Goal: Task Accomplishment & Management: Use online tool/utility

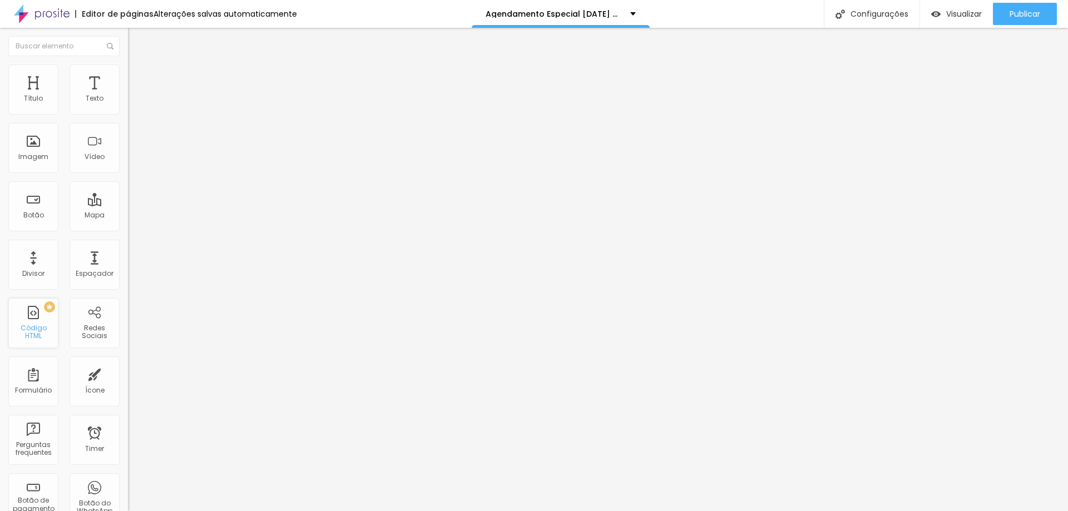
click at [37, 325] on div "PREMIUM Código HTML" at bounding box center [33, 323] width 50 height 50
click at [27, 324] on div "PREMIUM Código HTML" at bounding box center [33, 323] width 50 height 50
click at [128, 146] on div at bounding box center [192, 140] width 128 height 86
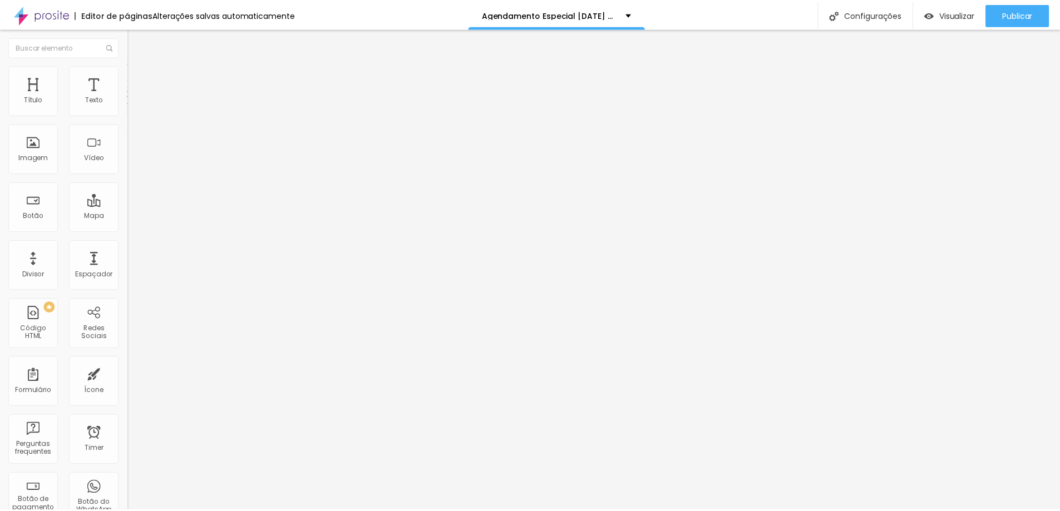
scroll to position [0, 92]
click at [128, 111] on img at bounding box center [132, 107] width 8 height 8
click at [128, 120] on img at bounding box center [132, 116] width 8 height 8
click at [128, 71] on li "Avançado" at bounding box center [192, 70] width 128 height 11
click at [128, 75] on ul "Conteúdo Estilo Avançado" at bounding box center [192, 69] width 128 height 33
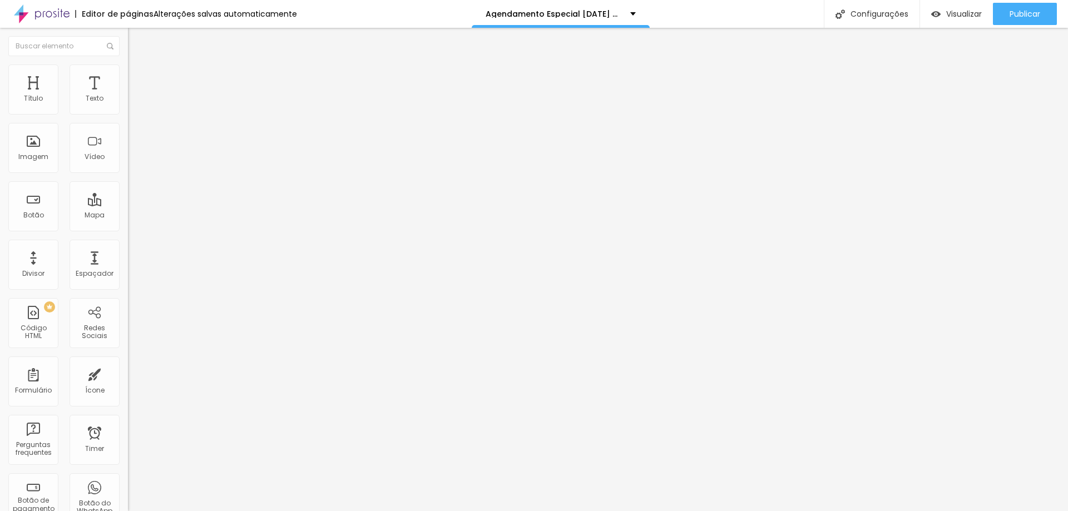
click at [138, 75] on span "Estilo" at bounding box center [146, 71] width 17 height 9
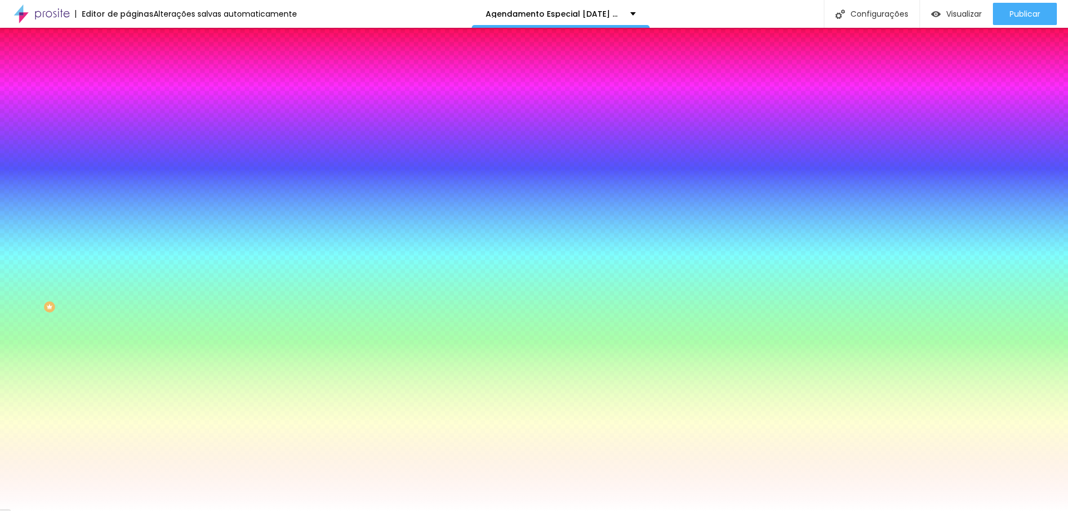
click at [128, 102] on span "Adicionar imagem" at bounding box center [164, 97] width 72 height 9
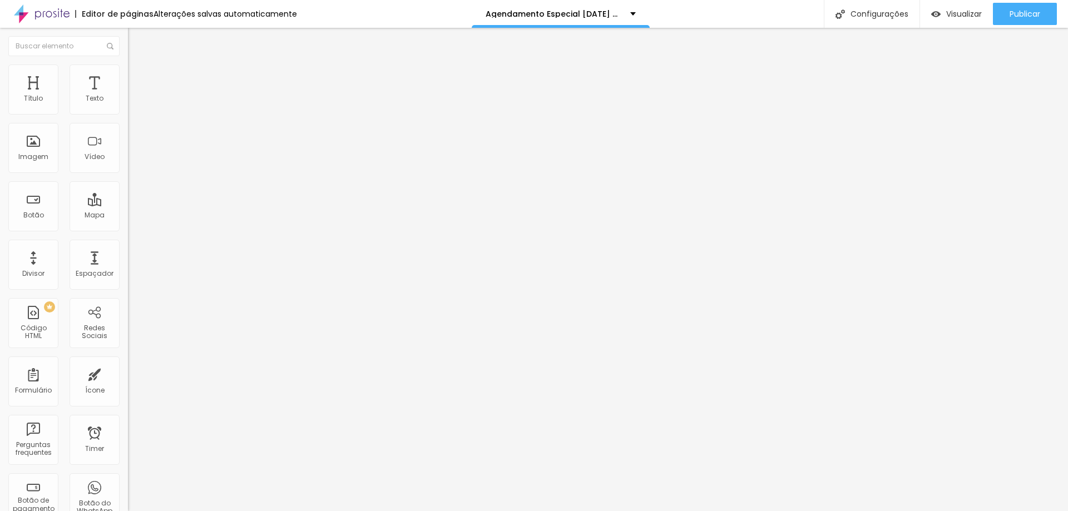
click at [128, 57] on ul "Conteúdo Avançado" at bounding box center [192, 64] width 128 height 22
click at [128, 70] on li "Avançado" at bounding box center [192, 70] width 128 height 11
click at [138, 77] on span "Estilo" at bounding box center [146, 71] width 17 height 9
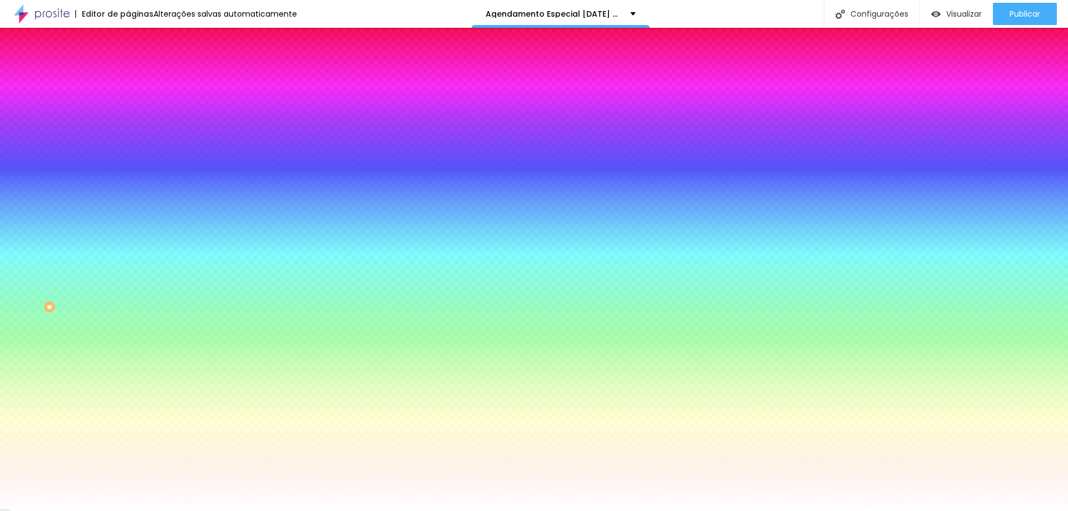
click at [128, 151] on div at bounding box center [192, 151] width 128 height 0
click at [128, 162] on input "#FFFFFF" at bounding box center [195, 156] width 134 height 11
drag, startPoint x: 115, startPoint y: 201, endPoint x: 59, endPoint y: 199, distance: 56.2
click at [128, 162] on div "Voltar ao padrão #FFFFFF" at bounding box center [192, 151] width 128 height 24
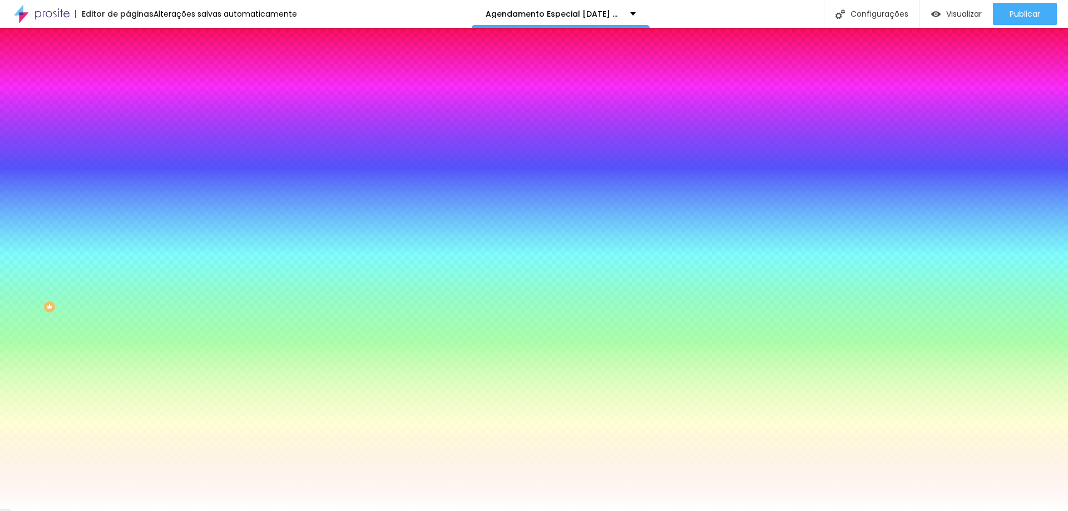
paste input "AF9C86"
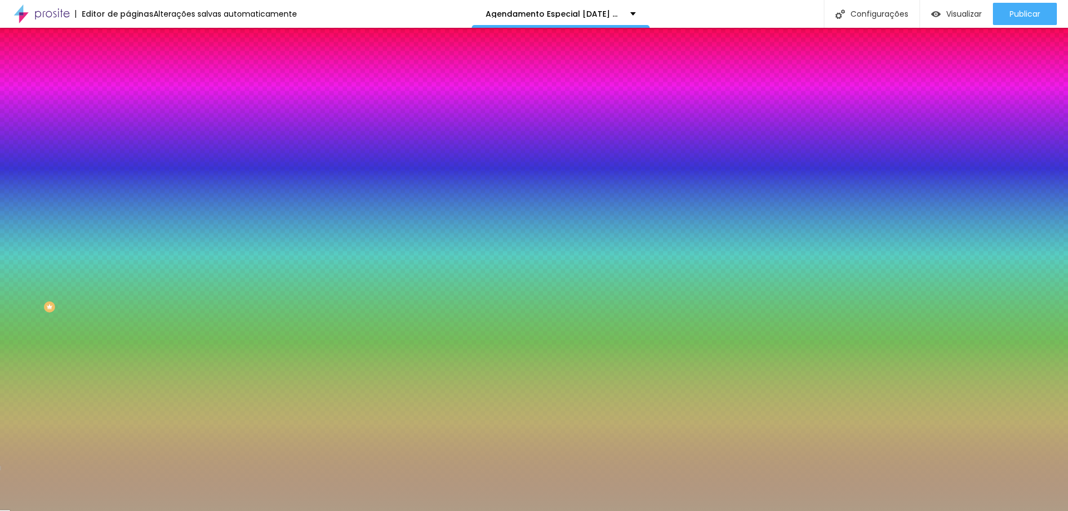
type input "#AF9C86"
click at [128, 116] on span "Nenhum" at bounding box center [142, 110] width 29 height 9
click at [128, 133] on span "Parallax" at bounding box center [141, 128] width 27 height 9
click at [134, 195] on icon "button" at bounding box center [136, 193] width 4 height 4
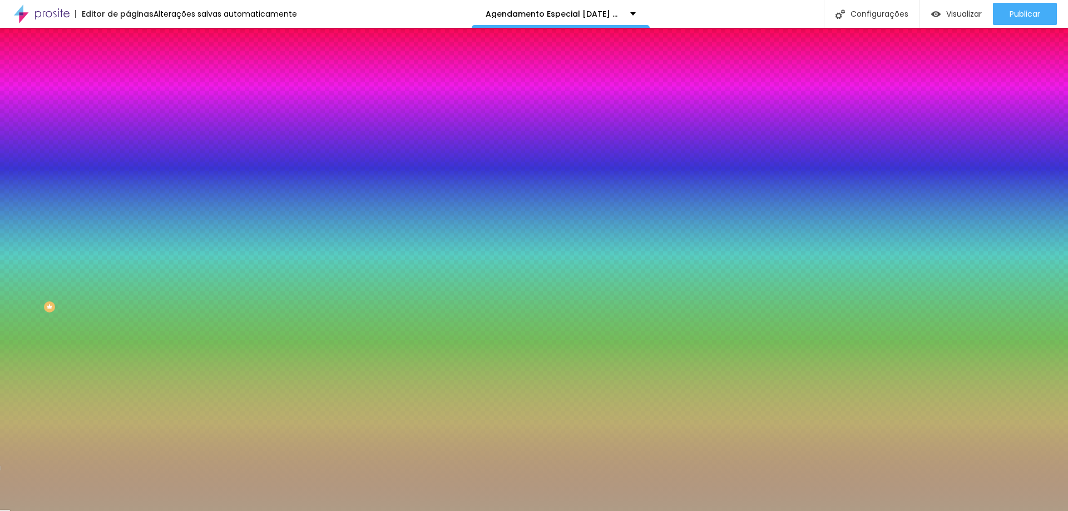
radio input "true"
radio input "false"
radio input "true"
radio input "false"
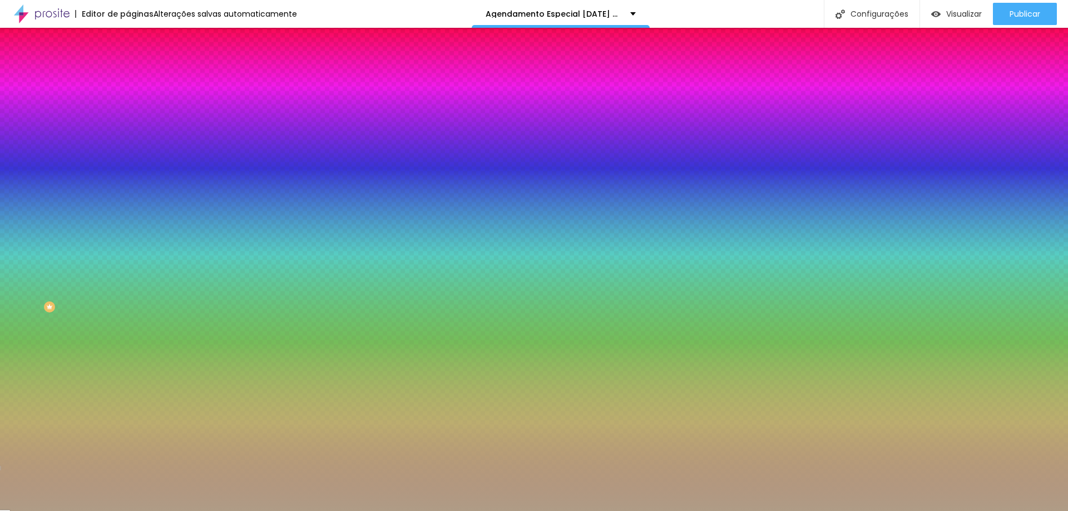
radio input "true"
radio input "false"
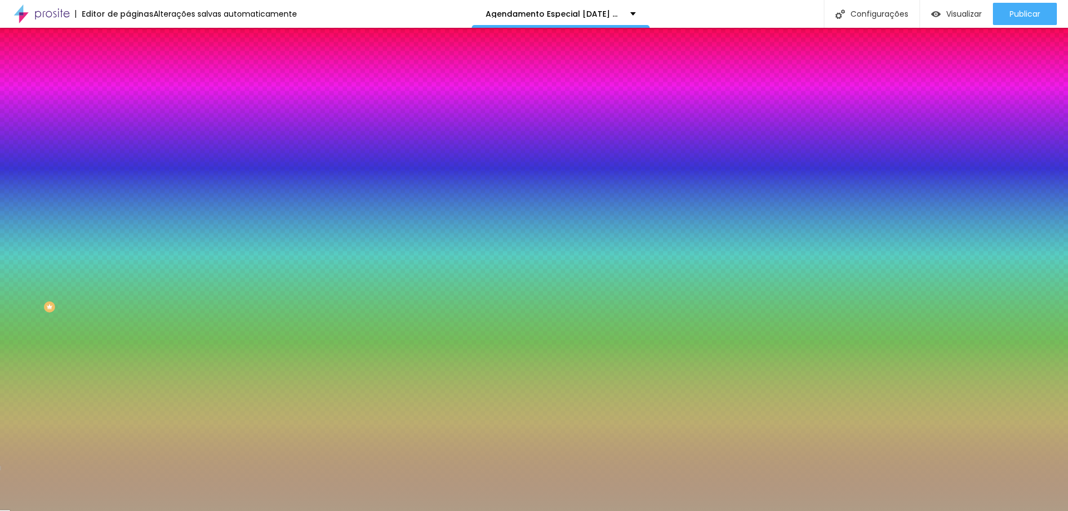
radio input "false"
radio input "true"
radio input "false"
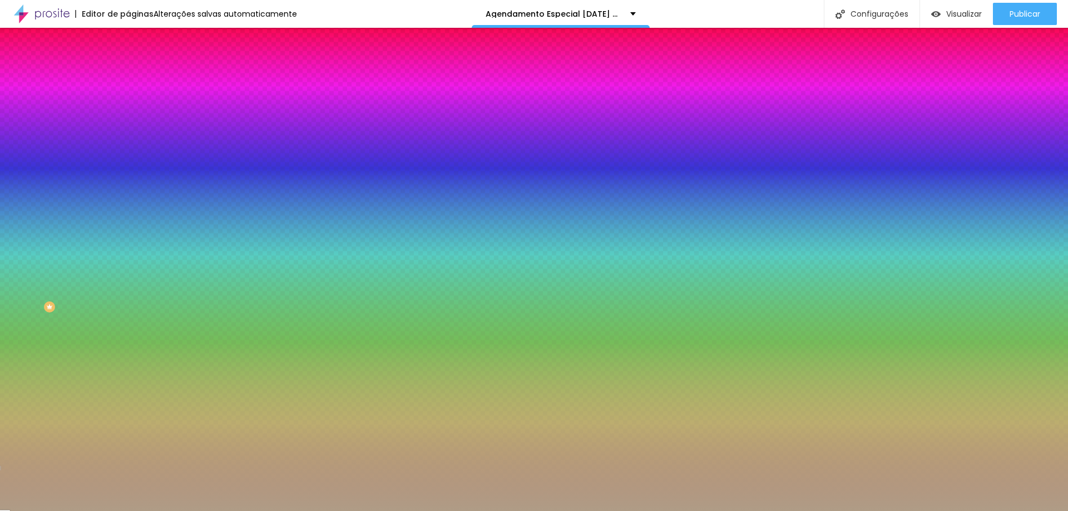
radio input "true"
radio input "false"
radio input "true"
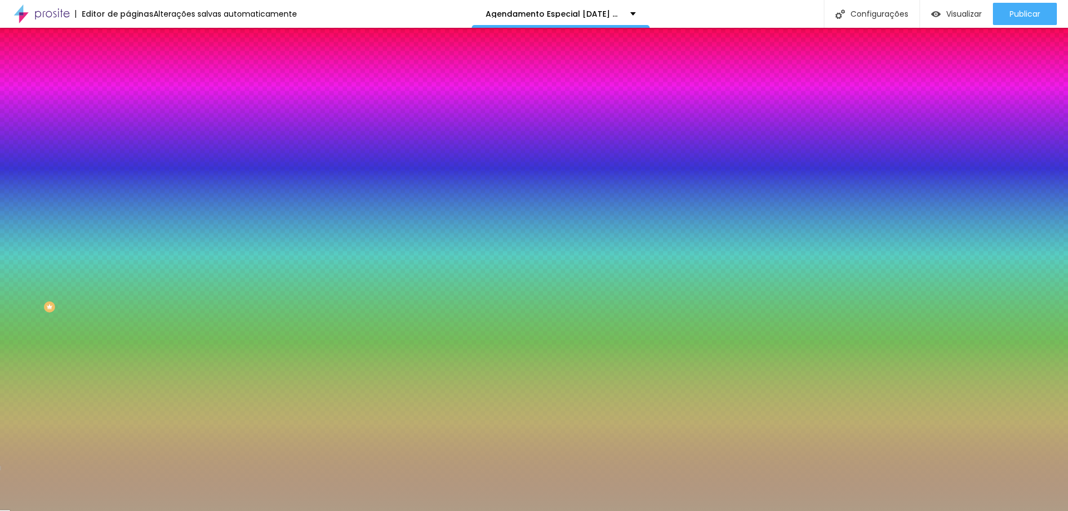
radio input "false"
click at [77, 511] on div at bounding box center [534, 511] width 1068 height 0
click at [128, 162] on input "#AF9C86" at bounding box center [195, 156] width 134 height 11
paste input "EFE6D"
click at [128, 132] on div "Efeito da Imagem Parallax Nenhum Parallax" at bounding box center [192, 116] width 128 height 31
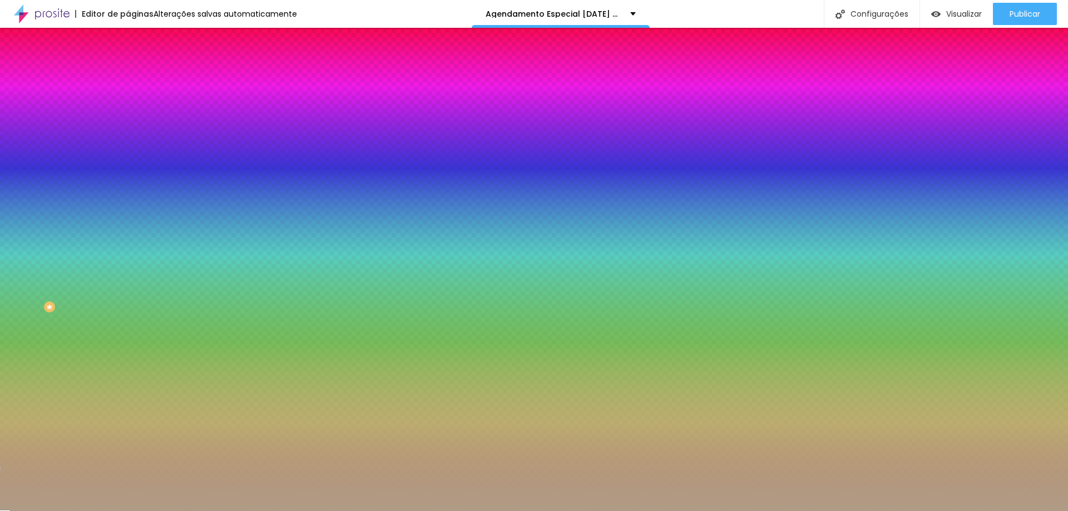
click at [128, 132] on div "Efeito da Imagem Parallax Nenhum Parallax" at bounding box center [192, 116] width 128 height 31
click at [128, 151] on div at bounding box center [192, 151] width 128 height 0
click at [128, 162] on input "#EFE6D" at bounding box center [195, 156] width 134 height 11
drag, startPoint x: 111, startPoint y: 238, endPoint x: 80, endPoint y: 239, distance: 31.2
click at [128, 162] on div "#EFE6D" at bounding box center [192, 156] width 128 height 11
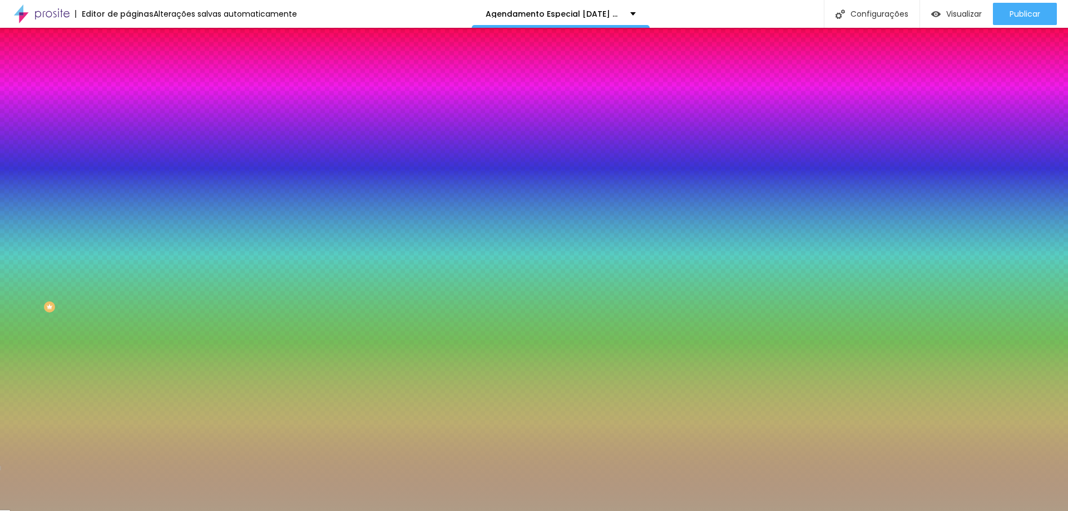
paste input "1"
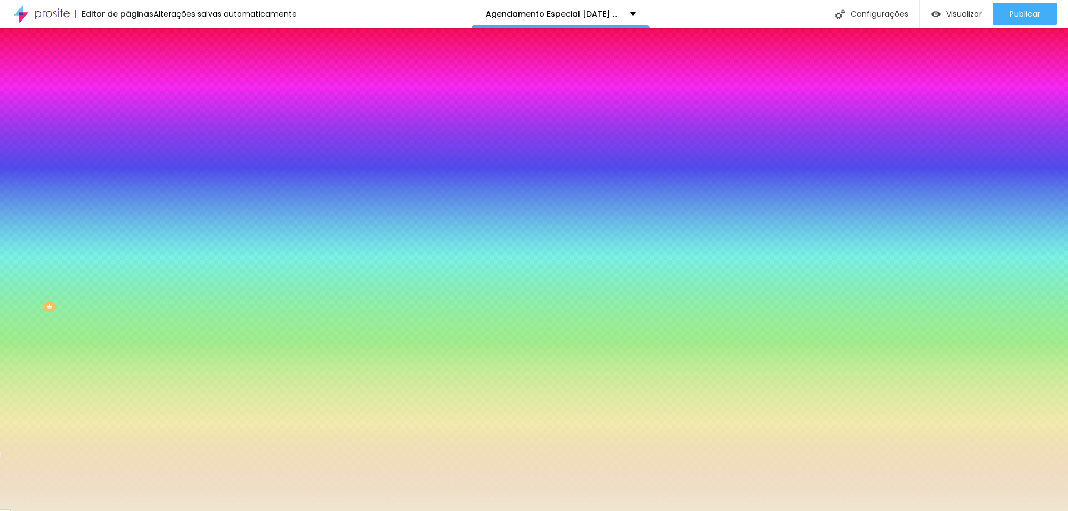
type input "#EFE6D1"
click at [128, 231] on button "button" at bounding box center [136, 225] width 16 height 12
radio input "false"
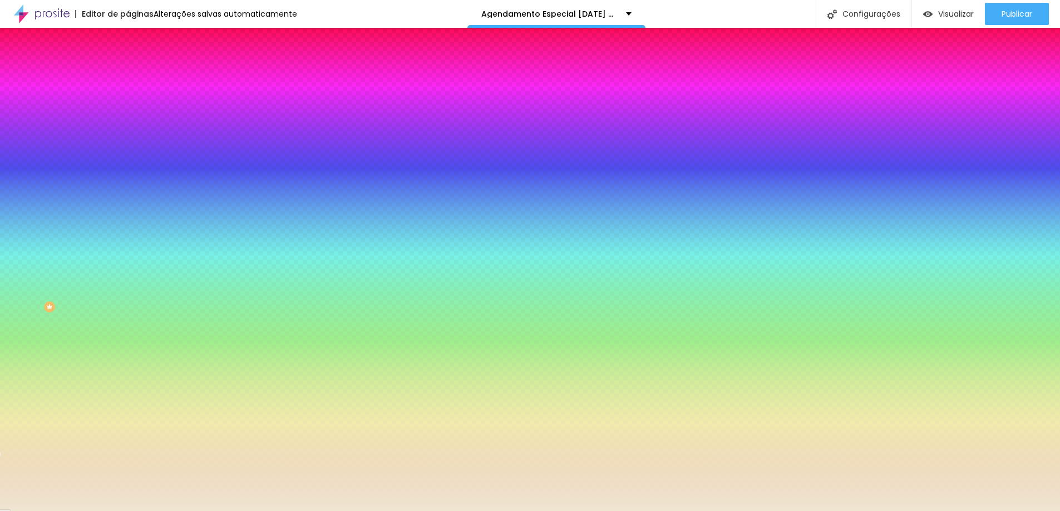
radio input "false"
radio input "true"
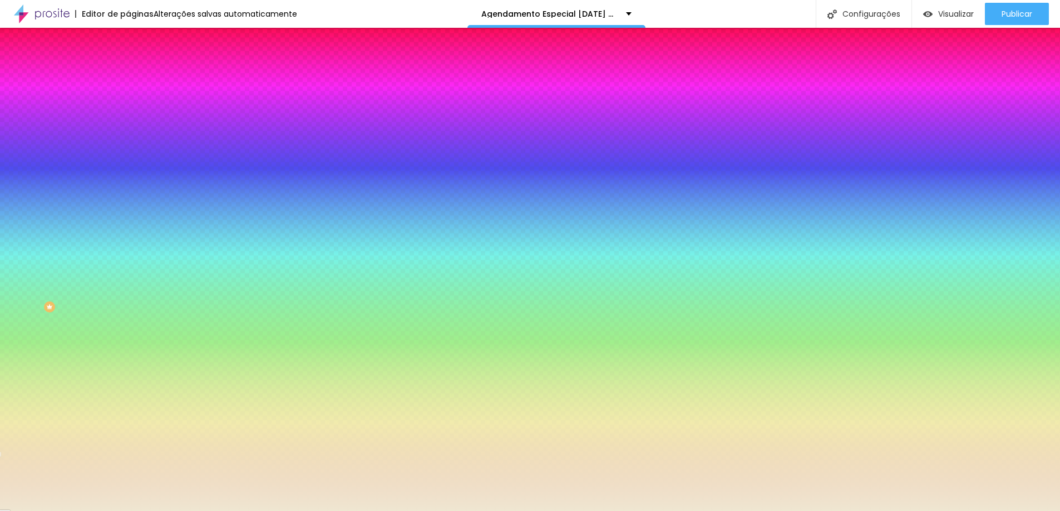
radio input "true"
radio input "false"
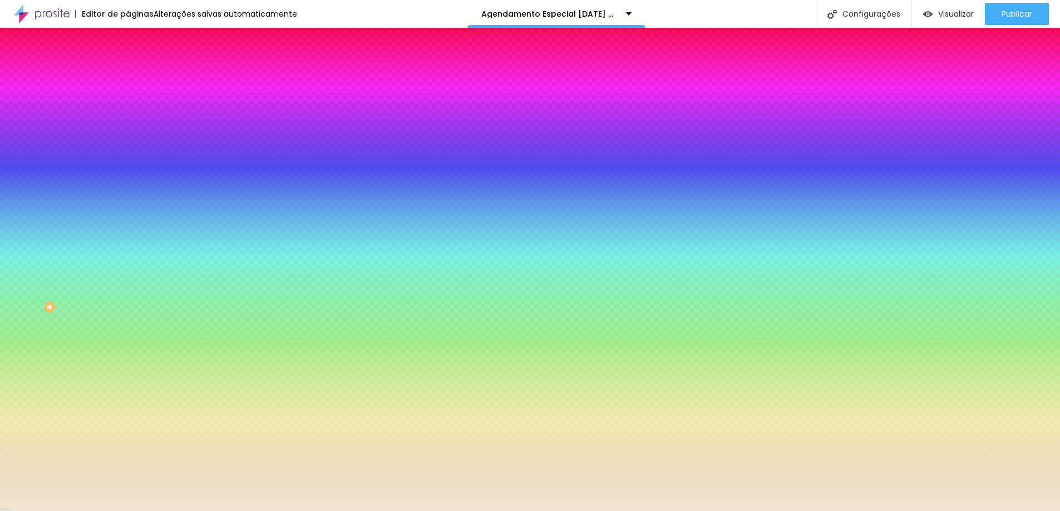
radio input "false"
radio input "true"
drag, startPoint x: 245, startPoint y: 427, endPoint x: 226, endPoint y: 427, distance: 18.4
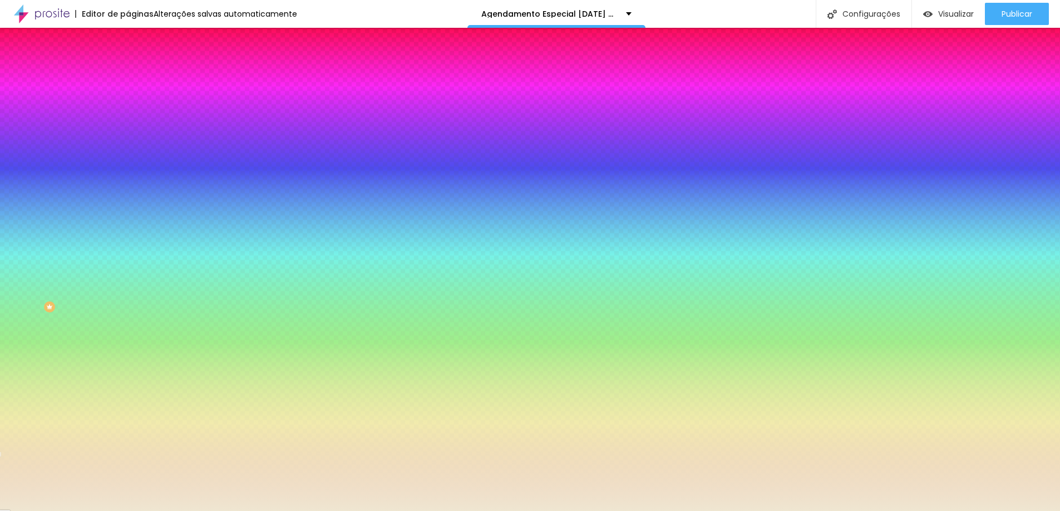
drag, startPoint x: 233, startPoint y: 428, endPoint x: 231, endPoint y: 449, distance: 21.2
drag, startPoint x: 244, startPoint y: 427, endPoint x: 206, endPoint y: 428, distance: 37.9
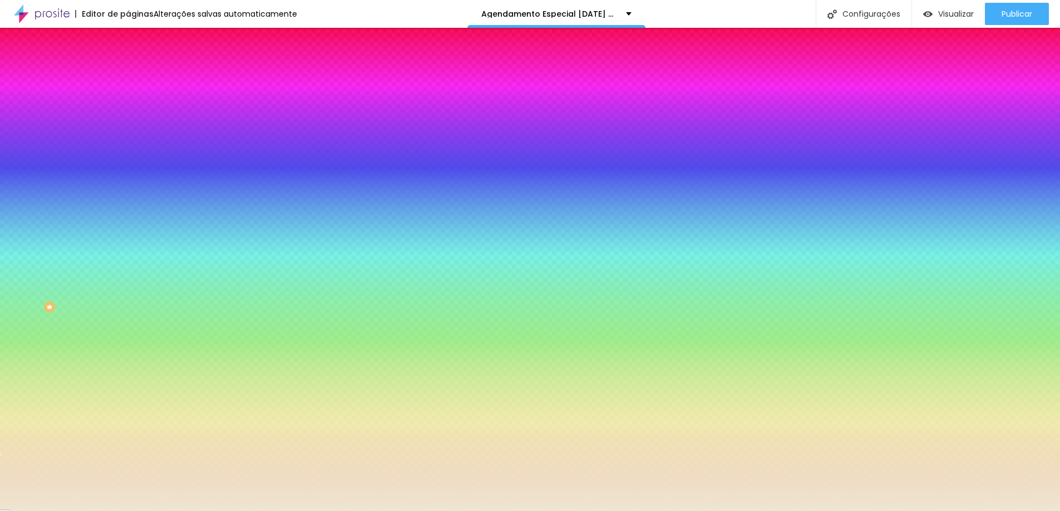
type input "#E2E1D8"
click at [110, 511] on div at bounding box center [530, 511] width 1060 height 0
click at [132, 228] on icon "button" at bounding box center [135, 224] width 7 height 7
click at [111, 511] on div at bounding box center [530, 511] width 1060 height 0
click at [134, 195] on icon "button" at bounding box center [136, 193] width 4 height 4
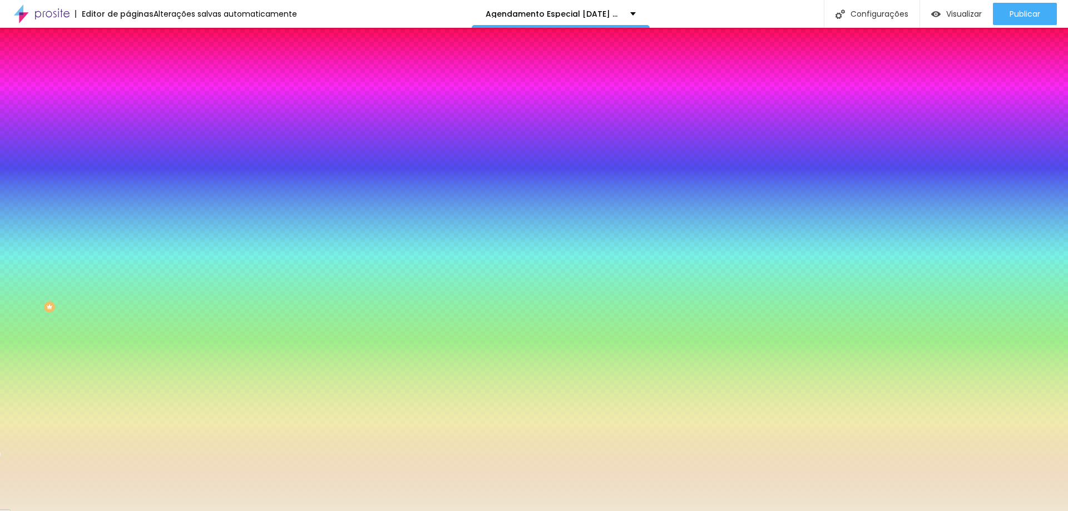
drag, startPoint x: 243, startPoint y: 404, endPoint x: 211, endPoint y: 401, distance: 31.9
paste input "2E1D8"
type input "#E2E1D8"
click at [223, 511] on div at bounding box center [534, 511] width 1068 height 0
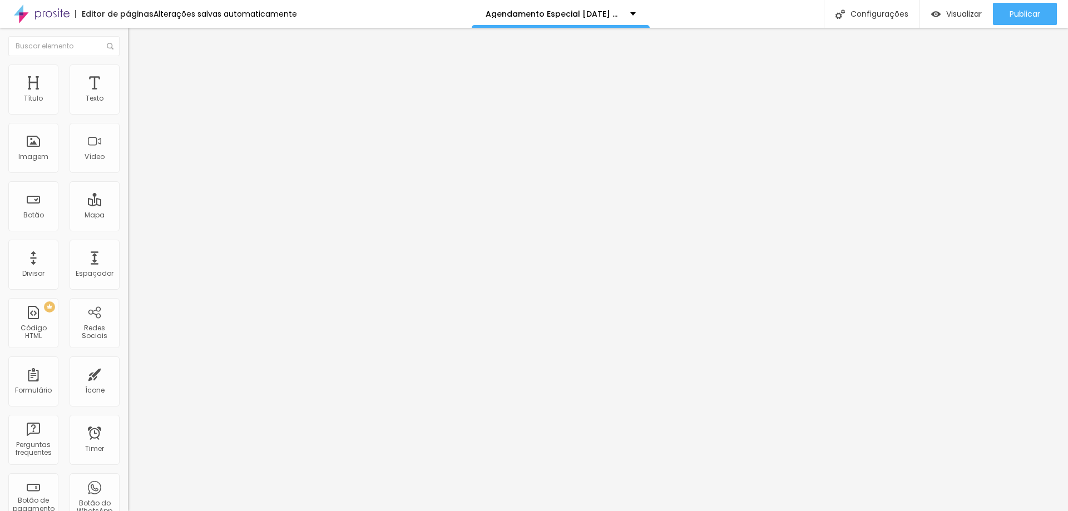
click at [128, 68] on li "Avançado" at bounding box center [192, 70] width 128 height 11
click at [136, 40] on img "button" at bounding box center [140, 40] width 9 height 9
click at [128, 101] on span "Encaixotado" at bounding box center [149, 96] width 43 height 9
click at [128, 119] on span "Completo" at bounding box center [145, 113] width 34 height 9
click at [128, 101] on span "Completo" at bounding box center [145, 96] width 34 height 9
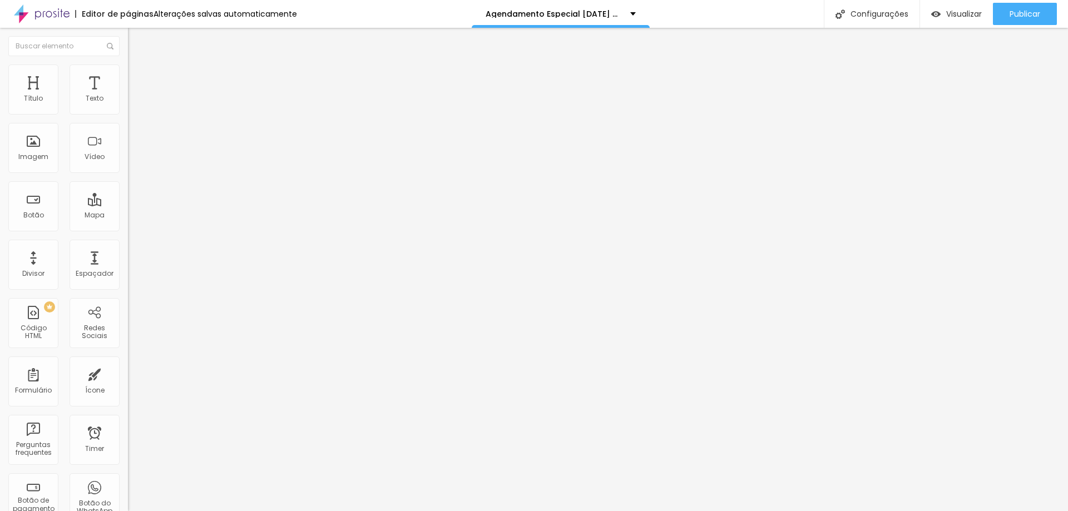
click at [128, 101] on span "Completo" at bounding box center [145, 96] width 34 height 9
click at [128, 107] on div "Encaixotado" at bounding box center [192, 103] width 128 height 7
click at [138, 78] on span "Avançado" at bounding box center [156, 82] width 37 height 9
type input "5"
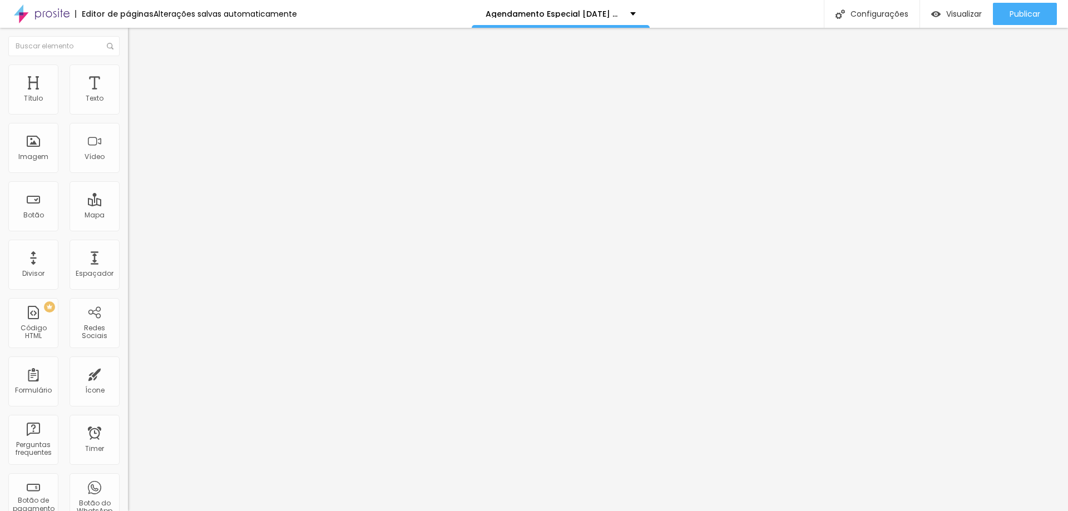
type input "10"
type input "15"
type input "20"
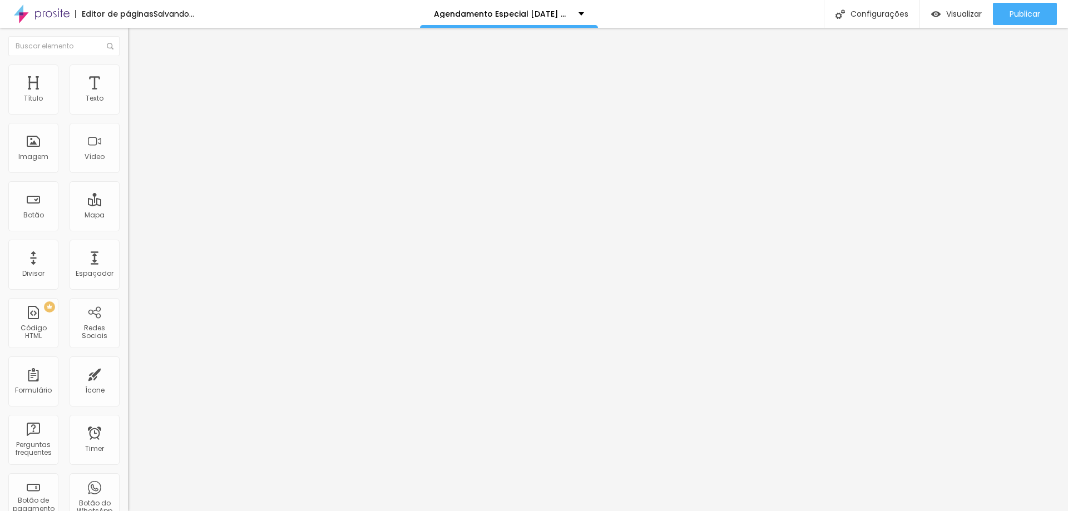
type input "20"
type input "25"
type input "30"
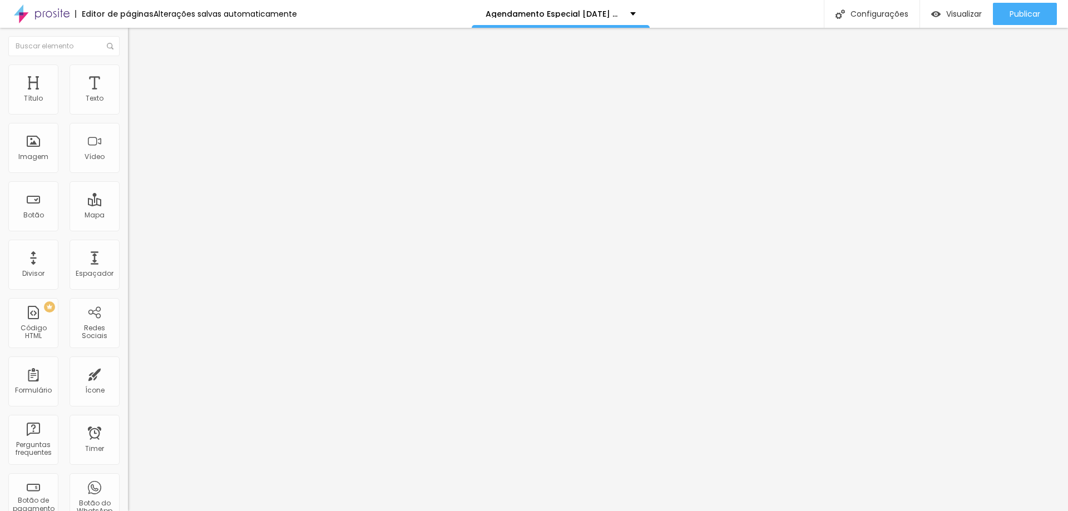
type input "25"
type input "20"
type input "15"
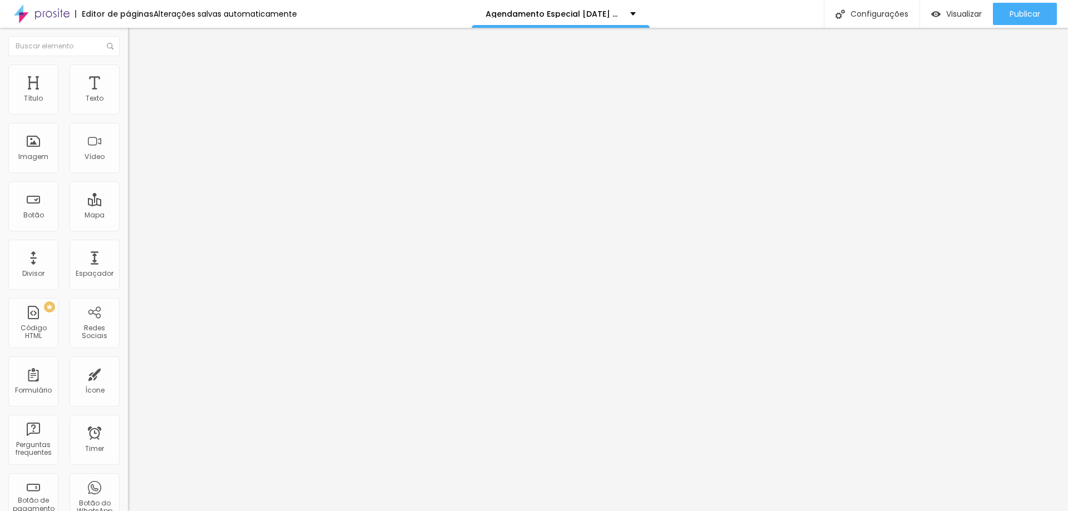
type input "15"
type input "10"
type input "5"
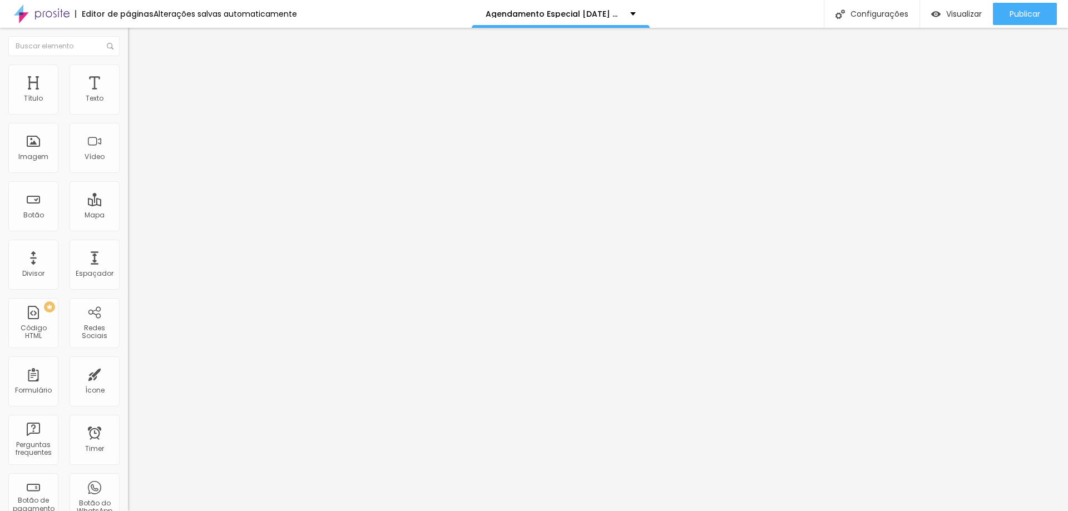
type input "0"
drag, startPoint x: 26, startPoint y: 111, endPoint x: 2, endPoint y: 116, distance: 24.0
click at [128, 216] on input "range" at bounding box center [164, 220] width 72 height 9
click at [128, 440] on input "text" at bounding box center [195, 445] width 134 height 11
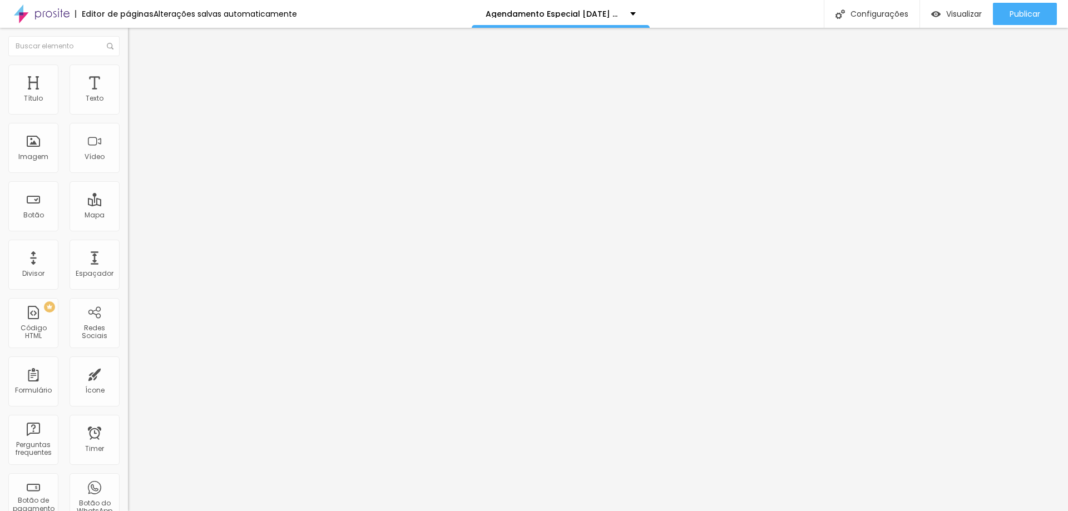
click at [128, 71] on img at bounding box center [133, 70] width 10 height 10
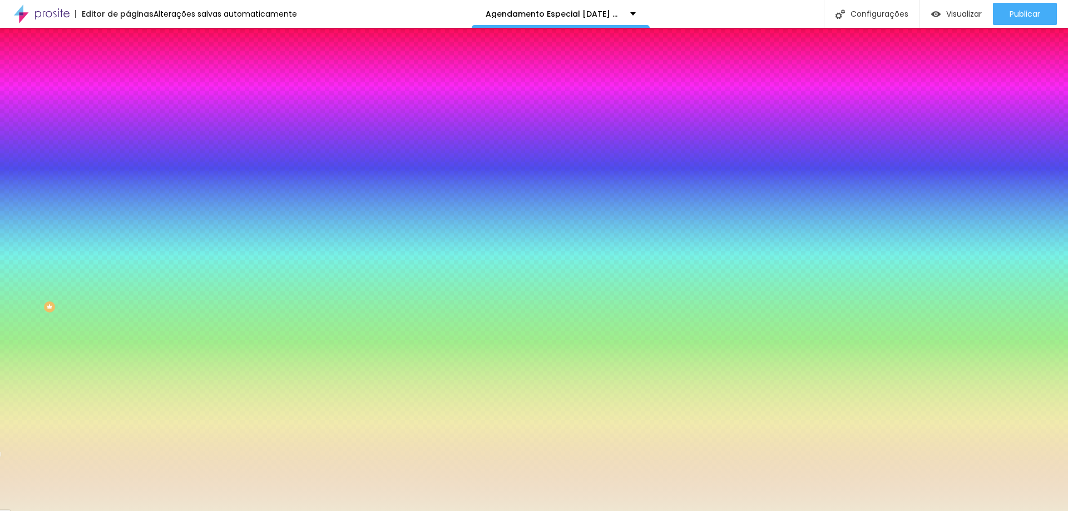
click at [128, 116] on span "Parallax" at bounding box center [141, 110] width 27 height 9
click at [128, 122] on span "Nenhum" at bounding box center [142, 117] width 29 height 9
click at [128, 151] on div at bounding box center [192, 151] width 128 height 0
drag, startPoint x: 113, startPoint y: 299, endPoint x: 117, endPoint y: 243, distance: 55.8
click at [128, 162] on div "Cor de fundo Voltar ao padrão #EFE6D1" at bounding box center [192, 147] width 128 height 31
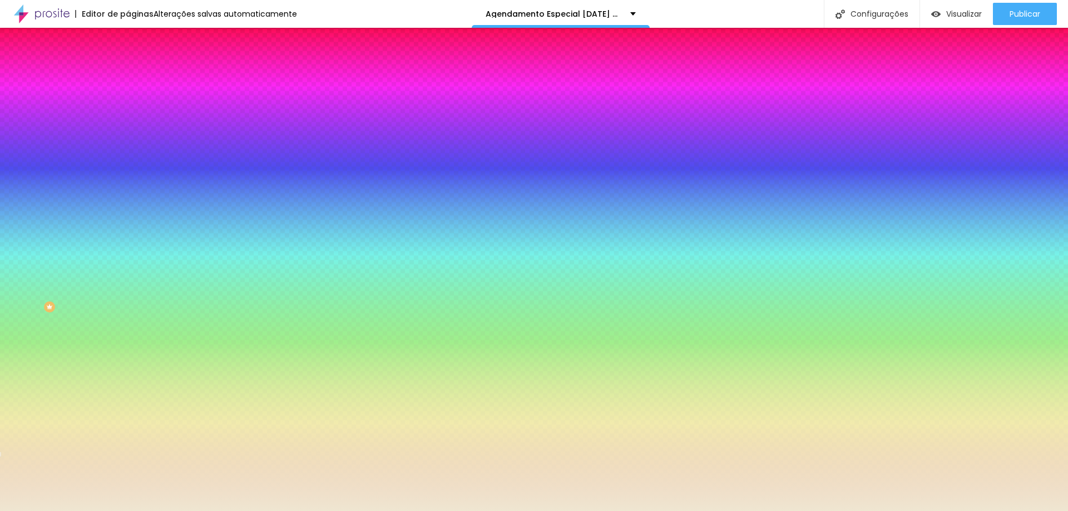
click at [128, 395] on div "Editar Seção Conteúdo Estilo Avançado Imagem de fundo Trocar imagem Efeito da I…" at bounding box center [192, 270] width 128 height 484
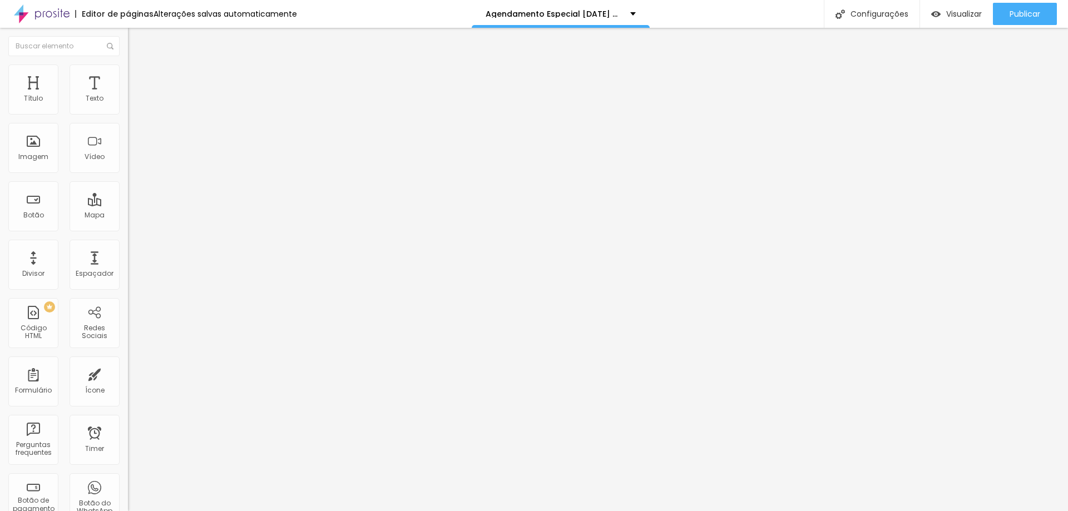
click at [128, 165] on button "button" at bounding box center [136, 159] width 16 height 12
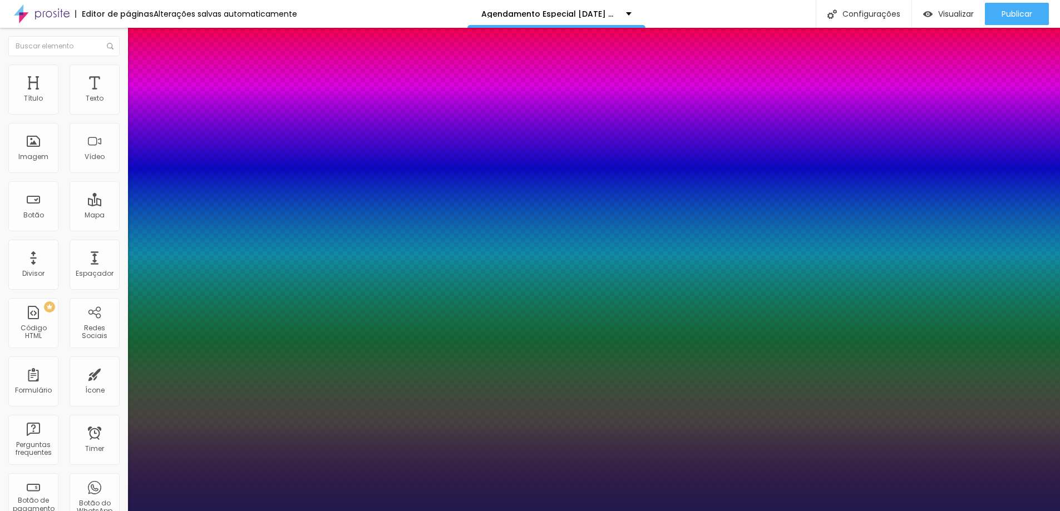
type input "1"
select select "QuicksandLight"
type input "1"
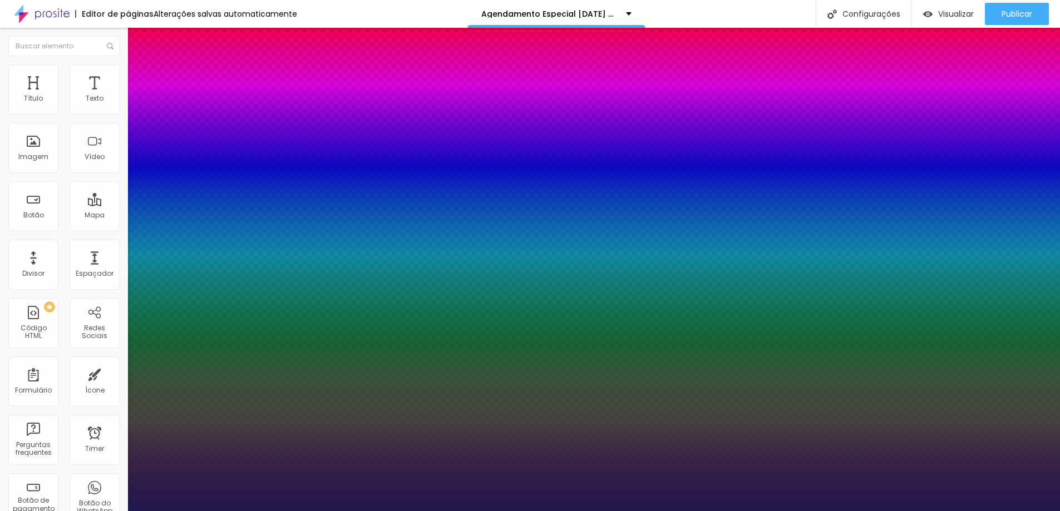
select select "Anaheim"
type input "1"
select select "CinzelDecorative-Black"
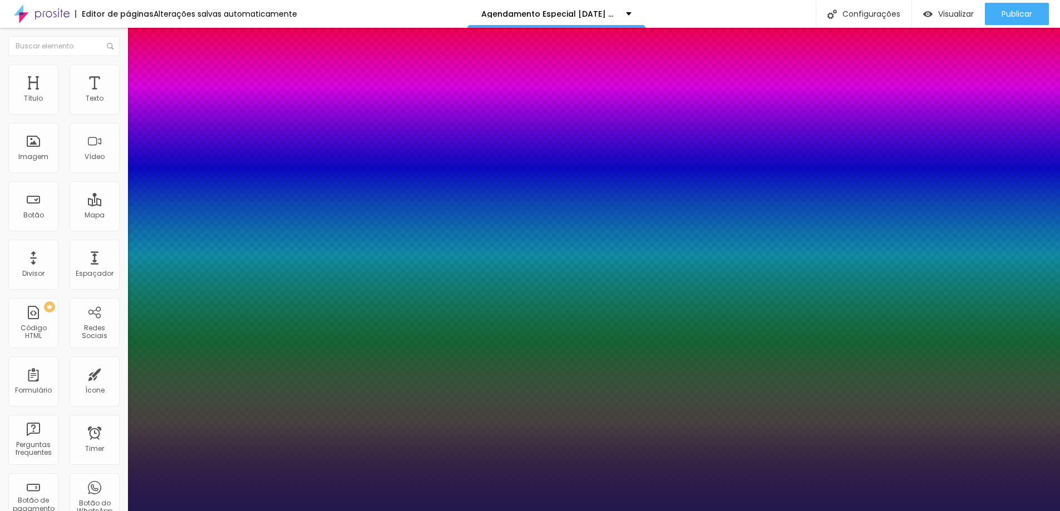
type input "1"
select select "Karla"
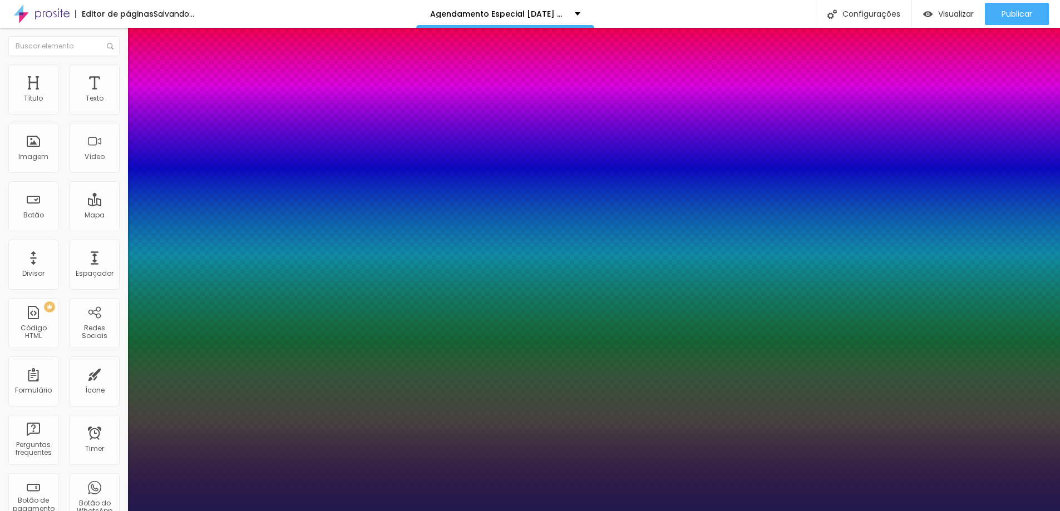
type input "1"
select select "Katibeh-Regular"
type input "1"
select select "KaushanScript-Regular"
type input "1"
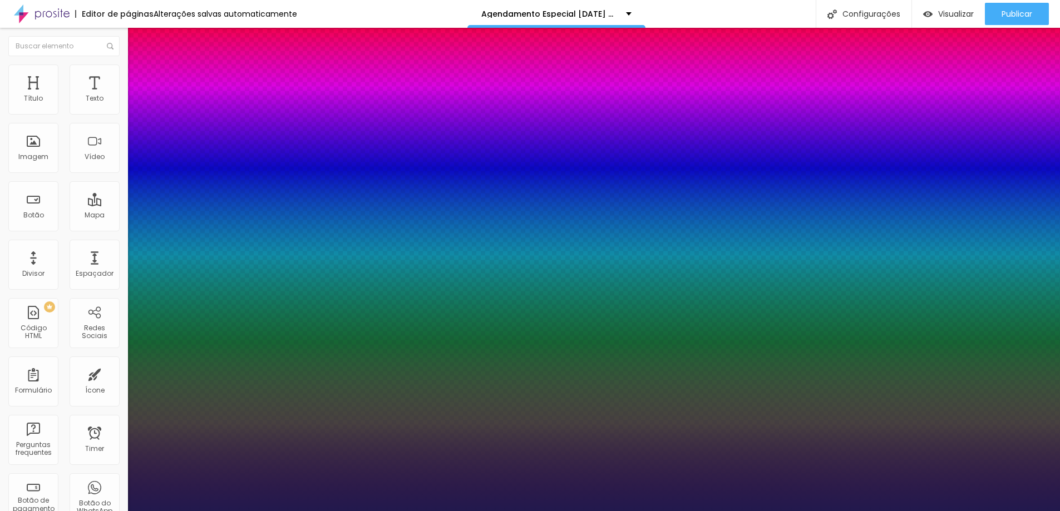
select select "Khand-Bold"
type input "1"
select select "KaushanScript-Regular"
type input "1"
select select "Katibeh-Regular"
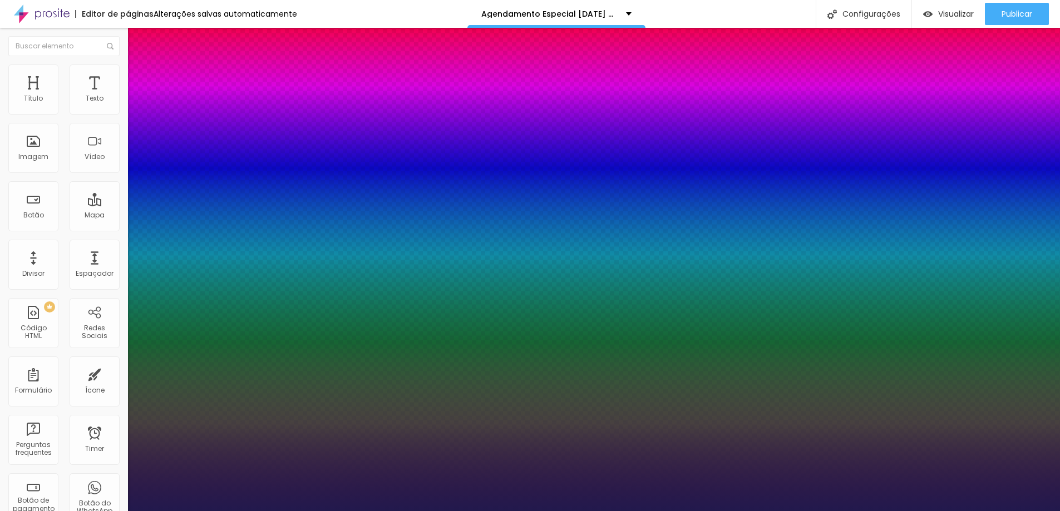
type input "1"
select select "Karla"
type input "1"
select select "KalamLight"
type input "1"
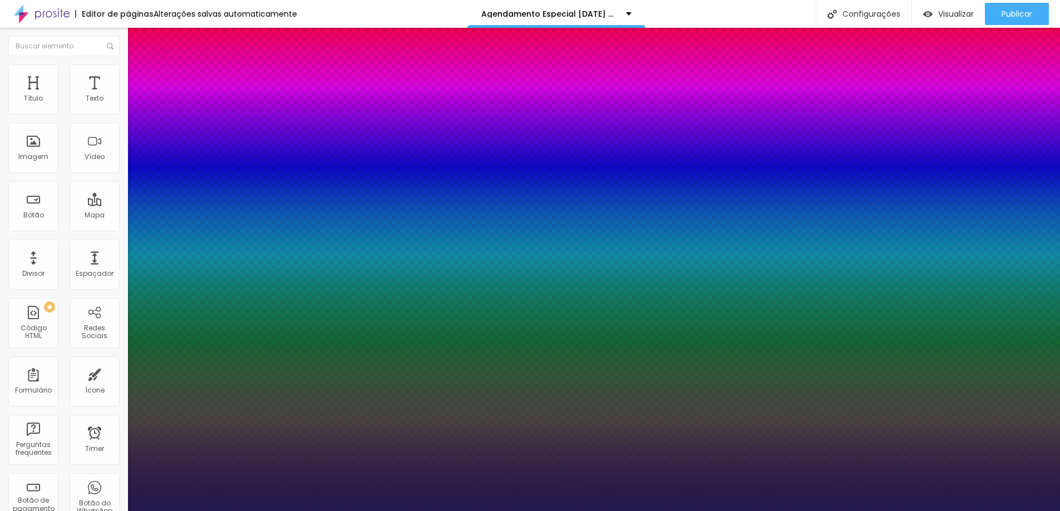
select select "Kalam"
type input "1"
select select "JosefinSlabLight"
type input "1"
select select "JosefinSlab"
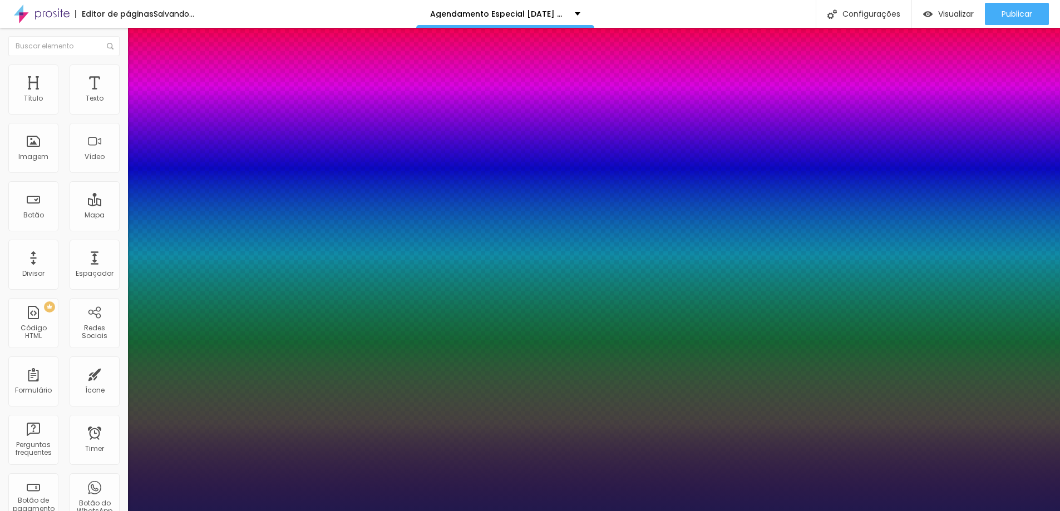
type input "1"
click at [71, 511] on div at bounding box center [530, 511] width 1060 height 0
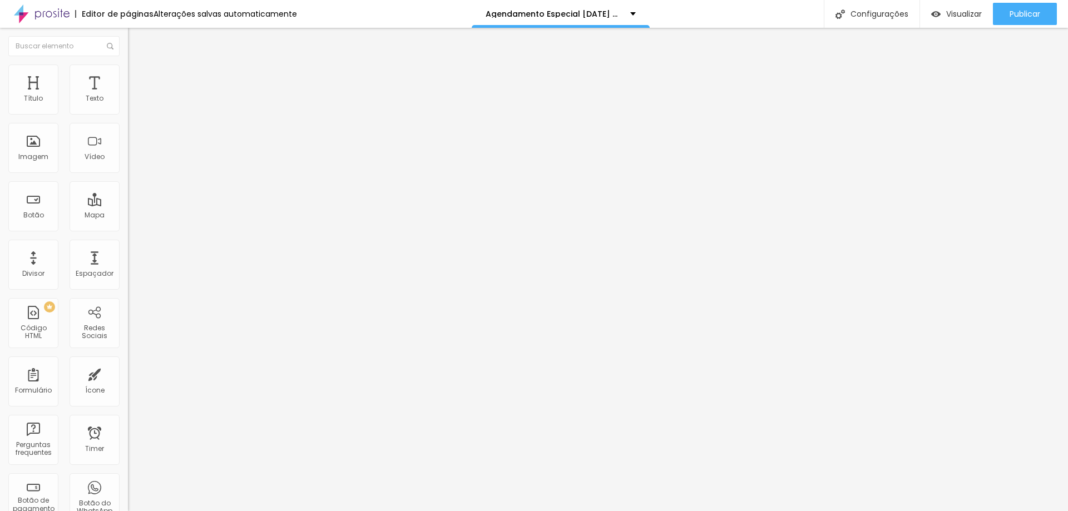
click at [128, 72] on li "Avançado" at bounding box center [192, 70] width 128 height 11
click at [128, 65] on li "Estilo" at bounding box center [192, 58] width 128 height 11
click at [132, 199] on icon "button" at bounding box center [135, 195] width 7 height 7
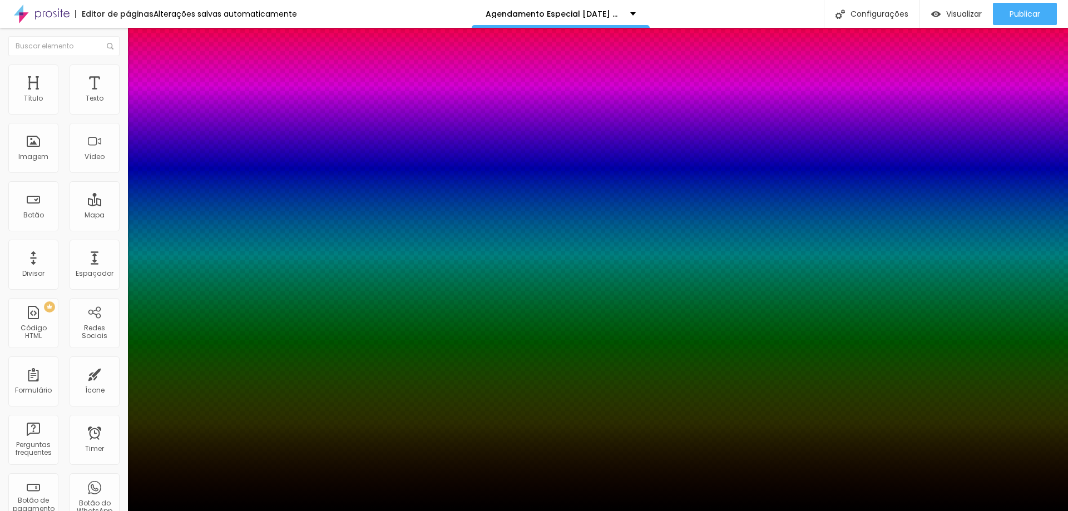
click at [200, 511] on div at bounding box center [534, 518] width 1068 height 0
click at [69, 511] on div at bounding box center [534, 511] width 1068 height 0
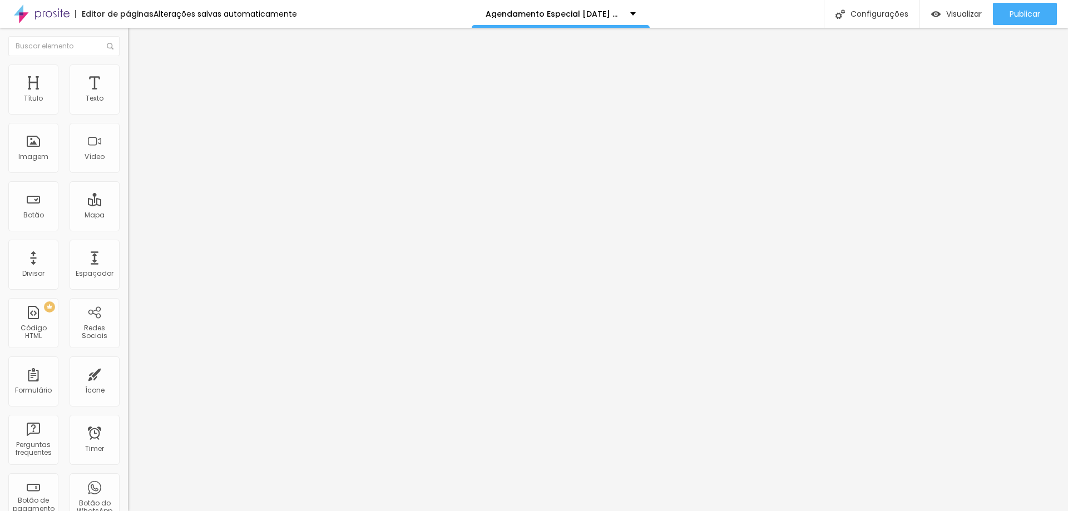
click at [132, 161] on icon "button" at bounding box center [135, 158] width 7 height 7
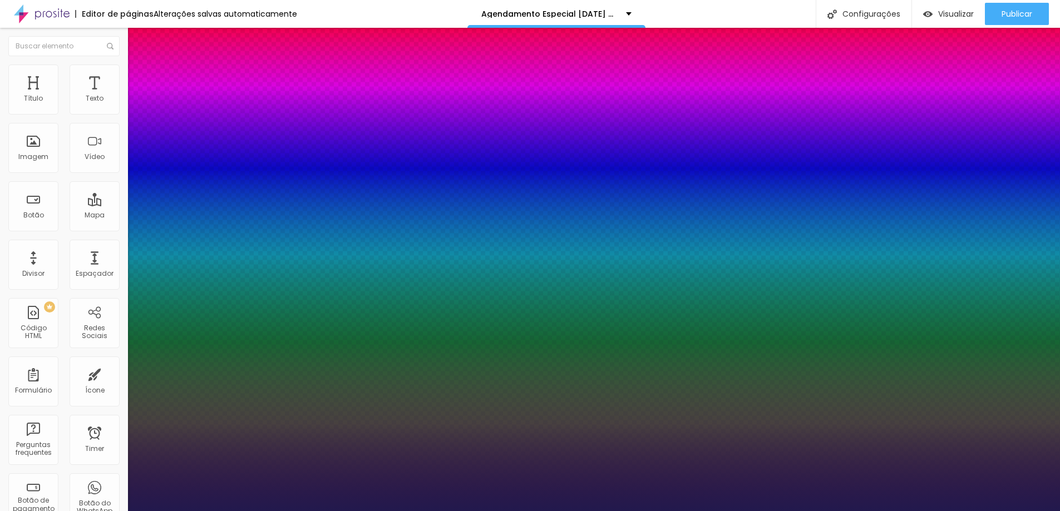
type input "1"
type input "15"
type input "1"
type input "16"
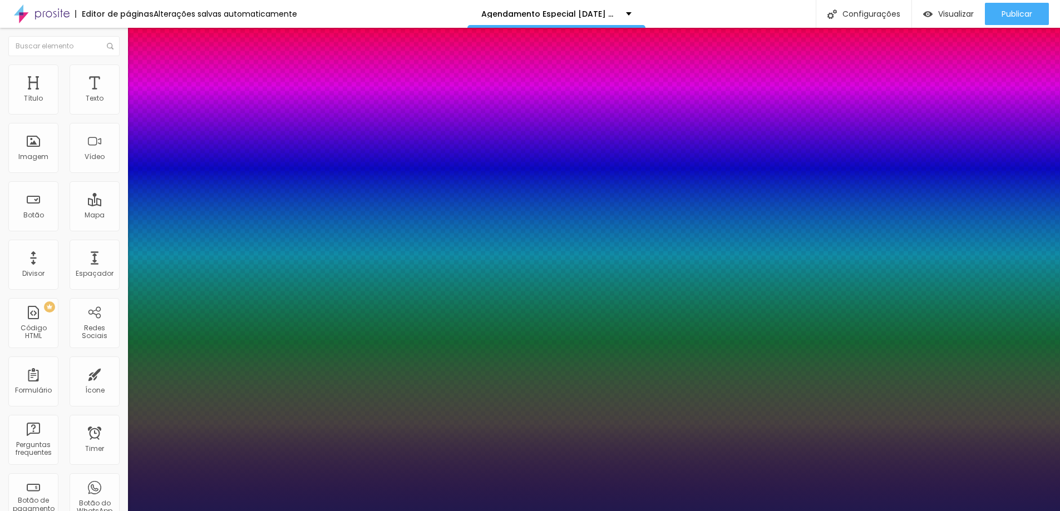
type input "16"
type input "1"
type input "18"
type input "1"
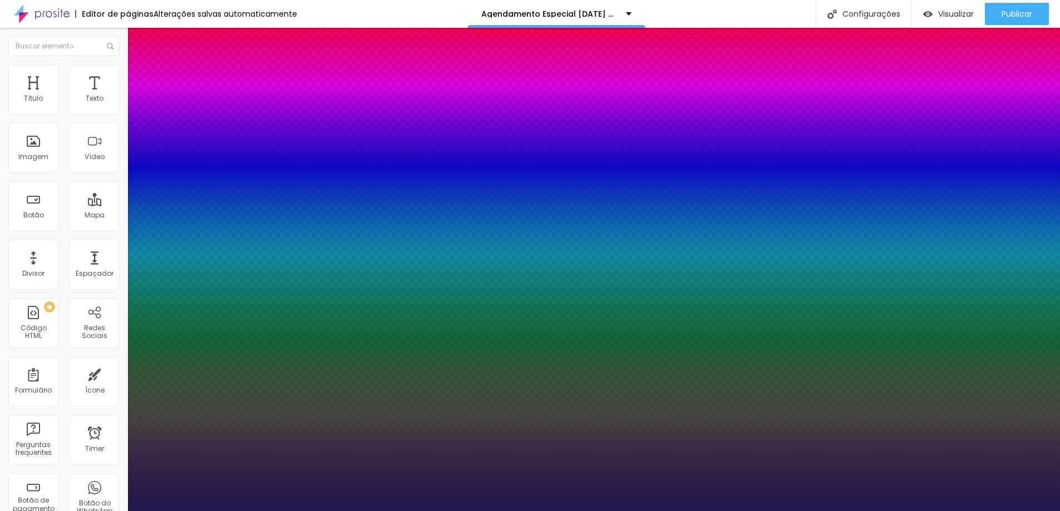
type input "20"
type input "1"
type input "22"
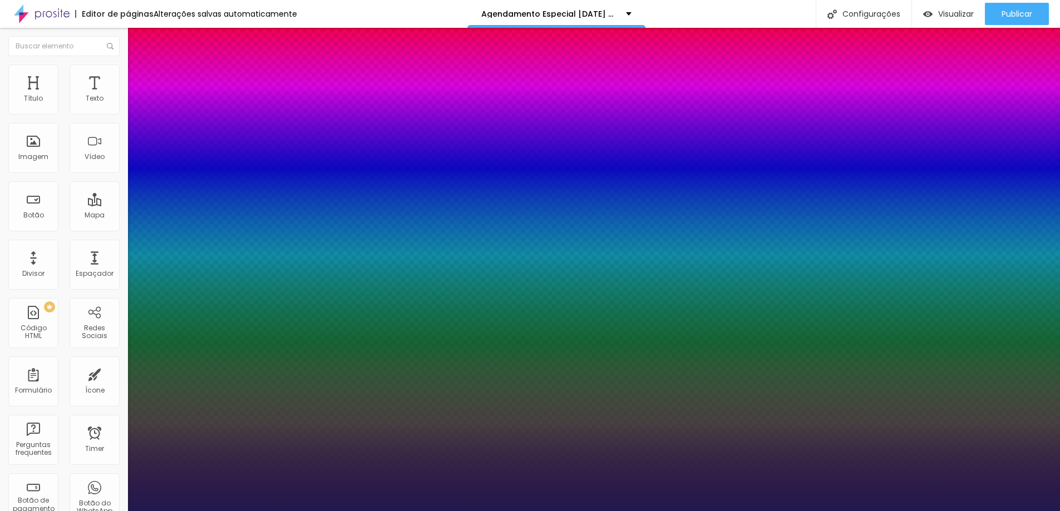
type input "1"
type input "24"
type input "1"
type input "26"
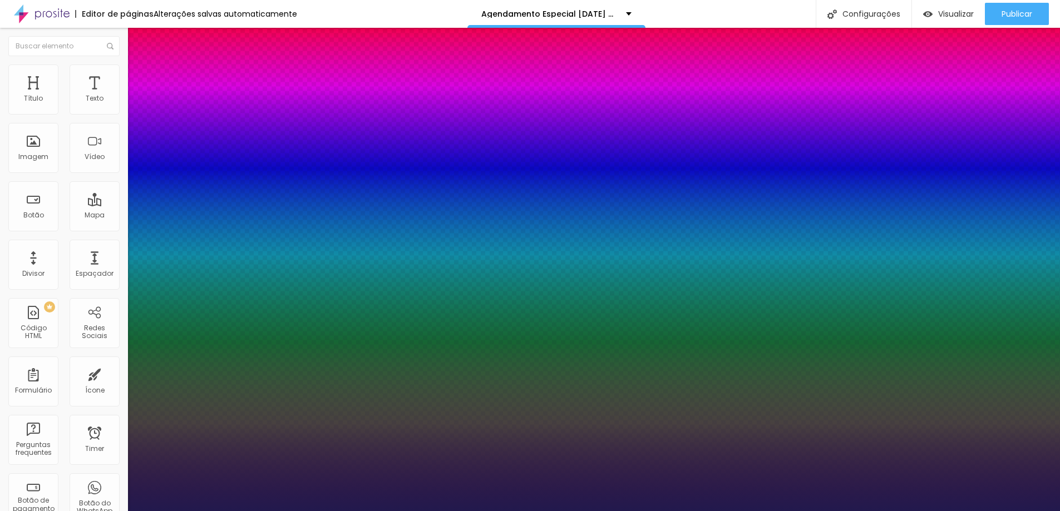
type input "26"
type input "1"
type input "28"
type input "1"
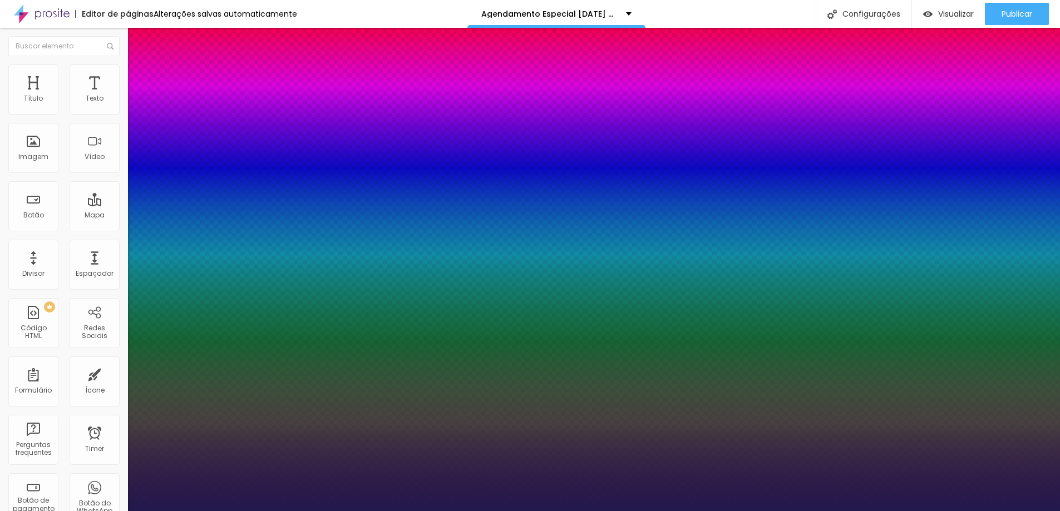
type input "30"
type input "1"
type input "35"
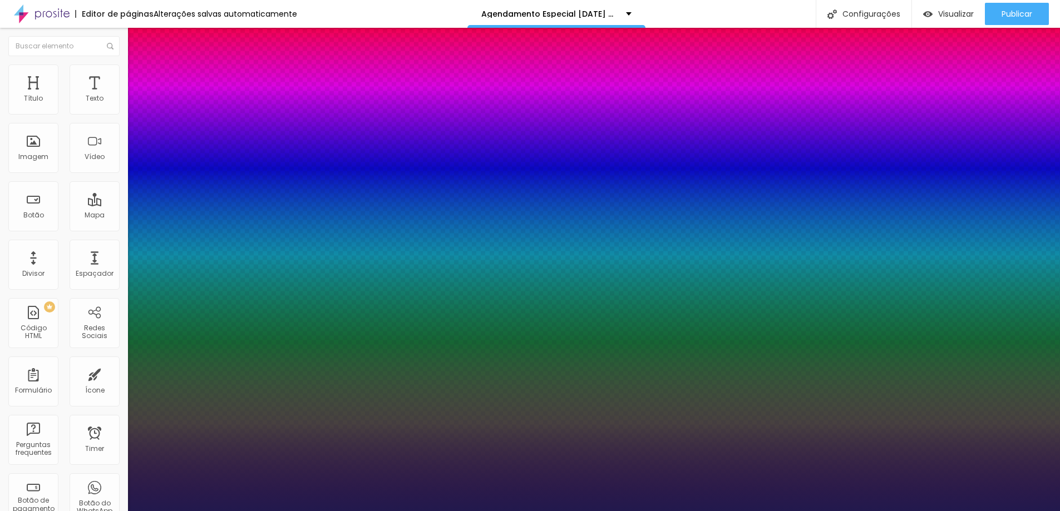
type input "1"
type input "37"
type input "1"
type input "39"
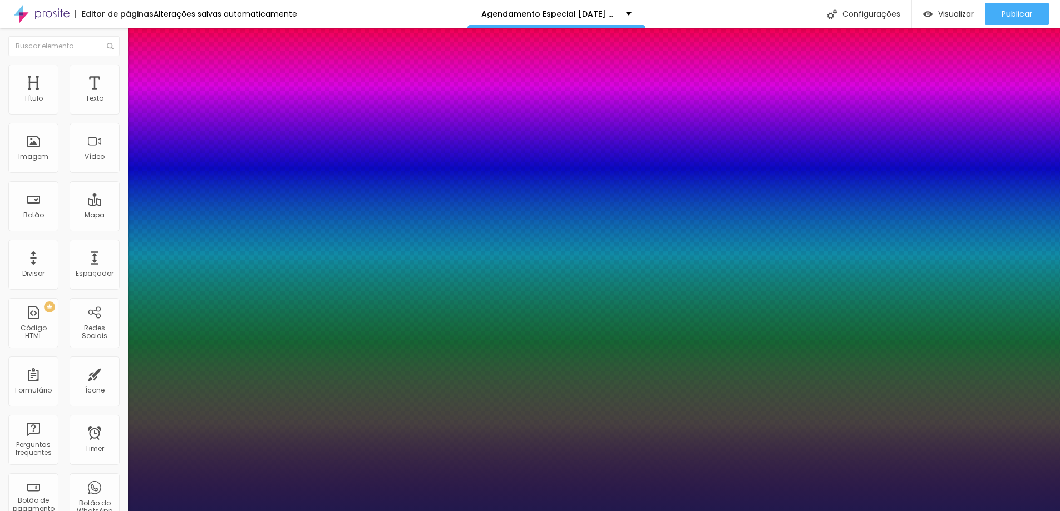
type input "39"
type input "1"
type input "40"
type input "1"
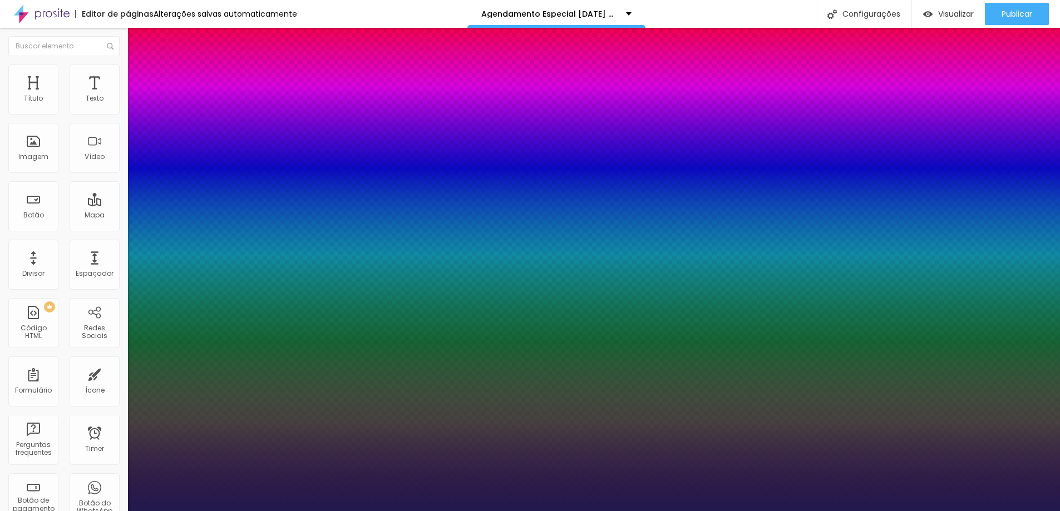
type input "41"
type input "1"
type input "43"
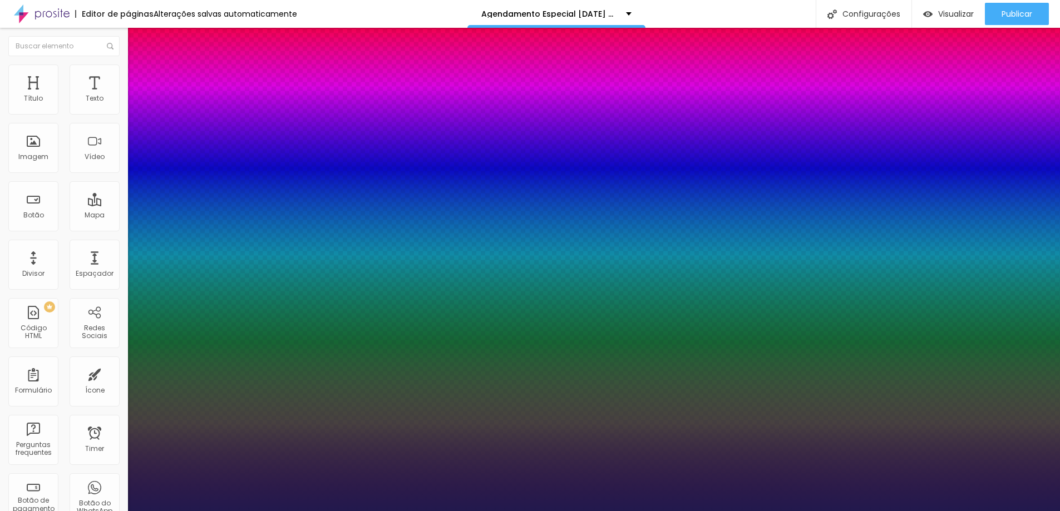
type input "1"
type input "48"
type input "1"
type input "52"
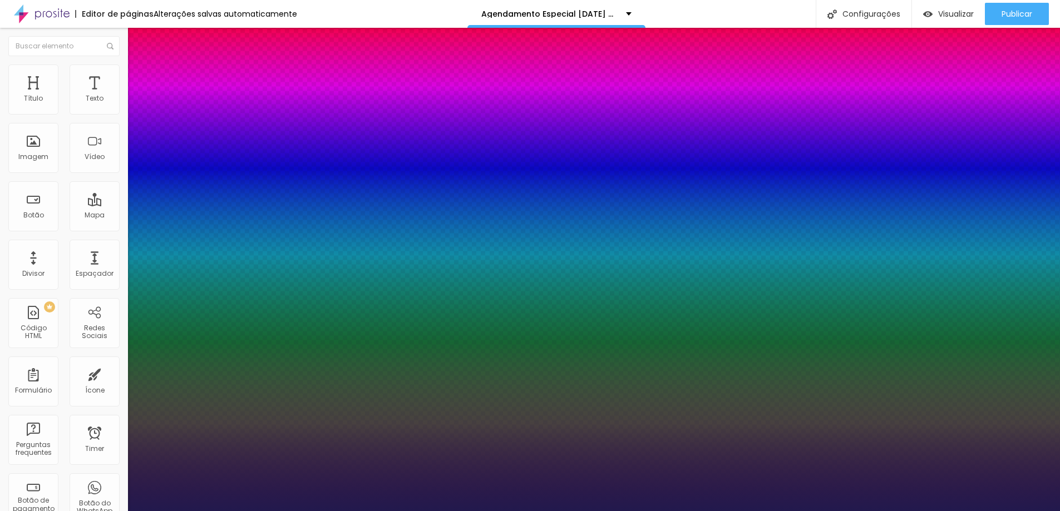
type input "52"
type input "1"
type input "58"
type input "1"
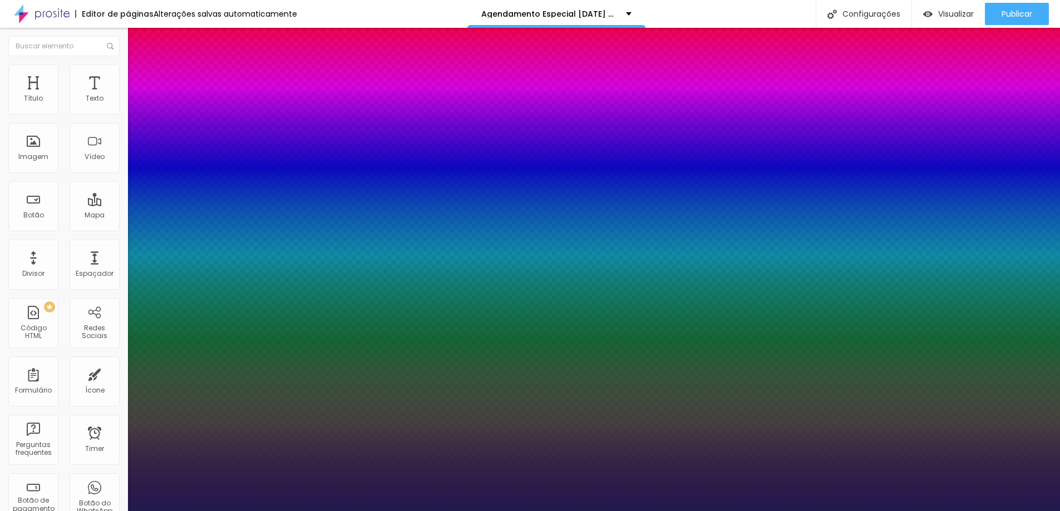
type input "62"
type input "1"
type input "66"
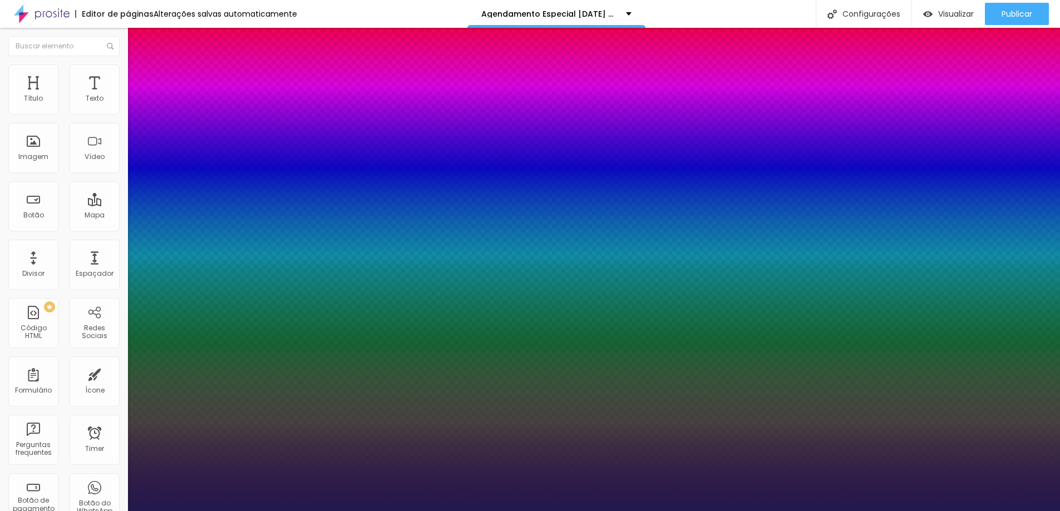
type input "1"
type input "69"
type input "1"
type input "70"
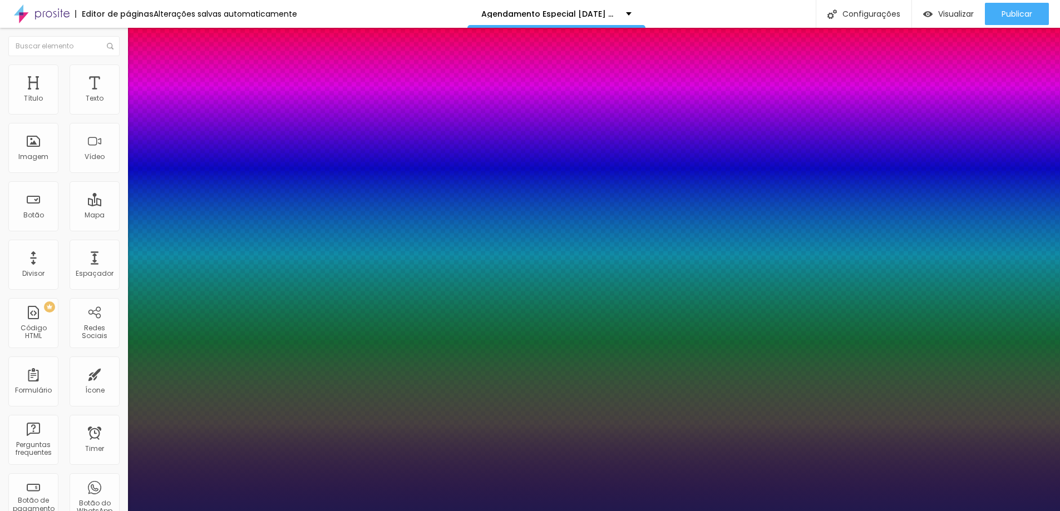
type input "70"
type input "1"
type input "72"
type input "1"
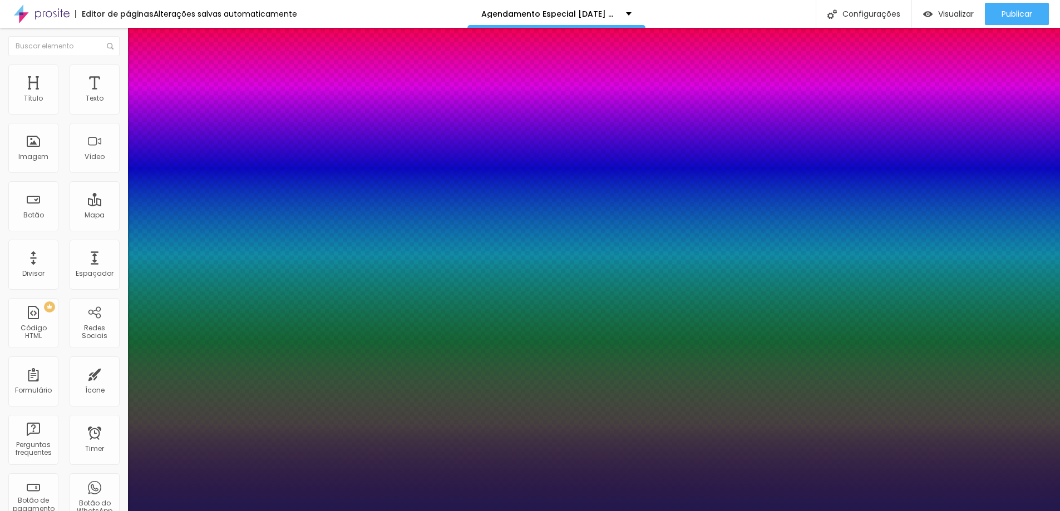
type input "74"
type input "1"
type input "76"
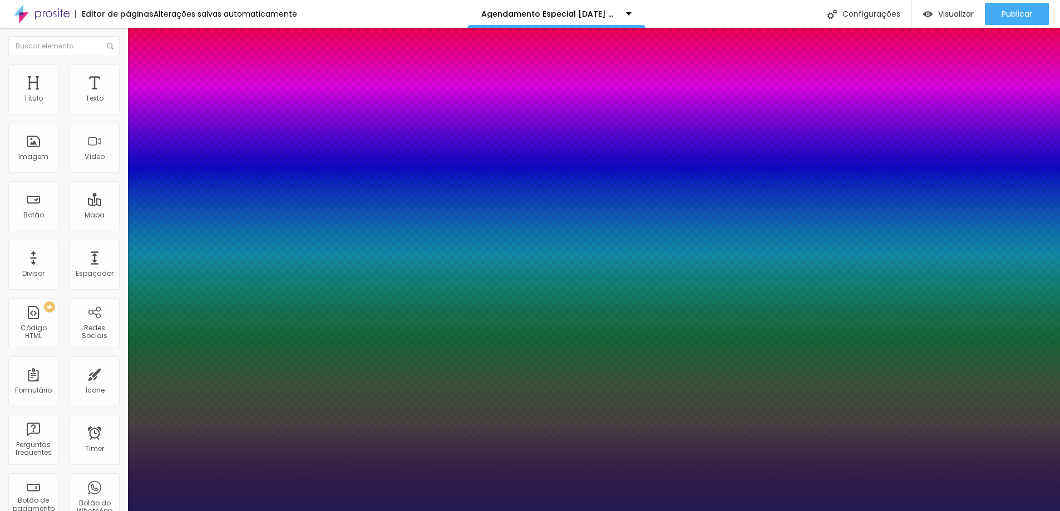
type input "1"
type input "78"
type input "1"
type input "80"
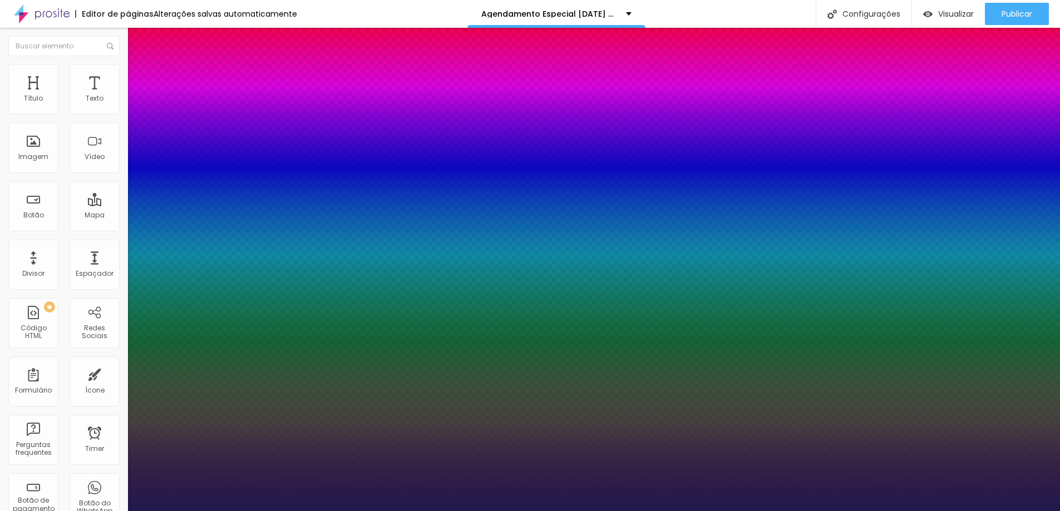
type input "80"
type input "1"
type input "81"
type input "1"
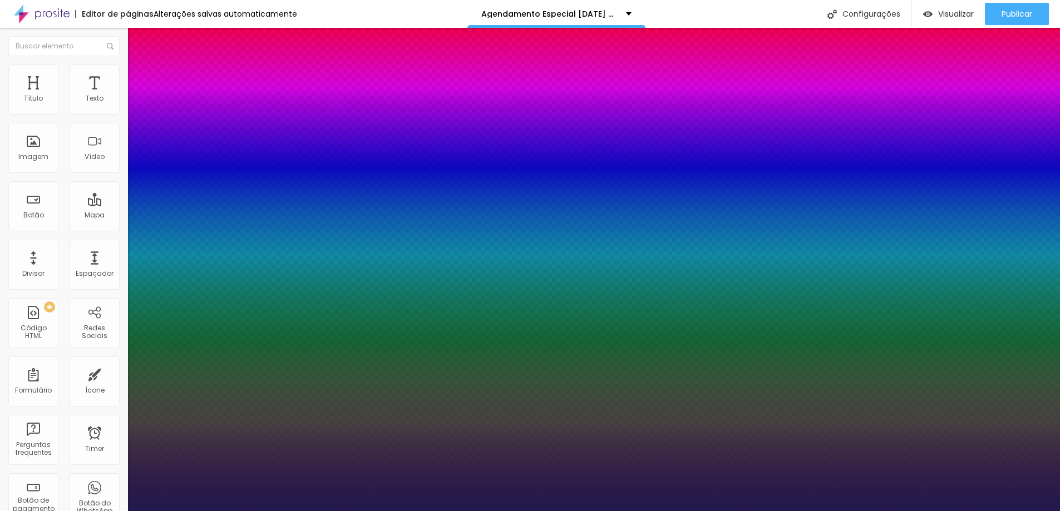
type input "82"
type input "1"
type input "80"
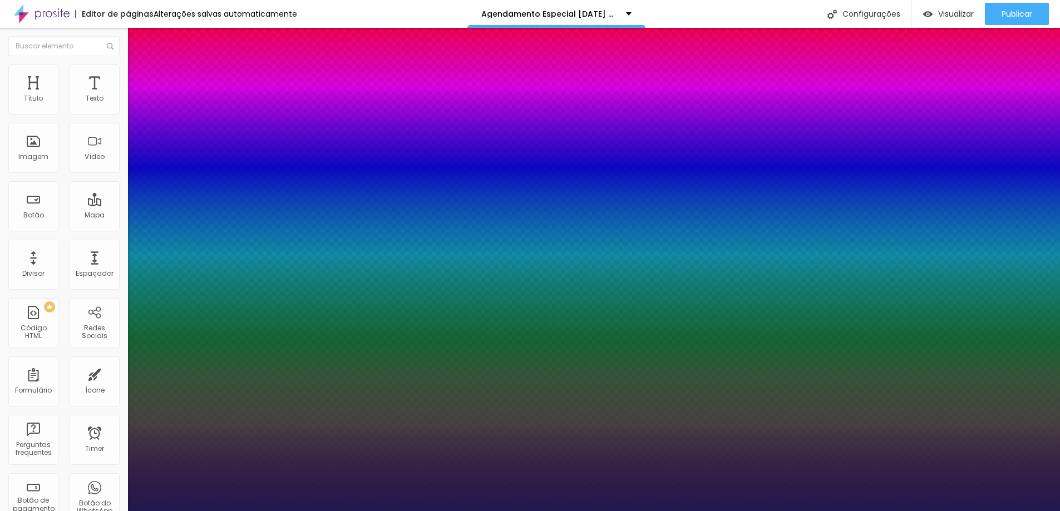
type input "1"
type input "78"
type input "1"
type input "76"
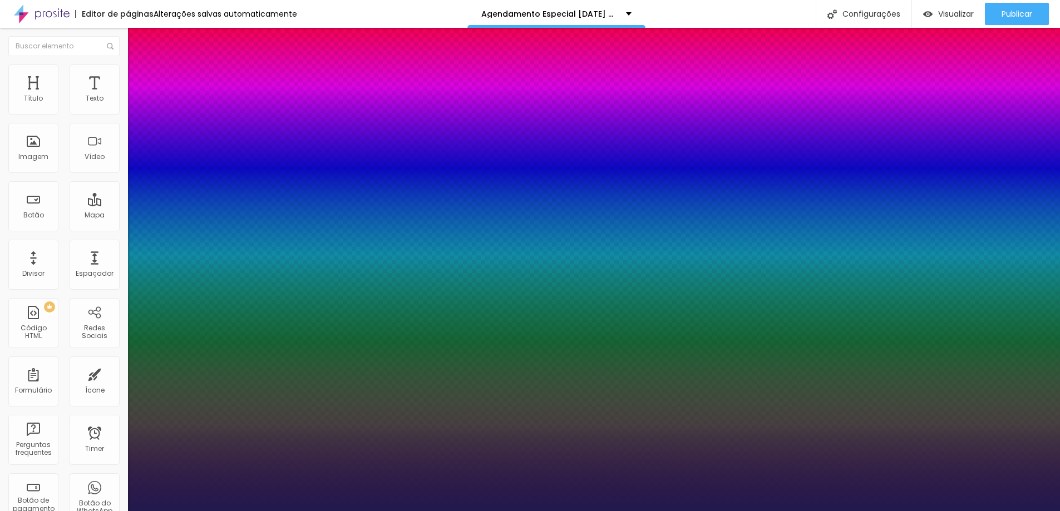
type input "76"
type input "1"
type input "73"
type input "1"
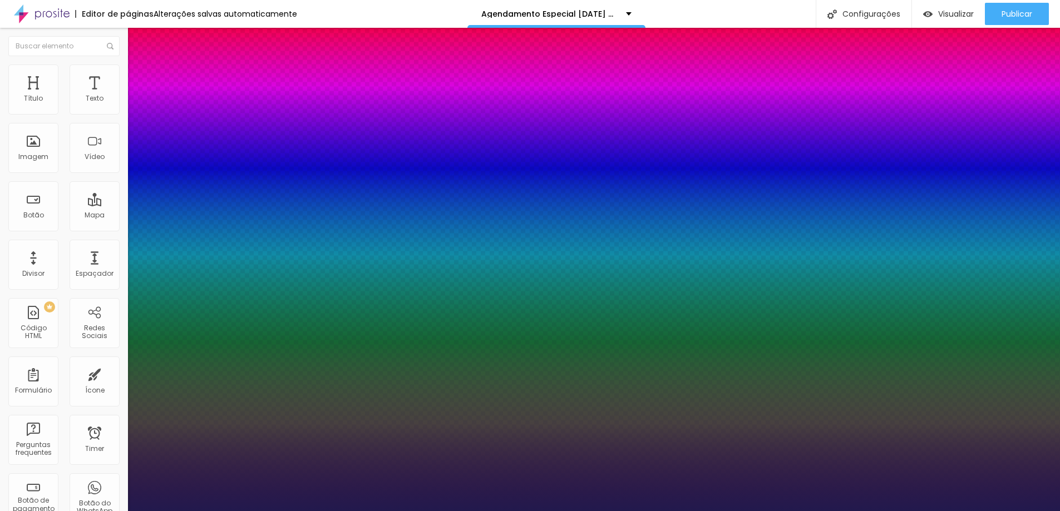
type input "69"
type input "1"
type input "64"
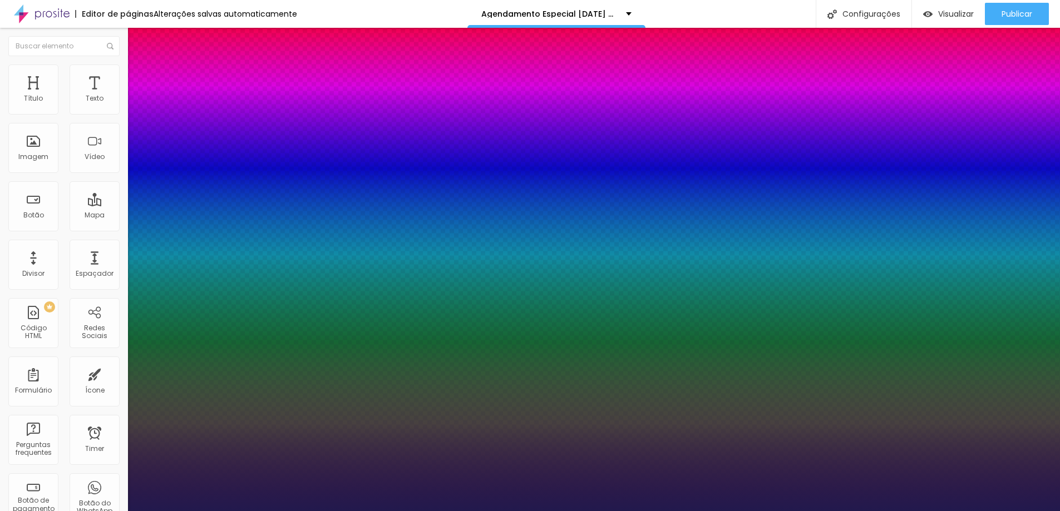
type input "1"
type input "59"
type input "1"
type input "53"
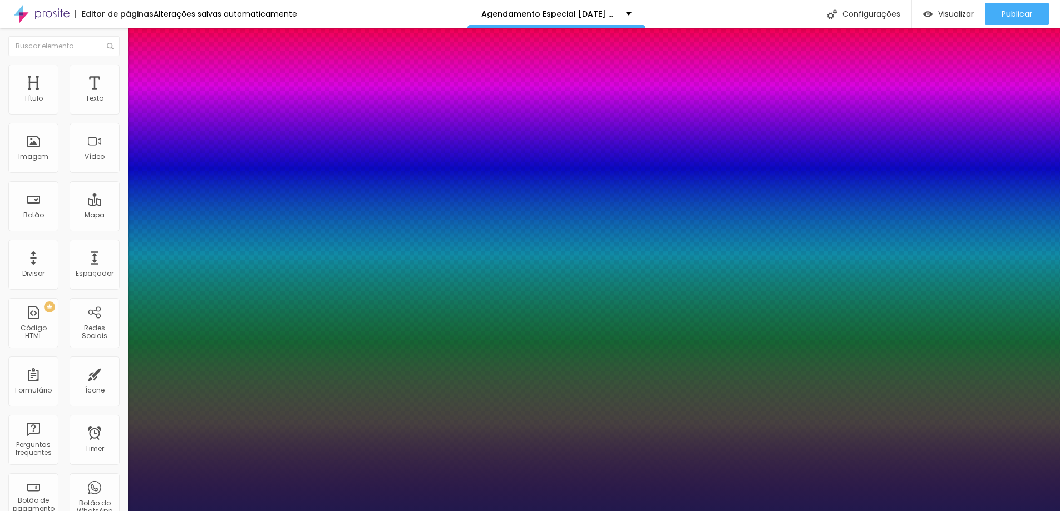
type input "53"
type input "1"
type input "50"
type input "1"
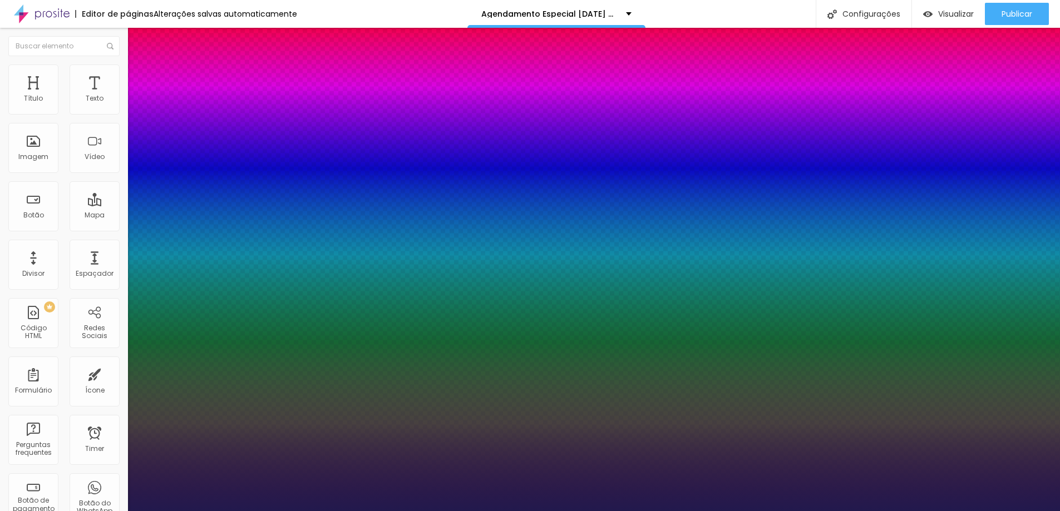
type input "46"
type input "1"
type input "44"
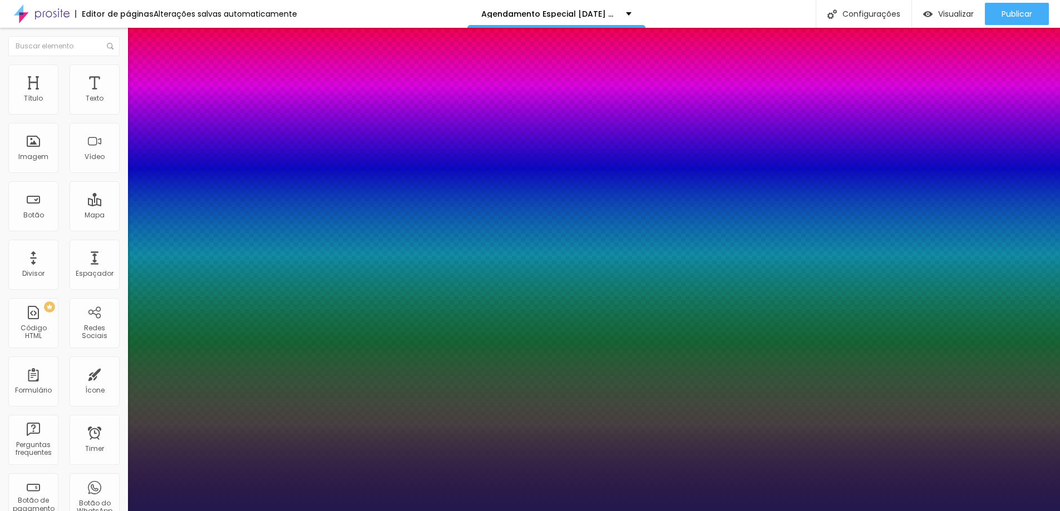
drag, startPoint x: 152, startPoint y: 314, endPoint x: 176, endPoint y: 312, distance: 24.6
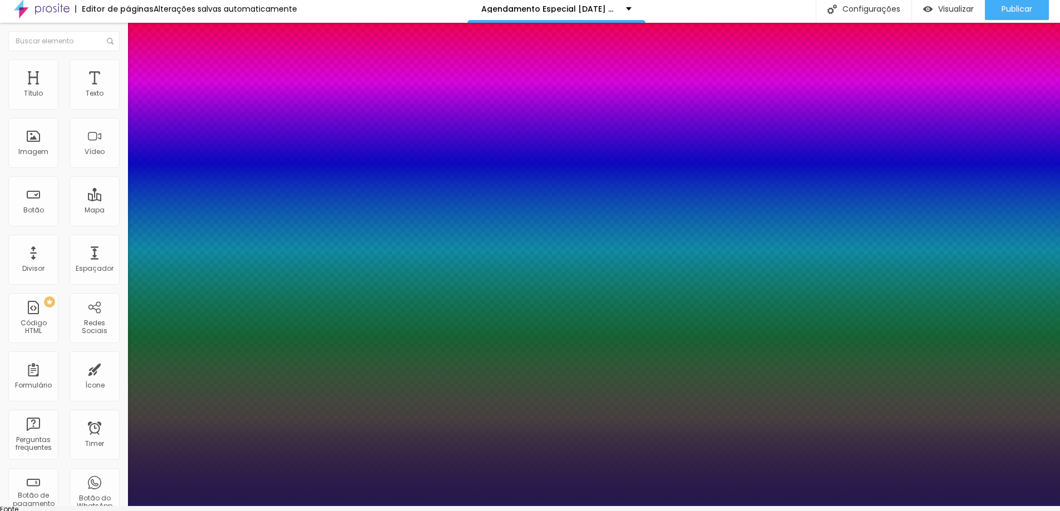
click at [120, 511] on select "AbrilFatface-Regular Actor-Regular Alegreya AlegreyaBlack Alice Allan-Bold Alla…" at bounding box center [60, 519] width 120 height 12
click at [119, 511] on select "AbrilFatface-Regular Actor-Regular Alegreya AlegreyaBlack Alice Allan-Bold Alla…" at bounding box center [60, 519] width 120 height 12
click at [100, 506] on div at bounding box center [530, 506] width 1060 height 0
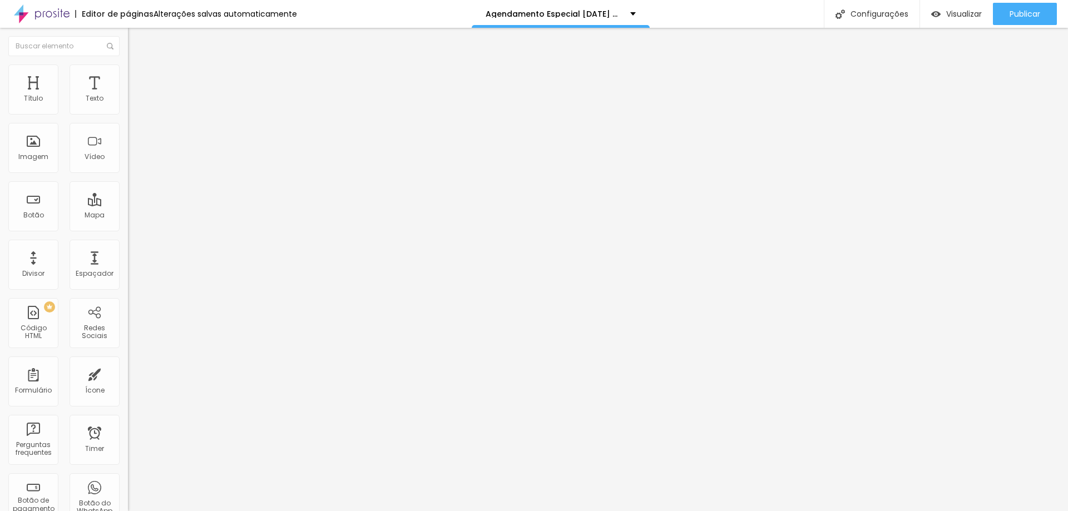
click at [128, 165] on button "button" at bounding box center [136, 159] width 16 height 12
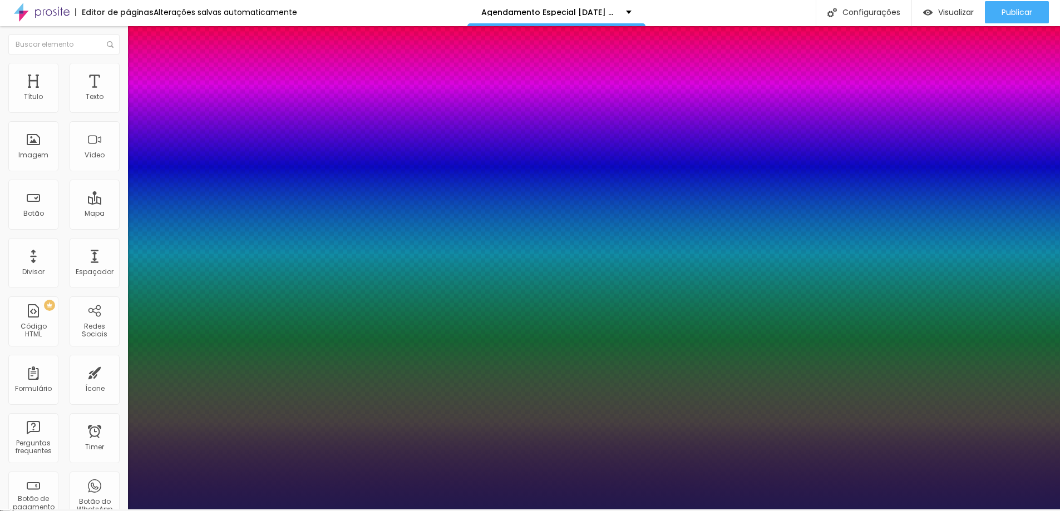
drag, startPoint x: 231, startPoint y: 413, endPoint x: 317, endPoint y: 412, distance: 85.7
click at [317, 412] on body "Editor de páginas Alterações salvas automaticamente Agendamento Especial Natal …" at bounding box center [530, 253] width 1060 height 511
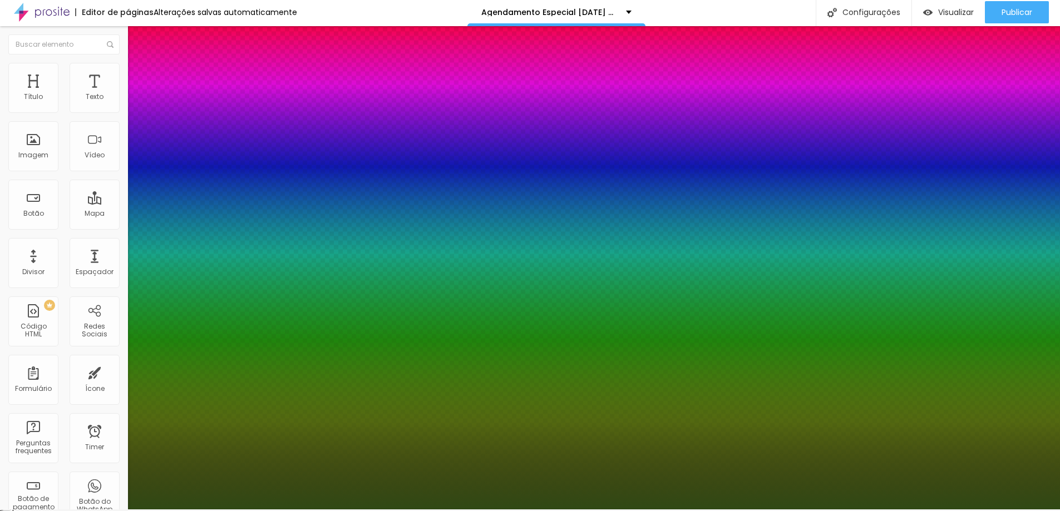
click at [318, 510] on div at bounding box center [530, 510] width 1060 height 0
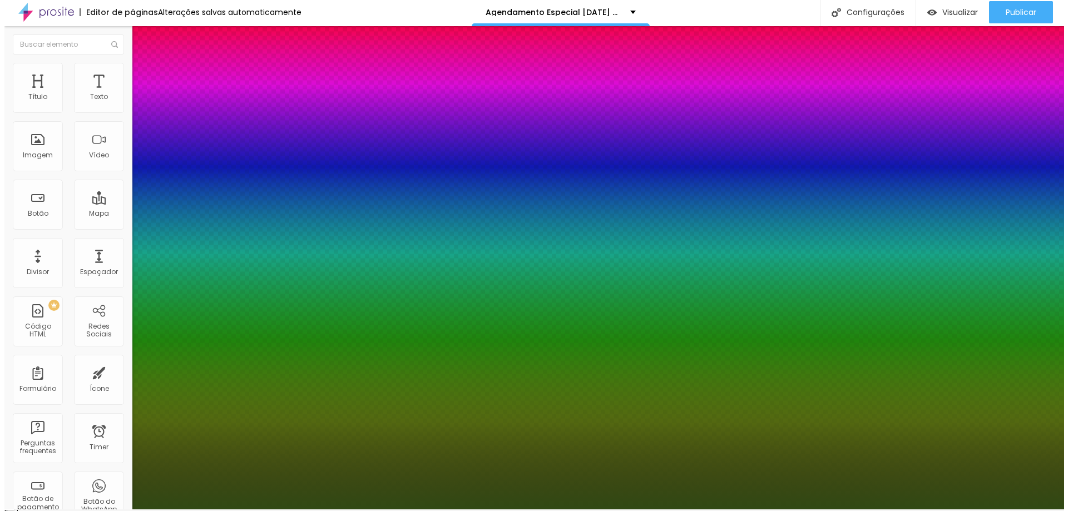
scroll to position [0, 0]
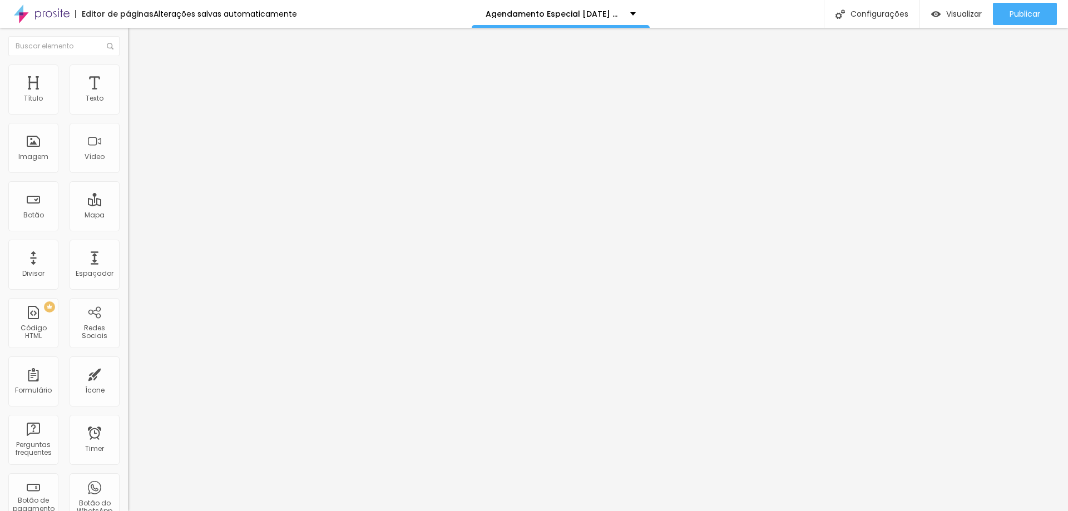
click at [136, 37] on img "button" at bounding box center [140, 40] width 9 height 9
click at [128, 96] on span "Adicionar imagem" at bounding box center [164, 90] width 72 height 9
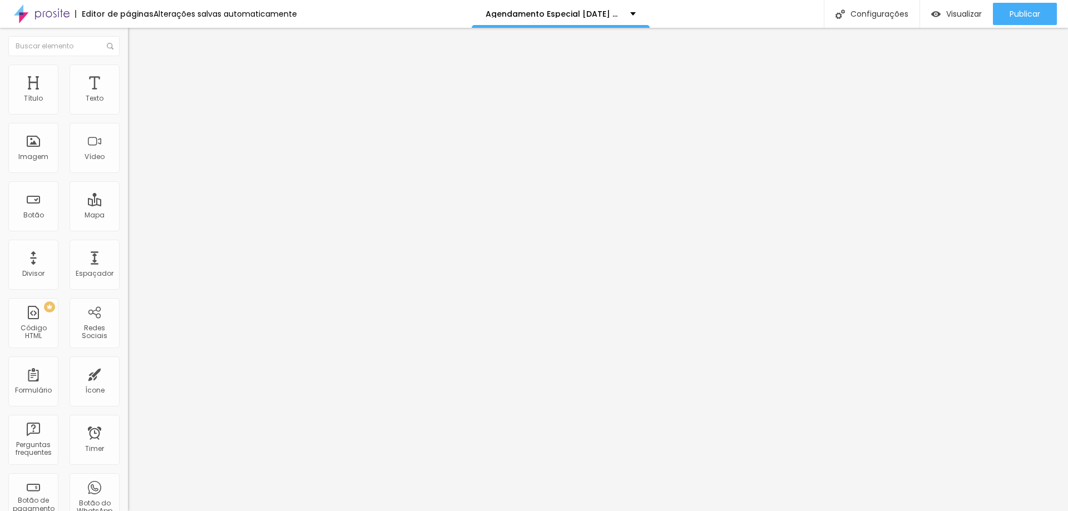
click at [136, 37] on img "button" at bounding box center [140, 40] width 9 height 9
click at [38, 155] on div "Imagem" at bounding box center [33, 157] width 30 height 8
click at [128, 68] on ul "Conteúdo Estilo Avançado" at bounding box center [192, 69] width 128 height 33
click at [128, 72] on li "Estilo" at bounding box center [192, 70] width 128 height 11
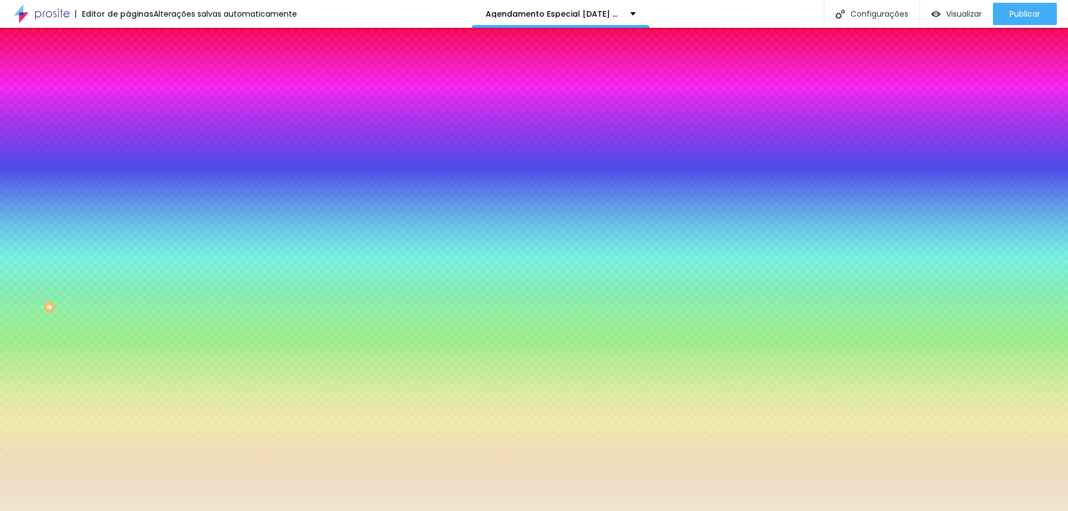
click at [189, 100] on img at bounding box center [192, 96] width 7 height 7
click at [132, 185] on icon "button" at bounding box center [136, 182] width 8 height 8
click at [134, 216] on icon "button" at bounding box center [134, 215] width 1 height 1
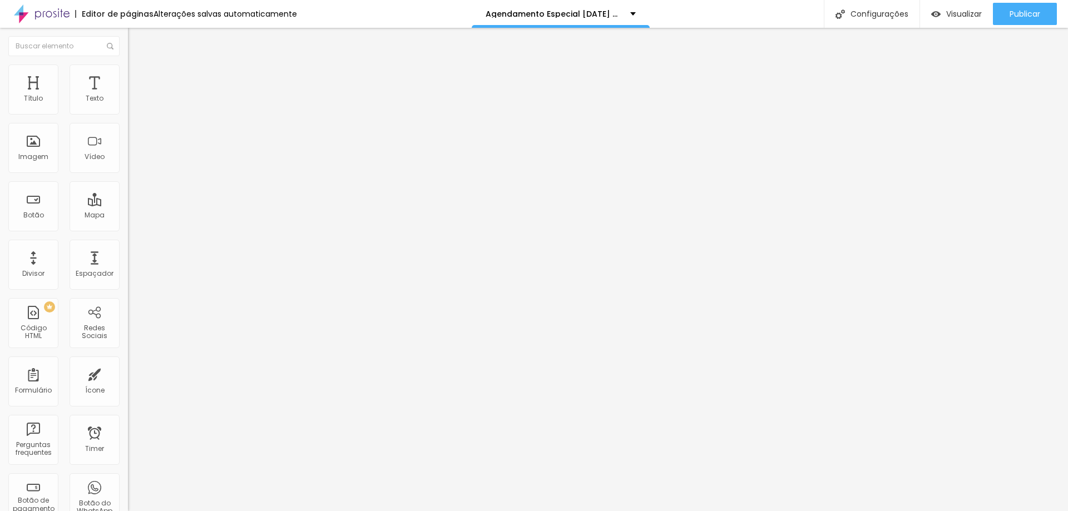
click at [128, 70] on li "Estilo" at bounding box center [192, 70] width 128 height 11
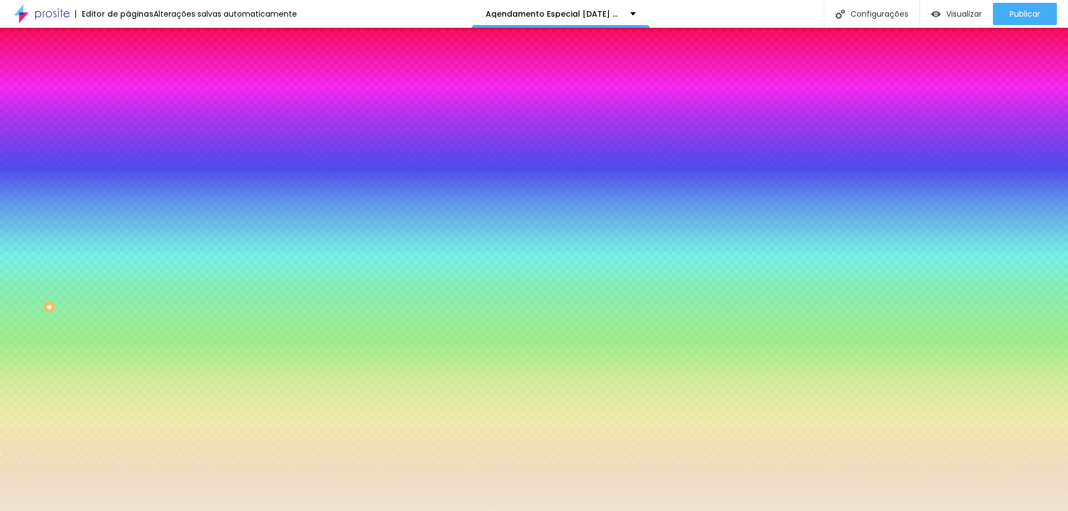
click at [128, 76] on li "Avançado" at bounding box center [192, 81] width 128 height 11
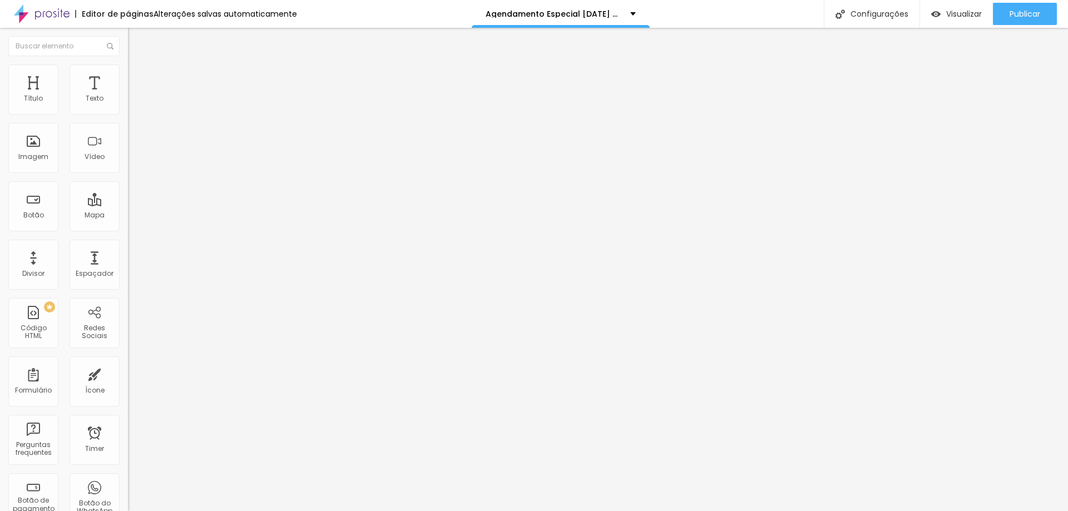
click at [128, 72] on li "Estilo" at bounding box center [192, 70] width 128 height 11
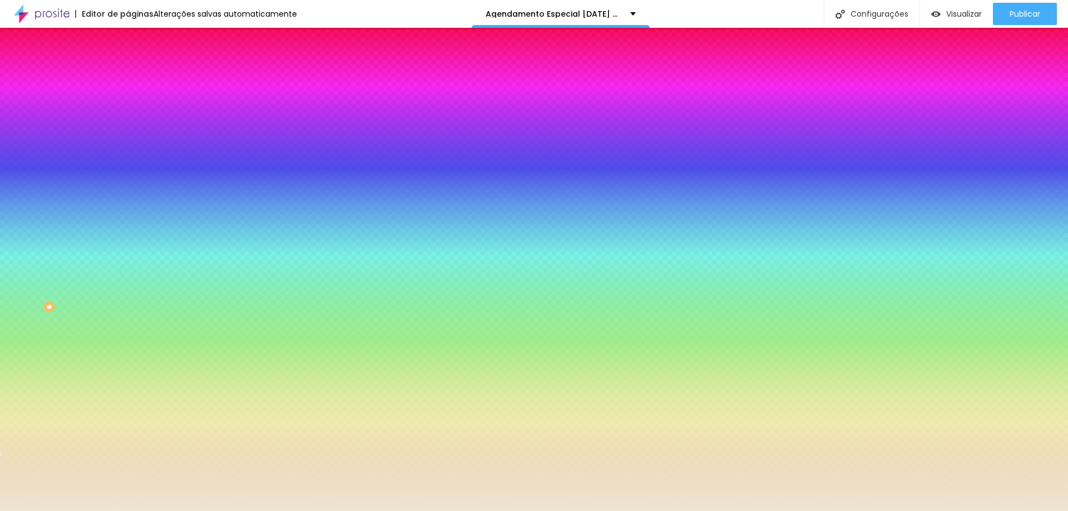
click at [133, 144] on icon "button" at bounding box center [133, 143] width 1 height 1
click at [138, 78] on span "Avançado" at bounding box center [156, 82] width 37 height 9
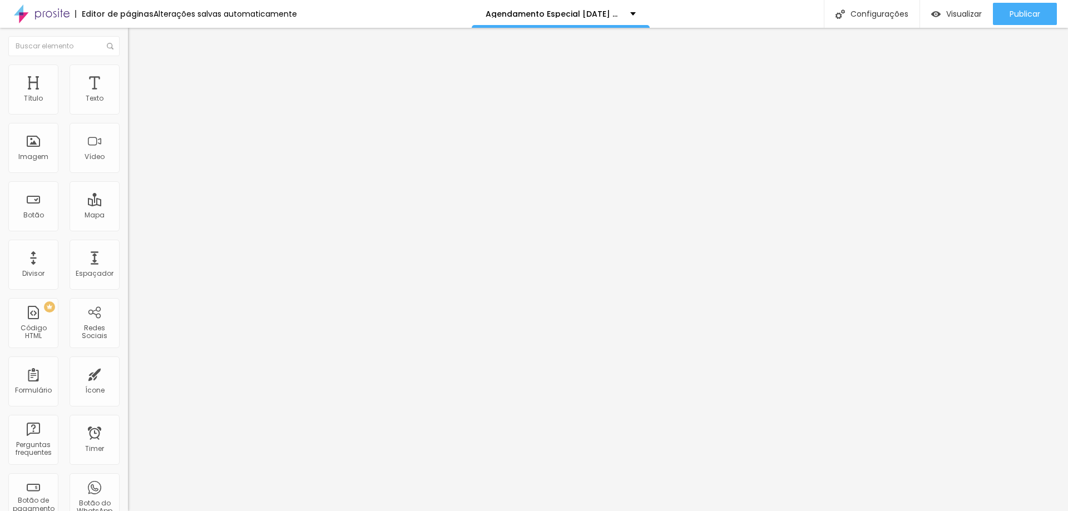
click at [128, 73] on li "Estilo" at bounding box center [192, 70] width 128 height 11
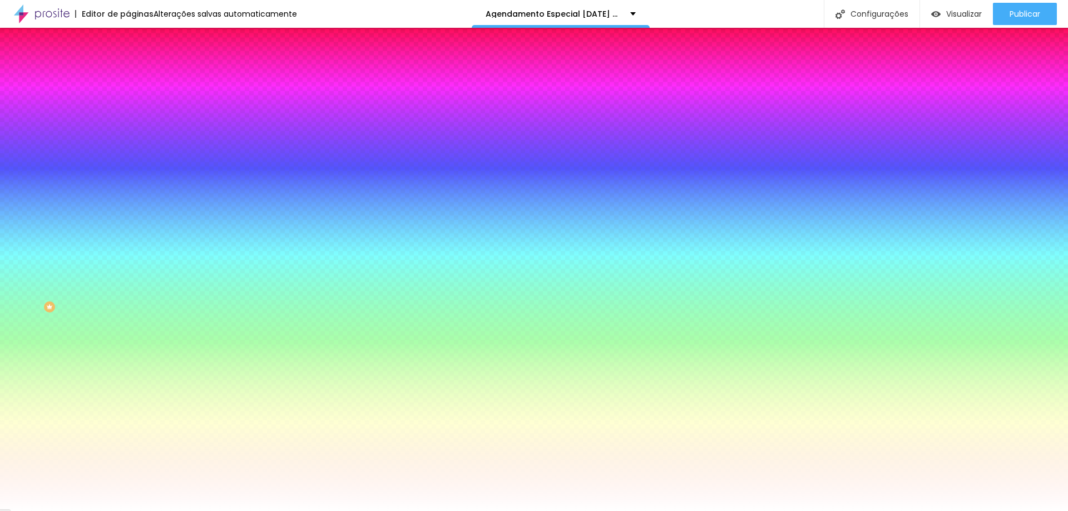
click at [138, 66] on span "Conteúdo" at bounding box center [155, 60] width 34 height 9
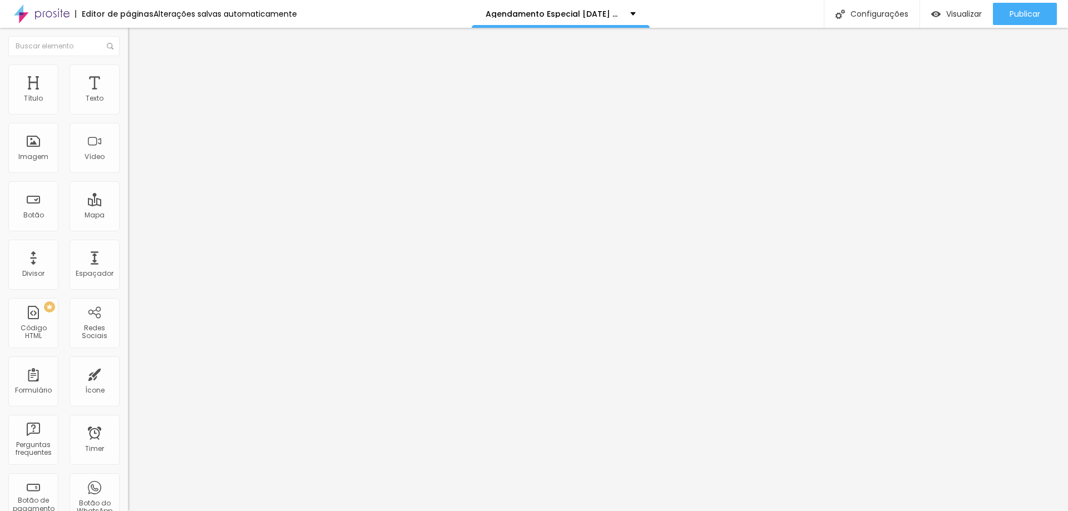
click at [128, 101] on span "Encaixotado" at bounding box center [149, 96] width 43 height 9
click at [136, 38] on img "button" at bounding box center [140, 40] width 9 height 9
click at [128, 174] on span "Original" at bounding box center [141, 169] width 27 height 9
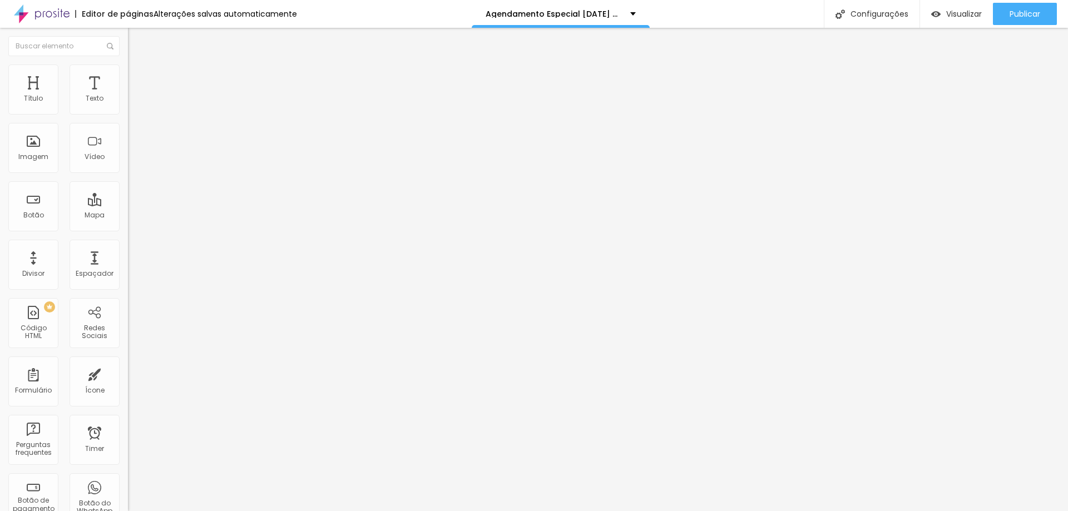
click at [128, 210] on div "Link" at bounding box center [192, 207] width 128 height 7
click at [128, 248] on img at bounding box center [131, 245] width 6 height 6
click at [128, 76] on li "Avançado" at bounding box center [192, 81] width 128 height 11
click at [128, 70] on img at bounding box center [133, 70] width 10 height 10
click at [128, 64] on li "Conteúdo" at bounding box center [192, 58] width 128 height 11
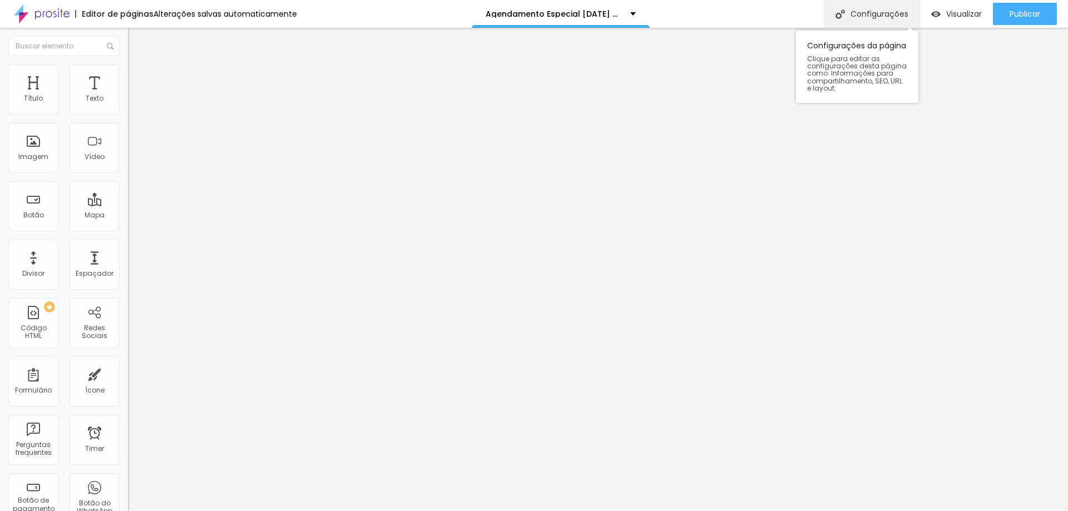
click at [891, 14] on div "Configurações" at bounding box center [872, 14] width 96 height 28
click at [970, 18] on span "Visualizar" at bounding box center [964, 13] width 36 height 9
click at [128, 96] on span "Trocar imagem" at bounding box center [158, 90] width 61 height 9
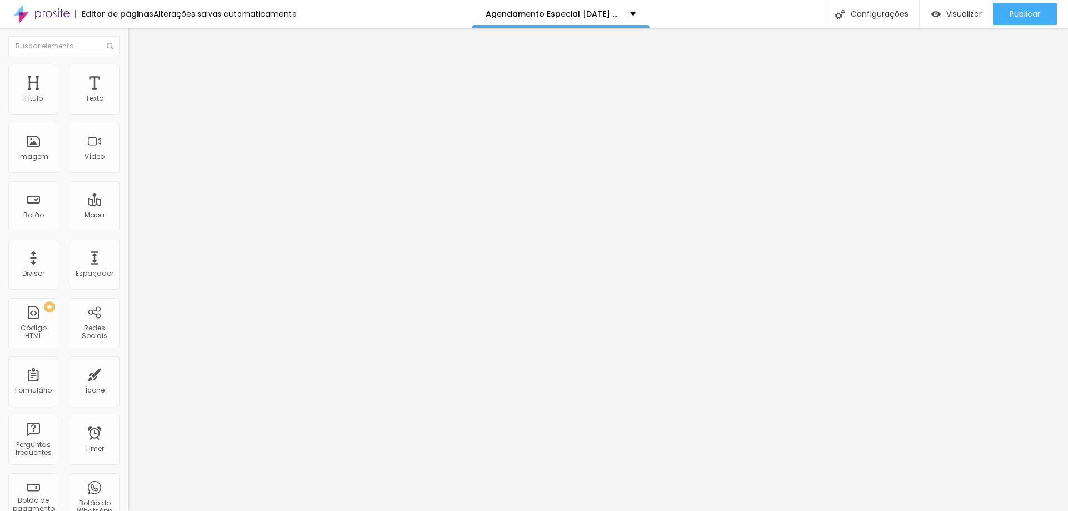
click at [32, 327] on div "Código HTML" at bounding box center [33, 332] width 44 height 16
click at [128, 146] on div at bounding box center [192, 140] width 128 height 86
click at [128, 155] on div at bounding box center [192, 140] width 128 height 86
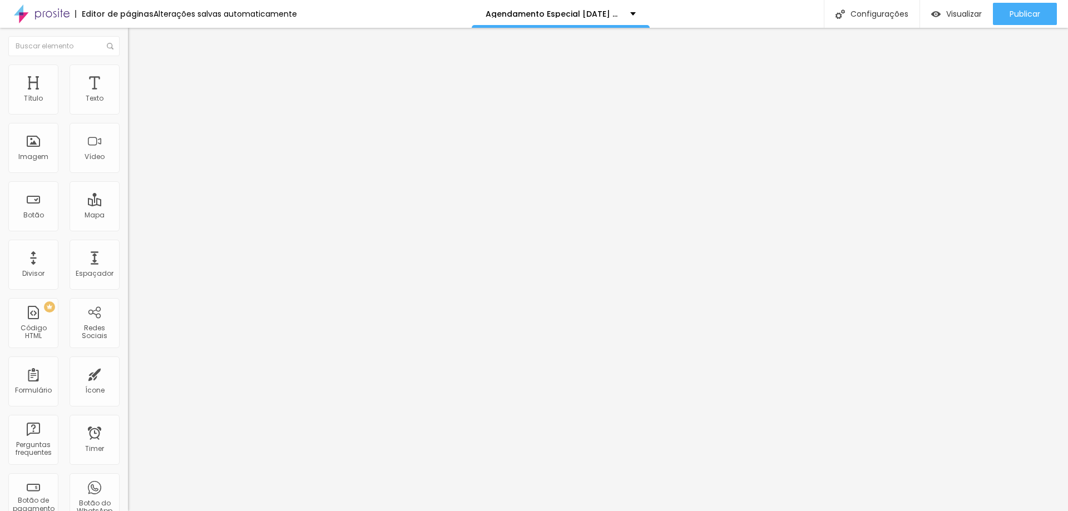
scroll to position [0, 92]
click at [128, 67] on li "Estilo" at bounding box center [192, 70] width 128 height 11
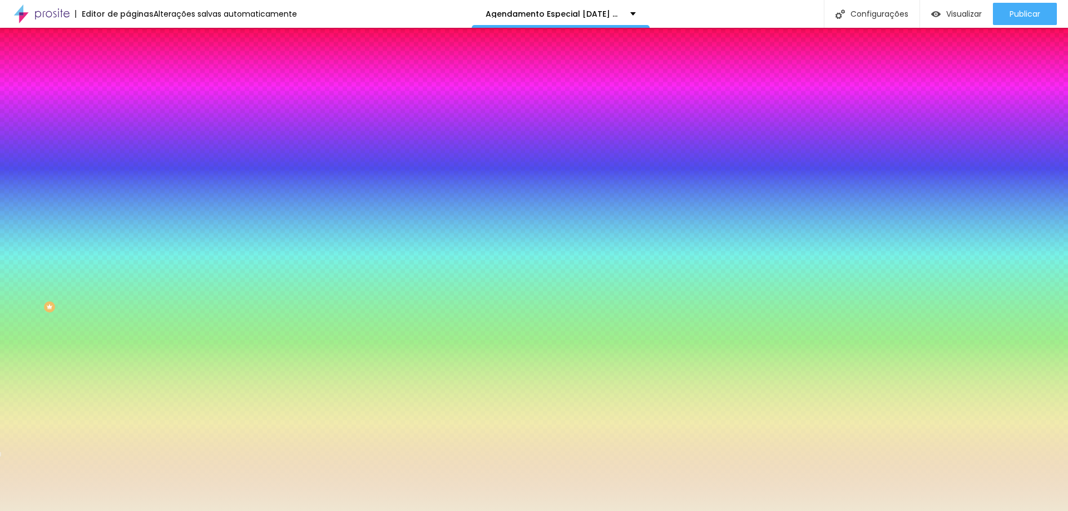
click at [189, 100] on img at bounding box center [192, 96] width 7 height 7
click at [132, 148] on icon "button" at bounding box center [136, 144] width 8 height 8
drag, startPoint x: 93, startPoint y: 246, endPoint x: 94, endPoint y: 252, distance: 5.6
click at [132, 185] on icon "button" at bounding box center [136, 182] width 8 height 8
click at [132, 216] on icon "button" at bounding box center [136, 212] width 8 height 8
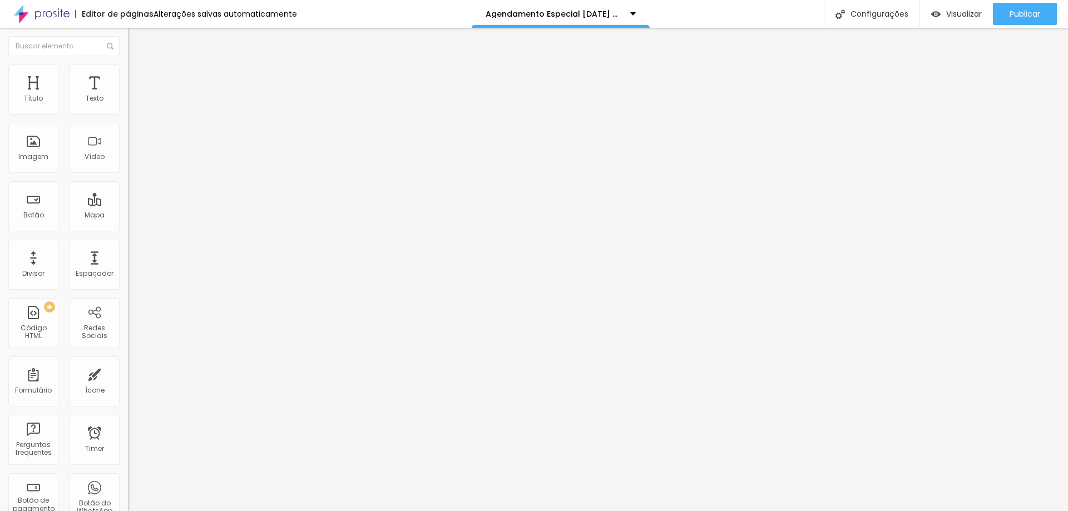
click at [128, 323] on div "Instagram" at bounding box center [192, 326] width 128 height 7
click at [128, 110] on div "TikTok" at bounding box center [192, 109] width 128 height 7
click at [128, 97] on div "TikTok Rede social TikTok Endereço URL Abrir em uma nova aba Instagram Rede soc…" at bounding box center [192, 491] width 128 height 809
drag, startPoint x: 47, startPoint y: 97, endPoint x: 41, endPoint y: 98, distance: 5.6
click at [128, 97] on div "TikTok Rede social TikTok Endereço URL Abrir em uma nova aba Instagram Rede soc…" at bounding box center [192, 491] width 128 height 809
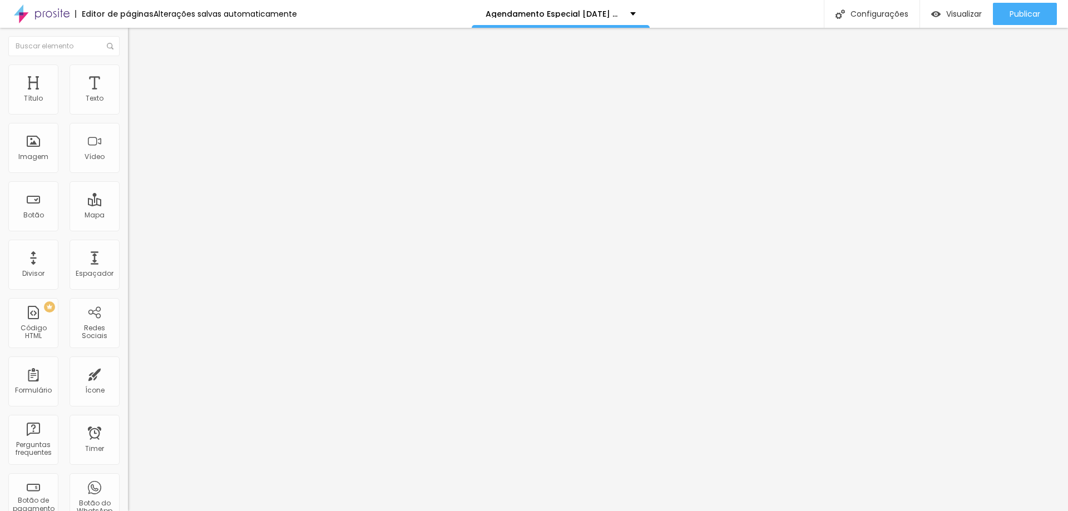
click at [128, 115] on div "TikTok Rede social TikTok Endereço URL Abrir em uma nova aba Instagram Rede soc…" at bounding box center [192, 491] width 128 height 809
click at [128, 139] on div "TikTok" at bounding box center [192, 129] width 128 height 20
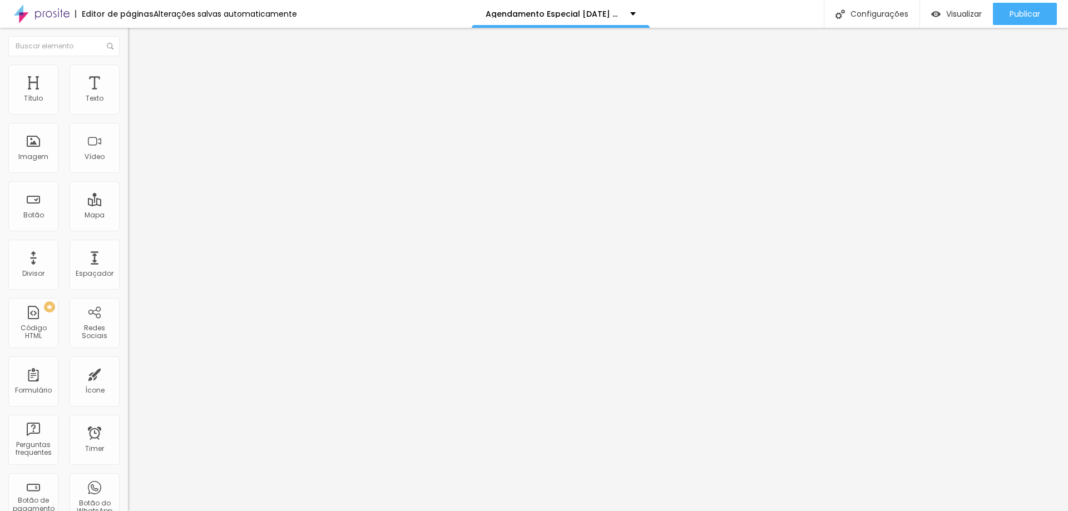
click at [578, 16] on p "Agendamento Especial Natal dos Sonhos 2025" at bounding box center [554, 14] width 136 height 8
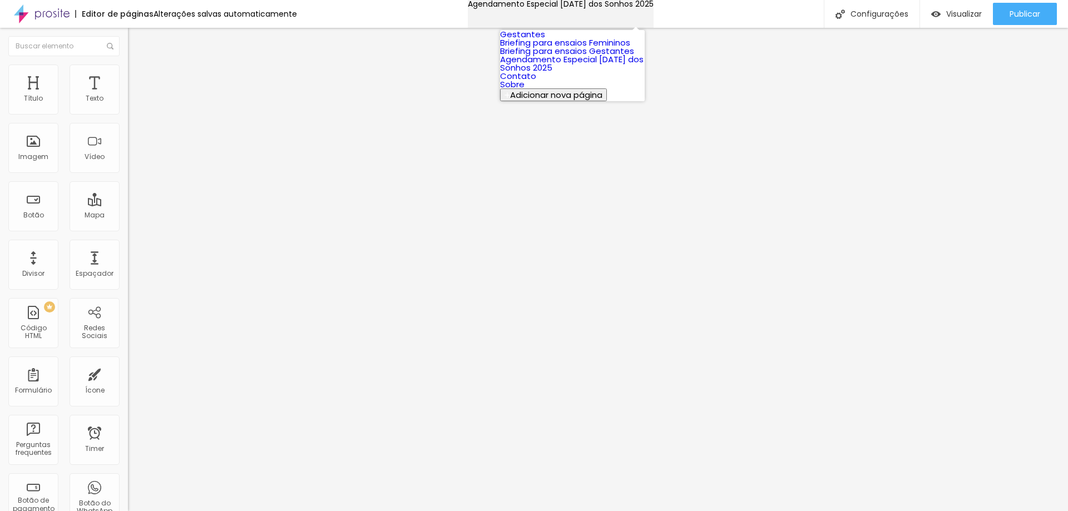
click at [578, 8] on p "Agendamento Especial Natal dos Sonhos 2025" at bounding box center [561, 4] width 186 height 8
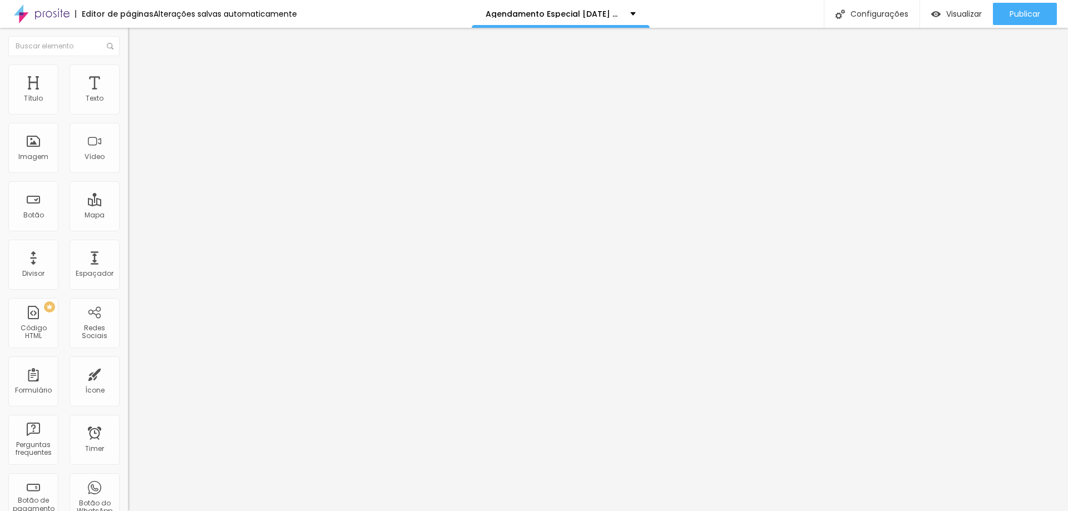
click at [128, 96] on span "Trocar imagem" at bounding box center [158, 90] width 61 height 9
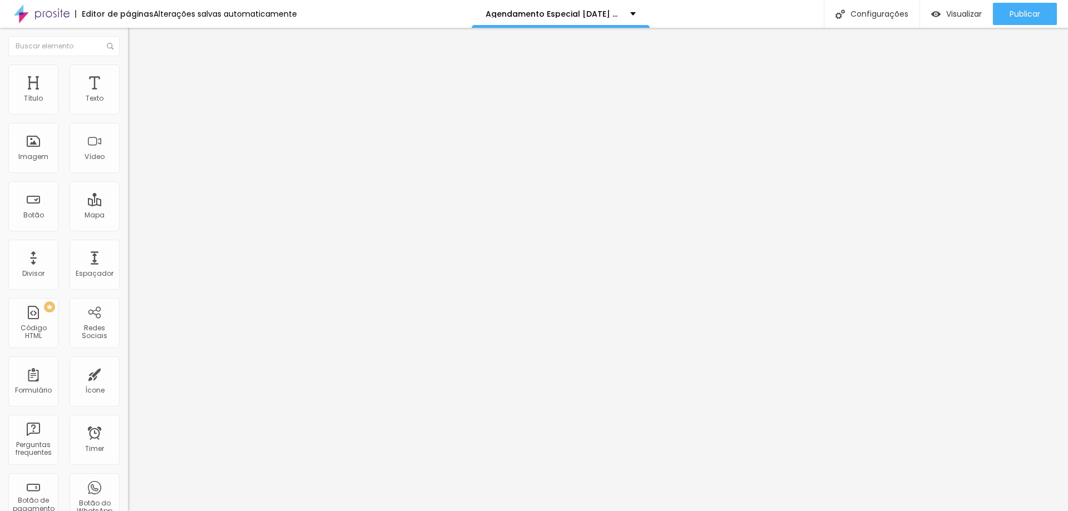
click at [128, 111] on img at bounding box center [132, 107] width 8 height 8
click at [128, 130] on div at bounding box center [192, 116] width 128 height 27
click at [128, 120] on img at bounding box center [132, 116] width 8 height 8
click at [128, 73] on li "Avançado" at bounding box center [192, 70] width 128 height 11
type input "2"
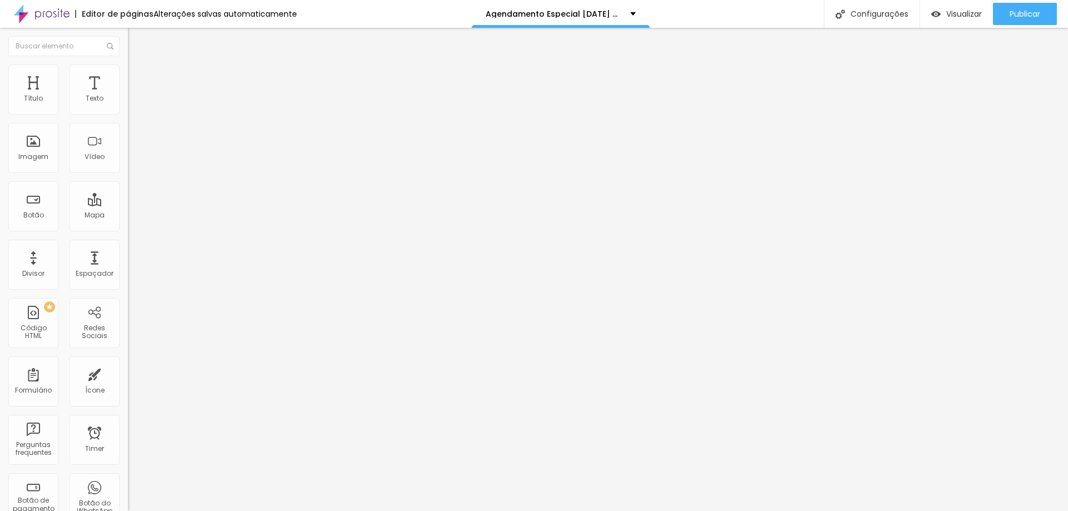
type input "2"
type input "4"
type input "10"
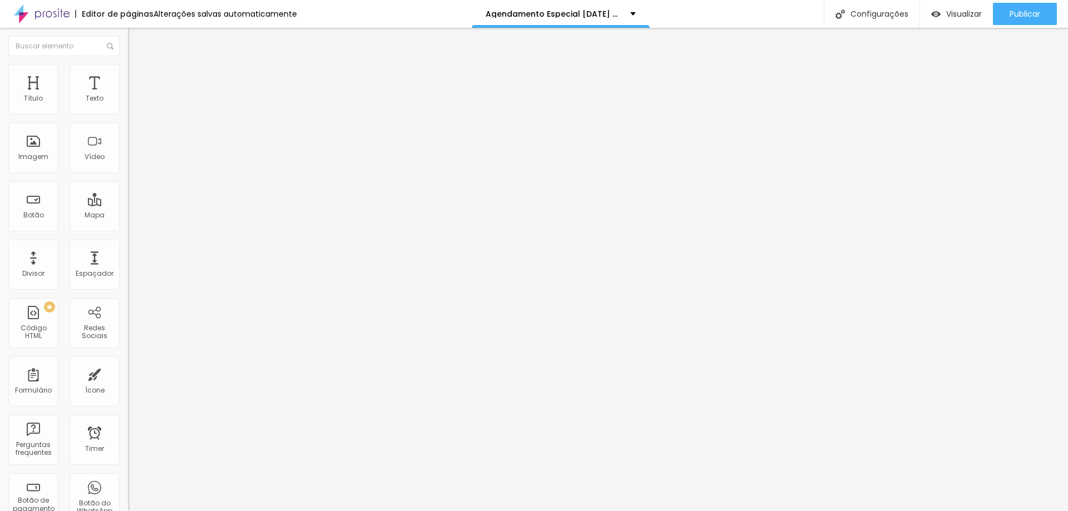
type input "21"
type input "35"
type input "51"
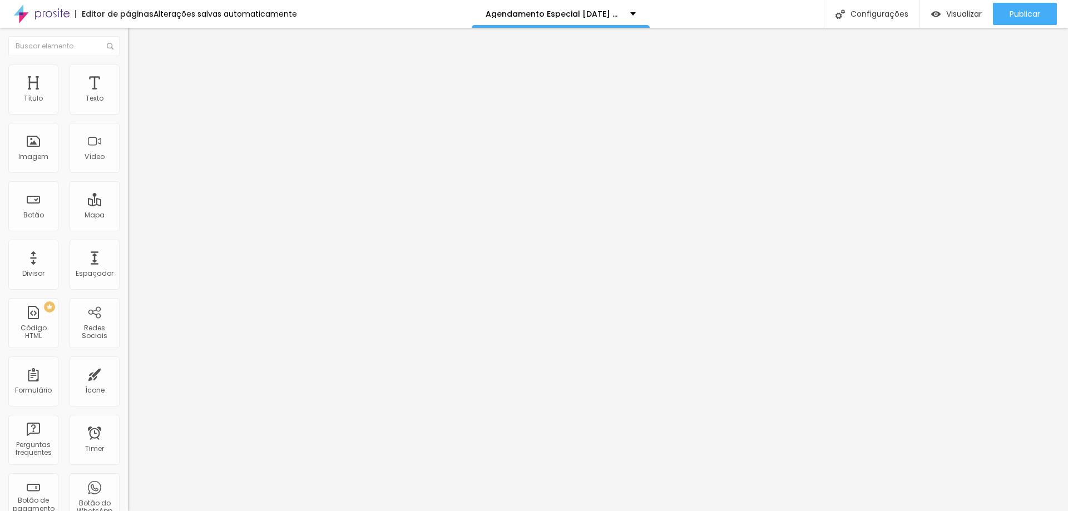
type input "51"
type input "87"
type input "99"
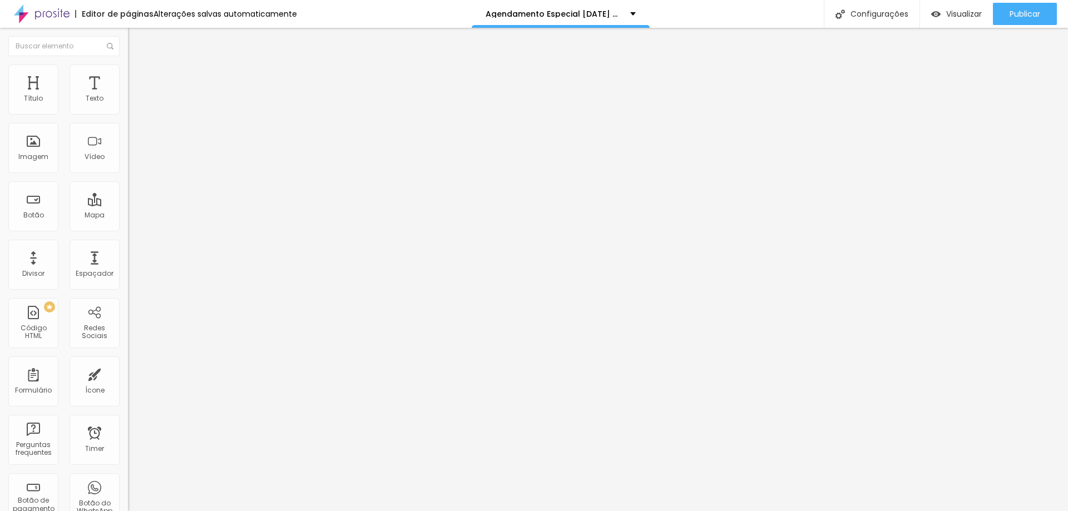
type input "100"
type input "93"
type input "82"
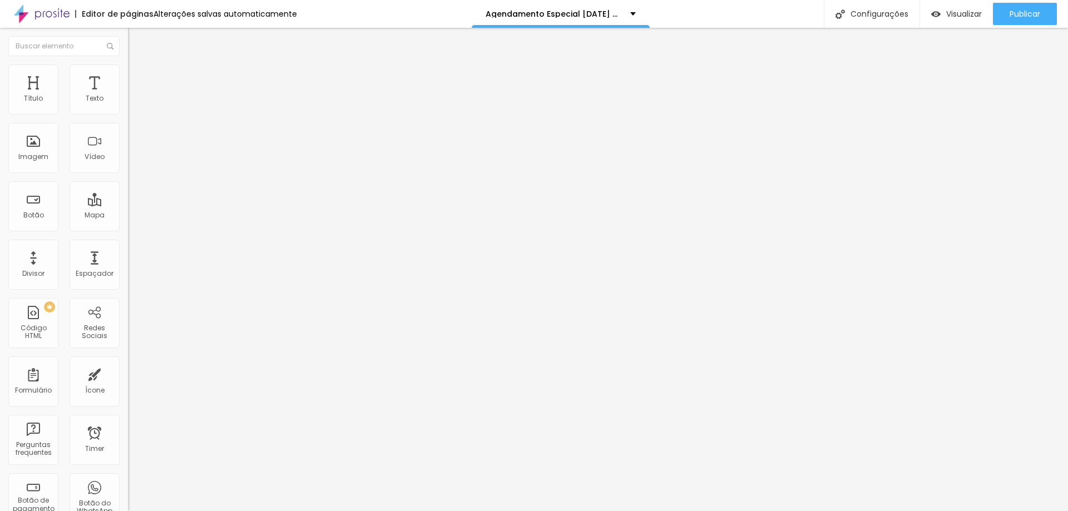
type input "82"
type input "73"
type input "65"
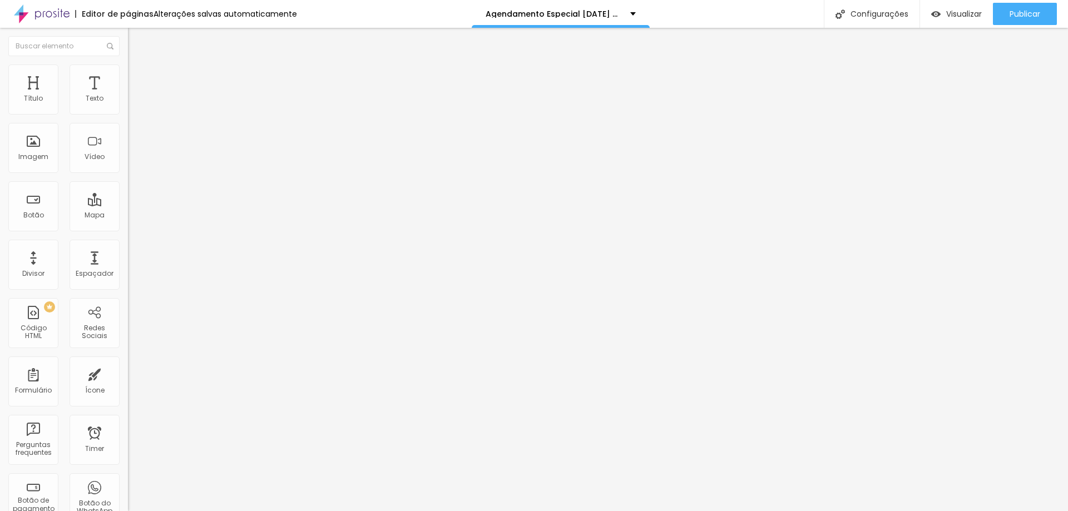
type input "58"
type input "52"
type input "45"
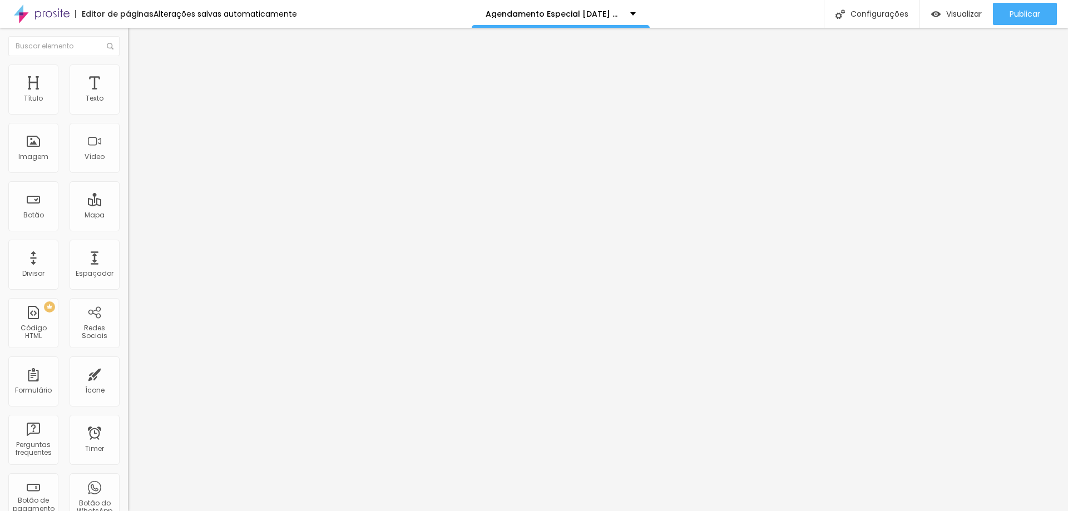
type input "45"
type input "39"
type input "35"
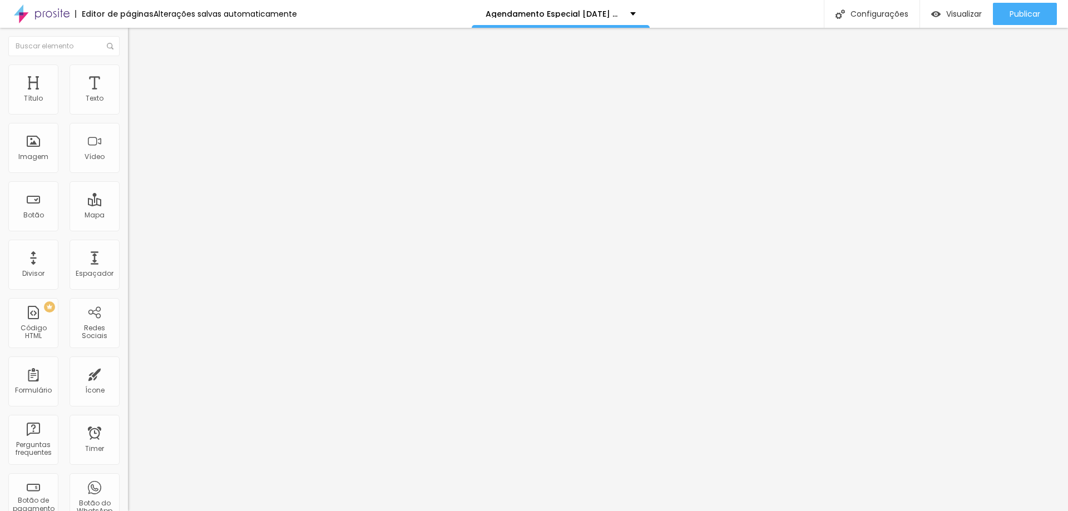
type input "30"
type input "27"
type input "24"
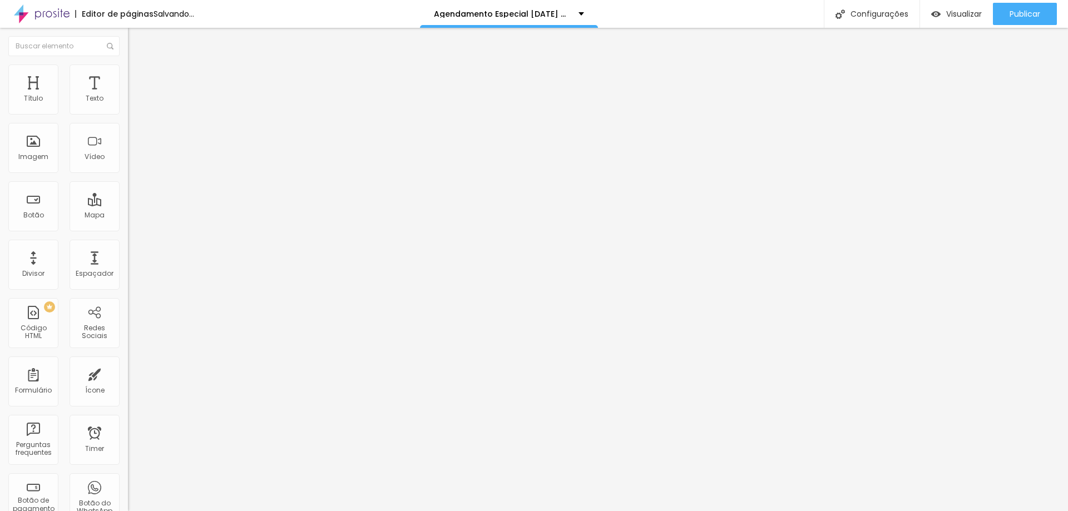
type input "24"
type input "18"
type input "12"
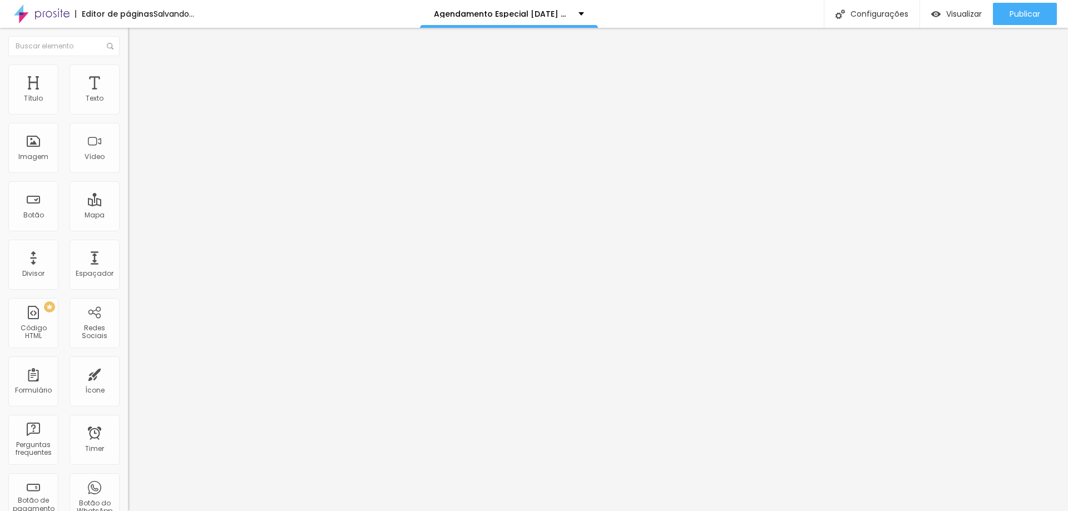
type input "6"
type input "0"
drag, startPoint x: 26, startPoint y: 111, endPoint x: 14, endPoint y: 123, distance: 16.9
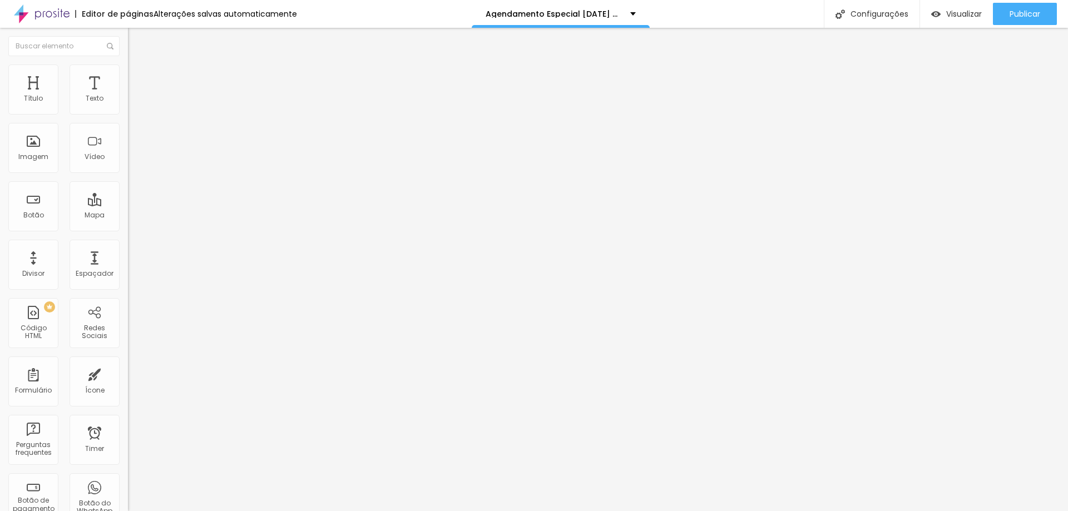
click at [128, 205] on input "range" at bounding box center [164, 209] width 72 height 9
type input "8"
type input "11"
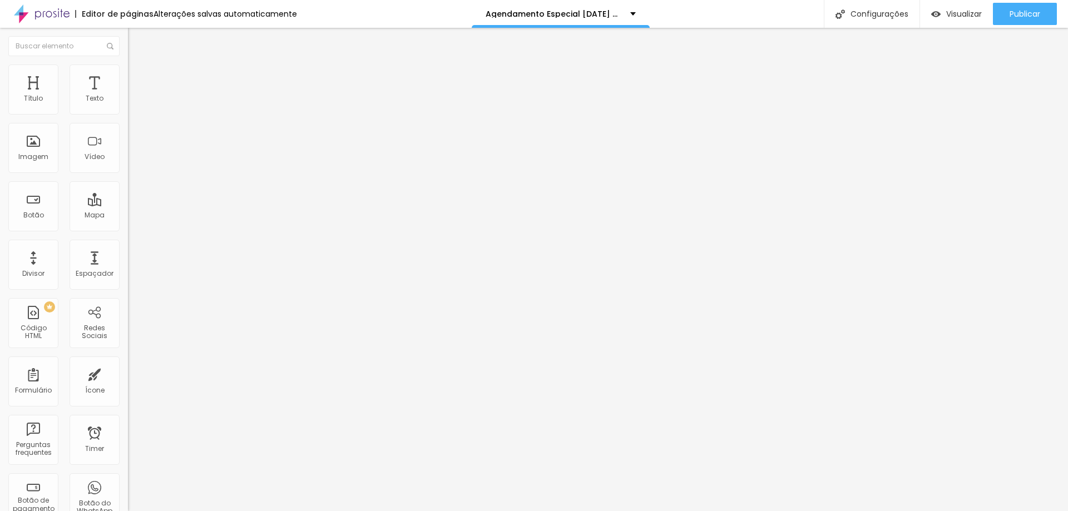
type input "17"
type input "29"
type input "46"
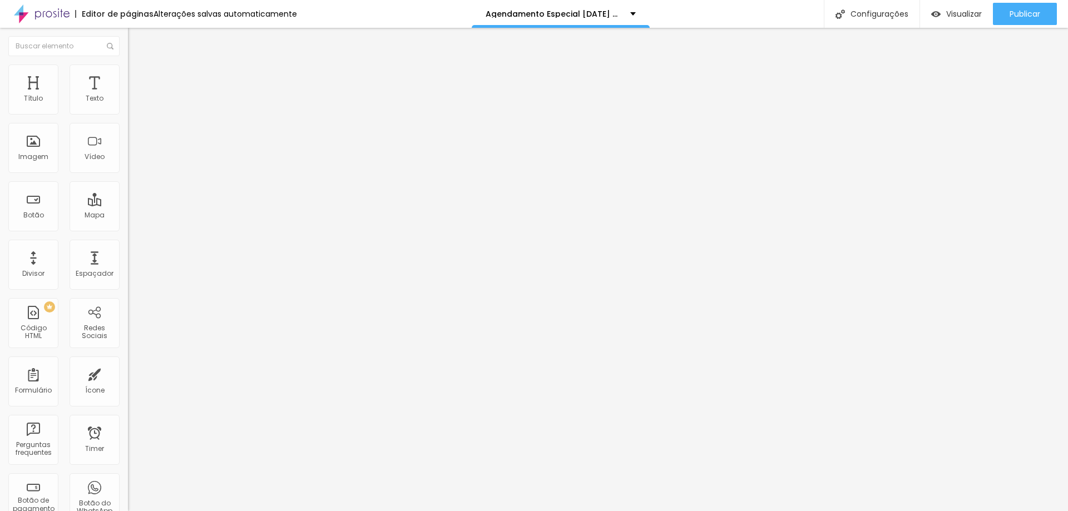
type input "46"
type input "62"
type input "77"
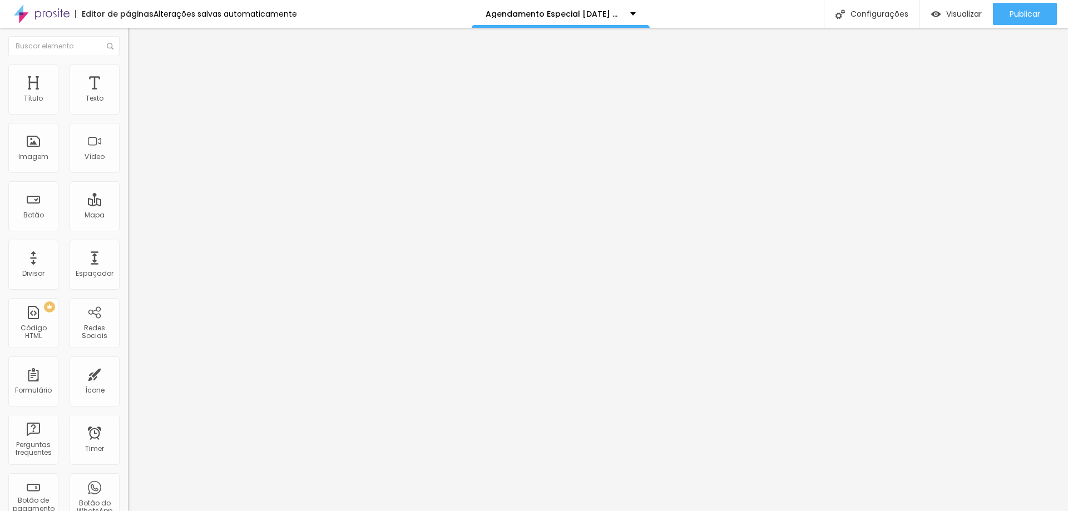
type input "91"
type input "100"
type input "86"
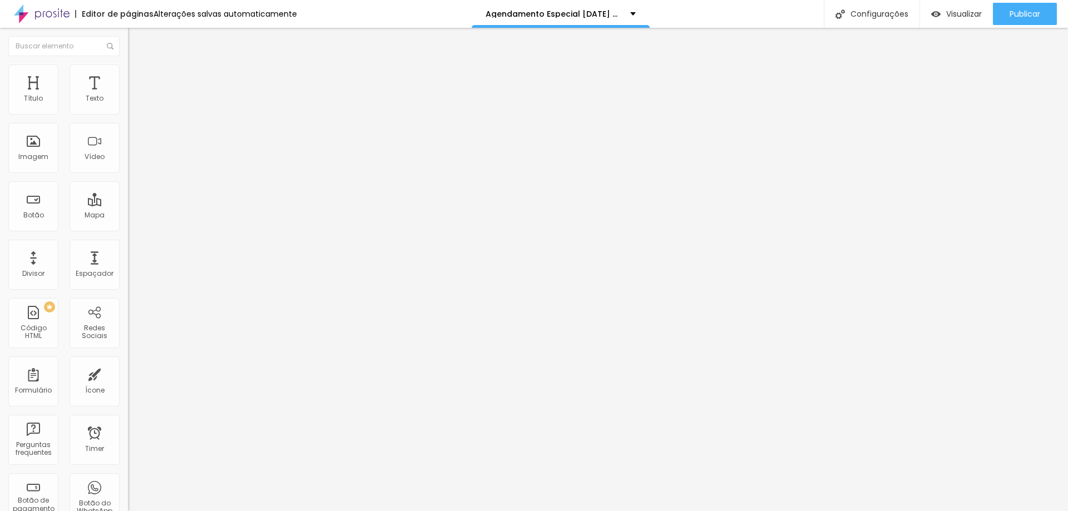
type input "86"
type input "68"
type input "49"
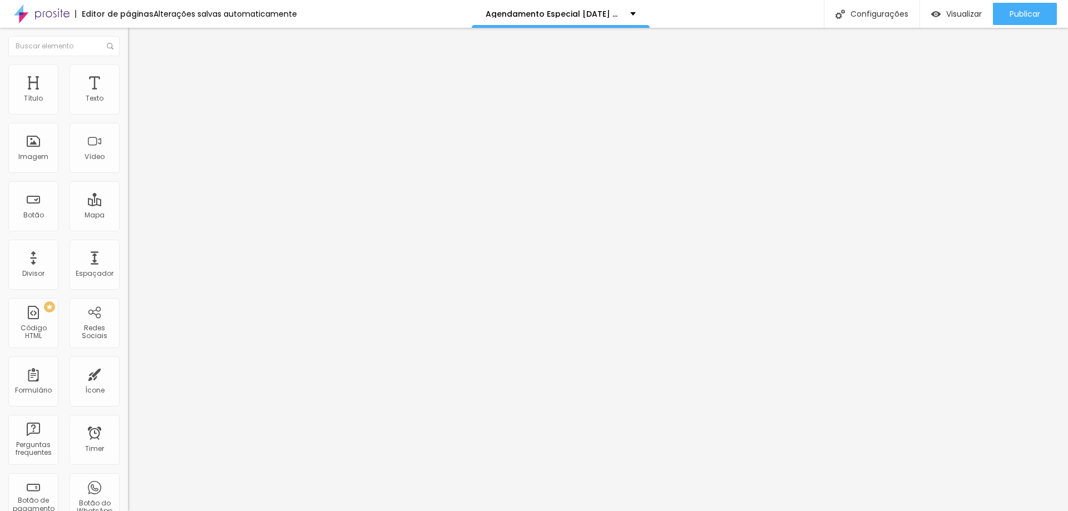
type input "32"
type input "16"
type input "4"
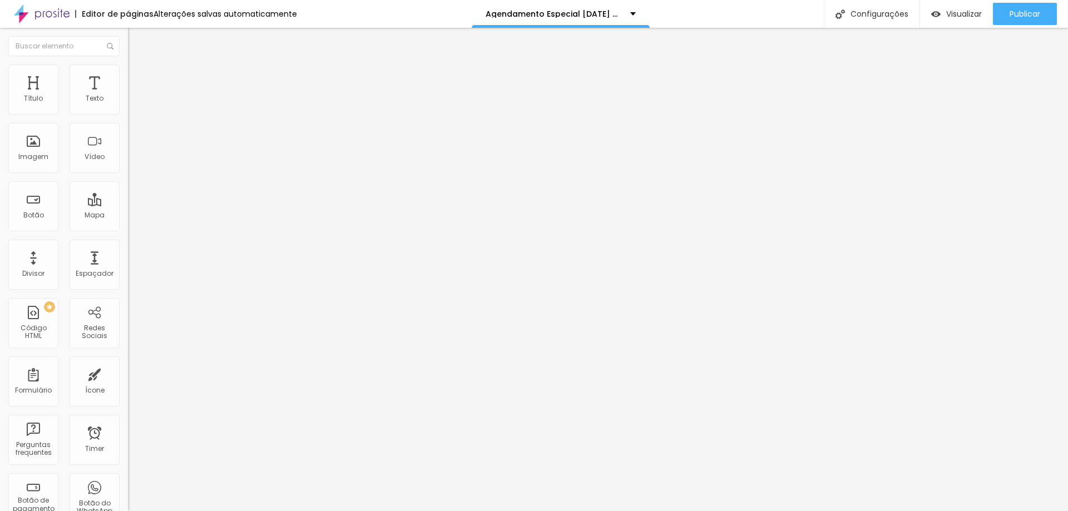
type input "4"
type input "0"
drag, startPoint x: 31, startPoint y: 132, endPoint x: 2, endPoint y: 139, distance: 29.7
click at [128, 362] on input "range" at bounding box center [164, 366] width 72 height 9
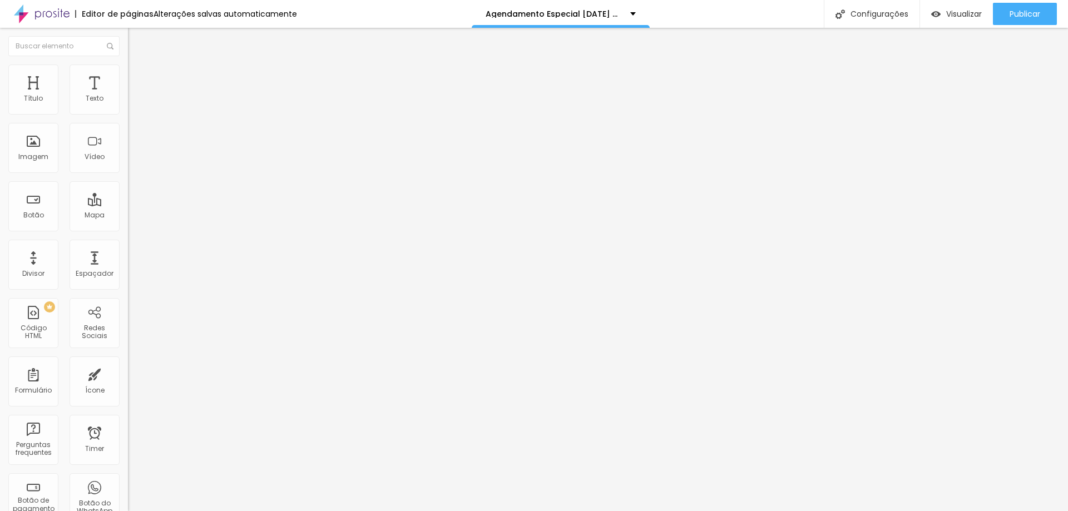
click at [128, 65] on li "Conteúdo" at bounding box center [192, 58] width 128 height 11
click at [136, 41] on img "button" at bounding box center [140, 40] width 9 height 9
click at [43, 217] on div "Botão" at bounding box center [33, 206] width 50 height 50
click at [138, 77] on span "Estilo" at bounding box center [146, 71] width 17 height 9
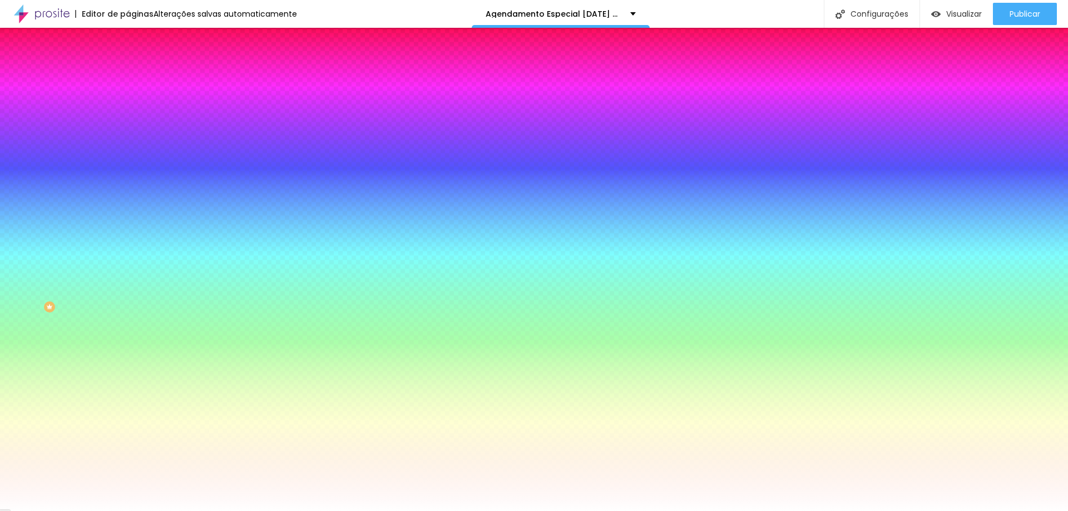
click at [128, 102] on span "Adicionar imagem" at bounding box center [164, 97] width 72 height 9
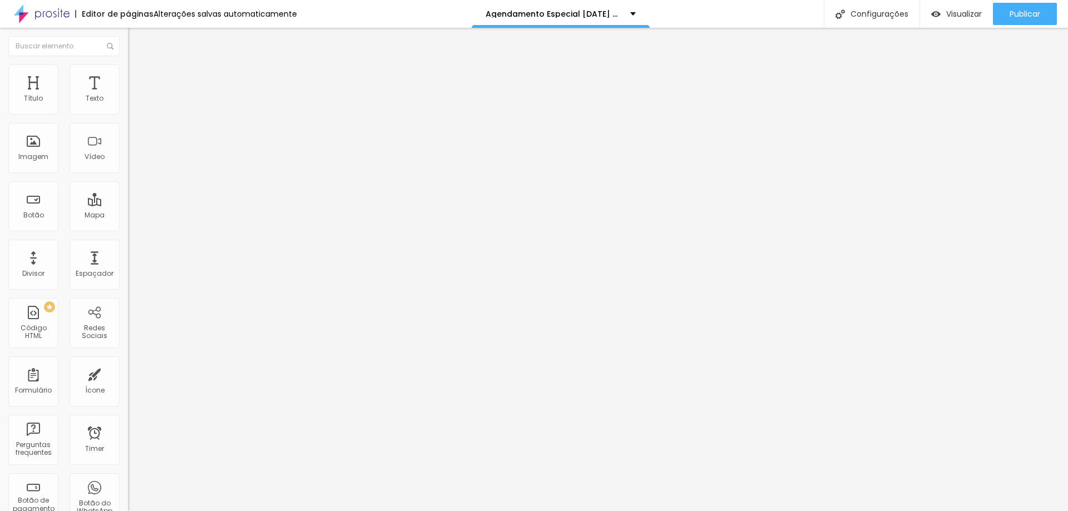
click at [128, 64] on ul "Conteúdo Estilo Avançado" at bounding box center [192, 69] width 128 height 33
click at [128, 72] on img at bounding box center [133, 70] width 10 height 10
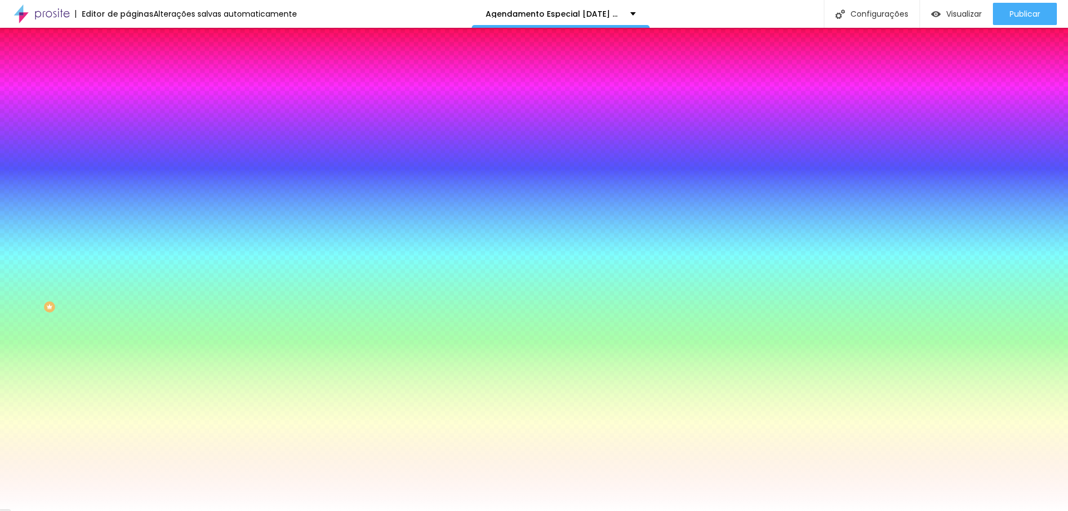
click at [128, 102] on span "Adicionar imagem" at bounding box center [164, 97] width 72 height 9
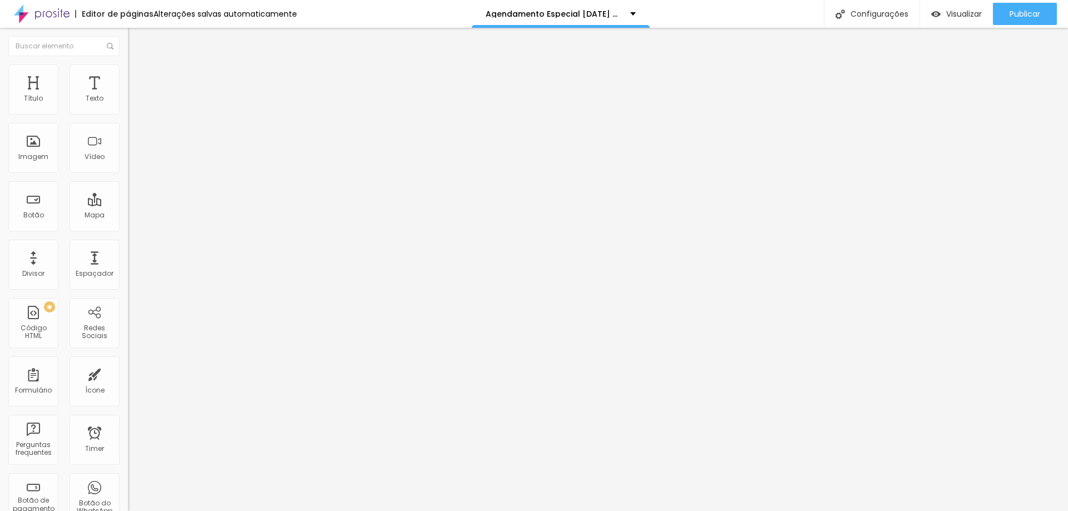
paste input "https://www.instagram.com/katiasilvafotografias/"
drag, startPoint x: 38, startPoint y: 201, endPoint x: 67, endPoint y: 200, distance: 29.5
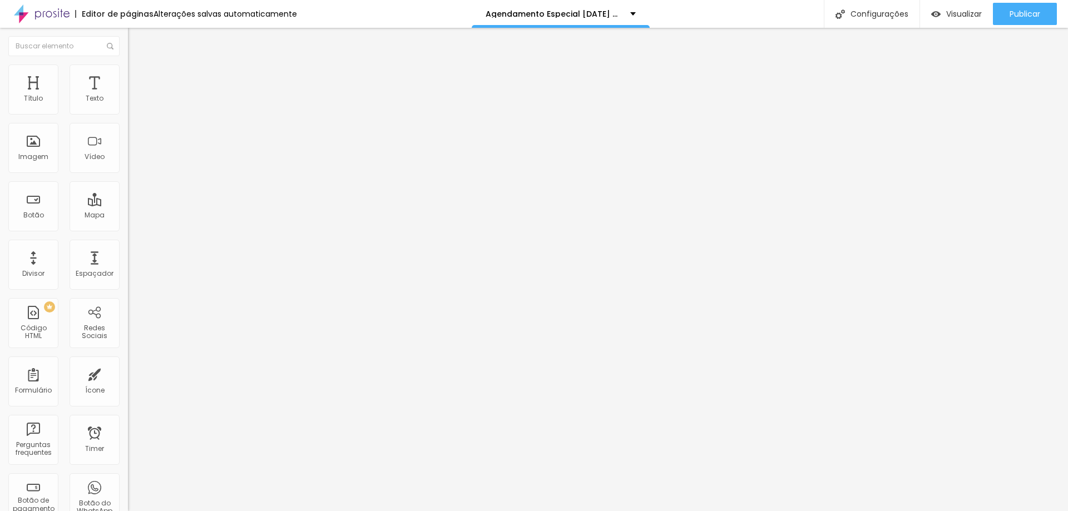
type input "https://www.instagram.com/katiasilvafotografias/"
click at [138, 76] on span "Estilo" at bounding box center [146, 71] width 17 height 9
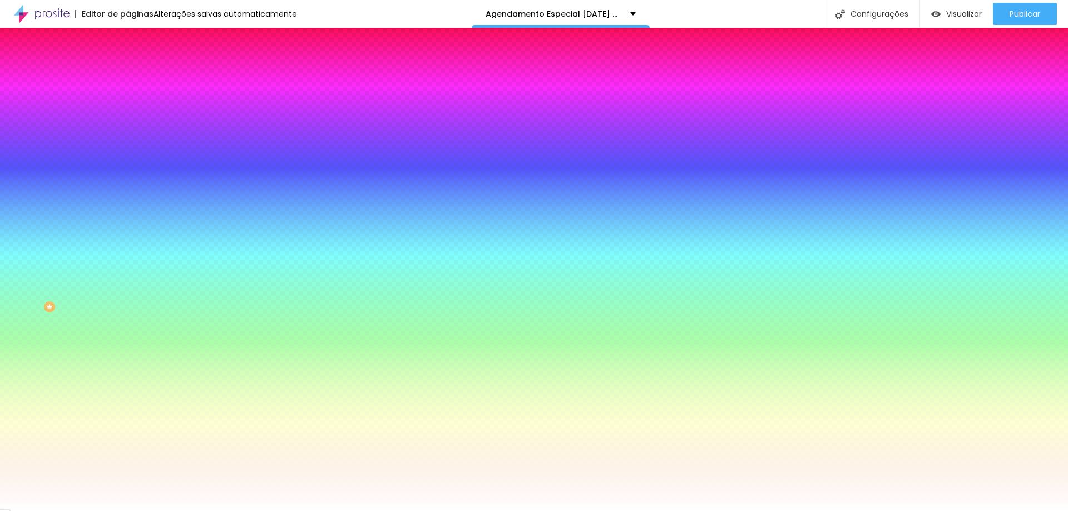
click at [128, 102] on span "Adicionar imagem" at bounding box center [164, 97] width 72 height 9
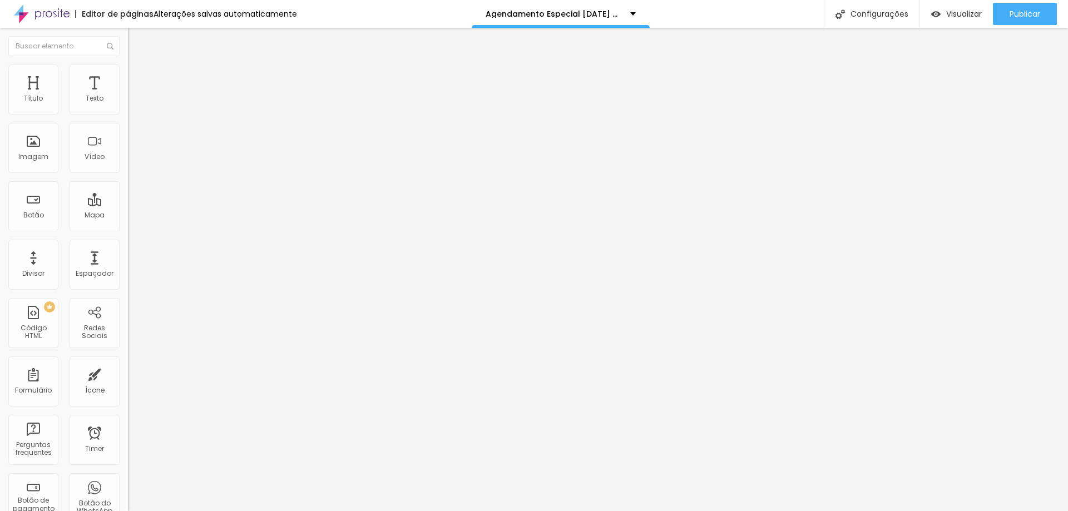
click at [128, 225] on div "WhatsApp" at bounding box center [192, 228] width 128 height 7
click at [128, 378] on input "text" at bounding box center [195, 383] width 134 height 11
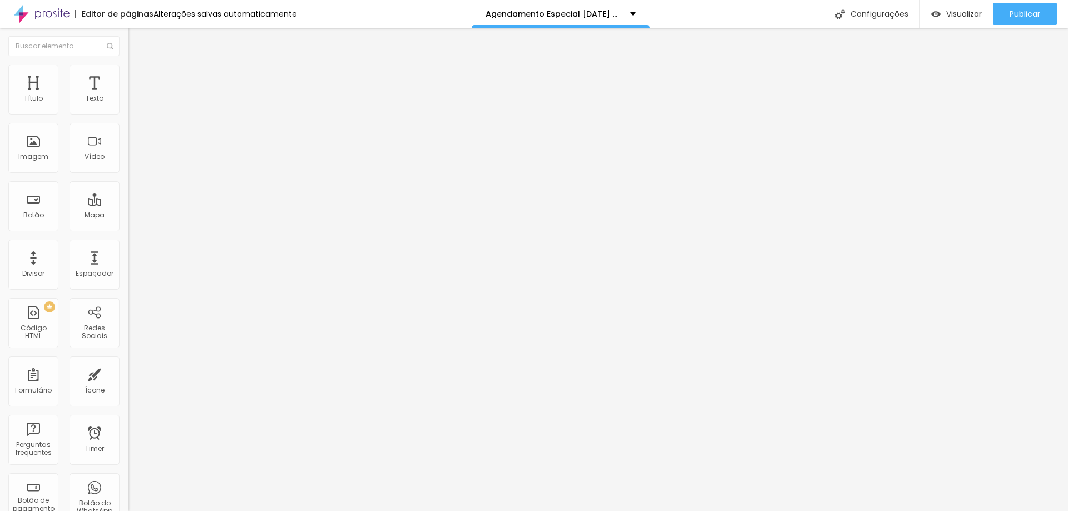
click at [128, 378] on input "text" at bounding box center [195, 383] width 134 height 11
click at [128, 225] on div "WhatsApp" at bounding box center [192, 228] width 128 height 7
click at [128, 378] on input "text" at bounding box center [195, 383] width 134 height 11
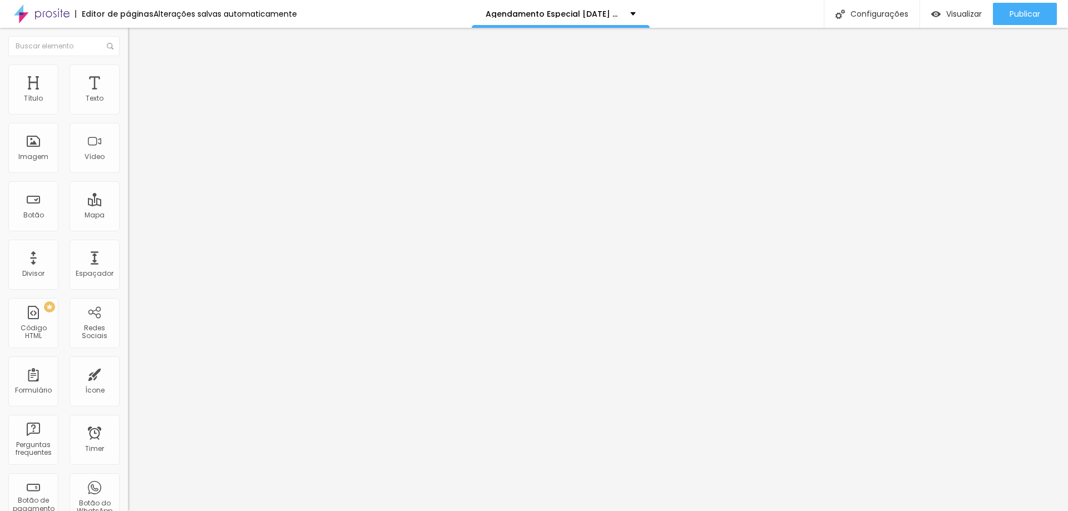
paste input "https://wa.me/message/2LEM53UU5FC3G1"
type input "https://wa.me/message/2LEM53UU5FC3G1"
click at [128, 403] on div "Abrir em uma nova aba" at bounding box center [192, 406] width 128 height 6
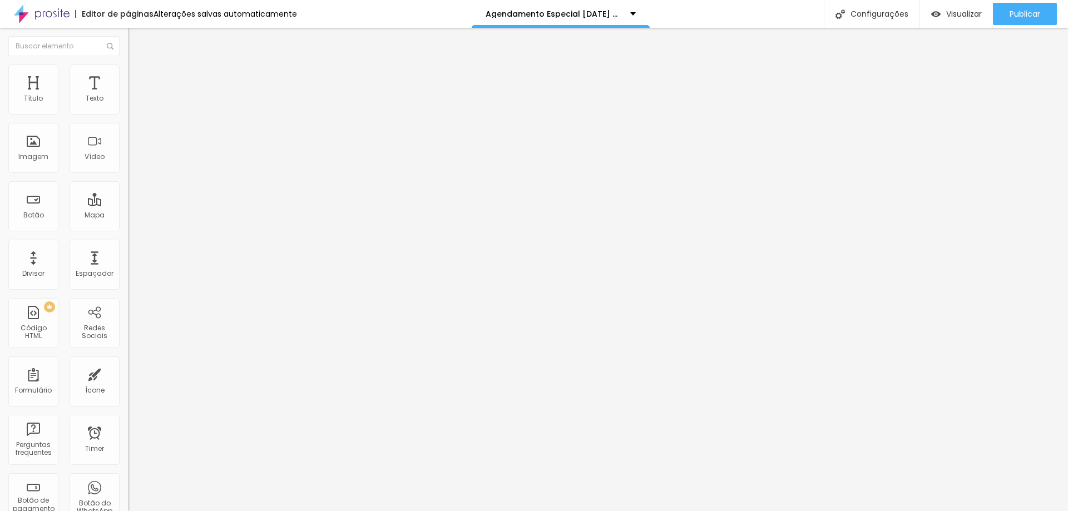
click at [128, 433] on img at bounding box center [192, 497] width 128 height 128
click at [128, 131] on div "WhatsApp Rede social WhatsApp Endereço URL https://wa.me/message/2LEM53UU5FC3G1…" at bounding box center [192, 425] width 128 height 676
click at [128, 134] on div "WhatsApp Rede social WhatsApp Endereço URL https://wa.me/message/2LEM53UU5FC3G1…" at bounding box center [192, 425] width 128 height 676
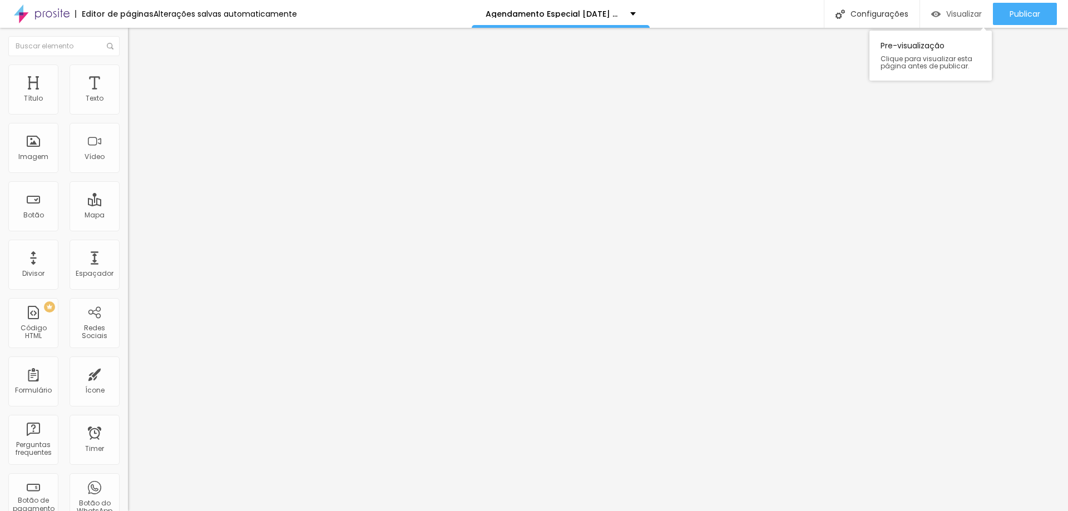
click at [955, 10] on span "Visualizar" at bounding box center [964, 13] width 36 height 9
click at [886, 8] on div "Configurações" at bounding box center [872, 14] width 96 height 28
drag, startPoint x: 645, startPoint y: 187, endPoint x: 436, endPoint y: 190, distance: 209.8
type input "/página-agendamento-natal-dos-sonhos-2025"
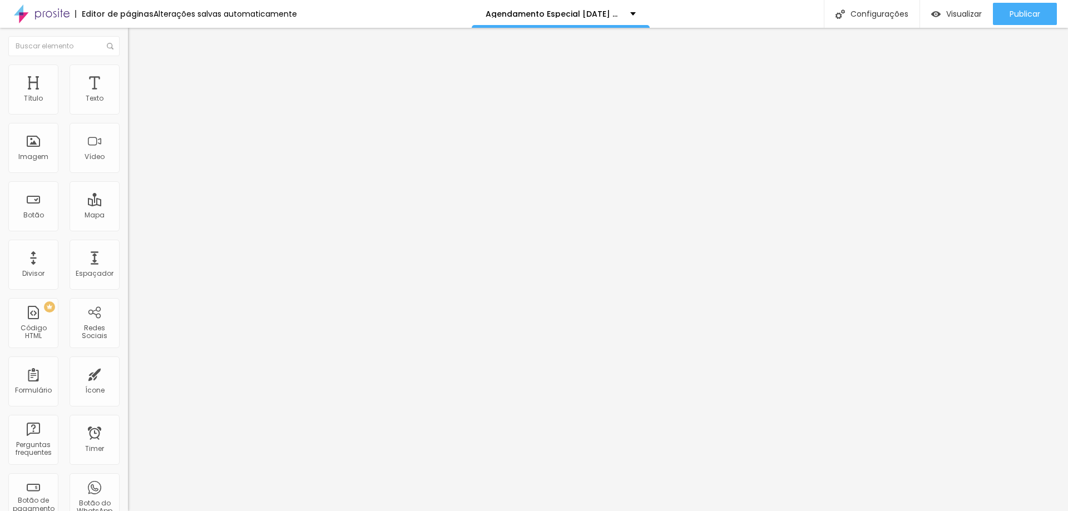
drag, startPoint x: 625, startPoint y: 131, endPoint x: 420, endPoint y: 130, distance: 205.9
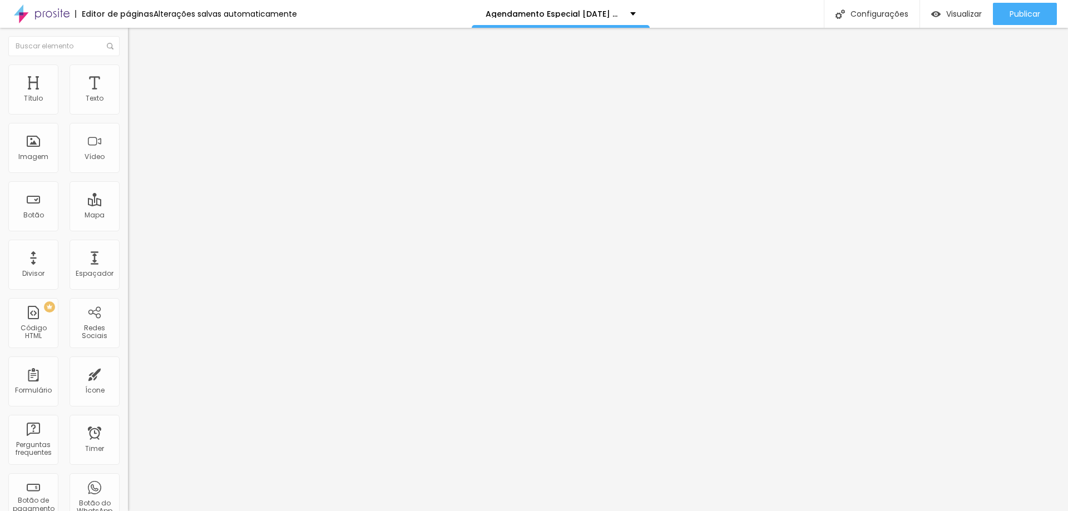
type input "Especial [DATE] dos Sonhos 2025 - Agendamento"
drag, startPoint x: 711, startPoint y: 455, endPoint x: 382, endPoint y: 164, distance: 438.8
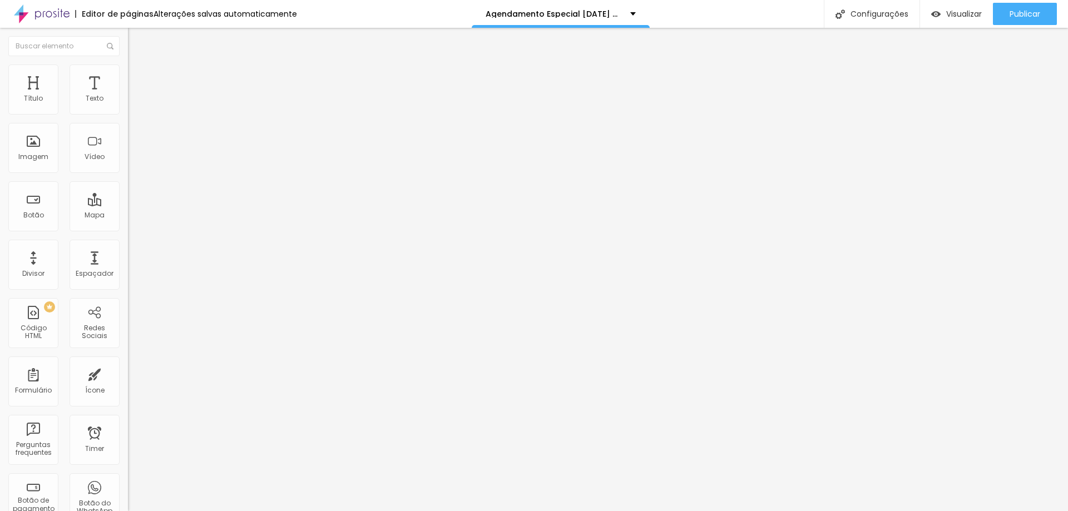
drag, startPoint x: 664, startPoint y: 136, endPoint x: 391, endPoint y: 132, distance: 273.2
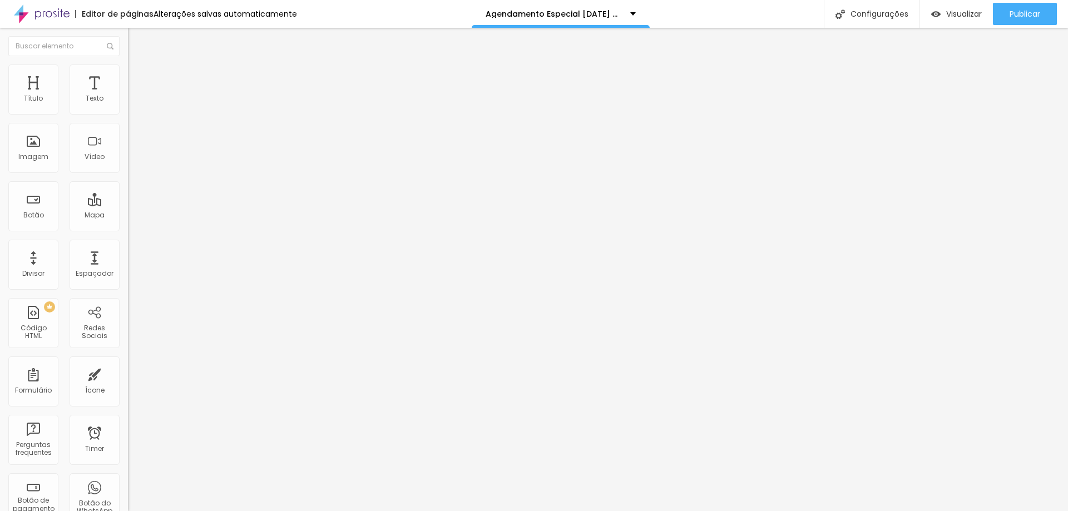
scroll to position [0, 296]
drag, startPoint x: 431, startPoint y: 318, endPoint x: 943, endPoint y: 319, distance: 511.9
paste input "Especial [DATE] dos Sonhos 2025 - Agendamento"
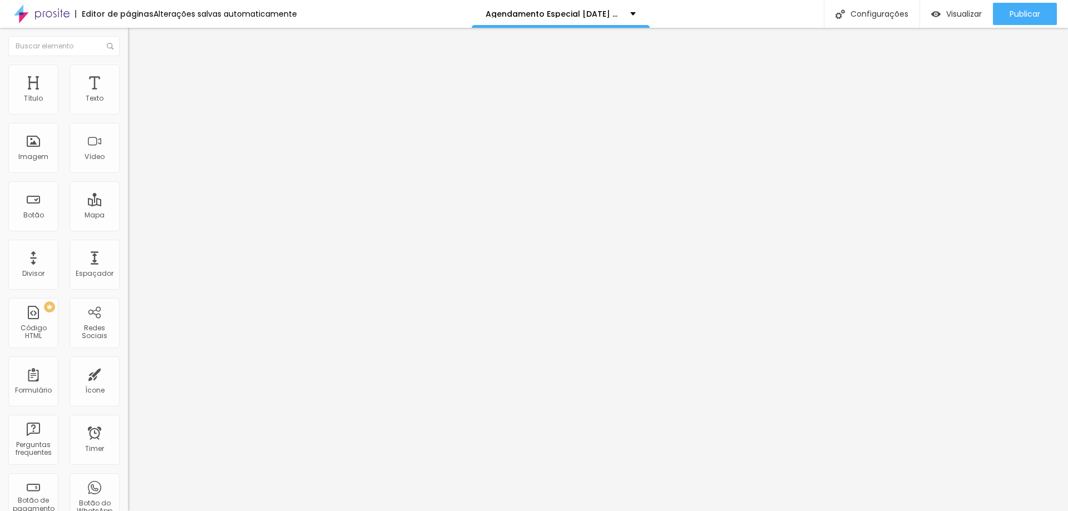
type input "Especial [DATE] dos Sonhos 2025 - Agendamento"
drag, startPoint x: 429, startPoint y: 369, endPoint x: 653, endPoint y: 411, distance: 227.5
type textarea "Página de agendamento para o especial Natal dos Sonhos 2025 por Katia Silva Fot…"
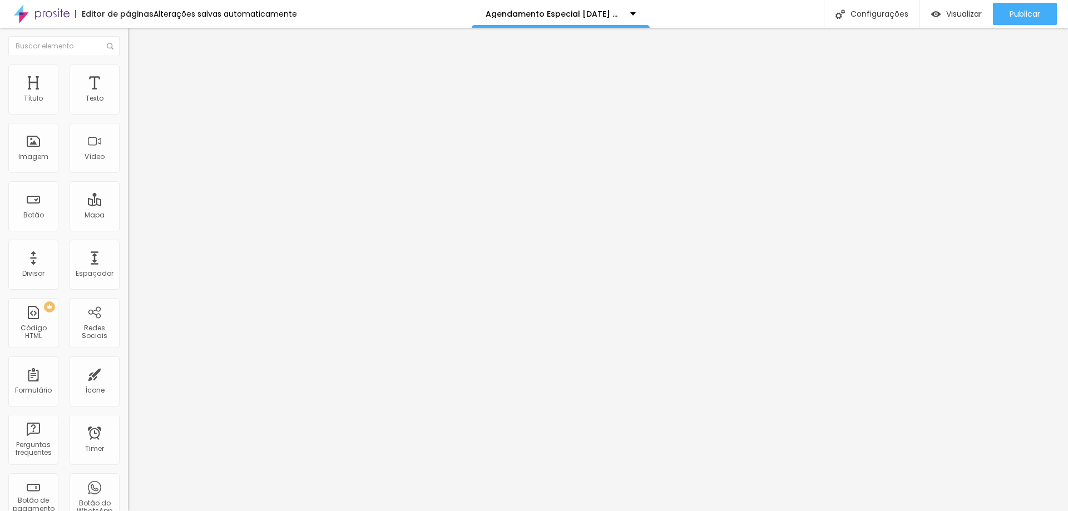
drag, startPoint x: 638, startPoint y: 316, endPoint x: 381, endPoint y: 306, distance: 257.3
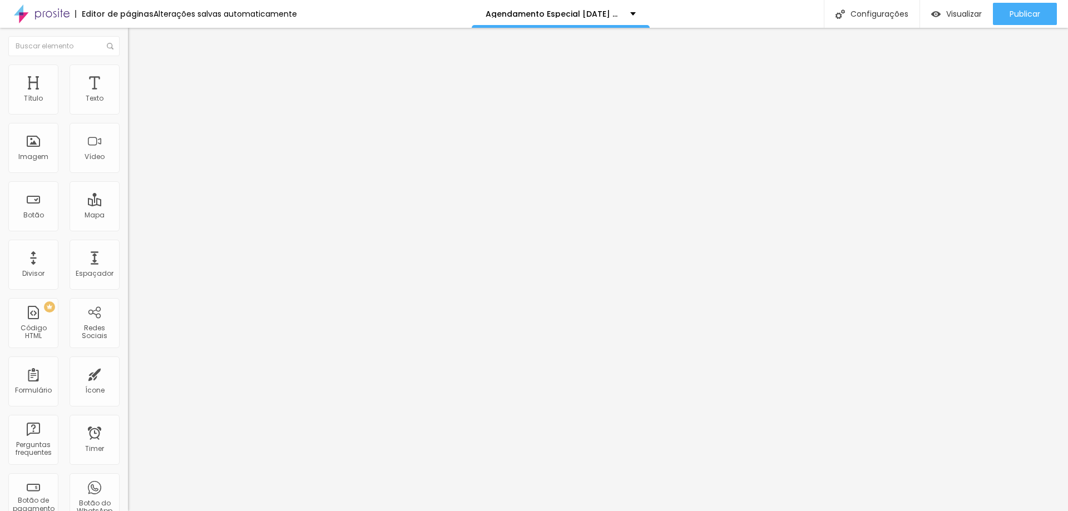
drag, startPoint x: 429, startPoint y: 254, endPoint x: 899, endPoint y: 263, distance: 470.3
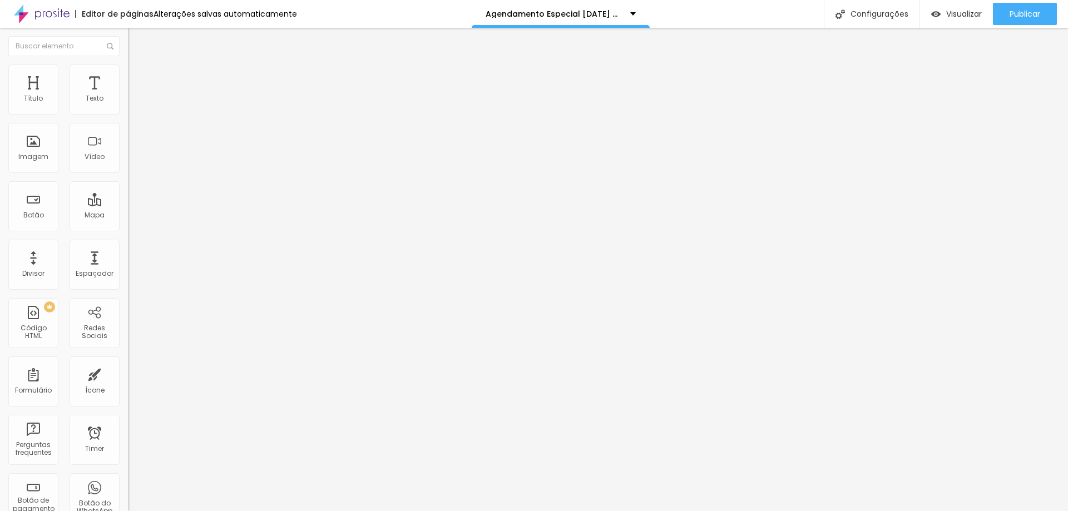
paste input "Especial [DATE] dos Sonhos 2025 - Agendamento"
type input "Especial [DATE] dos Sonhos 2025 - Agendamento"
drag, startPoint x: 432, startPoint y: 374, endPoint x: 529, endPoint y: 396, distance: 99.2
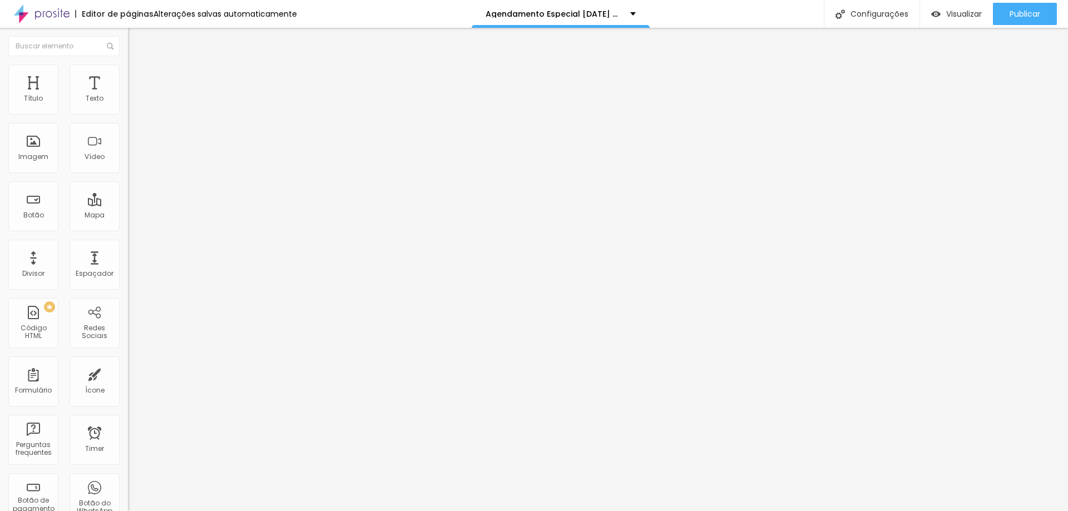
drag, startPoint x: 432, startPoint y: 305, endPoint x: 687, endPoint y: 350, distance: 258.3
paste textarea "Página de agendamento para o especial Natal dos Sonhos 2025 por Katia Silva Fot…"
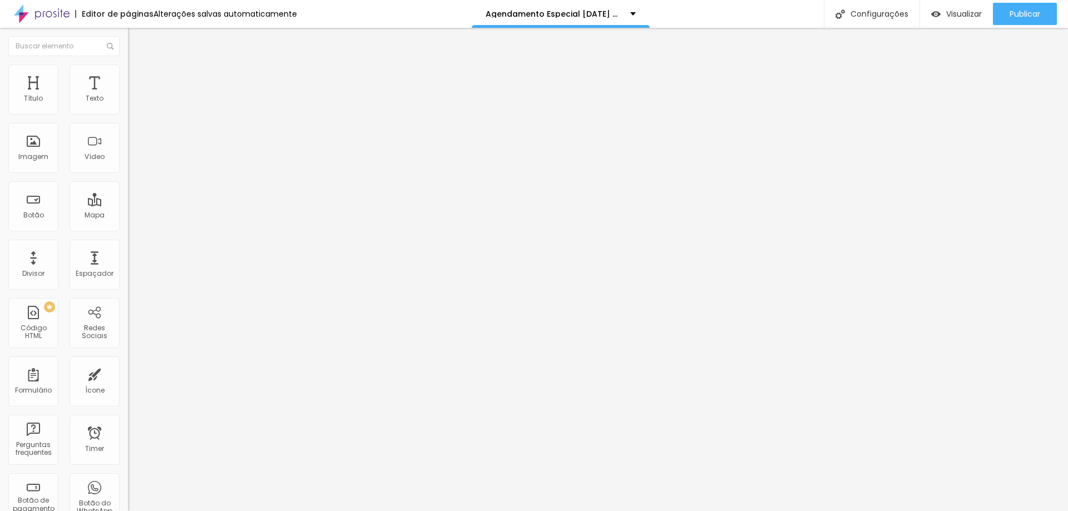
type textarea "Página de agendamento para o especial Natal dos Sonhos 2025 por Katia Silva Fot…"
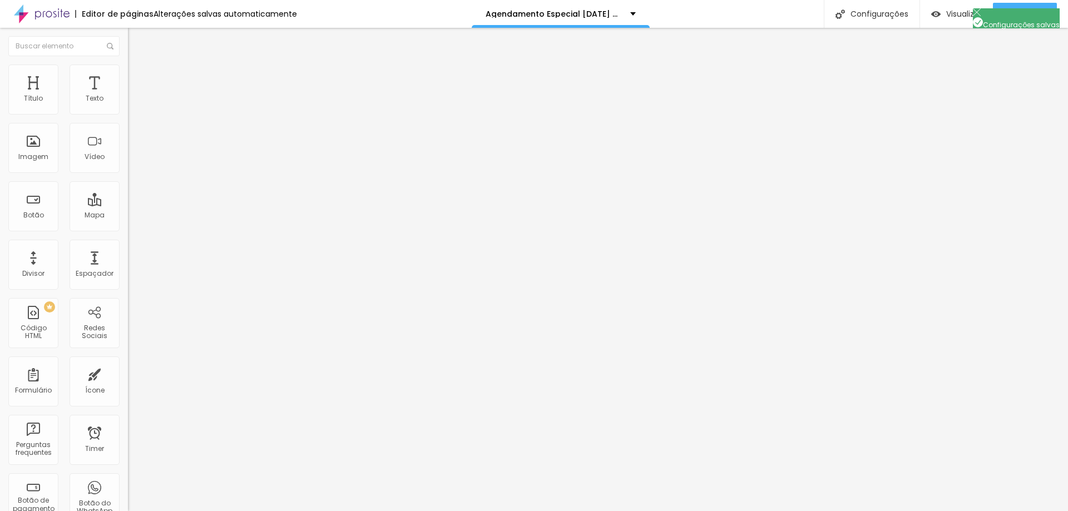
scroll to position [0, 0]
click at [128, 96] on span "Trocar imagem" at bounding box center [158, 90] width 61 height 9
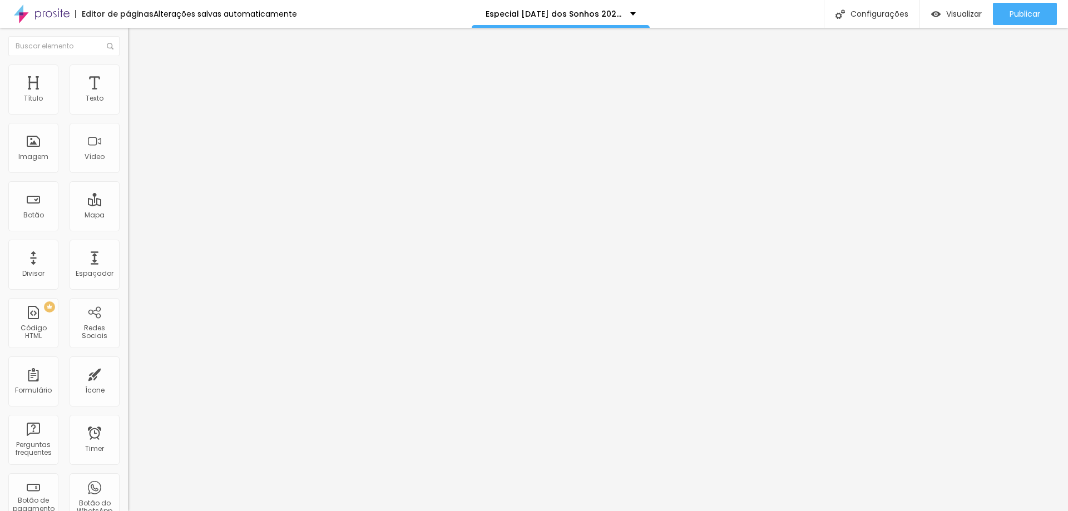
click at [949, 9] on span "Visualizar" at bounding box center [964, 13] width 36 height 9
click at [948, 11] on span "Visualizar" at bounding box center [964, 13] width 36 height 9
click at [955, 18] on span "Visualizar" at bounding box center [964, 13] width 36 height 9
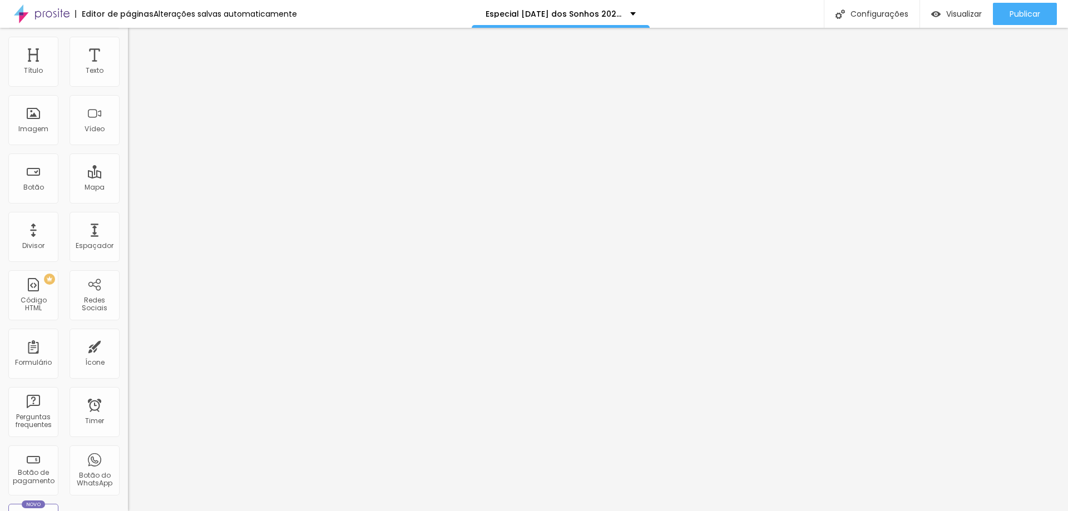
scroll to position [56, 0]
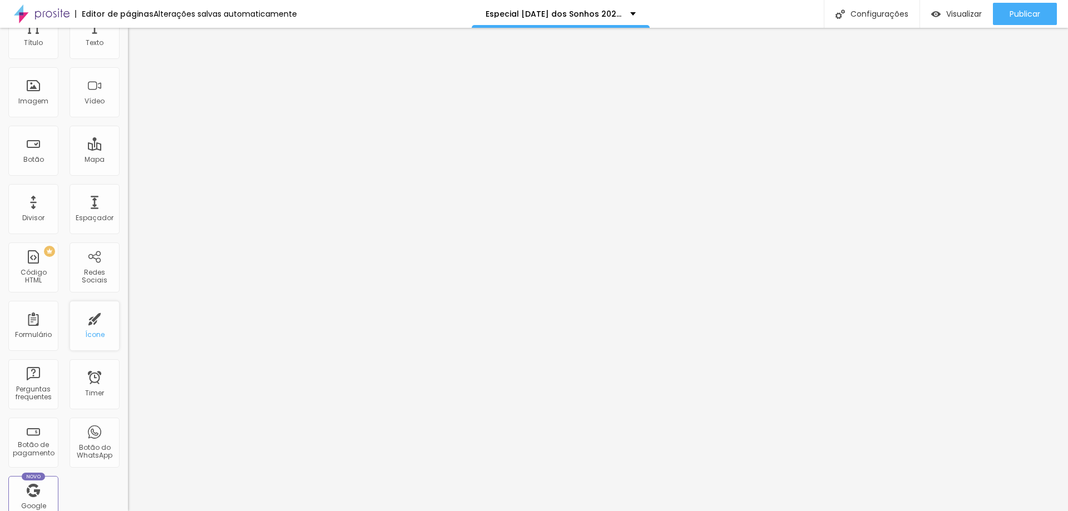
click at [88, 329] on div "Ícone" at bounding box center [95, 326] width 50 height 50
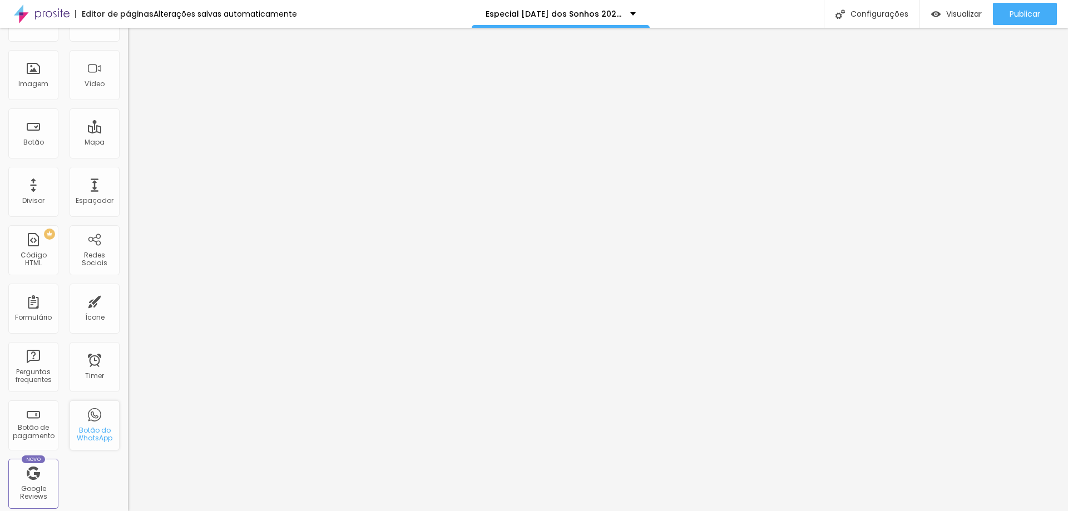
scroll to position [0, 0]
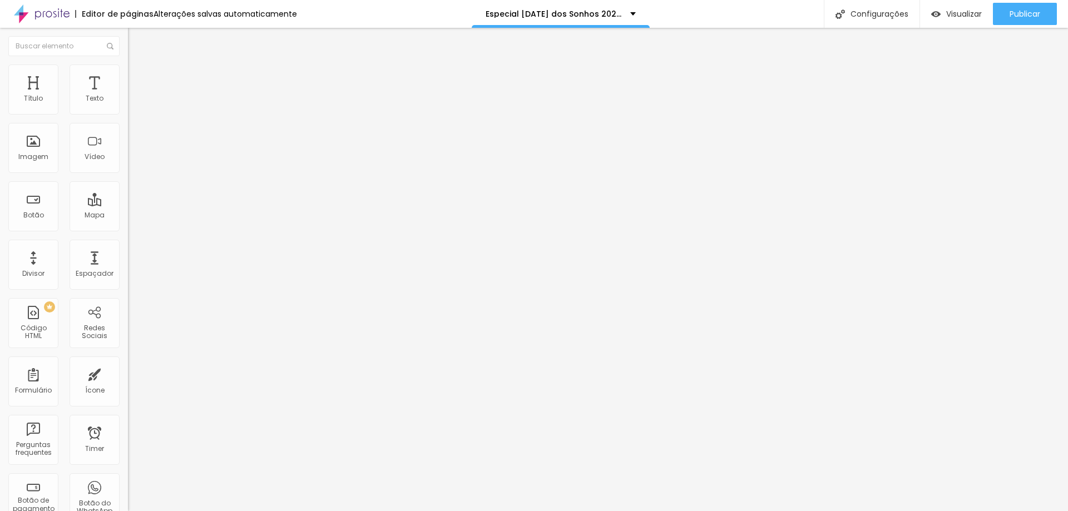
drag, startPoint x: 76, startPoint y: 224, endPoint x: 0, endPoint y: 182, distance: 86.9
click at [128, 182] on div "Número do WhatsApp * (38)99851-9813 + 55 Texto do botão Conversar no WhatsApp M…" at bounding box center [192, 281] width 128 height 371
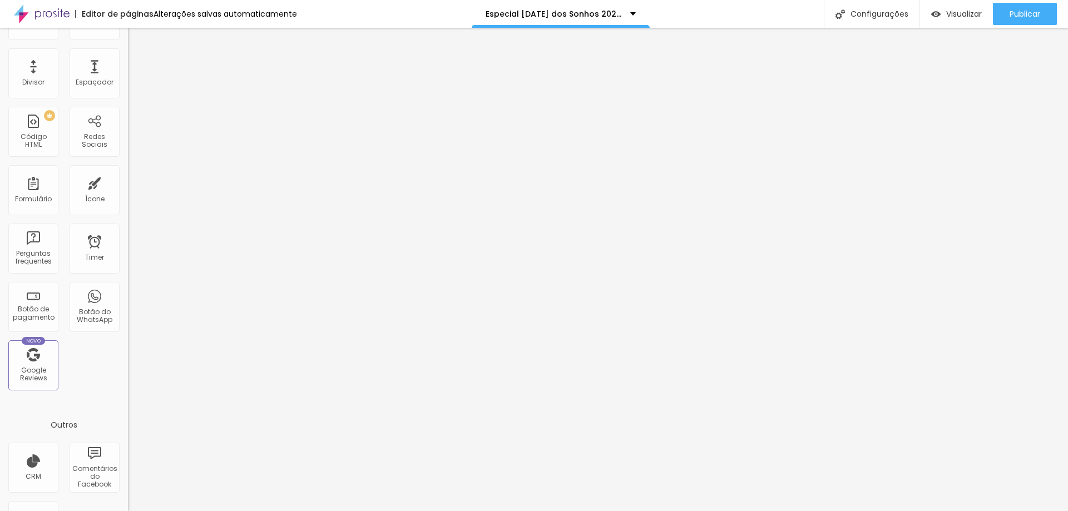
scroll to position [223, 0]
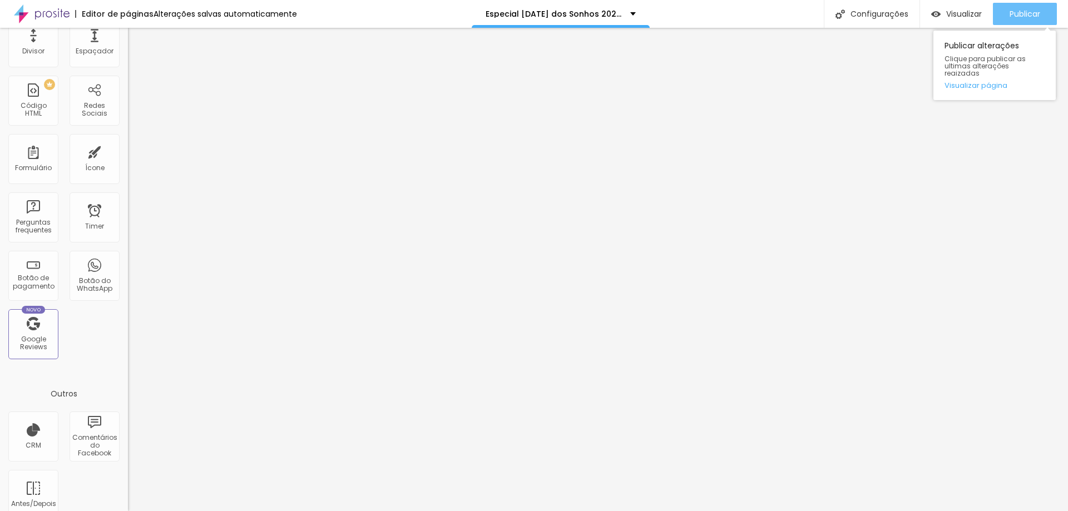
click at [1026, 18] on span "Publicar" at bounding box center [1025, 13] width 31 height 9
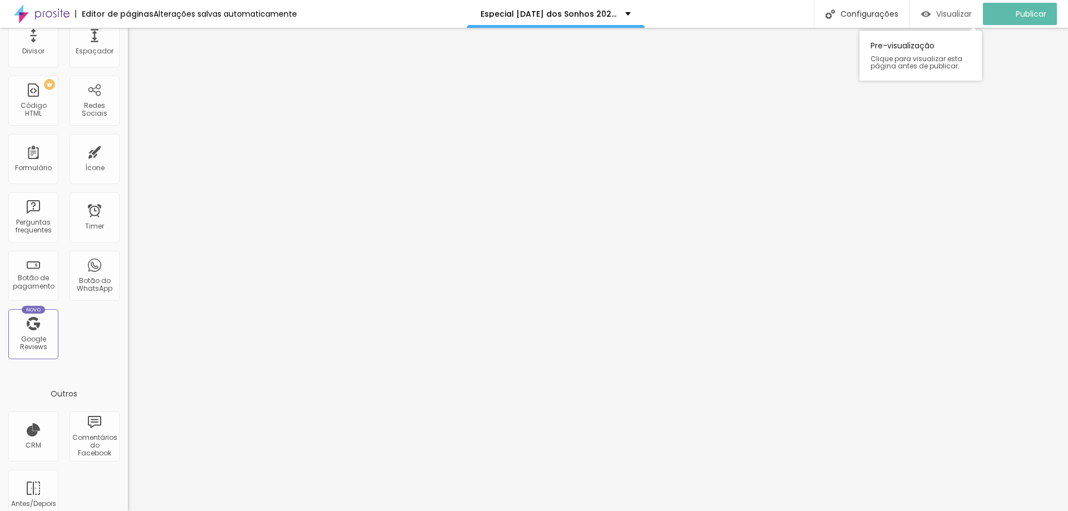
click at [951, 14] on span "Visualizar" at bounding box center [954, 13] width 36 height 9
click at [969, 11] on span "Visualizar" at bounding box center [964, 13] width 36 height 9
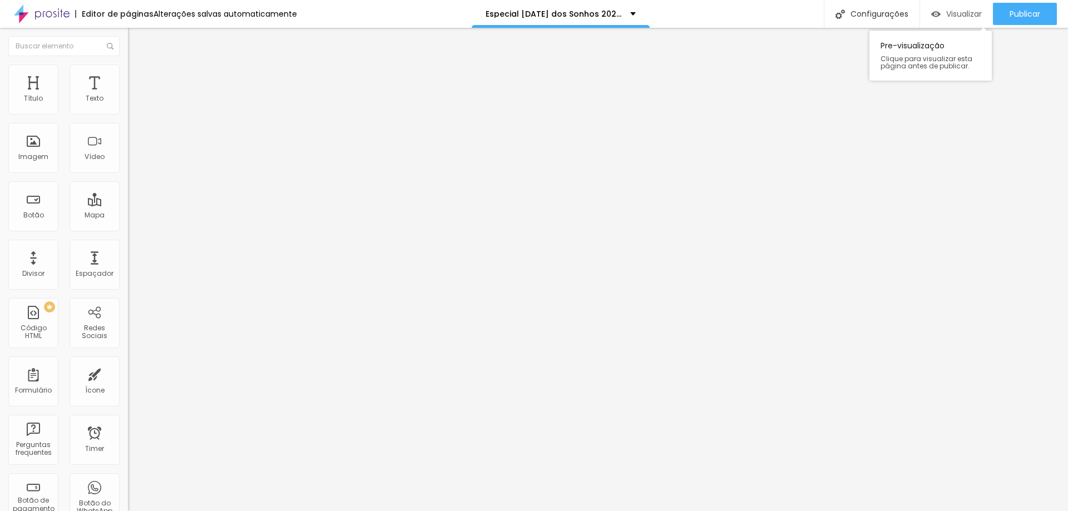
click at [965, 12] on span "Visualizar" at bounding box center [964, 13] width 36 height 9
click at [138, 78] on span "Avançado" at bounding box center [156, 82] width 37 height 9
type input "25"
type input "30"
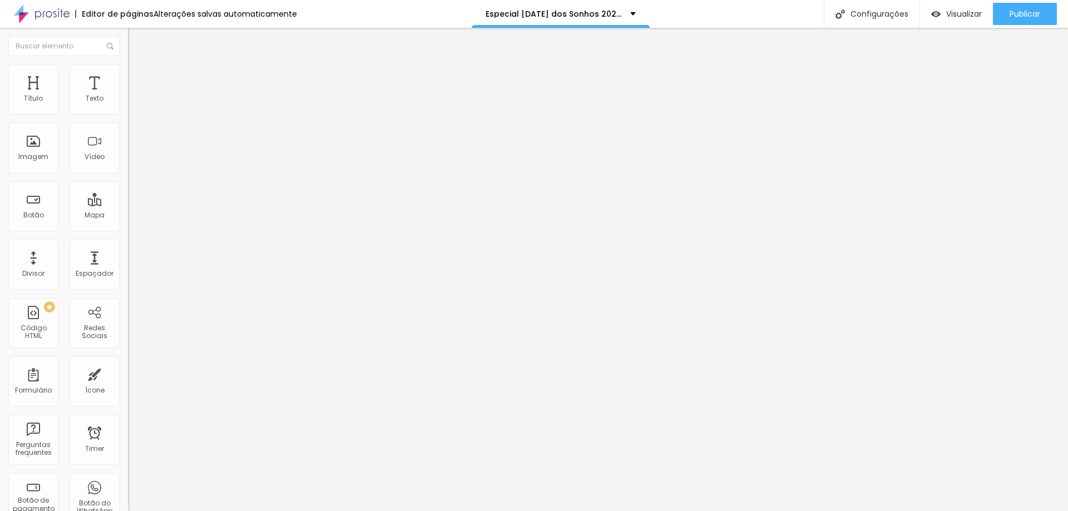
type input "30"
type input "35"
type input "45"
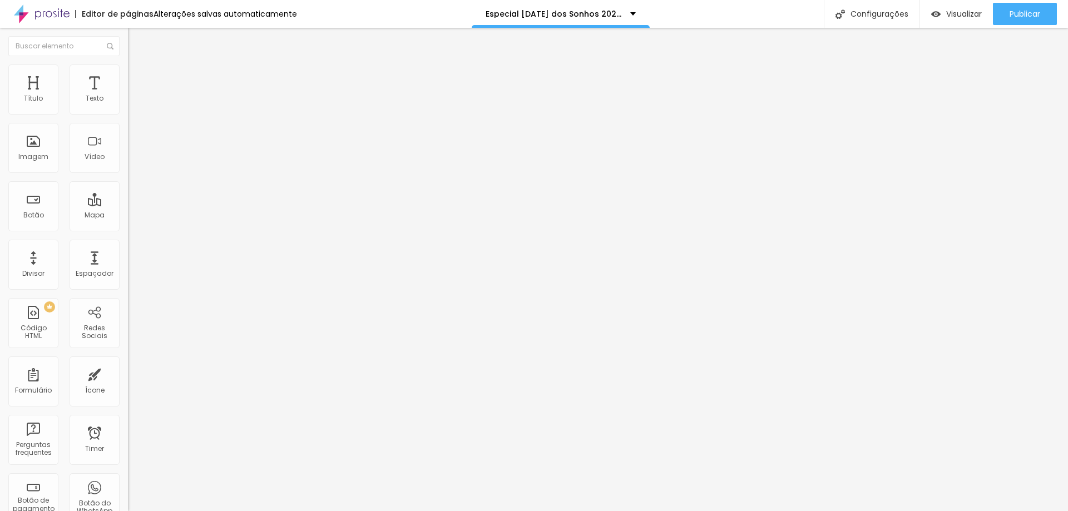
type input "50"
type input "45"
type input "30"
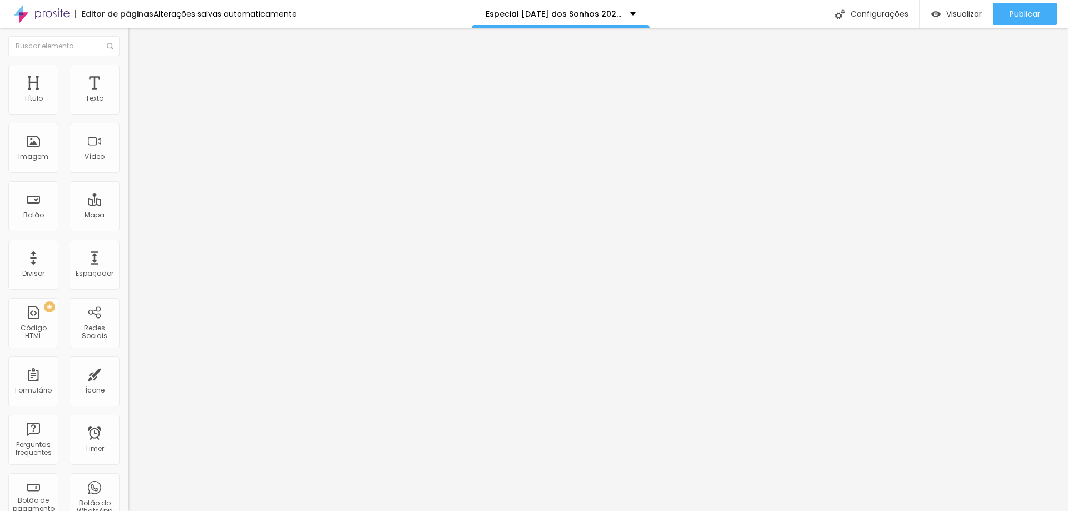
type input "30"
type input "20"
type input "15"
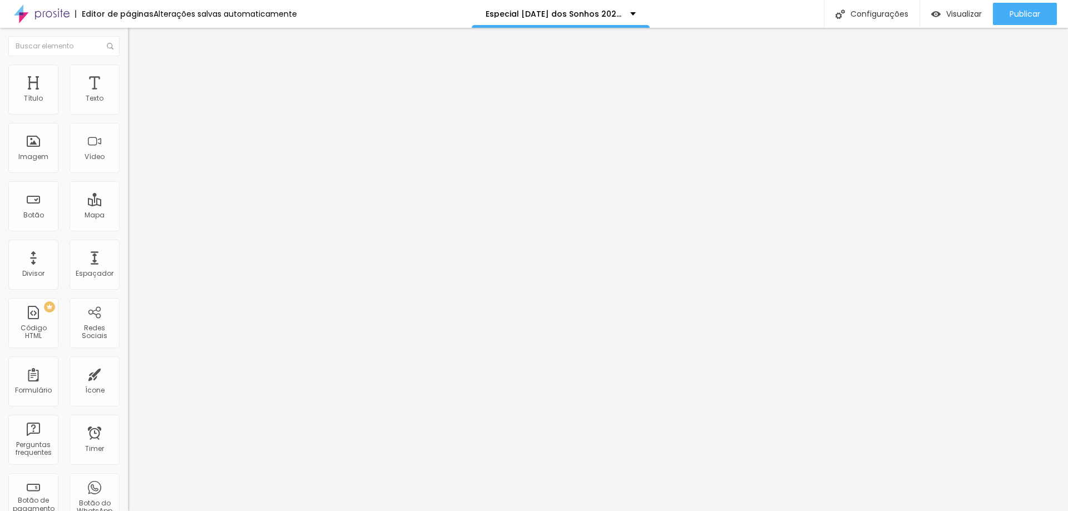
type input "10"
type input "0"
type input "5"
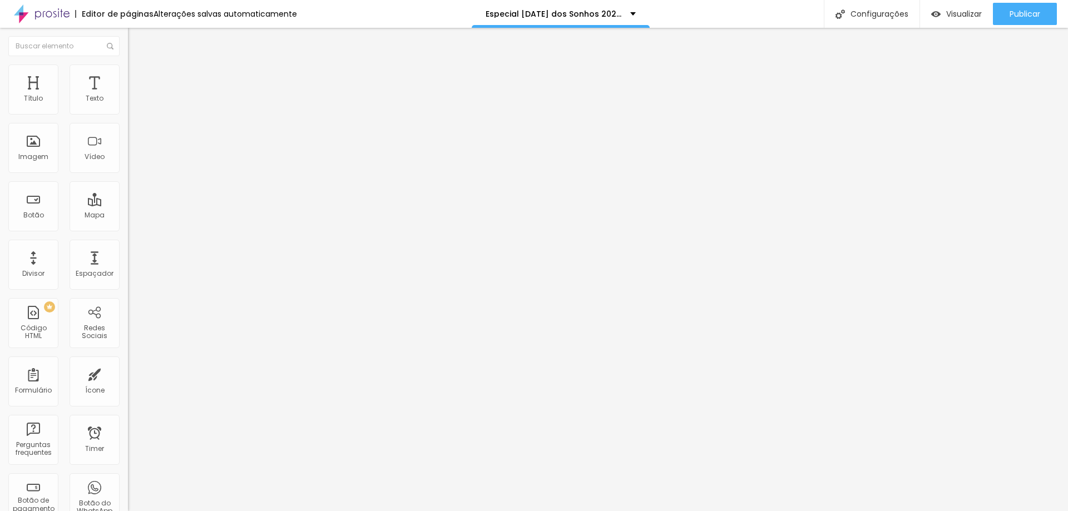
type input "5"
type input "15"
type input "25"
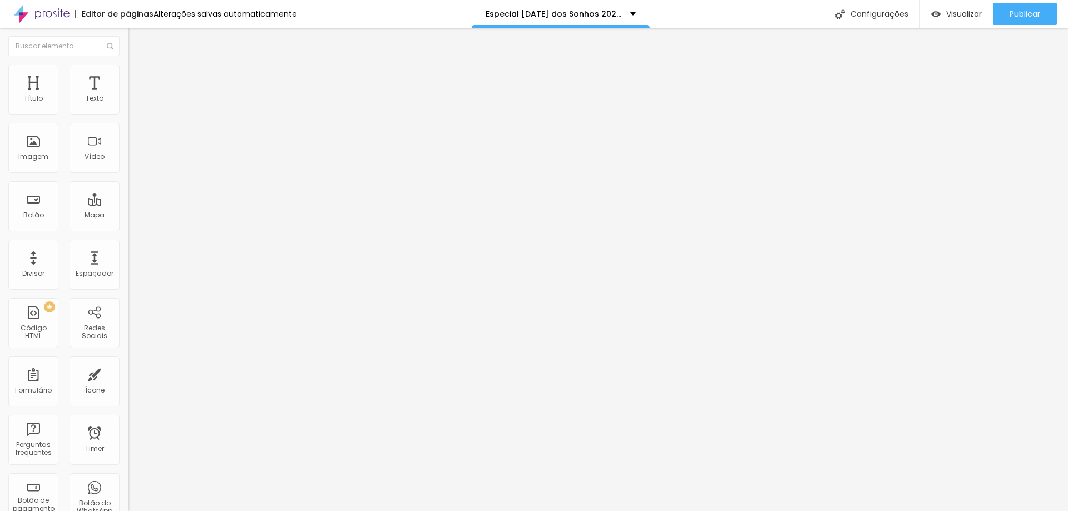
type input "35"
type input "40"
type input "45"
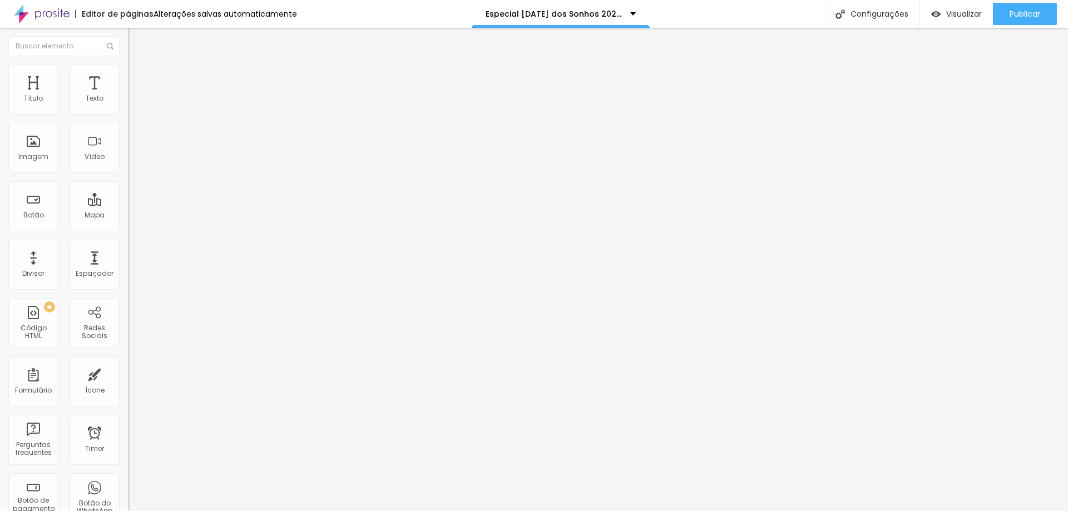
type input "45"
type input "50"
type input "30"
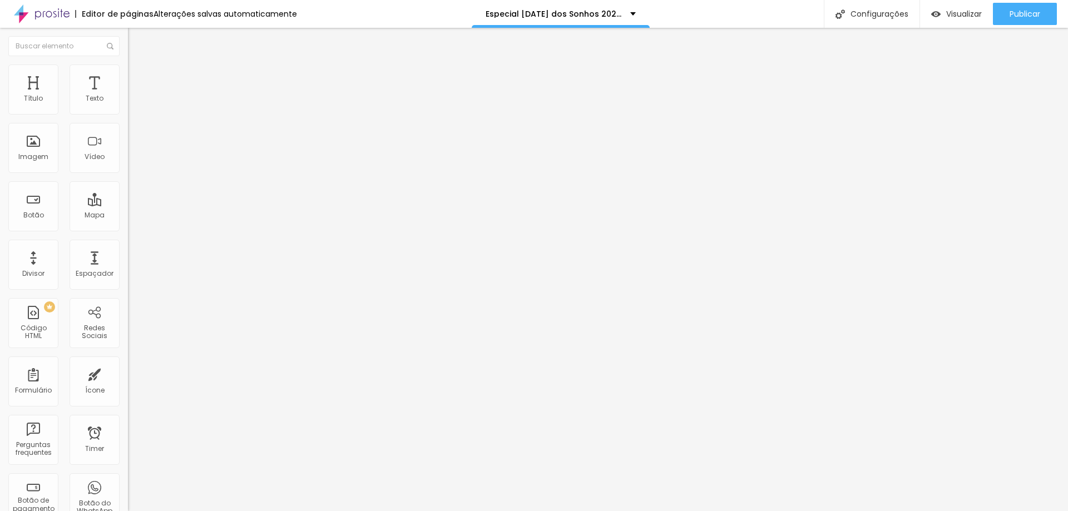
type input "10"
type input "0"
drag, startPoint x: 48, startPoint y: 112, endPoint x: 0, endPoint y: 121, distance: 49.2
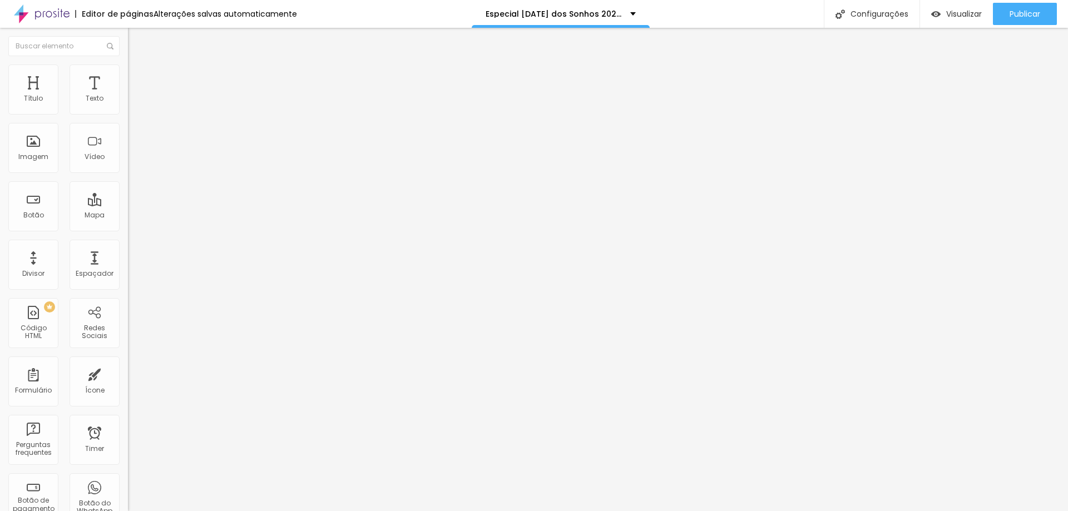
type input "0"
click at [128, 216] on input "range" at bounding box center [164, 220] width 72 height 9
click at [138, 77] on span "Estilo" at bounding box center [146, 71] width 17 height 9
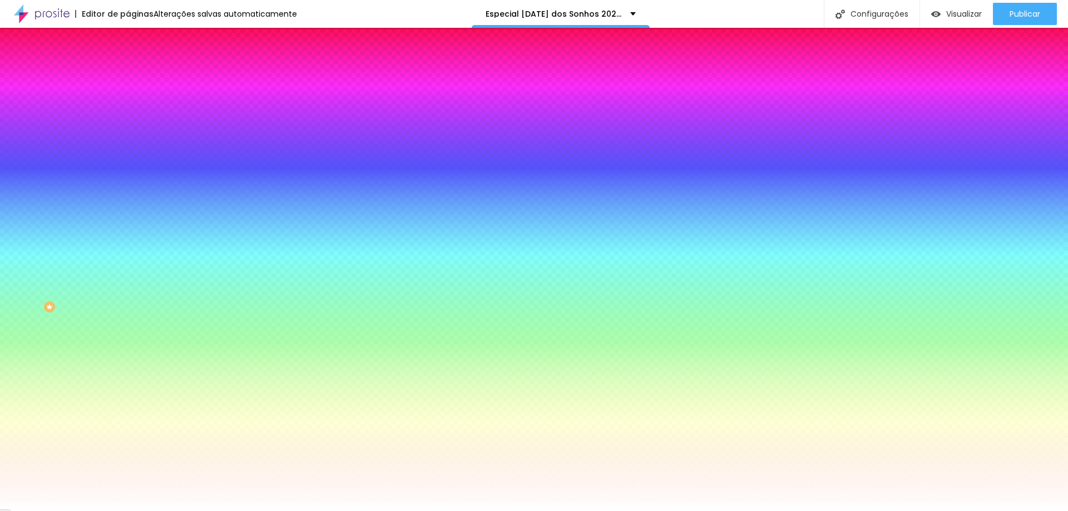
click at [128, 65] on li "Conteúdo" at bounding box center [192, 58] width 128 height 11
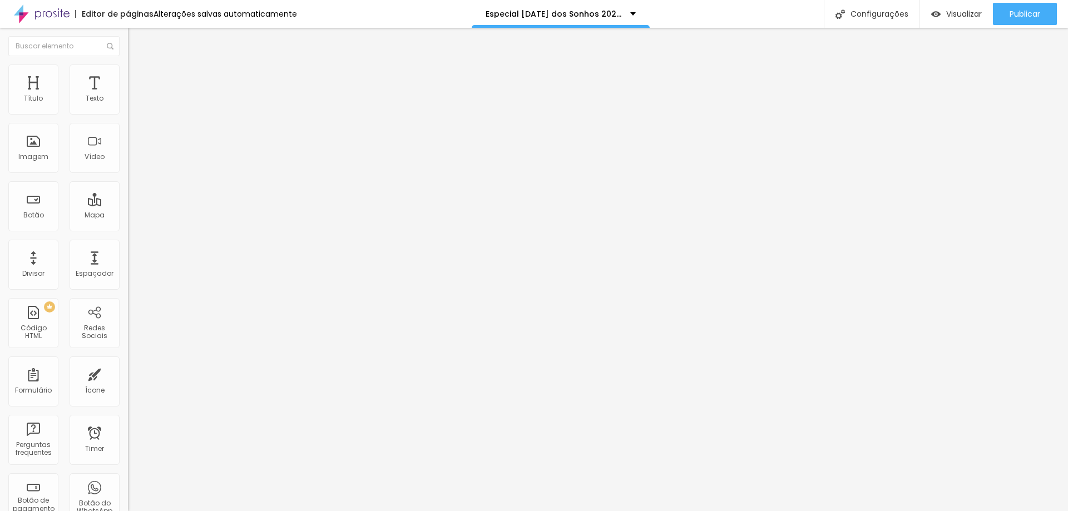
click at [128, 110] on img at bounding box center [132, 106] width 8 height 8
click at [128, 101] on img at bounding box center [132, 97] width 8 height 8
click at [1010, 12] on span "Publicar" at bounding box center [1025, 13] width 31 height 9
click at [958, 13] on span "Visualizar" at bounding box center [964, 13] width 36 height 9
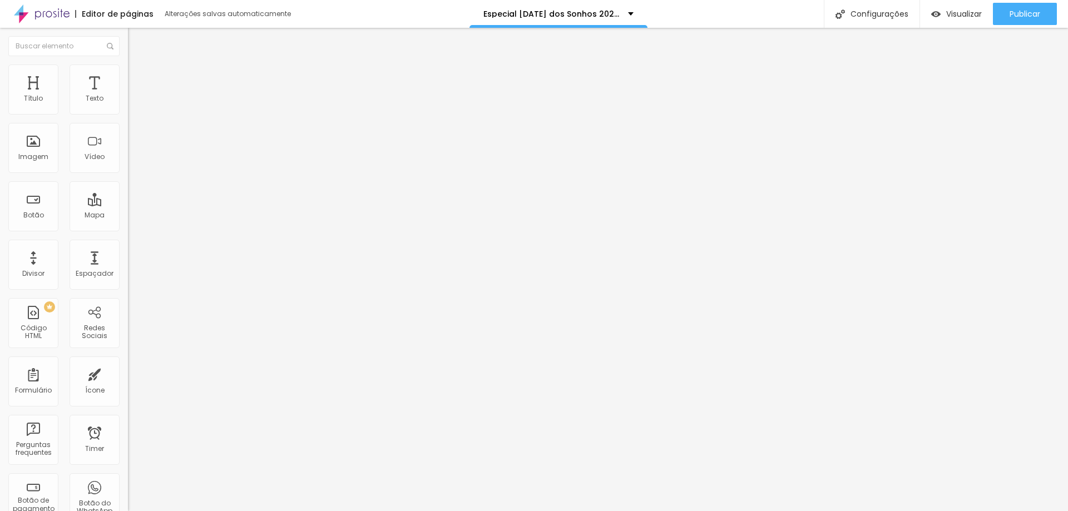
click at [128, 96] on span "Trocar imagem" at bounding box center [158, 90] width 61 height 9
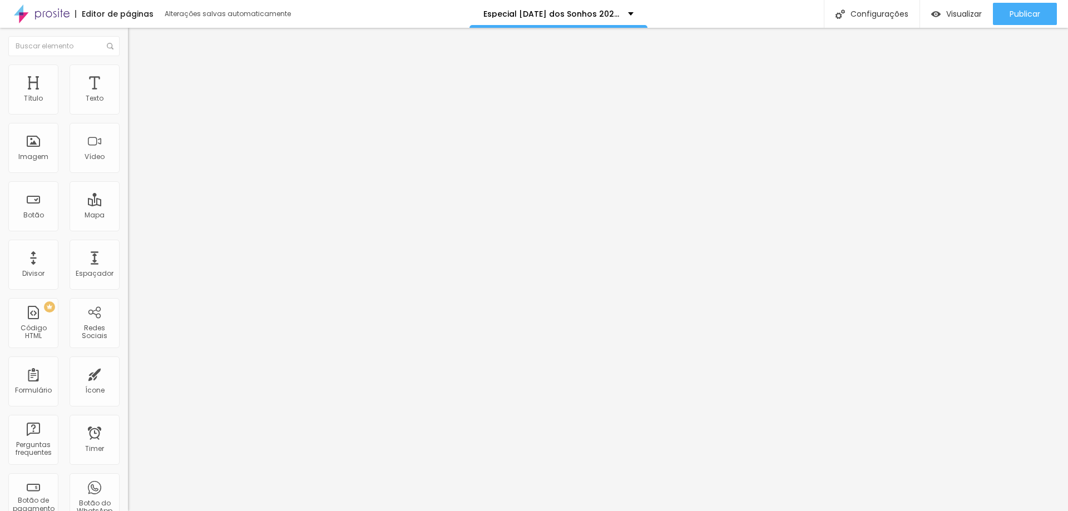
click at [1007, 18] on button "Publicar" at bounding box center [1025, 14] width 64 height 22
click at [973, 14] on span "Visualizar" at bounding box center [964, 13] width 36 height 9
click at [862, 14] on div "Configurações" at bounding box center [872, 14] width 96 height 28
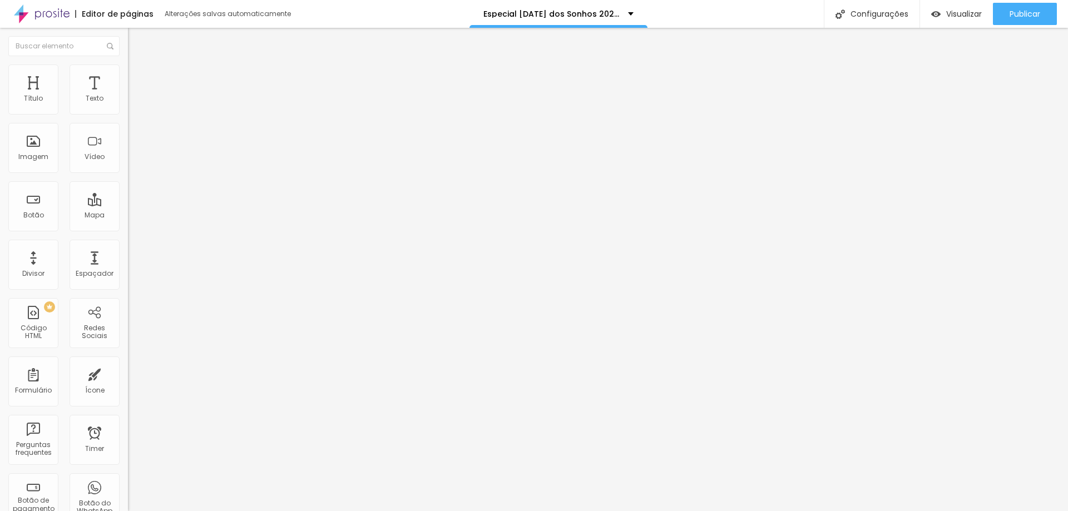
scroll to position [1, 0]
click at [128, 73] on ul "Conteúdo Estilo Avançado" at bounding box center [192, 69] width 128 height 33
click at [128, 73] on li "Estilo" at bounding box center [192, 70] width 128 height 11
click at [128, 76] on li "Avançado" at bounding box center [192, 81] width 128 height 11
click at [136, 42] on img "button" at bounding box center [140, 40] width 9 height 9
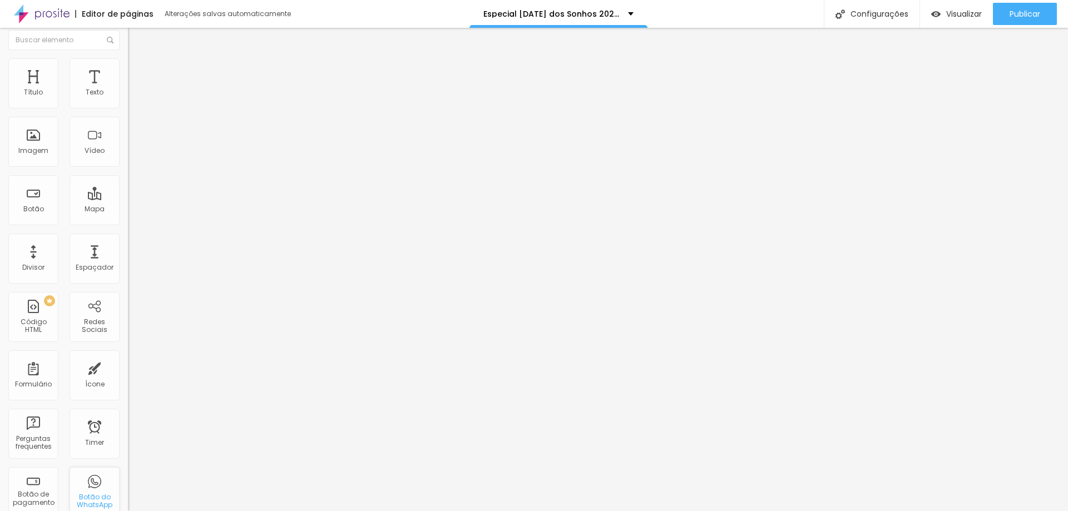
scroll to position [0, 0]
click at [128, 101] on span "Encaixotado" at bounding box center [149, 96] width 43 height 9
click at [128, 117] on div "Completo" at bounding box center [192, 114] width 128 height 7
click at [138, 77] on span "Estilo" at bounding box center [146, 71] width 17 height 9
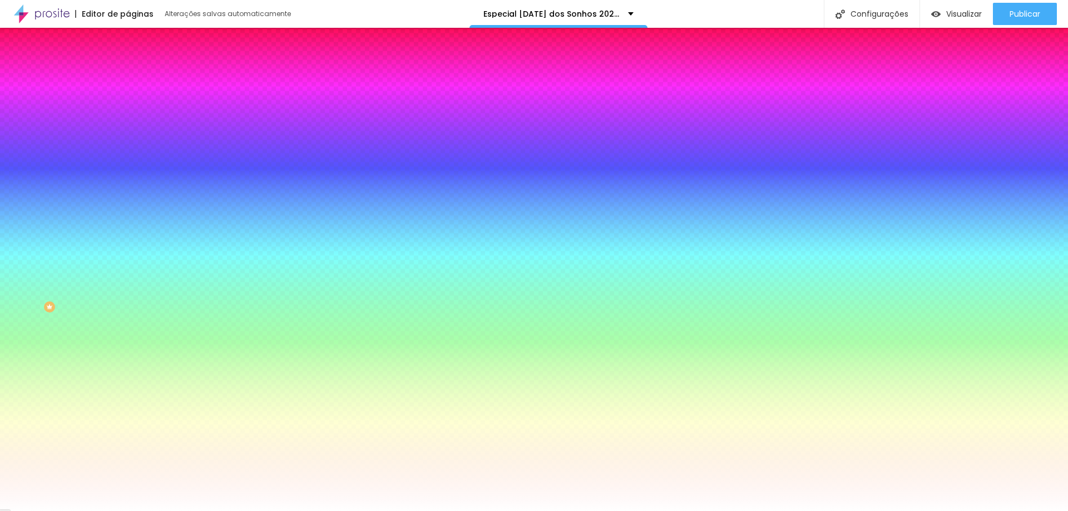
click at [128, 76] on li "Avançado" at bounding box center [192, 81] width 128 height 11
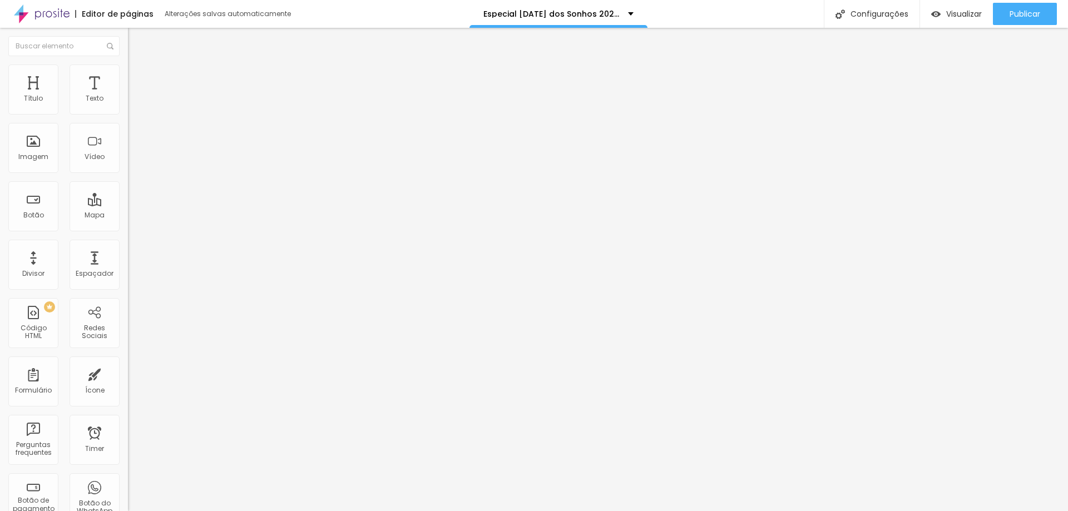
click at [138, 66] on span "Conteúdo" at bounding box center [155, 60] width 34 height 9
click at [128, 174] on span "Original" at bounding box center [141, 169] width 27 height 9
click at [128, 186] on div "Padrão 4:3" at bounding box center [192, 183] width 128 height 7
click at [128, 205] on span "Original" at bounding box center [141, 199] width 27 height 9
click at [136, 43] on img "button" at bounding box center [140, 40] width 9 height 9
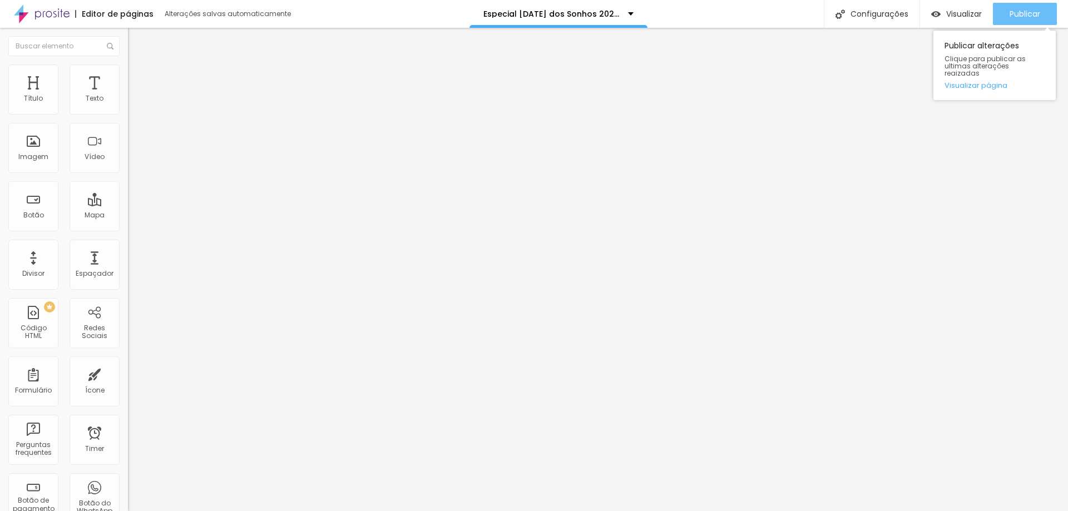
click at [1014, 9] on span "Publicar" at bounding box center [1025, 13] width 31 height 9
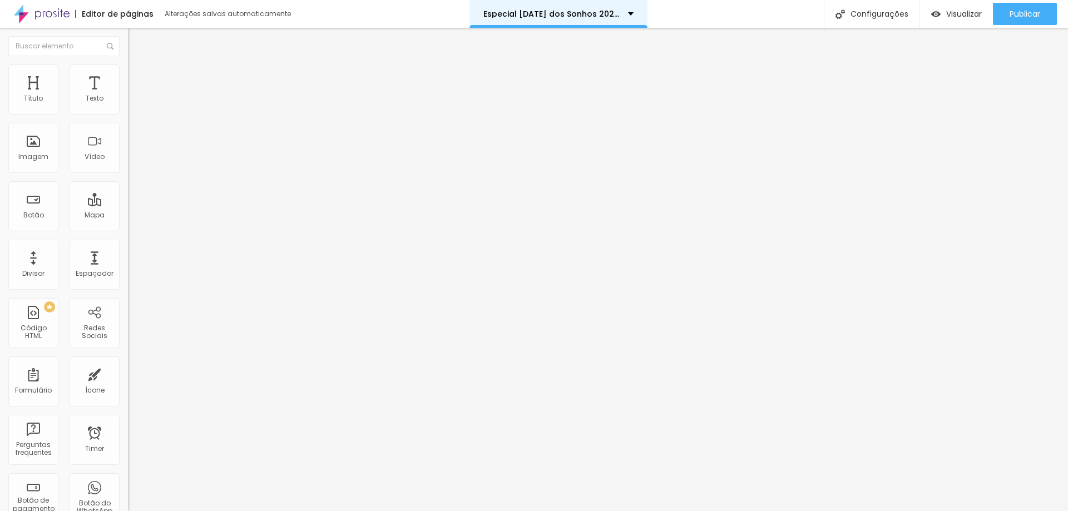
click at [553, 20] on div "Especial [DATE] dos Sonhos 2025 - Agendamento" at bounding box center [559, 14] width 178 height 28
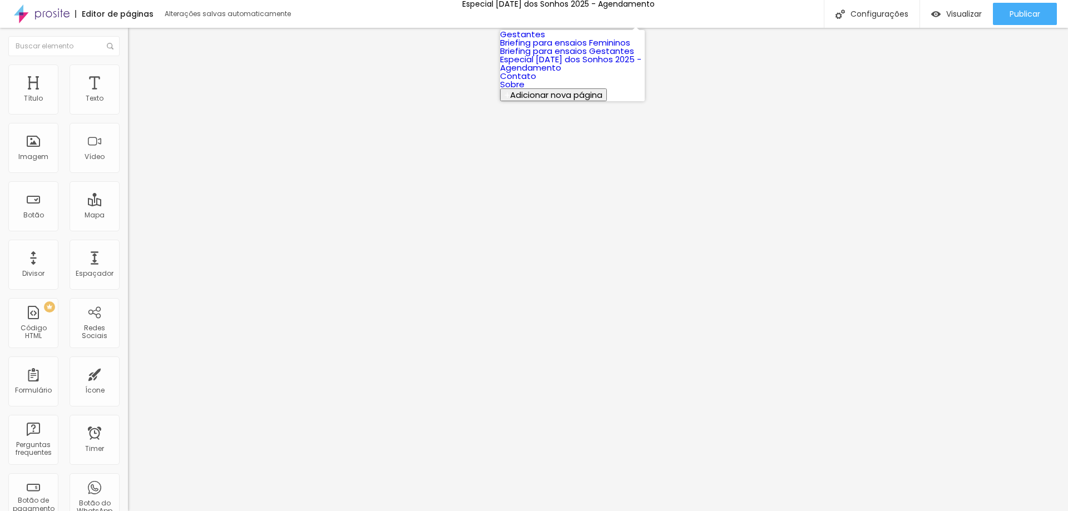
click at [558, 73] on link "Especial [DATE] dos Sonhos 2025 - Agendamento" at bounding box center [570, 63] width 141 height 20
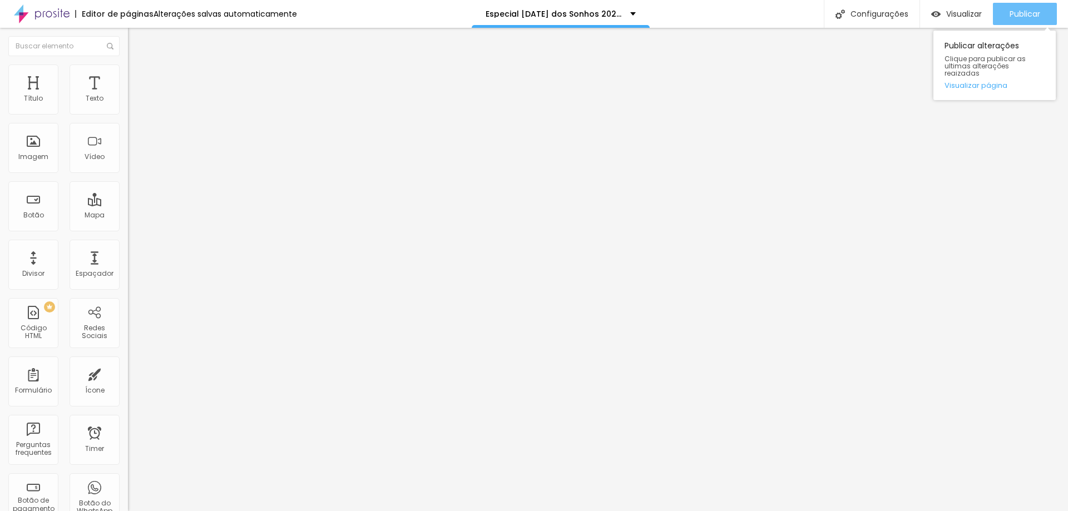
click at [1004, 10] on button "Publicar" at bounding box center [1025, 14] width 64 height 22
click at [1025, 9] on span "Publicar" at bounding box center [1025, 13] width 31 height 9
click at [138, 77] on span "Avançado" at bounding box center [156, 71] width 37 height 9
type input "6"
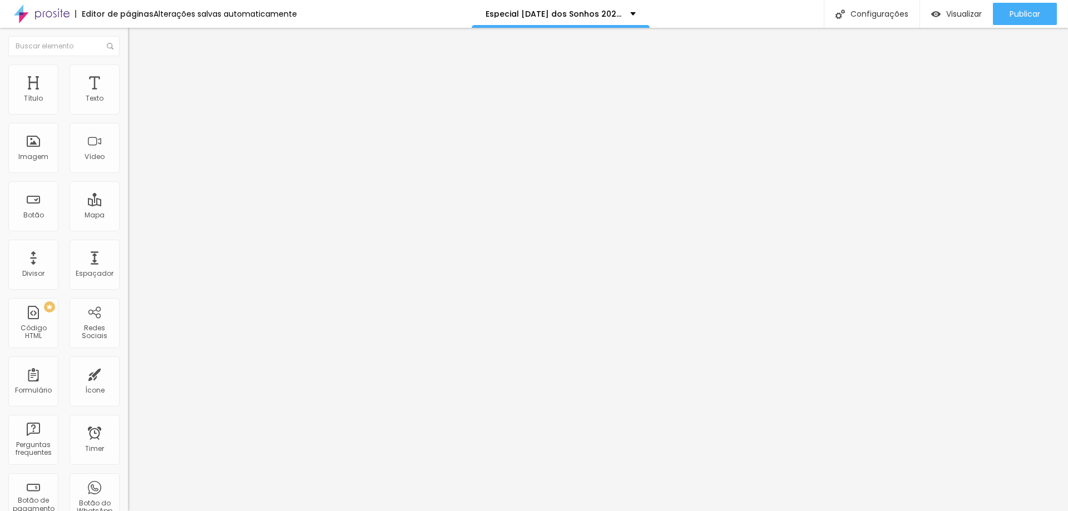
type input "14"
type input "25"
type input "37"
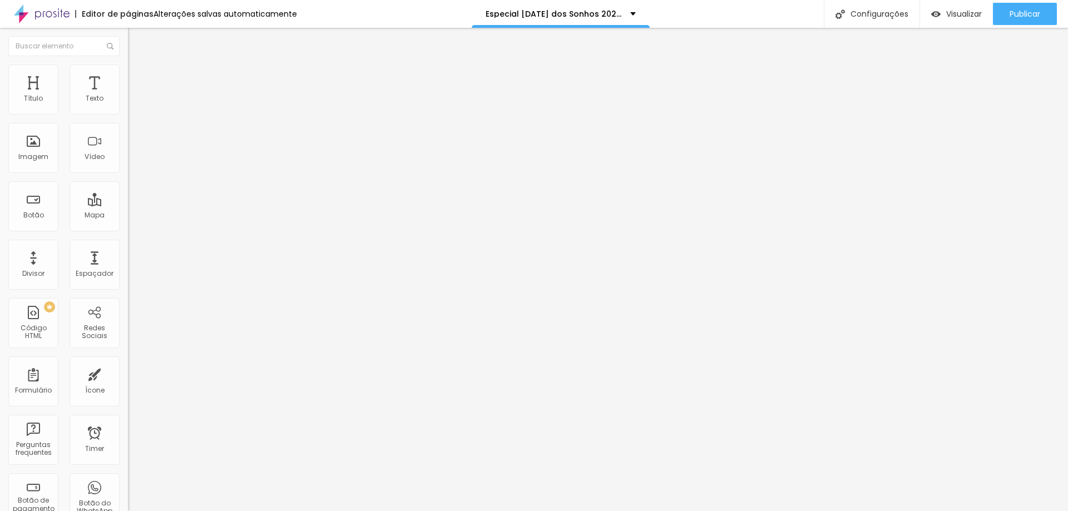
type input "37"
type input "48"
type input "57"
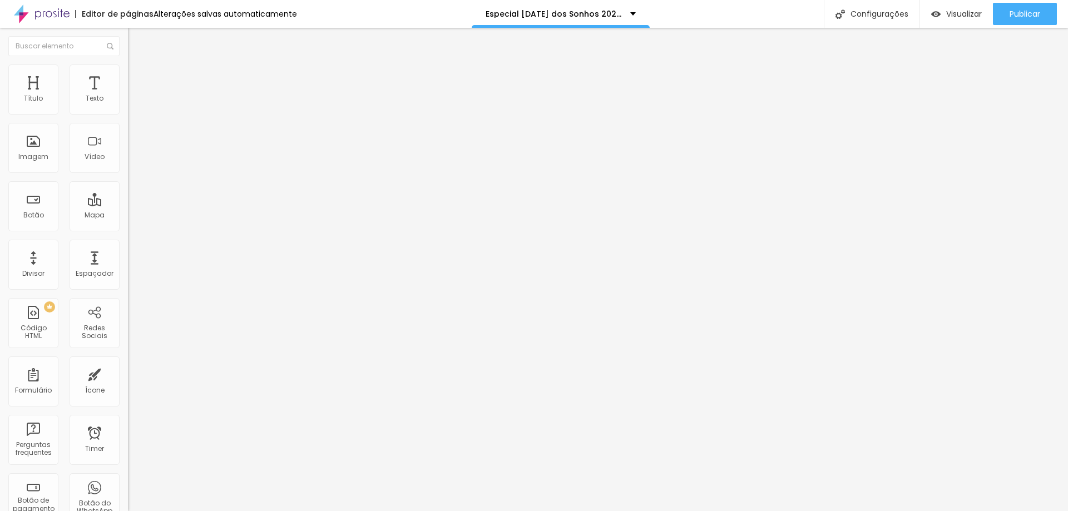
type input "64"
type input "71"
type input "79"
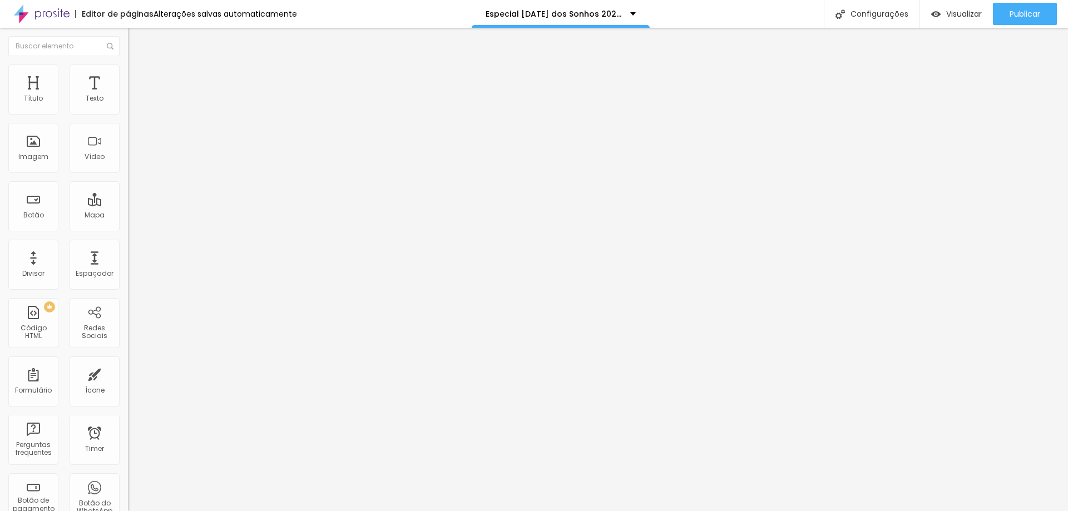
type input "79"
type input "86"
type input "91"
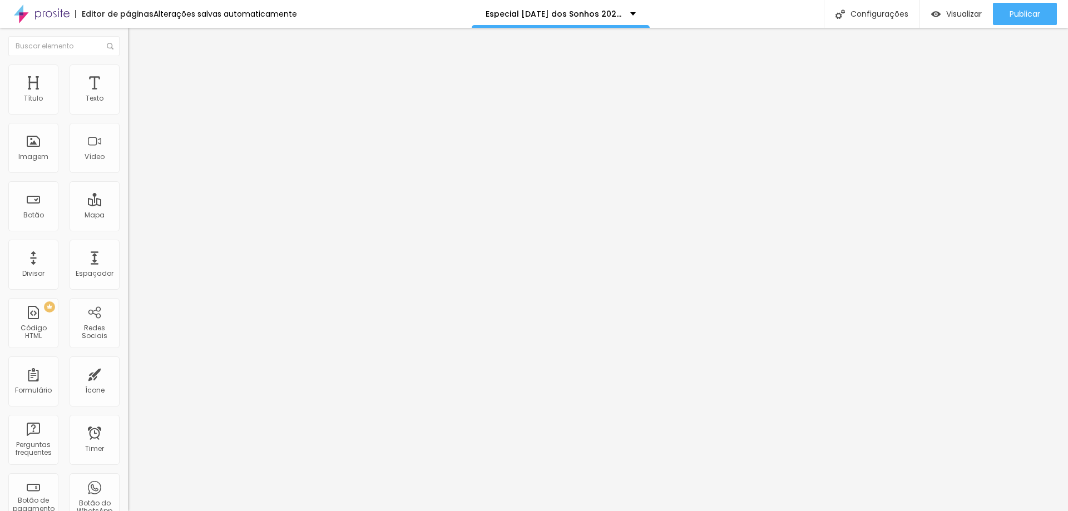
type input "97"
type input "100"
type input "92"
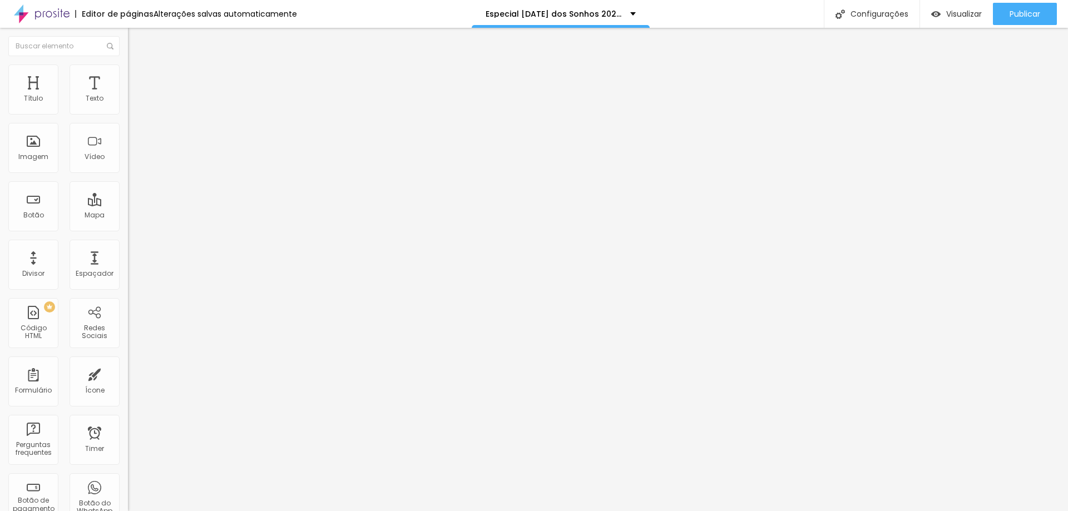
type input "92"
type input "74"
type input "55"
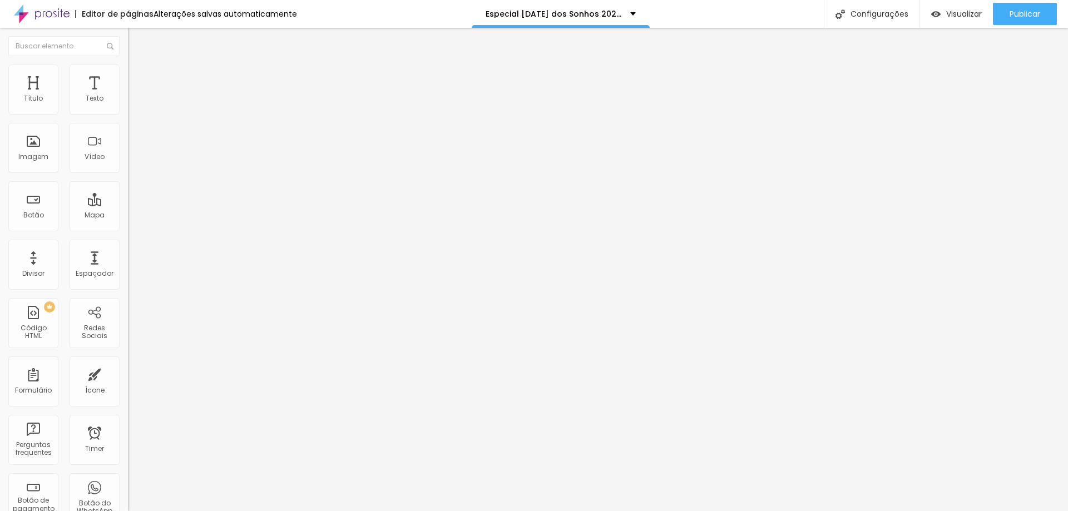
type input "40"
type input "27"
type input "13"
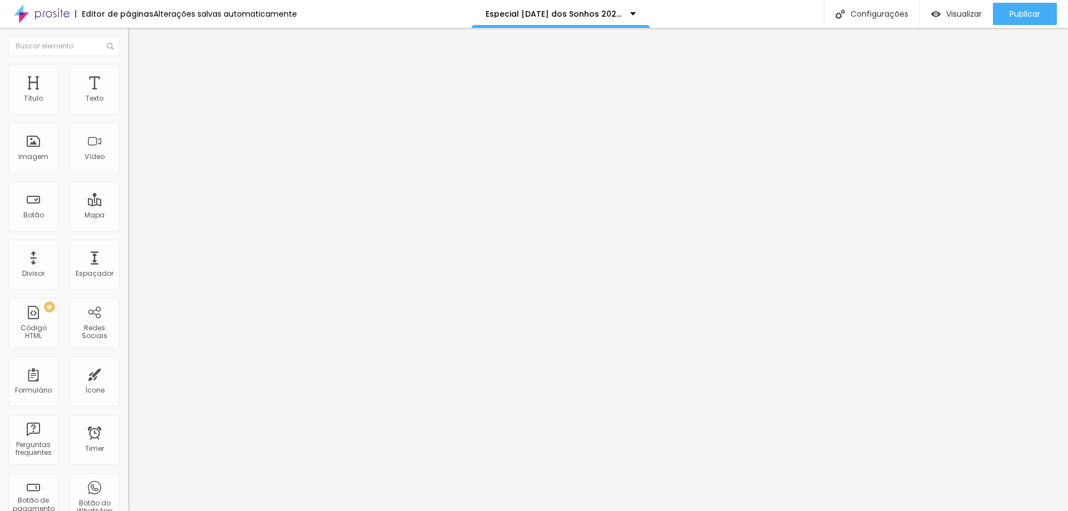
type input "13"
type input "2"
type input "0"
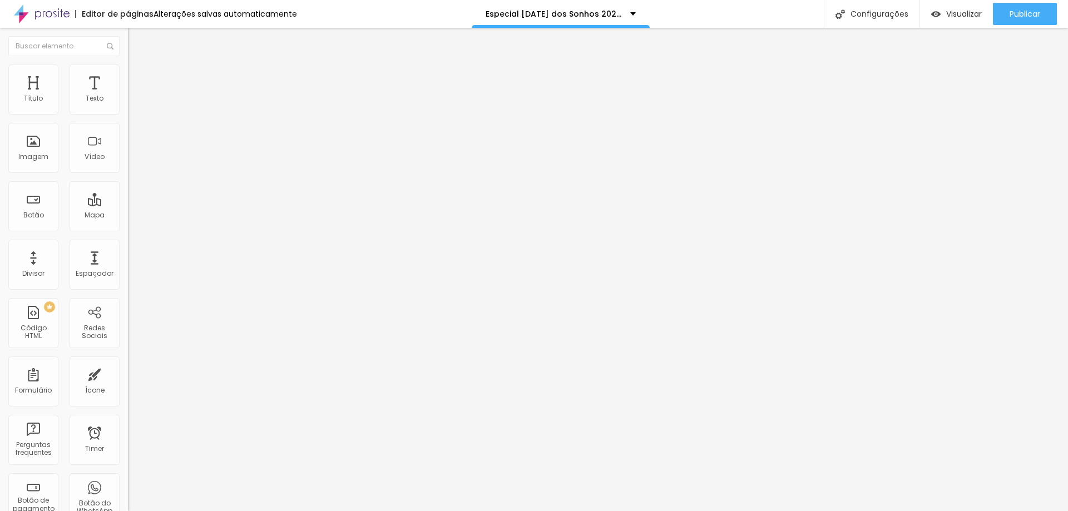
drag, startPoint x: 23, startPoint y: 111, endPoint x: 6, endPoint y: 121, distance: 20.4
click at [128, 205] on input "range" at bounding box center [164, 209] width 72 height 9
type input "2"
type input "7"
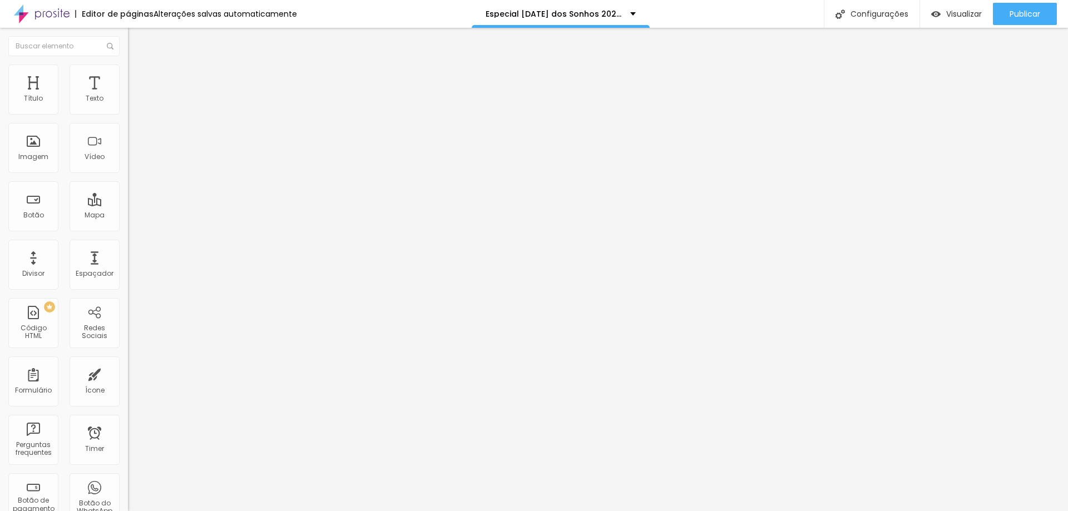
type input "7"
type input "14"
type input "27"
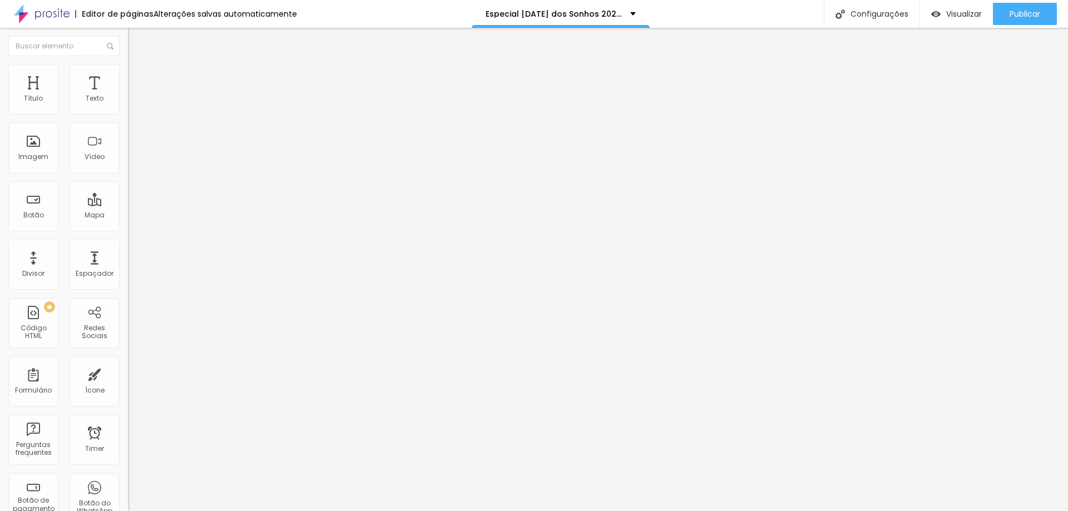
type input "39"
type input "49"
type input "58"
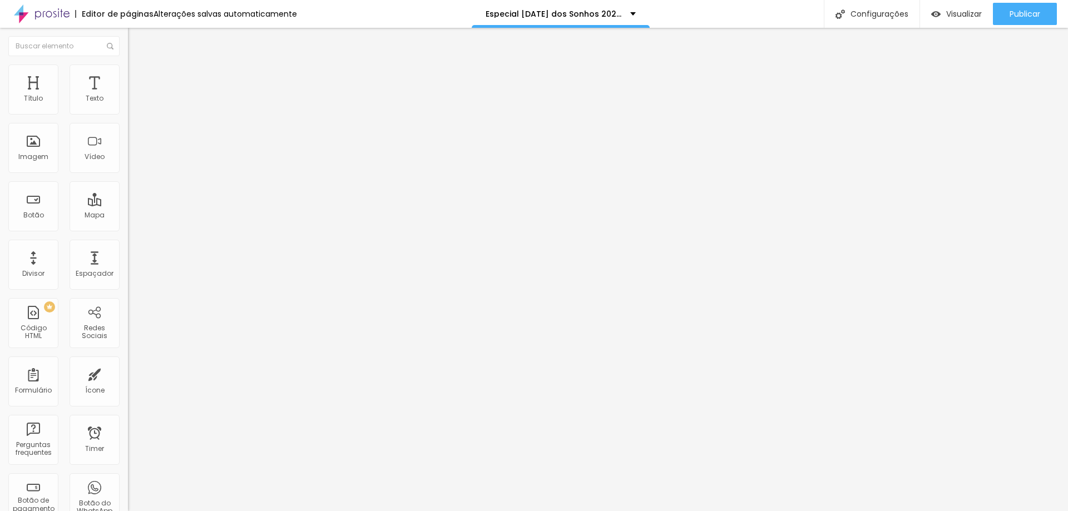
type input "58"
type input "67"
type input "74"
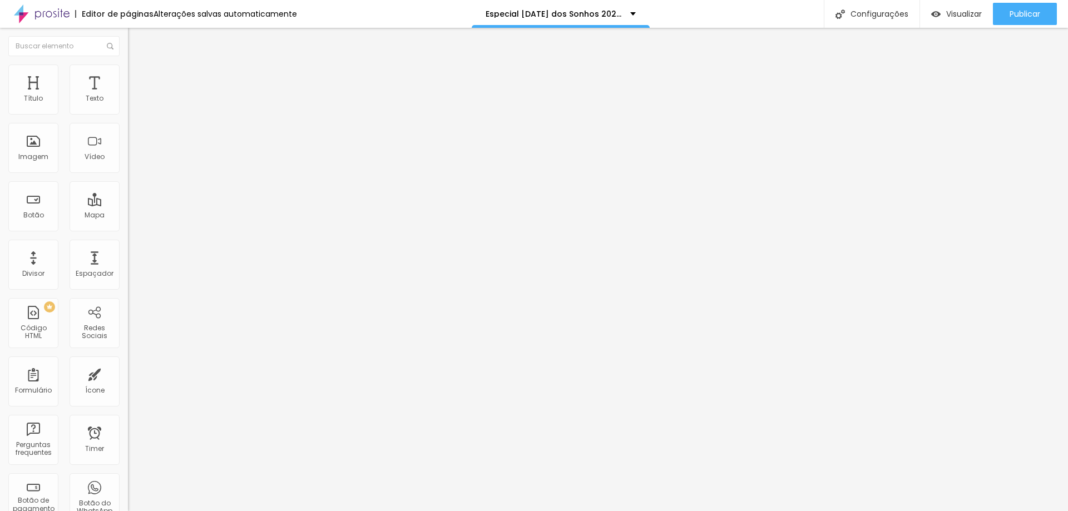
type input "80"
type input "86"
type input "93"
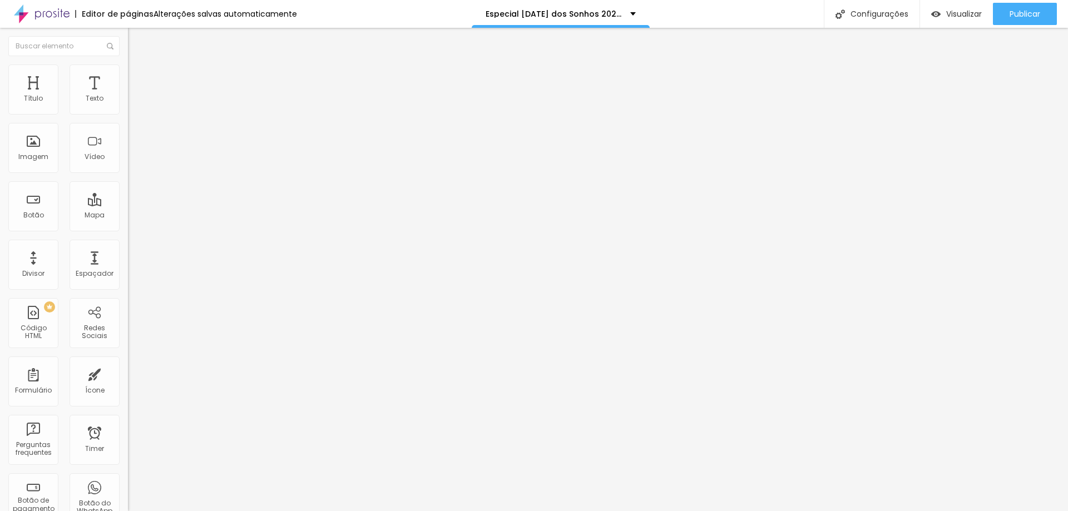
type input "93"
type input "100"
type input "99"
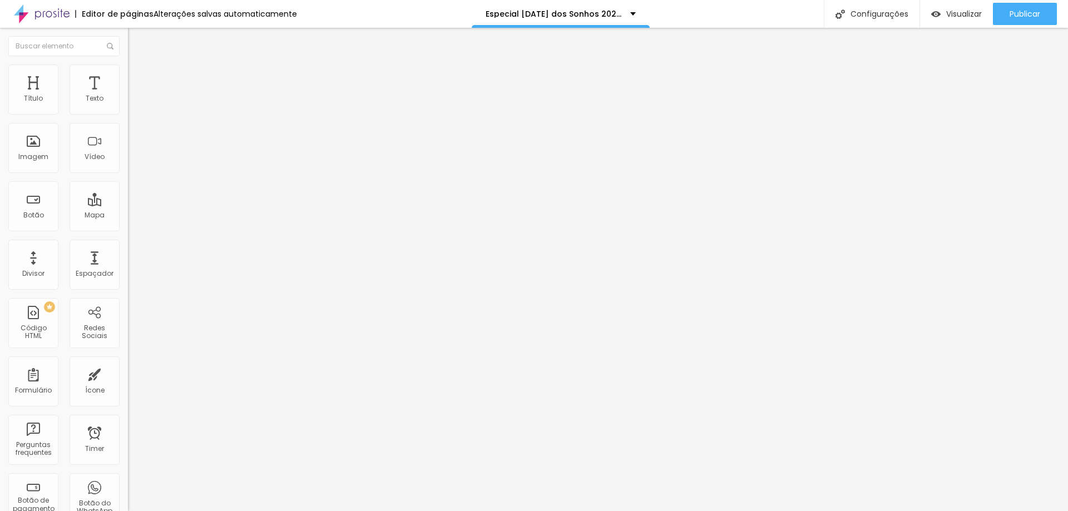
type input "82"
type input "67"
type input "51"
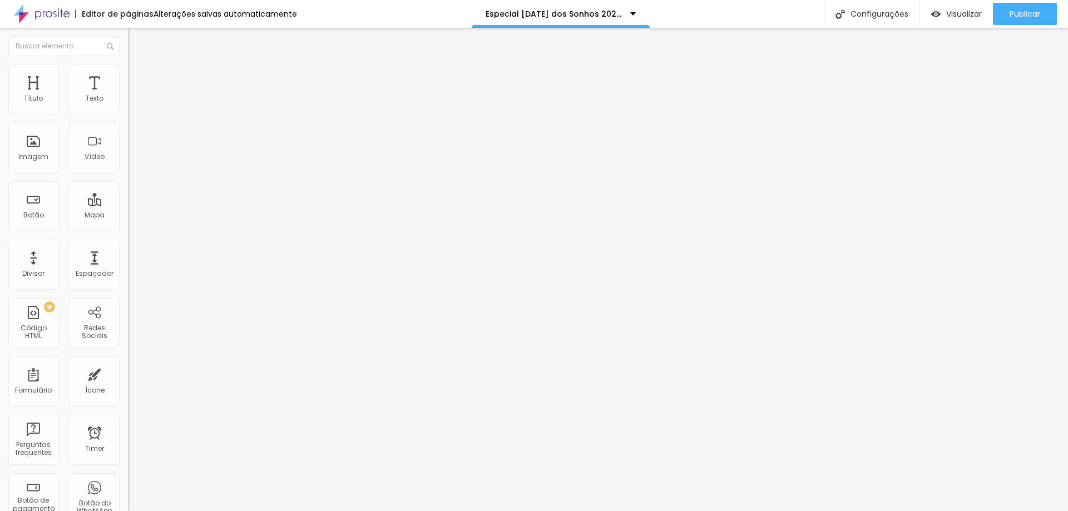
type input "51"
type input "39"
type input "29"
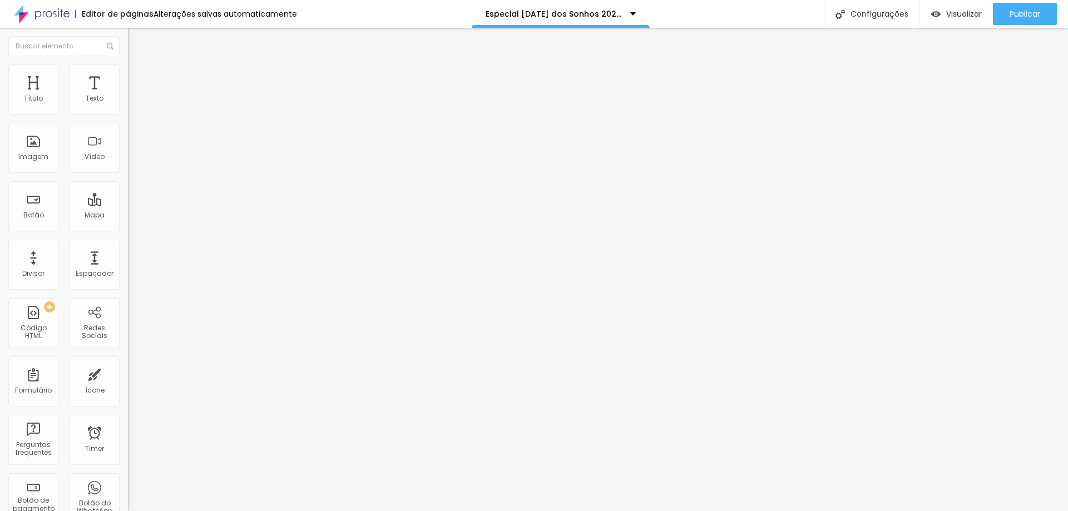
type input "17"
type input "8"
type input "0"
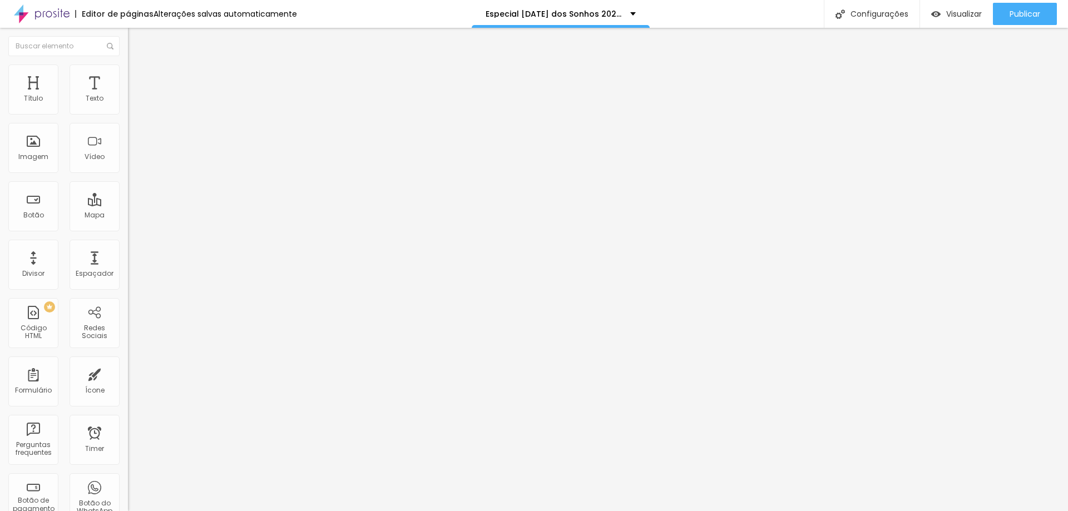
type input "0"
drag, startPoint x: 26, startPoint y: 130, endPoint x: 0, endPoint y: 126, distance: 25.9
click at [128, 362] on input "range" at bounding box center [164, 366] width 72 height 9
type input "3"
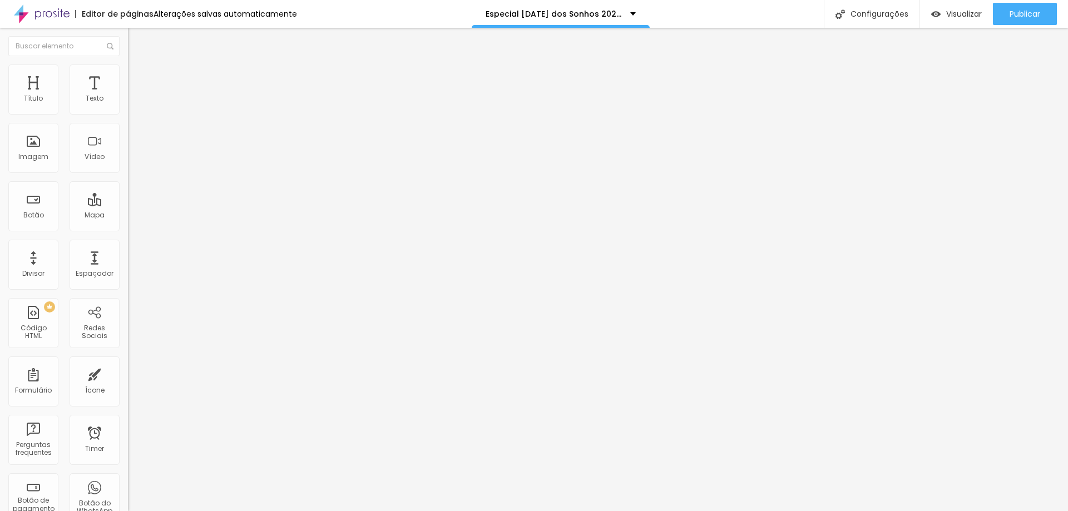
type input "10"
type input "24"
type input "39"
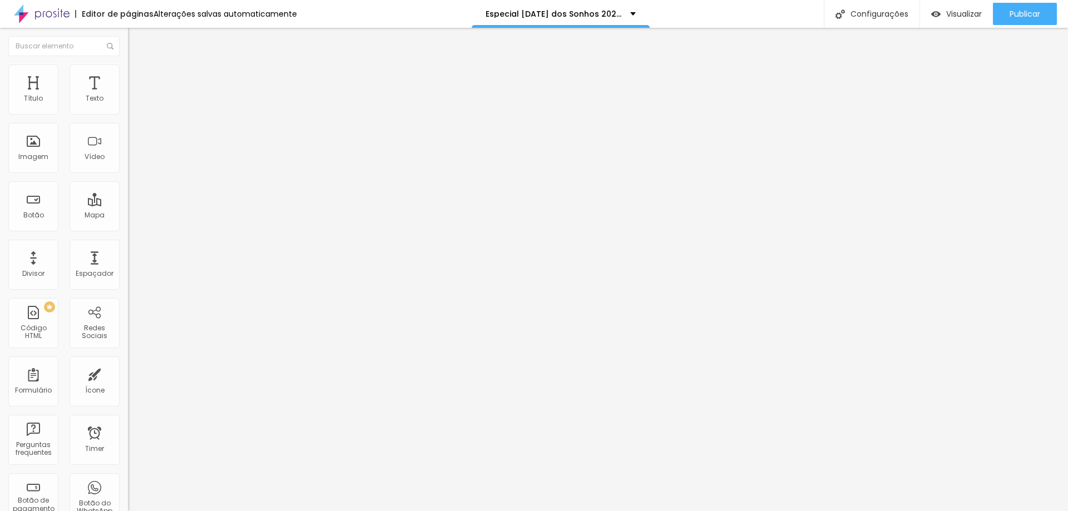
type input "39"
type input "57"
type input "77"
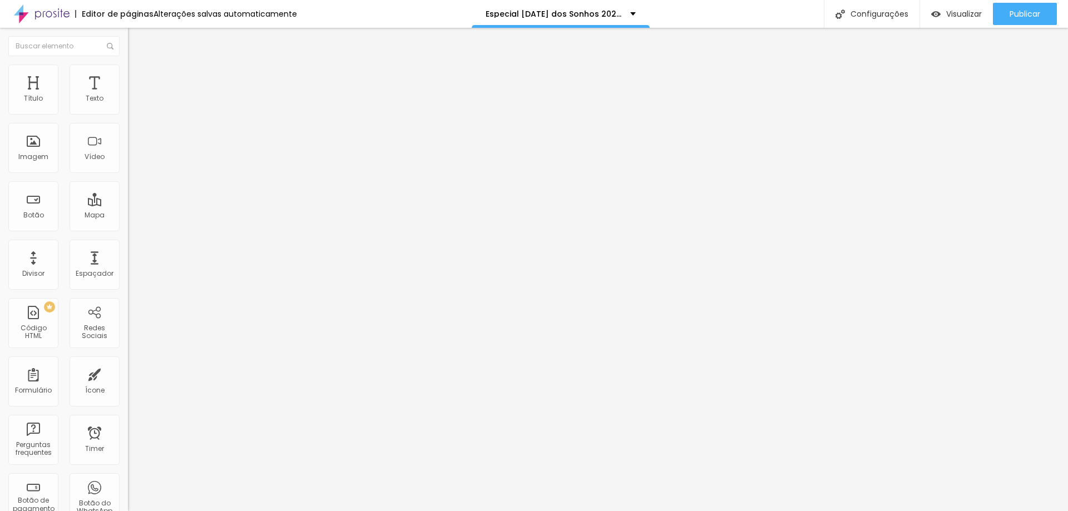
type input "93"
type input "100"
type input "91"
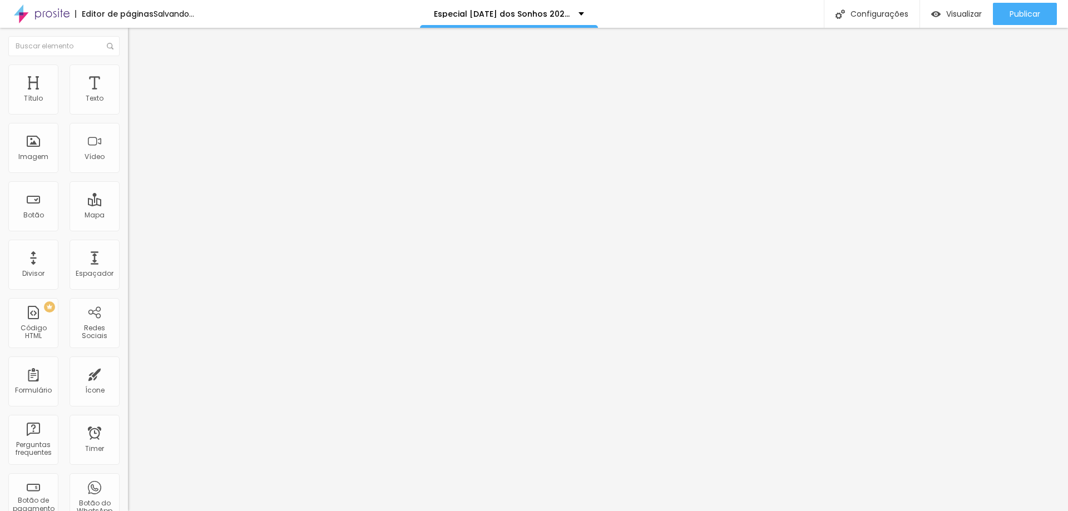
type input "91"
type input "79"
type input "67"
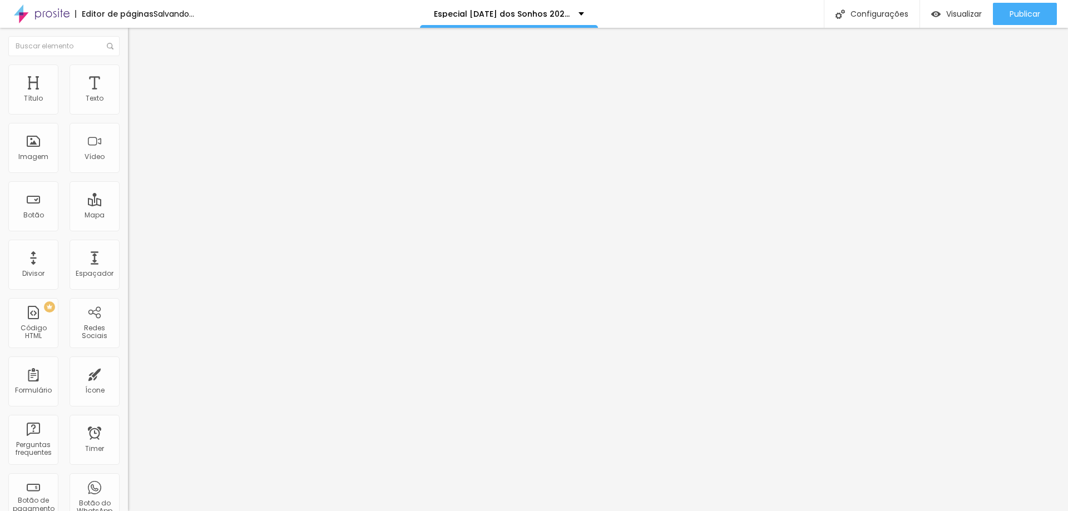
type input "58"
type input "48"
type input "40"
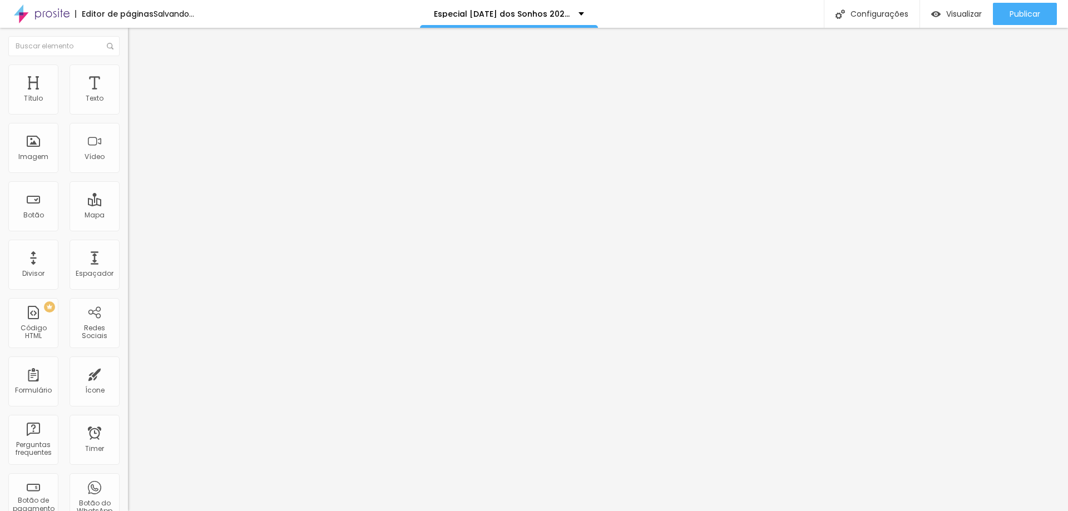
type input "40"
type input "34"
type input "29"
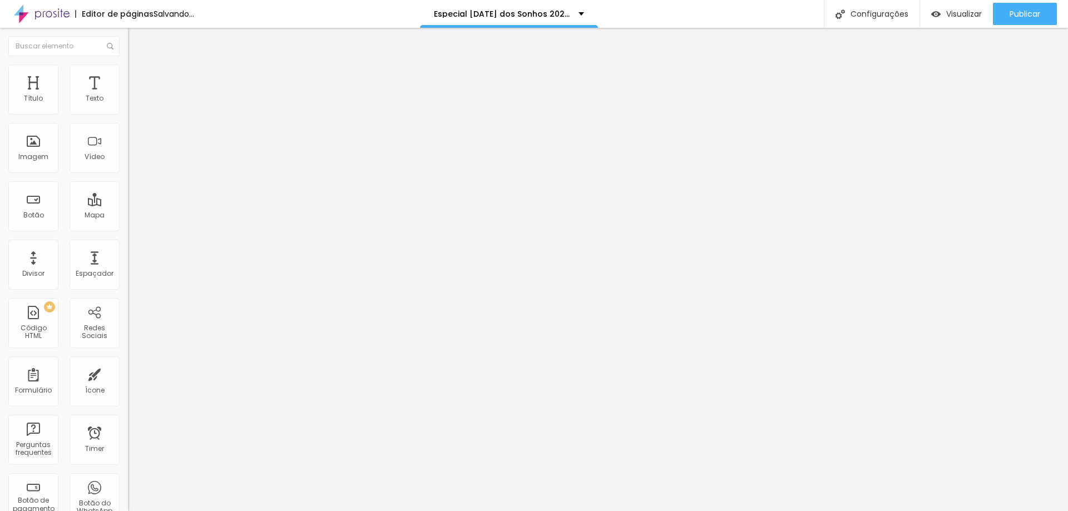
type input "23"
type input "17"
type input "11"
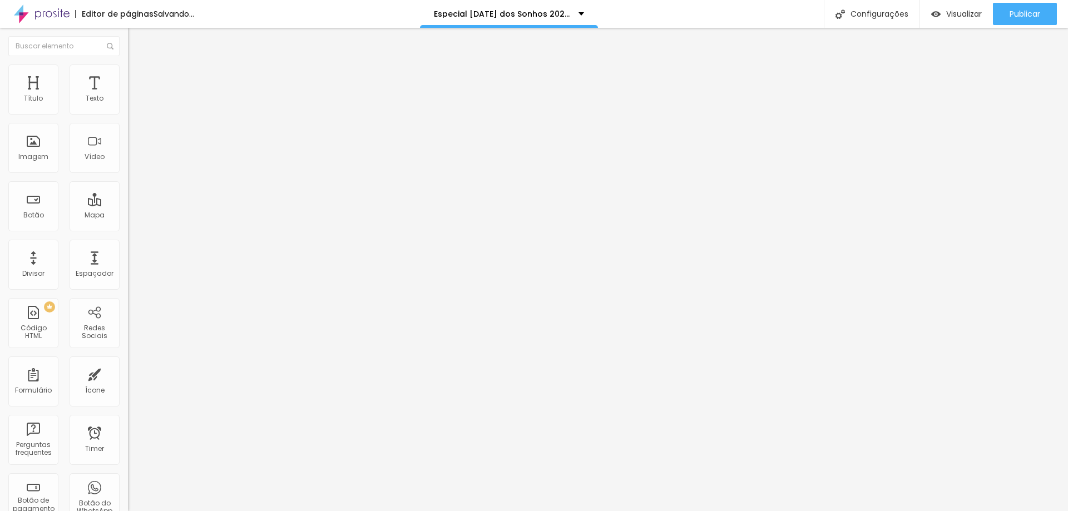
type input "11"
type input "5"
type input "0"
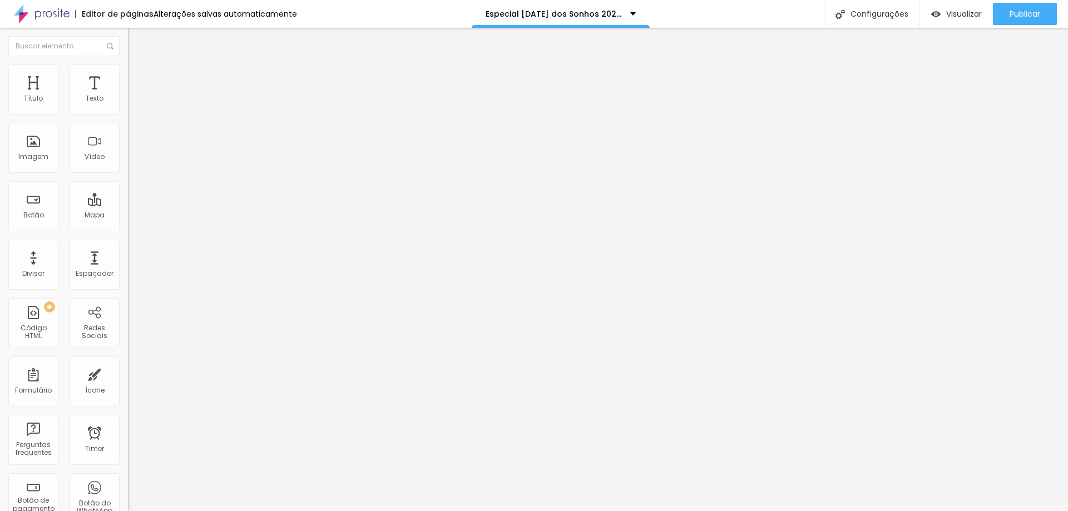
drag, startPoint x: 23, startPoint y: 111, endPoint x: 0, endPoint y: 111, distance: 22.8
click at [128, 205] on input "range" at bounding box center [164, 209] width 72 height 9
click at [128, 65] on li "Conteúdo" at bounding box center [192, 58] width 128 height 11
click at [128, 73] on li "Avançado" at bounding box center [192, 70] width 128 height 11
type input "7"
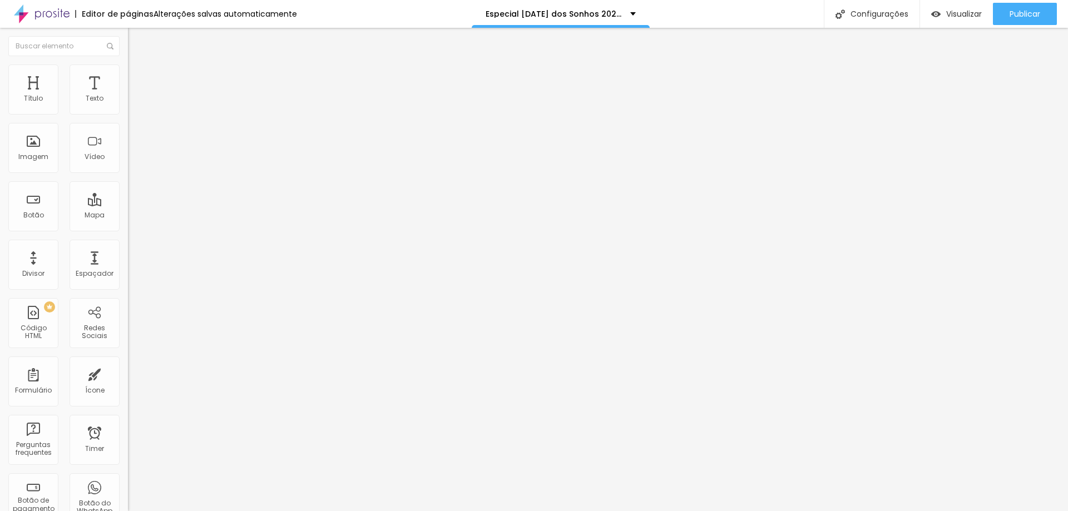
type input "7"
type input "14"
type input "27"
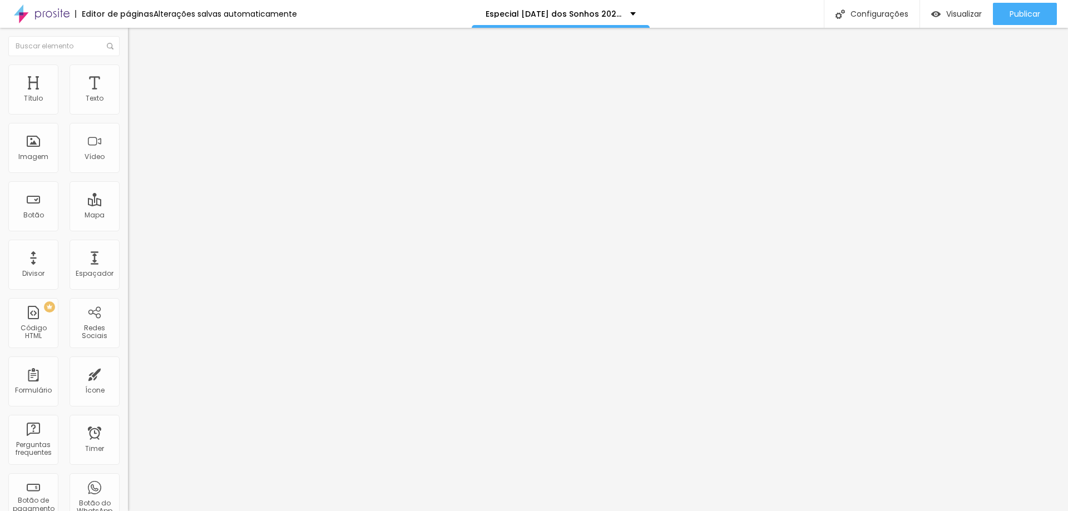
type input "39"
type input "52"
type input "67"
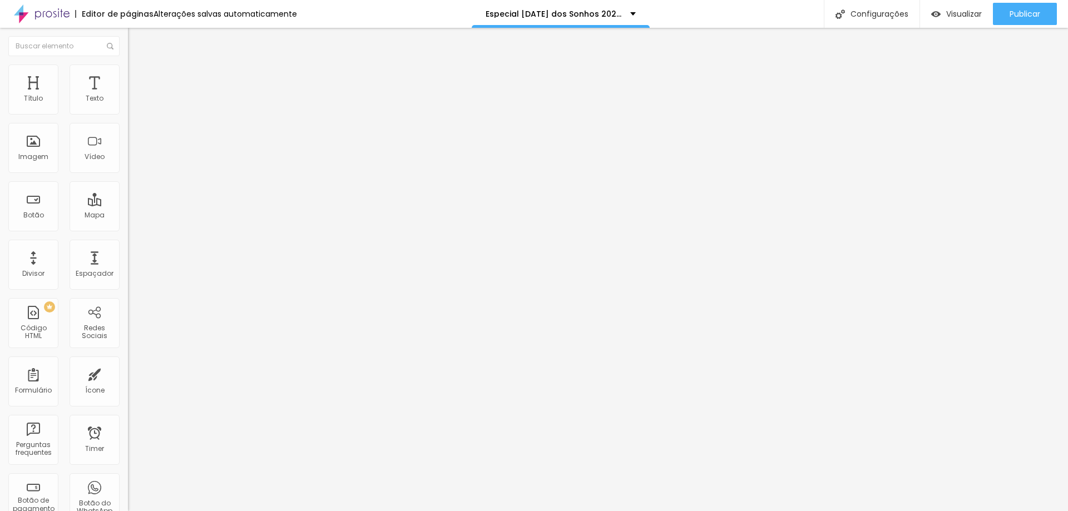
type input "67"
type input "79"
type input "90"
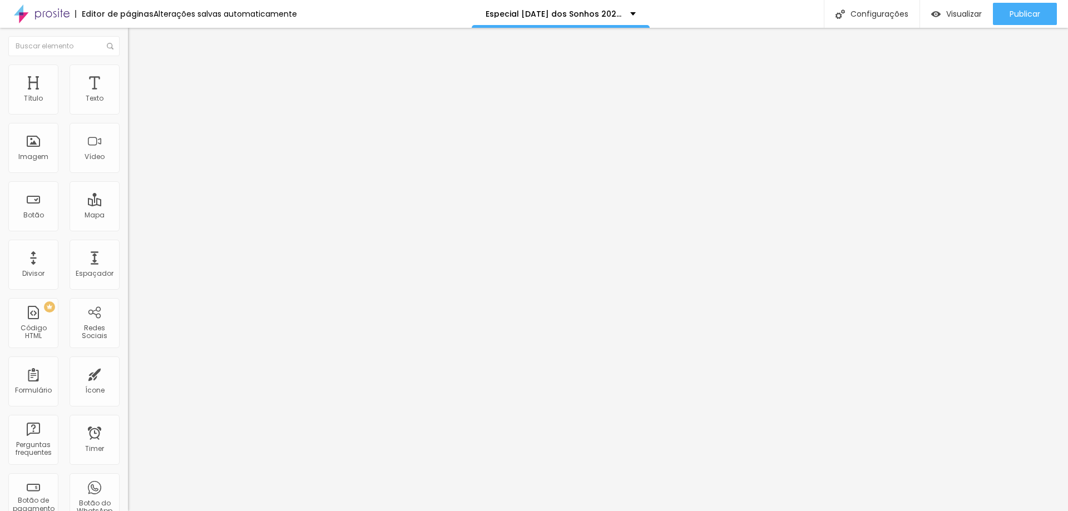
type input "100"
type input "94"
type input "74"
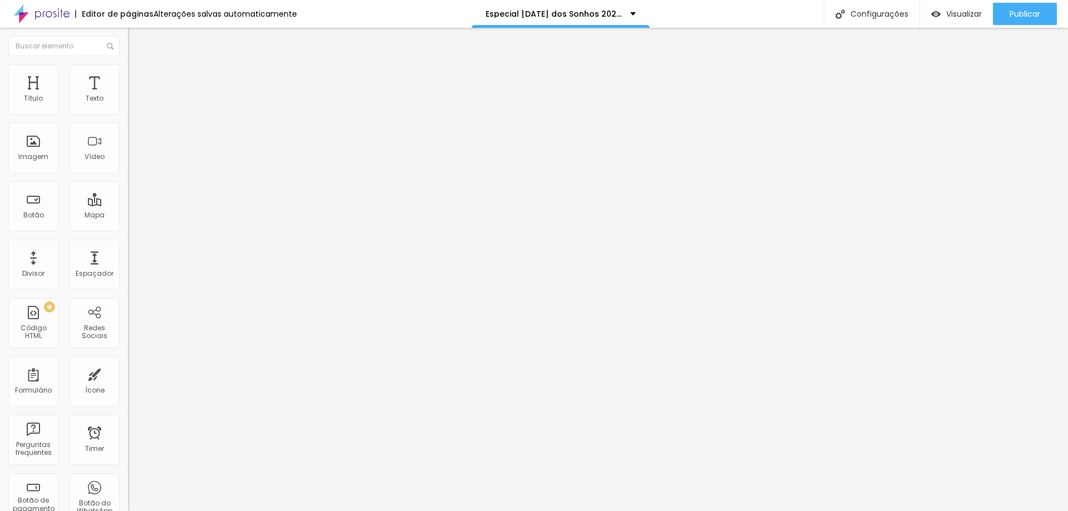
type input "74"
type input "51"
type input "26"
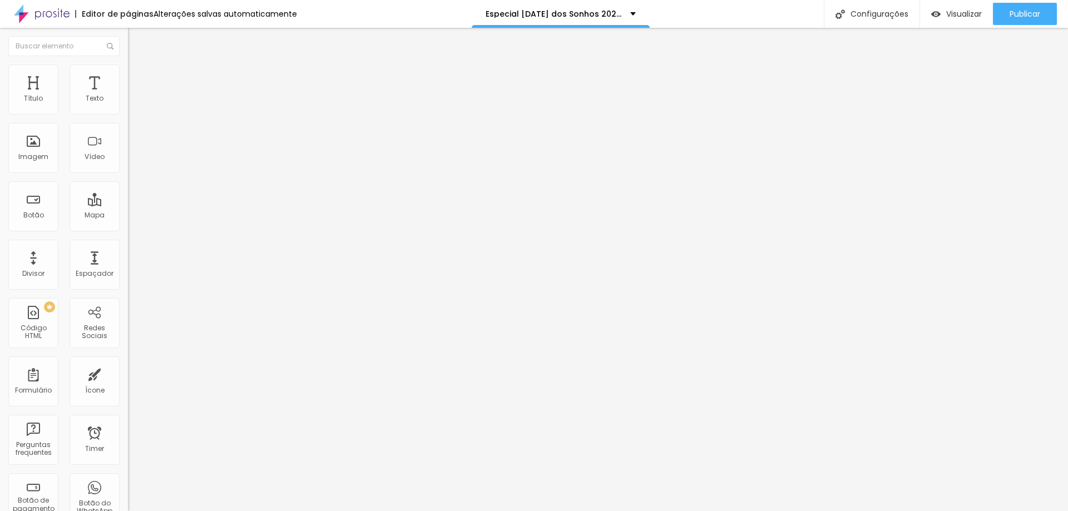
type input "7"
type input "0"
drag, startPoint x: 24, startPoint y: 107, endPoint x: 0, endPoint y: 103, distance: 24.2
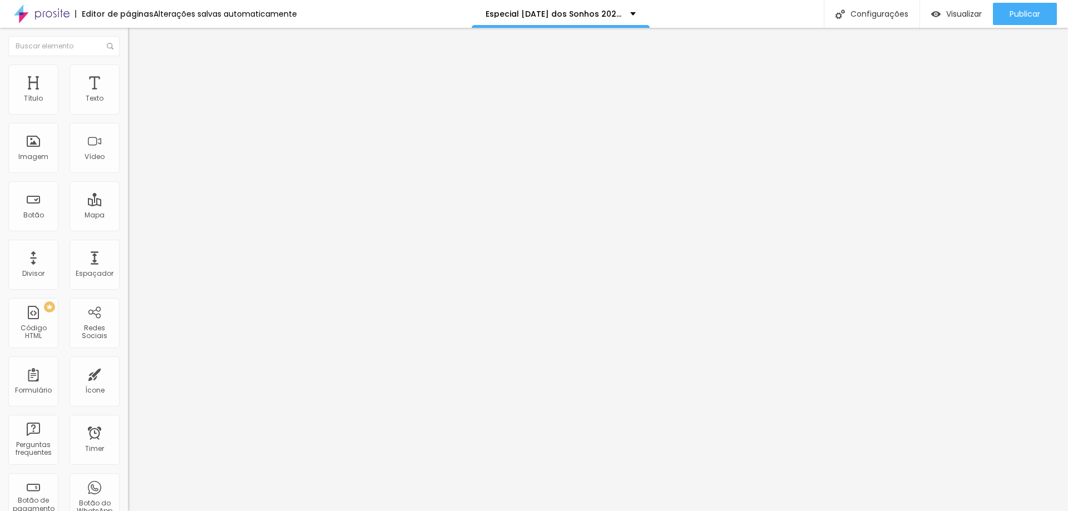
click at [128, 205] on input "range" at bounding box center [164, 209] width 72 height 9
click at [128, 36] on button "Editar Código HTML" at bounding box center [192, 41] width 128 height 26
click at [128, 137] on div "Tipo Sólido Sólido Pontilhado Serrilhado Duplo Pata de cachorro Estrela Brilho …" at bounding box center [192, 158] width 128 height 77
click at [128, 135] on span "Sólido" at bounding box center [139, 129] width 22 height 9
click at [128, 185] on span "Brilho" at bounding box center [137, 180] width 19 height 9
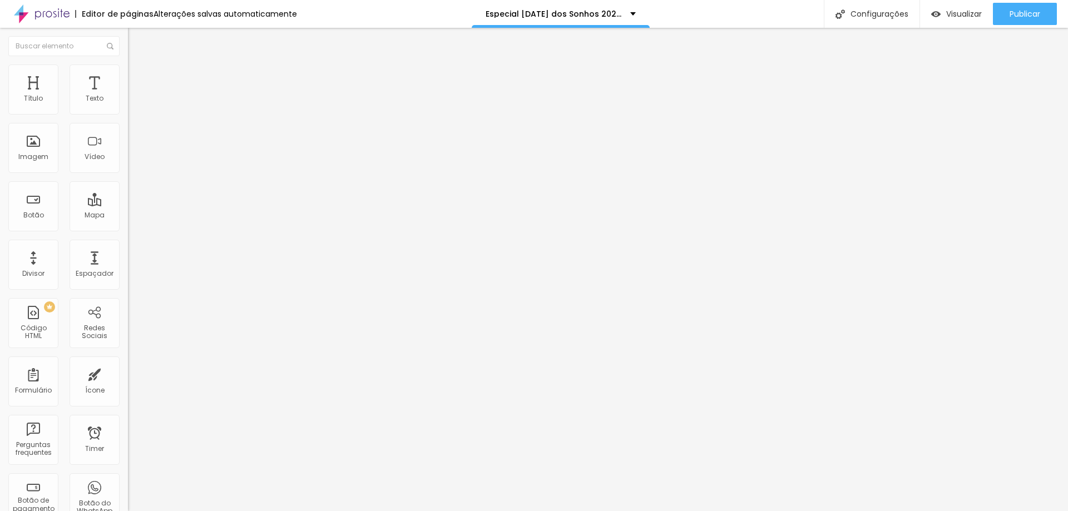
click at [128, 174] on div "Estrela" at bounding box center [192, 170] width 128 height 7
click at [128, 167] on div "Pata de cachorro" at bounding box center [192, 163] width 128 height 7
click at [128, 155] on span "Serrilhado" at bounding box center [145, 149] width 35 height 9
click at [128, 148] on span "Pontilhado" at bounding box center [146, 143] width 37 height 9
click at [128, 140] on div "Sólido" at bounding box center [192, 137] width 128 height 7
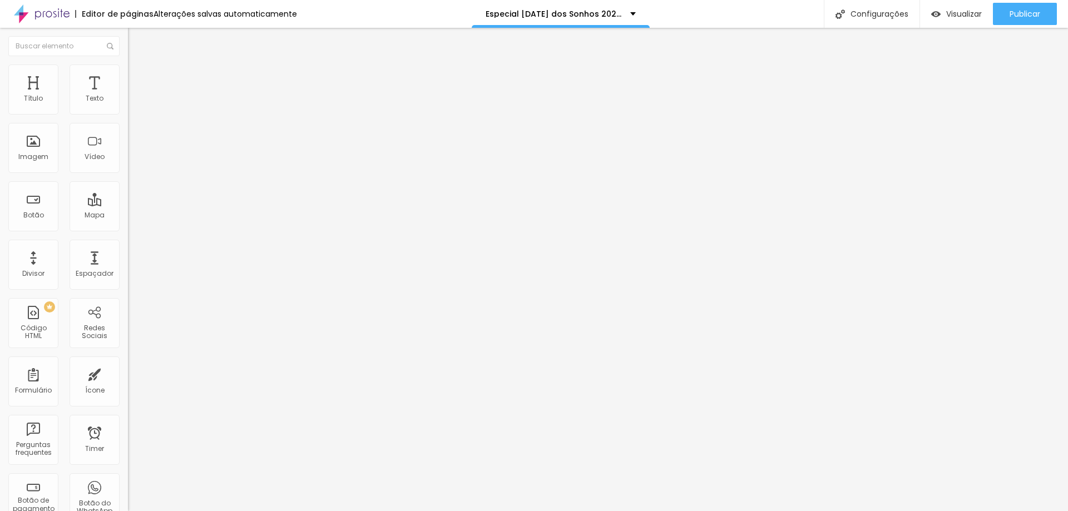
click at [128, 130] on span "Sólido" at bounding box center [139, 129] width 22 height 9
click at [128, 131] on span "Sólido" at bounding box center [139, 129] width 22 height 9
click at [128, 152] on span "Pontilhado" at bounding box center [146, 146] width 37 height 9
click at [138, 76] on span "Estilo" at bounding box center [146, 71] width 17 height 9
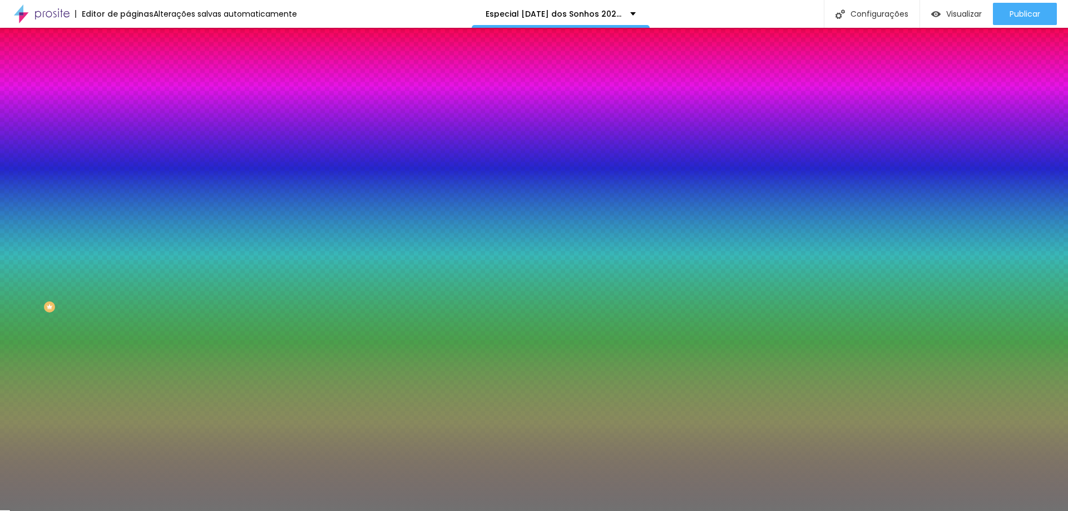
click at [128, 76] on li "Avançado" at bounding box center [192, 81] width 128 height 11
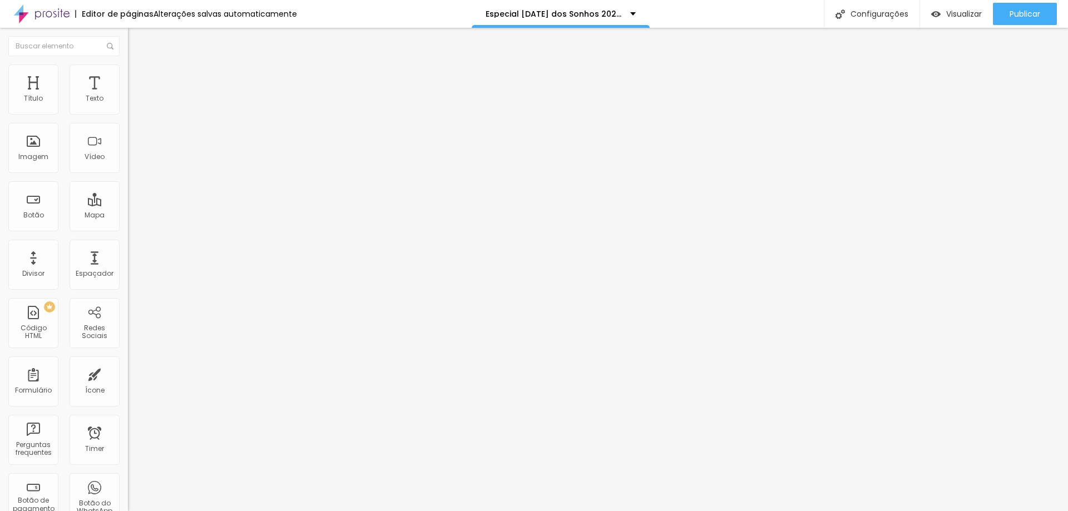
click at [128, 63] on img at bounding box center [133, 58] width 10 height 10
click at [128, 131] on span "Pontilhado" at bounding box center [146, 129] width 37 height 9
click at [128, 159] on span "Serrilhado" at bounding box center [145, 153] width 35 height 9
click at [128, 165] on span "Duplo" at bounding box center [137, 160] width 19 height 9
click at [128, 171] on div "Pata de cachorro" at bounding box center [192, 167] width 128 height 7
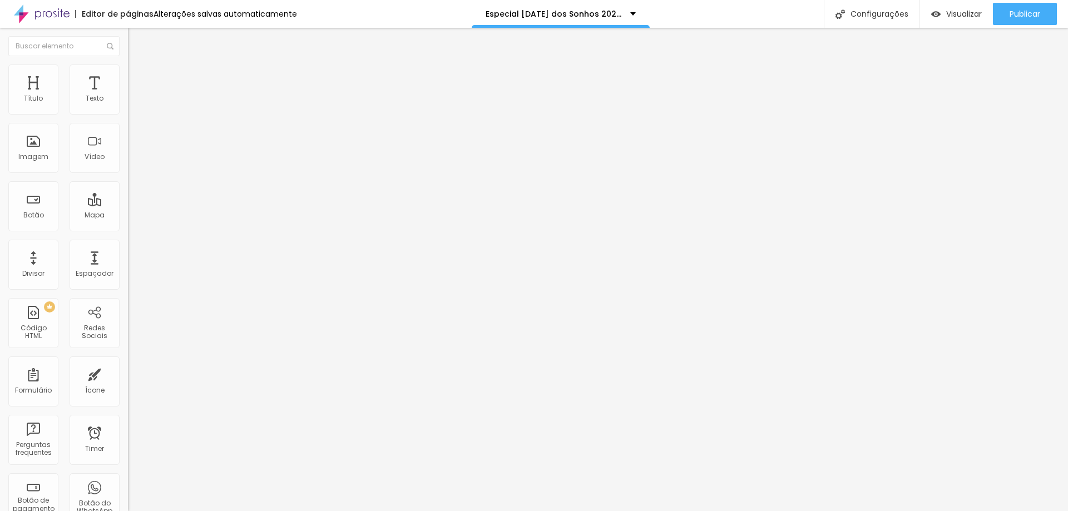
click at [128, 185] on span "Brilho" at bounding box center [137, 180] width 19 height 9
click at [128, 192] on span "Coração 1" at bounding box center [145, 187] width 35 height 9
click at [128, 199] on span "Coração 2" at bounding box center [146, 193] width 37 height 9
click at [128, 141] on span "Sólido" at bounding box center [139, 136] width 22 height 9
click at [128, 131] on span "Sólido" at bounding box center [139, 129] width 22 height 9
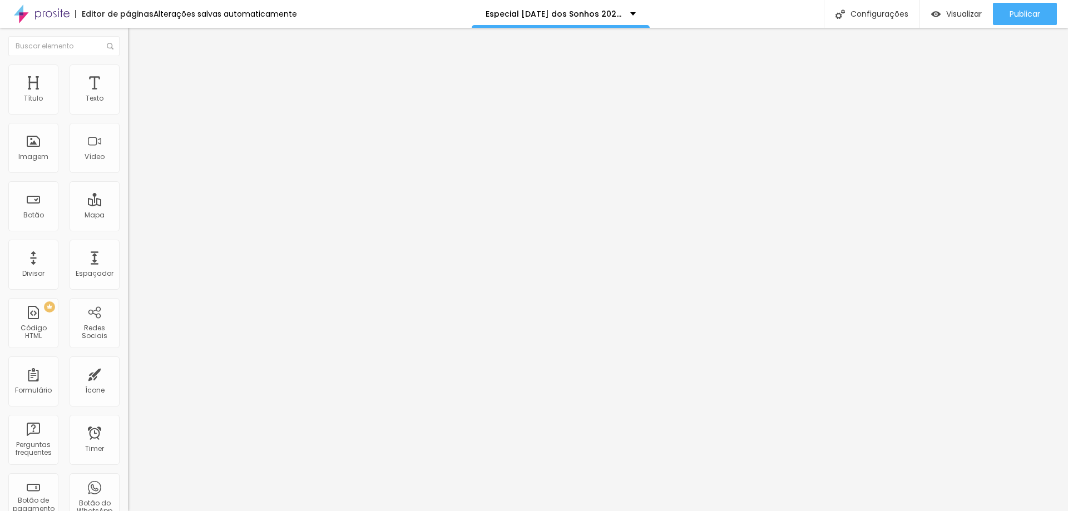
click at [128, 131] on span "Sólido" at bounding box center [139, 129] width 22 height 9
click at [128, 143] on img at bounding box center [132, 138] width 9 height 9
click at [128, 76] on img at bounding box center [133, 81] width 10 height 10
click at [138, 75] on span "Estilo" at bounding box center [146, 71] width 17 height 9
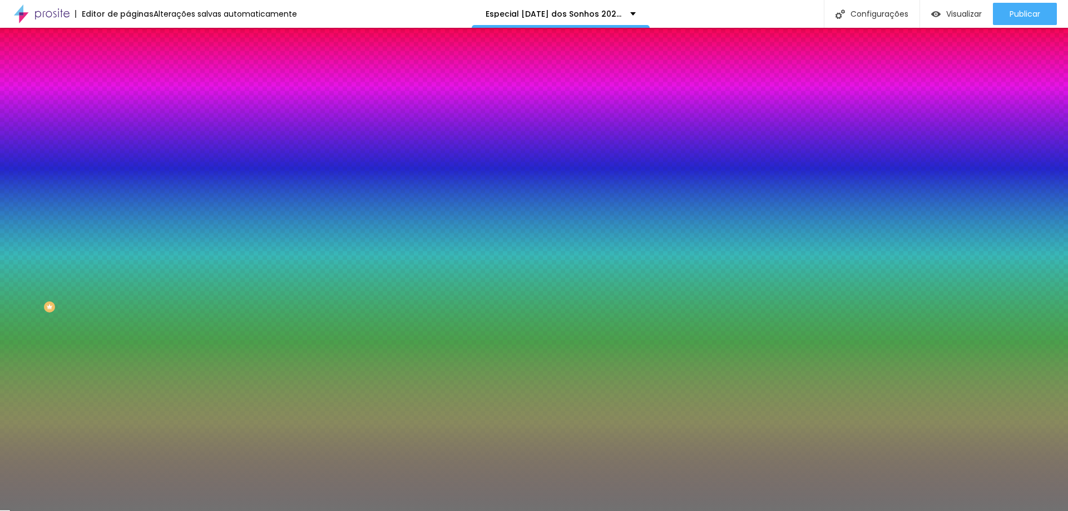
click at [138, 66] on span "Conteúdo" at bounding box center [155, 60] width 34 height 9
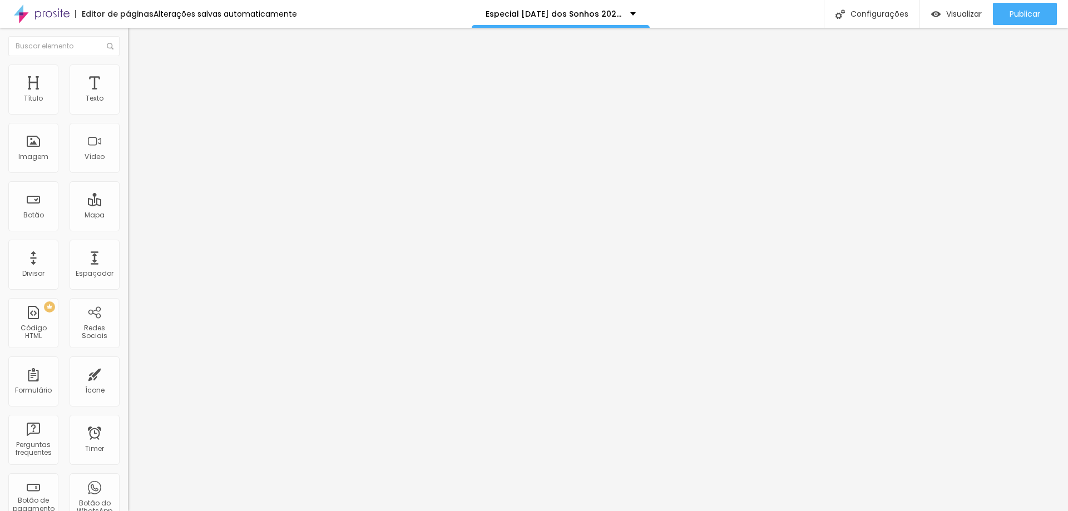
click at [136, 40] on img "button" at bounding box center [140, 40] width 9 height 9
click at [136, 39] on img "button" at bounding box center [140, 40] width 9 height 9
click at [128, 74] on li "Estilo" at bounding box center [192, 70] width 128 height 11
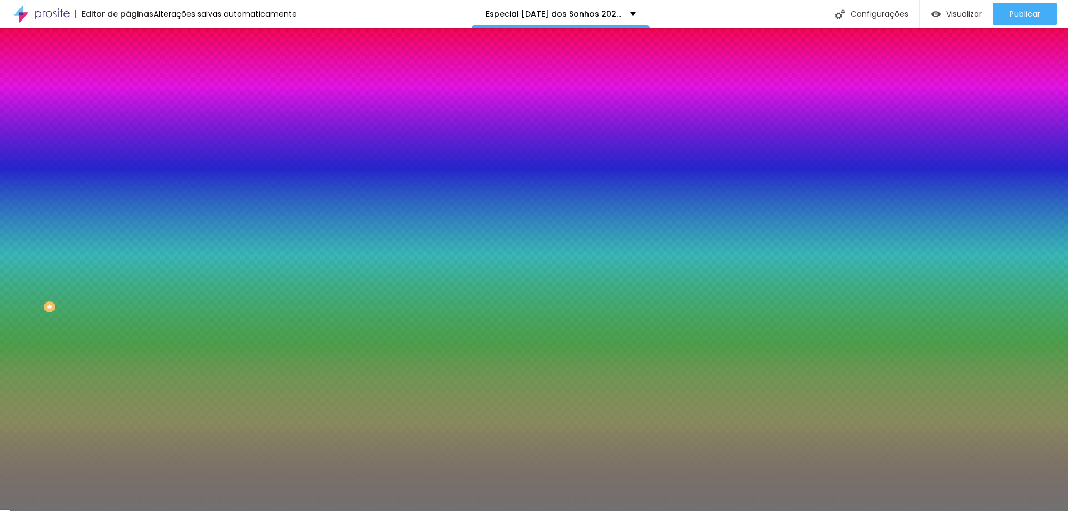
click at [128, 76] on li "Avançado" at bounding box center [192, 81] width 128 height 11
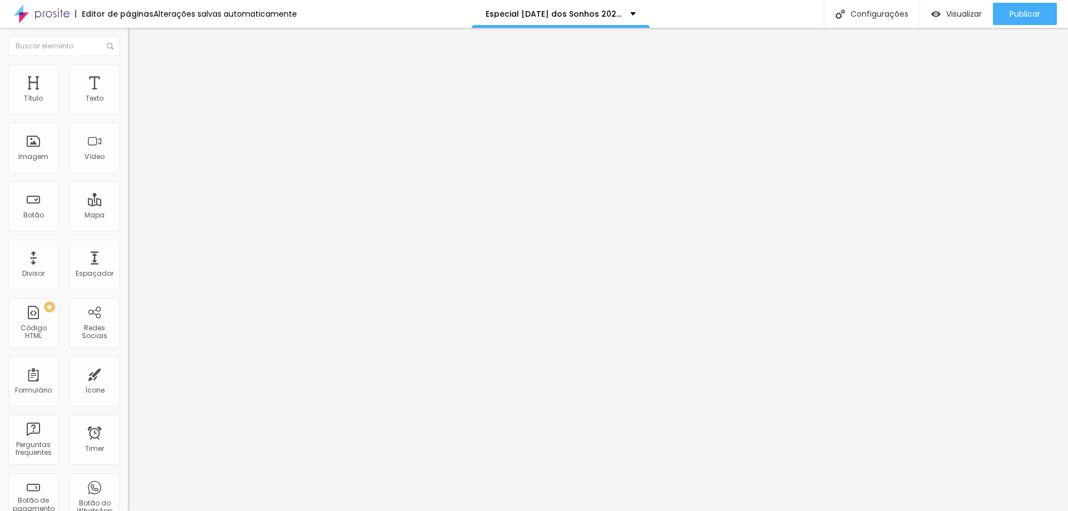
click at [128, 67] on ul "Conteúdo Estilo Avançado" at bounding box center [192, 69] width 128 height 33
click at [128, 63] on img at bounding box center [133, 58] width 10 height 10
click at [128, 135] on span "Sólido" at bounding box center [139, 129] width 22 height 9
click at [128, 136] on div "Sólido Pontilhado Serrilhado Duplo Pata de cachorro Estrela Brilho Coração 1 Co…" at bounding box center [192, 166] width 128 height 64
click at [128, 101] on img at bounding box center [132, 97] width 8 height 8
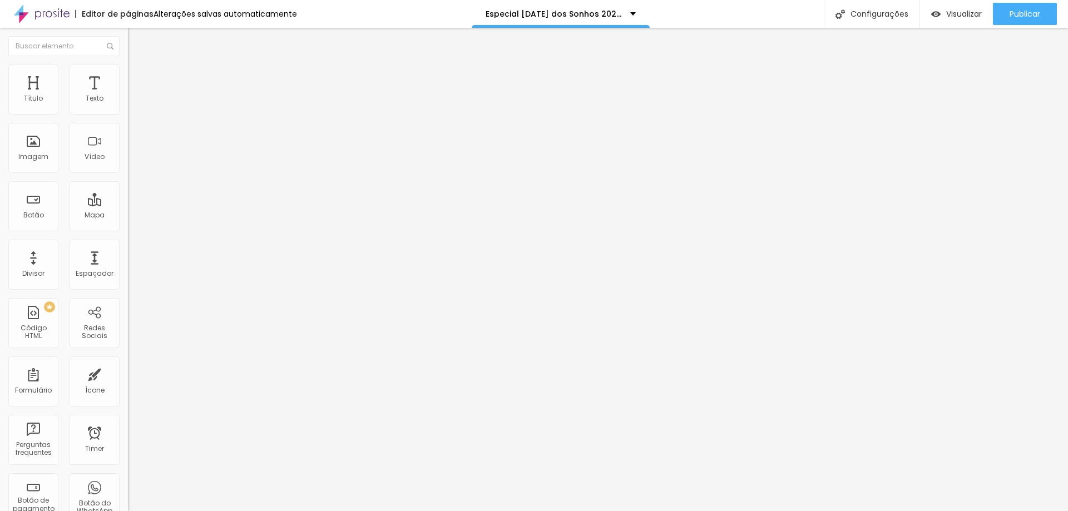
click at [128, 67] on li "Estilo" at bounding box center [192, 70] width 128 height 11
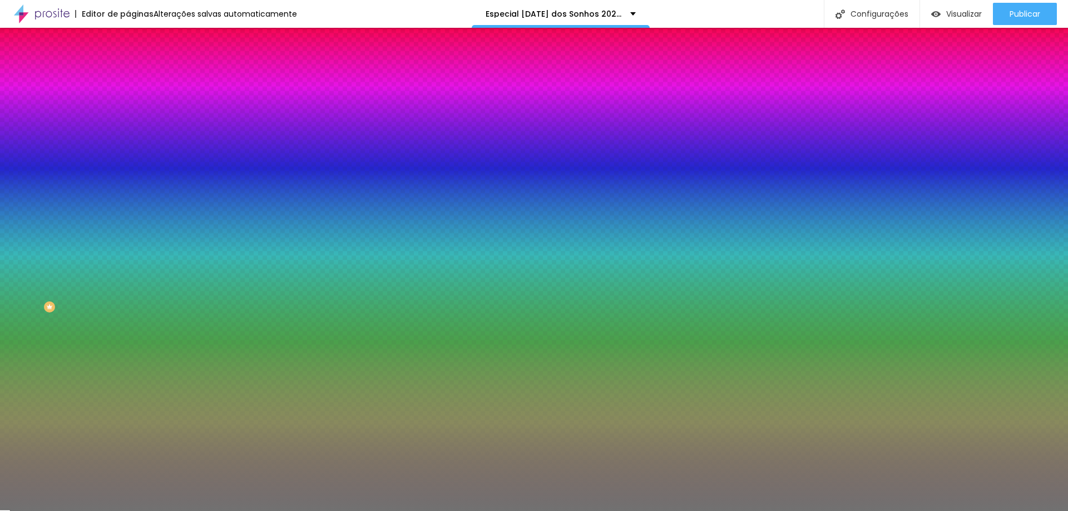
type input "47"
type input "43"
type input "37"
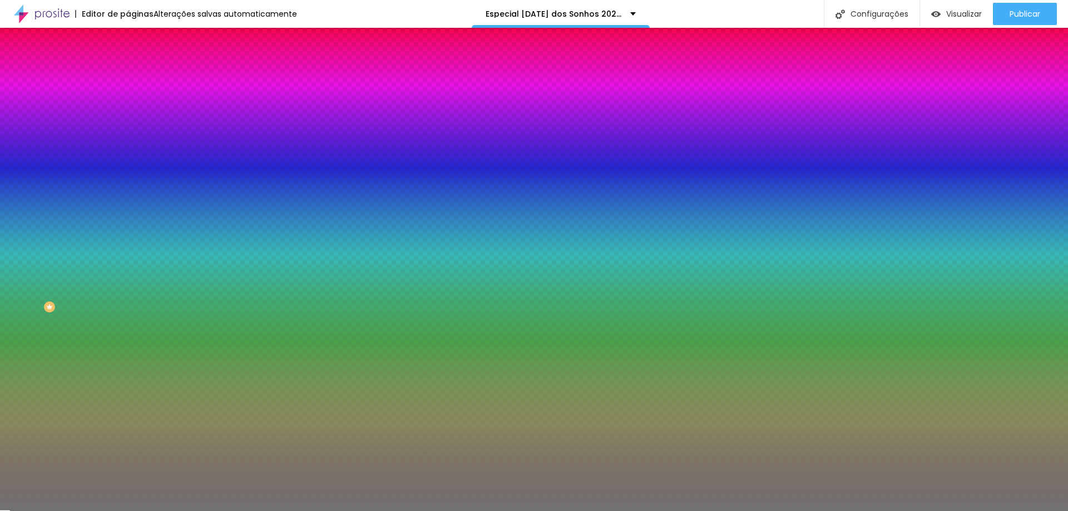
type input "37"
type input "30"
type input "24"
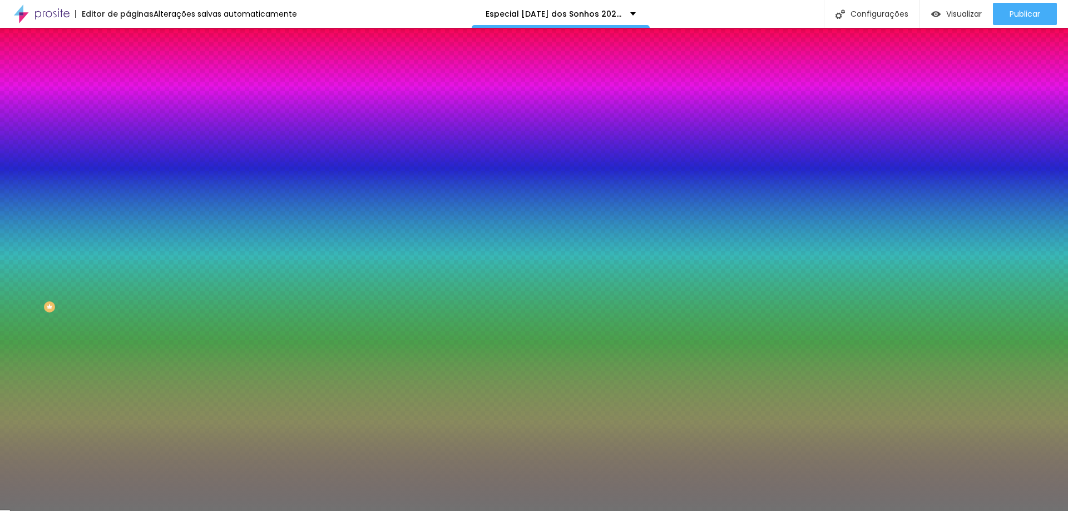
type input "17"
type input "10"
type input "12"
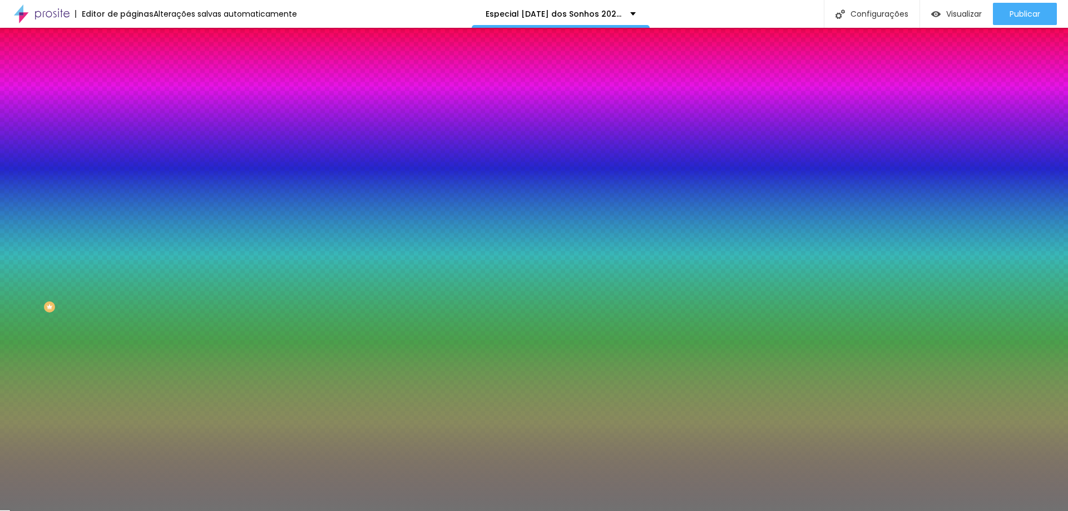
type input "12"
type input "22"
type input "31"
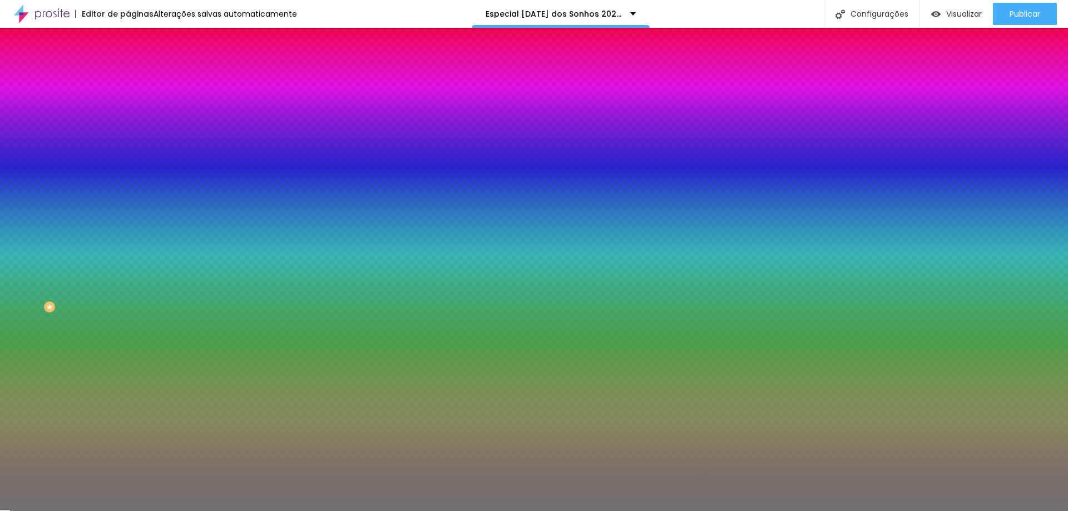
type input "38"
type input "46"
type input "53"
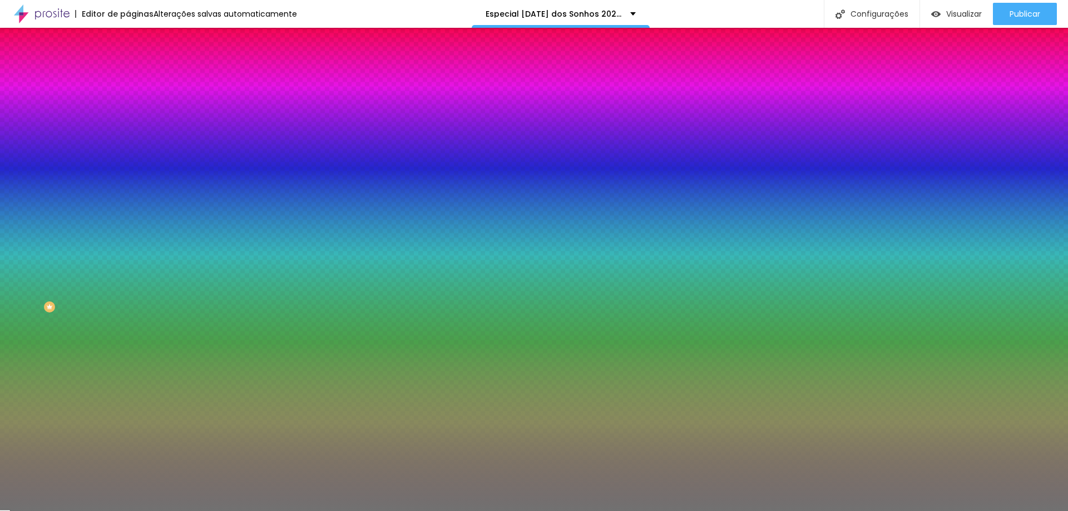
type input "53"
type input "59"
type input "68"
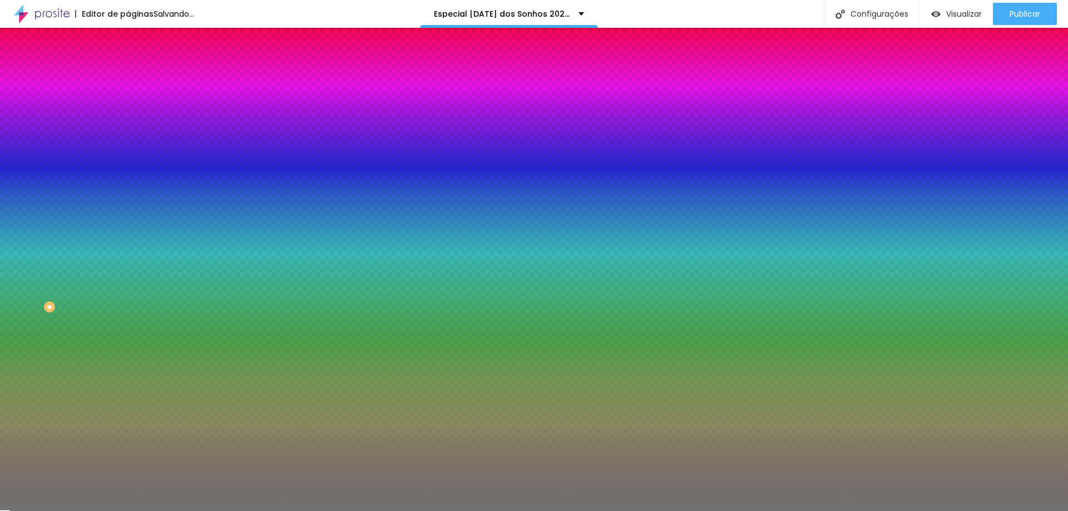
type input "74"
type input "79"
type input "82"
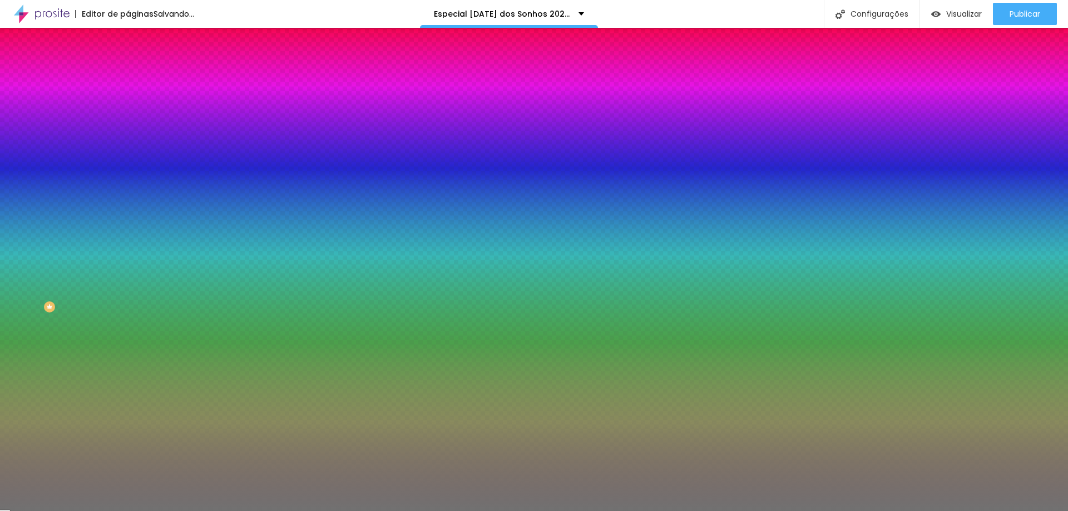
type input "82"
type input "84"
type input "87"
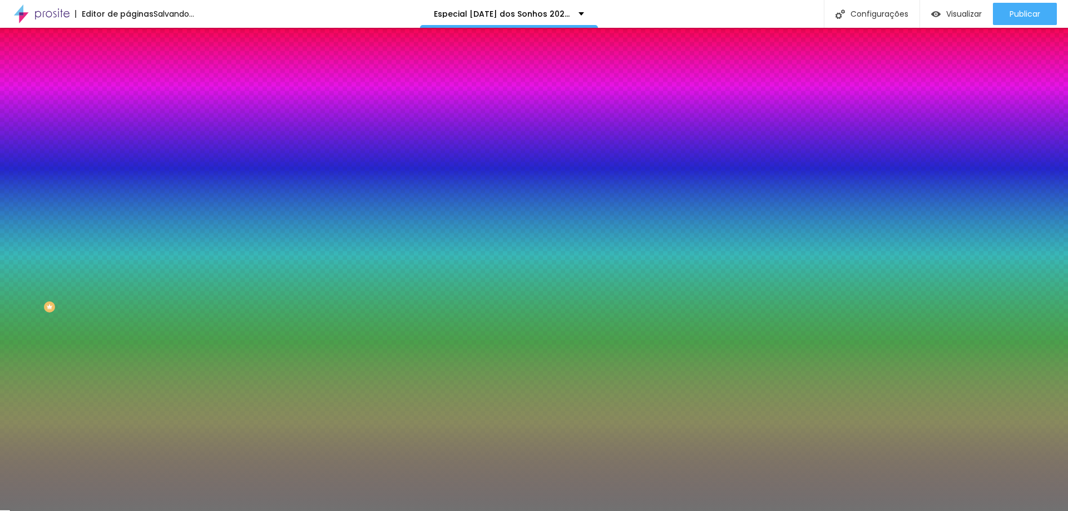
type input "92"
drag, startPoint x: 55, startPoint y: 145, endPoint x: 12, endPoint y: 150, distance: 43.6
click at [128, 145] on input "range" at bounding box center [164, 140] width 72 height 9
click at [136, 41] on img "button" at bounding box center [140, 40] width 9 height 9
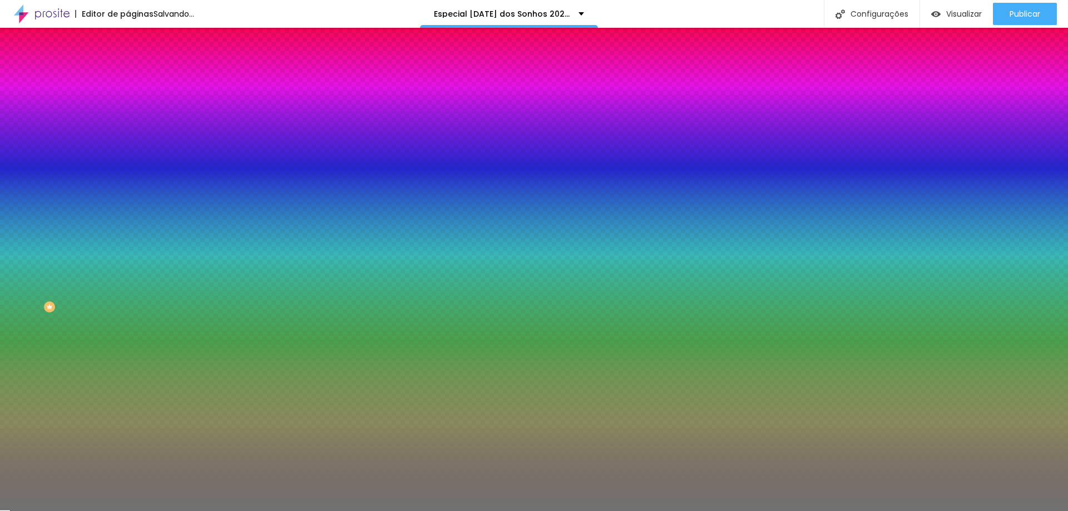
click at [136, 42] on img "button" at bounding box center [140, 40] width 9 height 9
click at [136, 43] on img "button" at bounding box center [140, 40] width 9 height 9
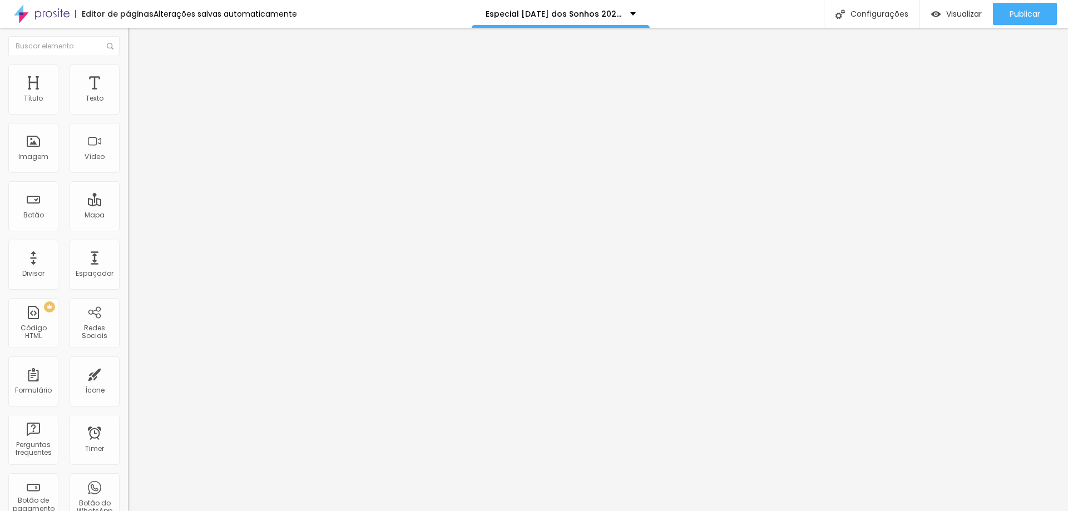
click at [136, 43] on img "button" at bounding box center [140, 40] width 9 height 9
click at [128, 135] on span "Sólido" at bounding box center [139, 129] width 22 height 9
click at [128, 110] on img at bounding box center [132, 106] width 8 height 8
click at [128, 111] on img at bounding box center [132, 115] width 8 height 8
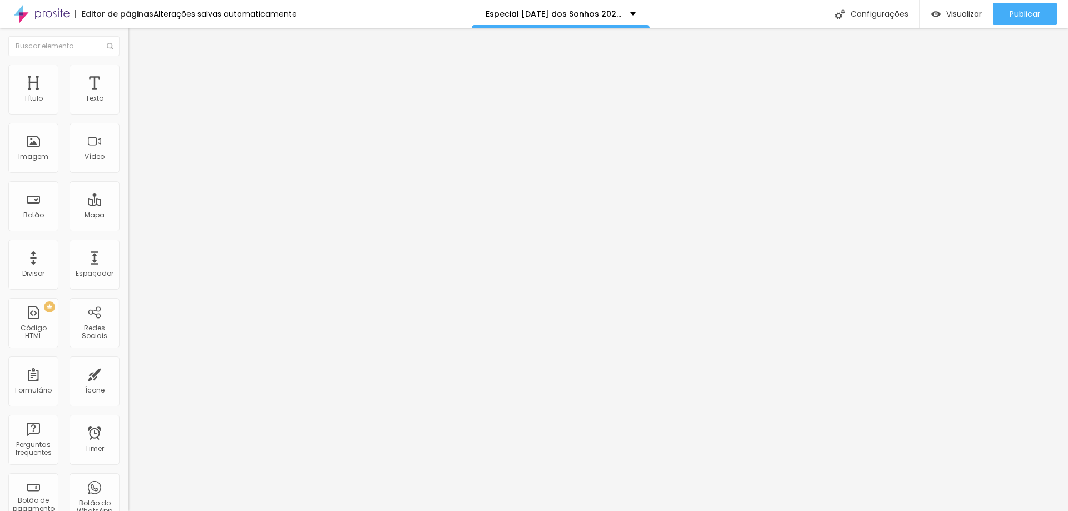
click at [128, 110] on div at bounding box center [192, 106] width 128 height 27
click at [128, 110] on img at bounding box center [132, 106] width 8 height 8
click at [128, 76] on li "Avançado" at bounding box center [192, 81] width 128 height 11
click at [128, 68] on img at bounding box center [133, 70] width 10 height 10
drag, startPoint x: 28, startPoint y: 111, endPoint x: 37, endPoint y: 111, distance: 8.9
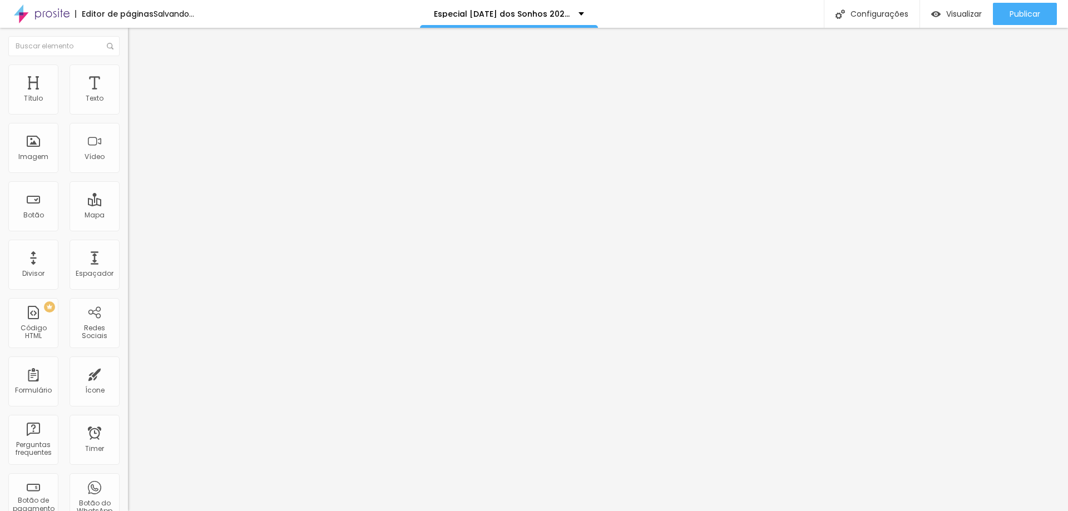
click at [128, 205] on input "range" at bounding box center [164, 209] width 72 height 9
click at [138, 75] on span "Avançado" at bounding box center [156, 71] width 37 height 9
click at [128, 65] on li "Conteúdo" at bounding box center [192, 58] width 128 height 11
click at [128, 205] on input "range" at bounding box center [164, 209] width 72 height 9
click at [1036, 18] on span "Publicar" at bounding box center [1025, 13] width 31 height 9
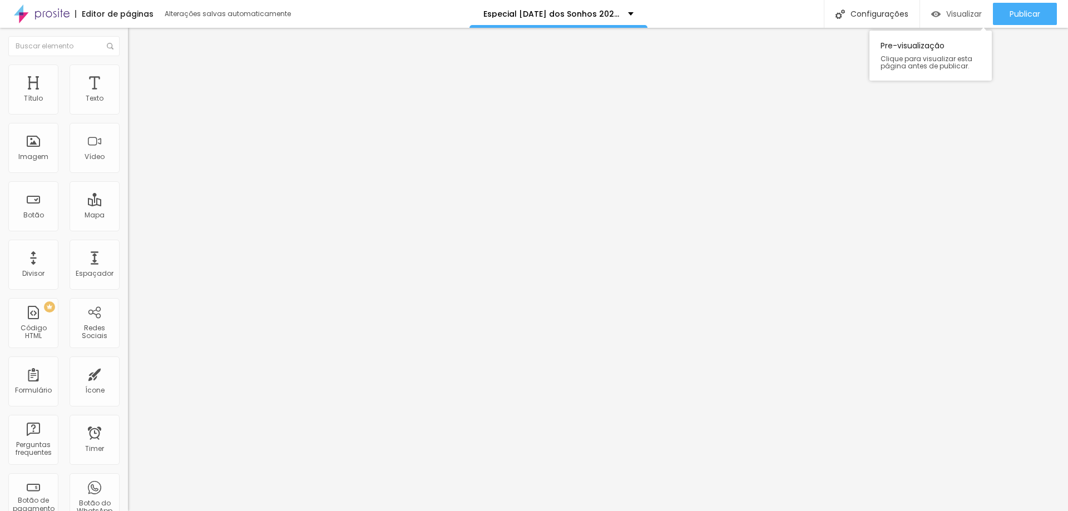
click at [951, 14] on span "Visualizar" at bounding box center [964, 13] width 36 height 9
click at [128, 96] on span "Trocar imagem" at bounding box center [158, 90] width 61 height 9
click at [1020, 20] on div "Publicar" at bounding box center [1025, 14] width 31 height 22
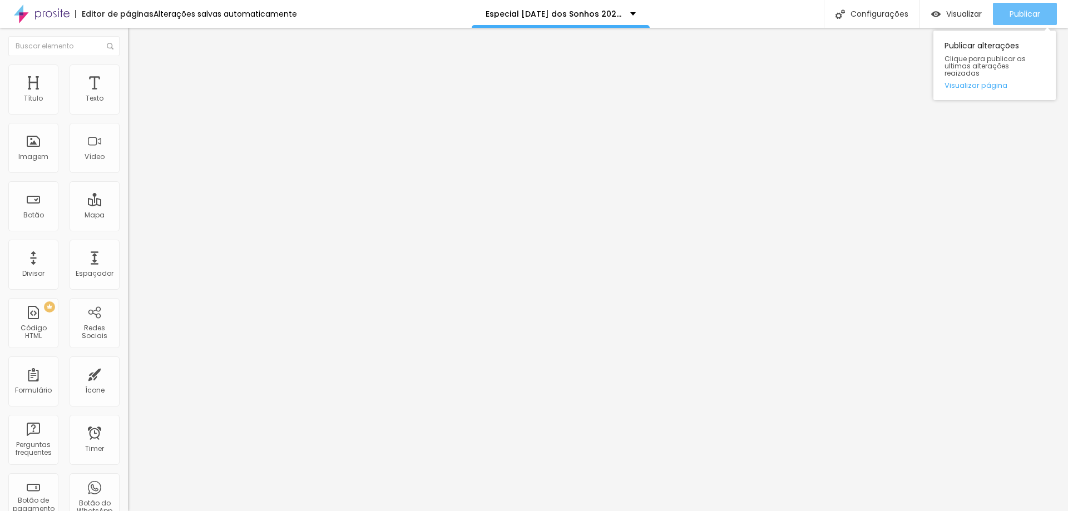
click at [1014, 16] on span "Publicar" at bounding box center [1025, 13] width 31 height 9
click at [132, 108] on span "Criar botão de pagamento" at bounding box center [178, 102] width 93 height 9
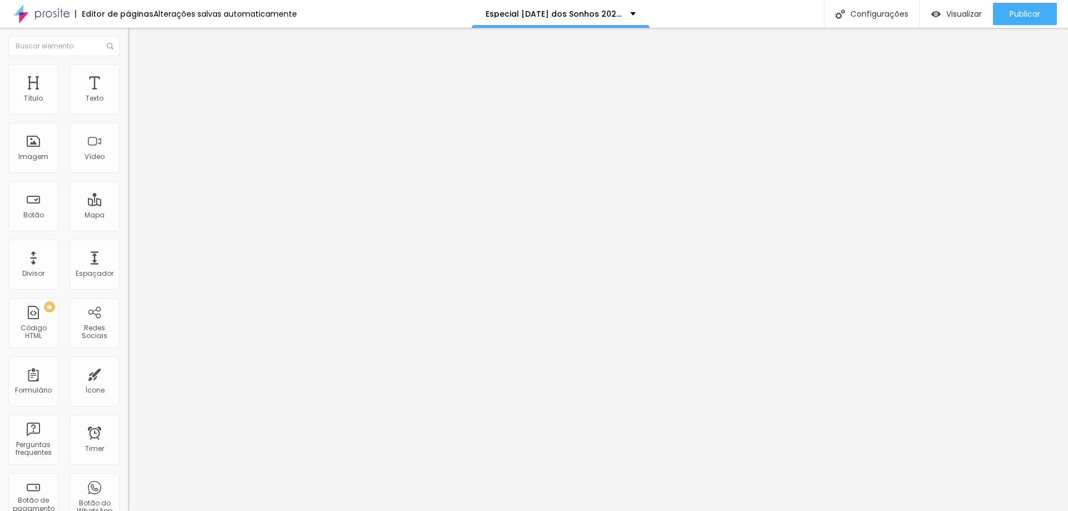
type input "Entrada"
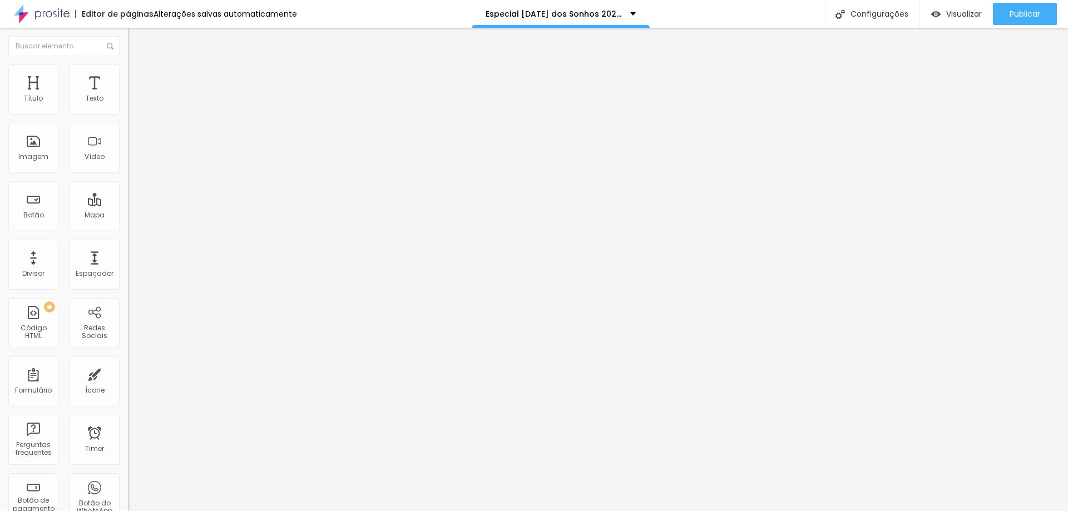
drag, startPoint x: 506, startPoint y: 42, endPoint x: 542, endPoint y: 45, distance: 35.7
click at [542, 511] on div "Criar botão de pagamento" at bounding box center [534, 519] width 1068 height 17
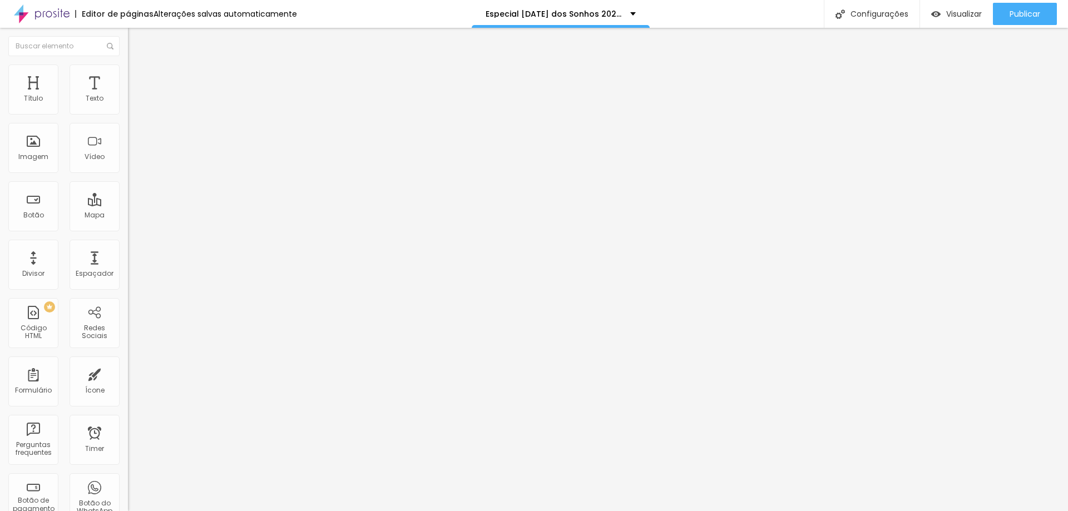
click at [542, 511] on div "Criar botão de pagamento" at bounding box center [534, 519] width 1068 height 17
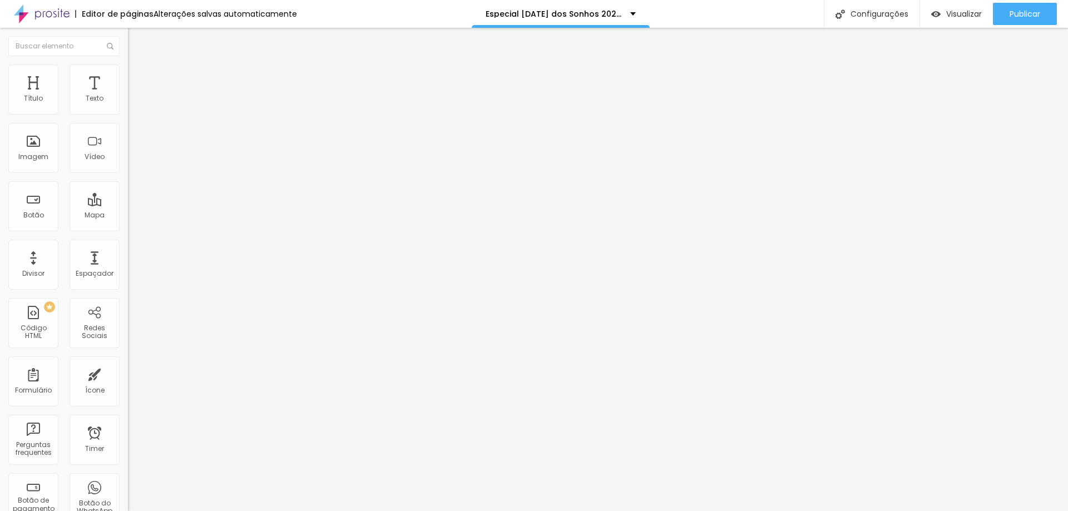
drag, startPoint x: 536, startPoint y: 137, endPoint x: 422, endPoint y: 137, distance: 113.5
type input "R$ 0,00"
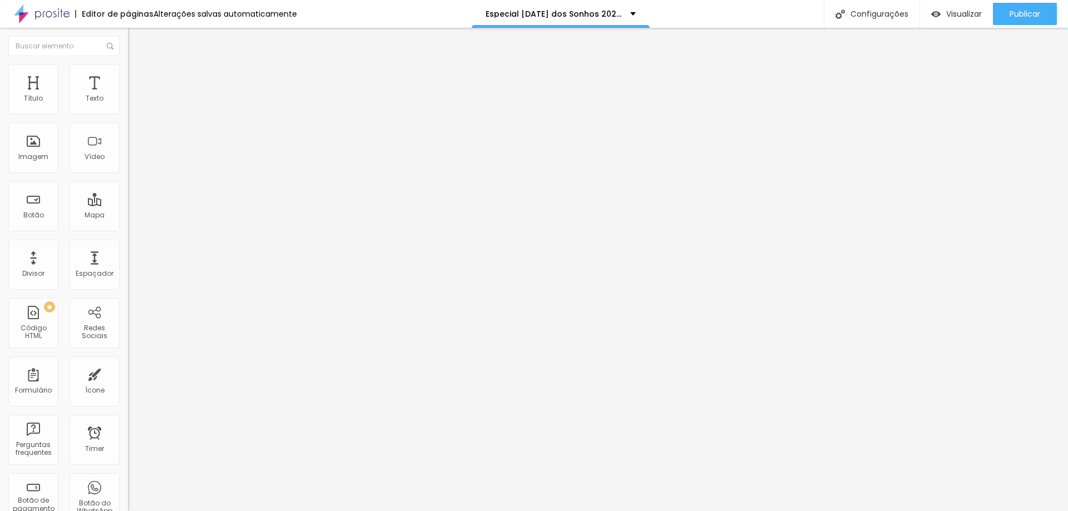
type textarea "Entrada para reservar a data"
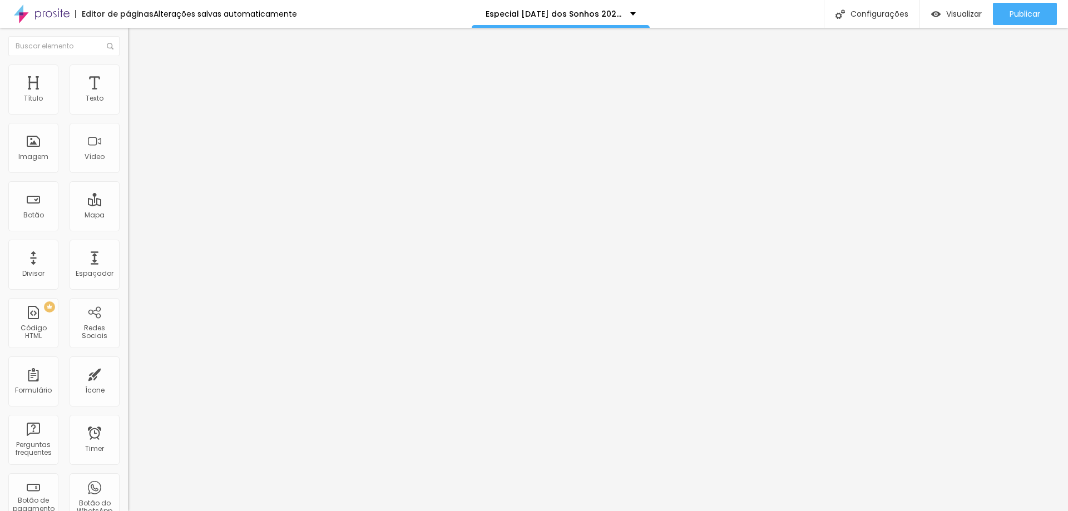
type input "Entrada Pacote [DATE] 10"
type input "R$ 100,00"
type textarea "P"
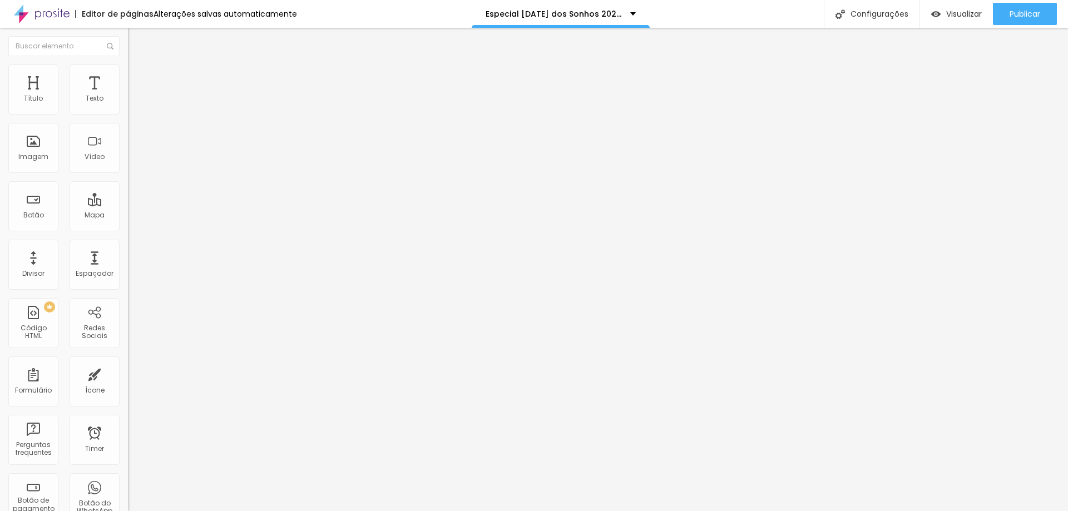
type textarea "Valor referente a entrada do pacote de 10 fotos somente digital ou 10 fotos dig…"
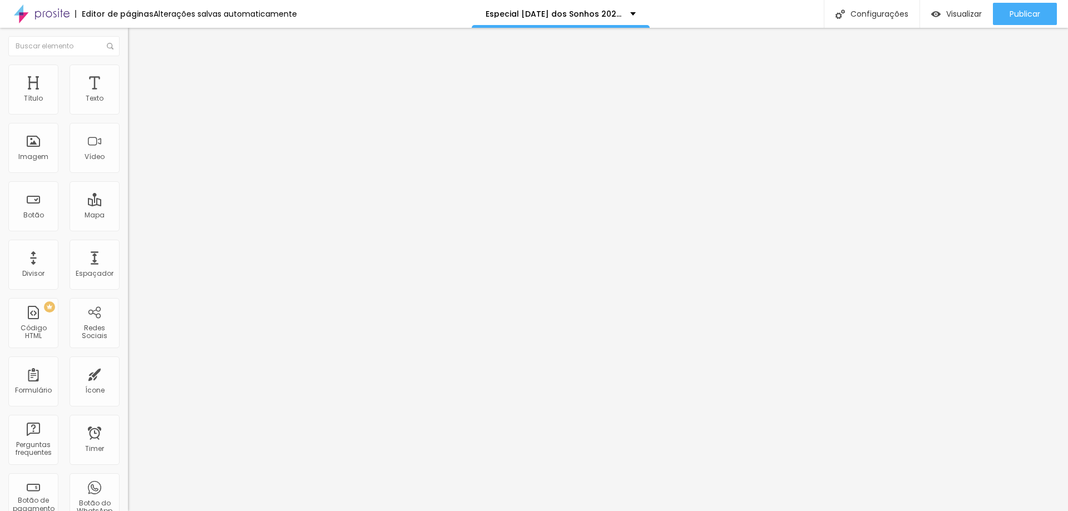
click at [135, 106] on div "Entrada Pacote Natal 10" at bounding box center [192, 101] width 114 height 10
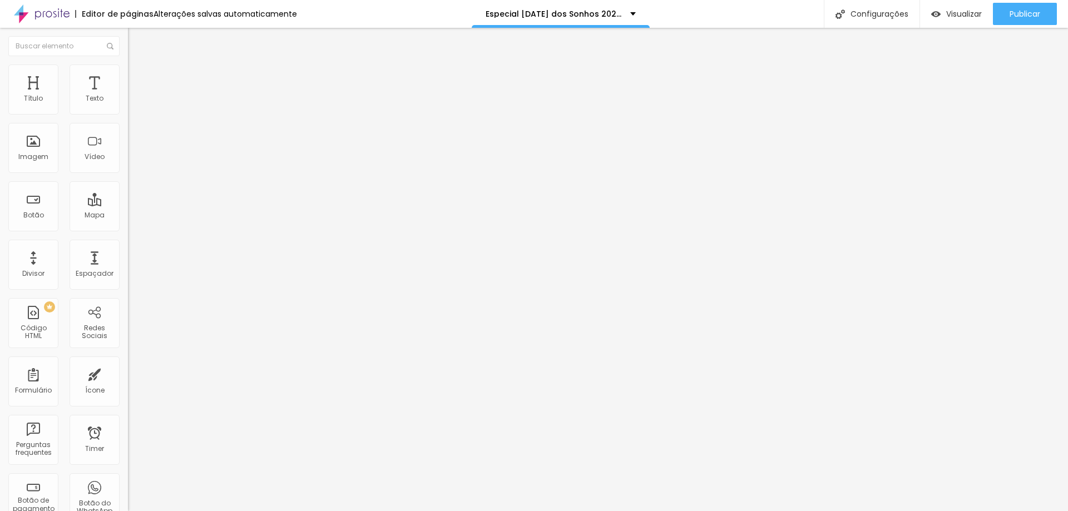
type input "Entrada Pacote Natal 20"
type input "R$ 150,00"
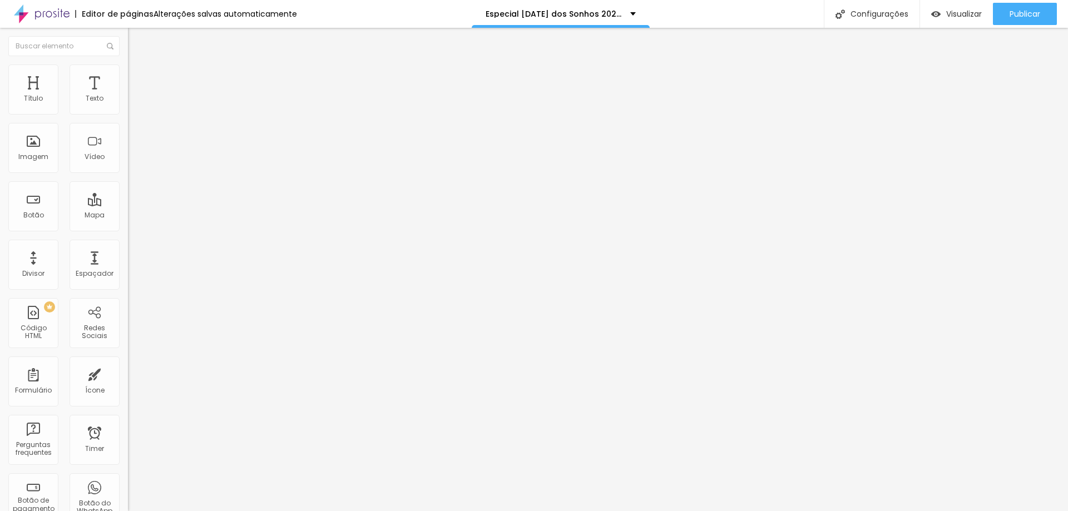
type textarea "a"
click at [135, 106] on div "Entrada Pacote Natal 10" at bounding box center [192, 101] width 114 height 10
click at [65, 511] on div "Entrada Pacote Natal 10" at bounding box center [56, 519] width 106 height 7
click at [135, 106] on div "Entrada Pacote Natal 10" at bounding box center [192, 101] width 114 height 10
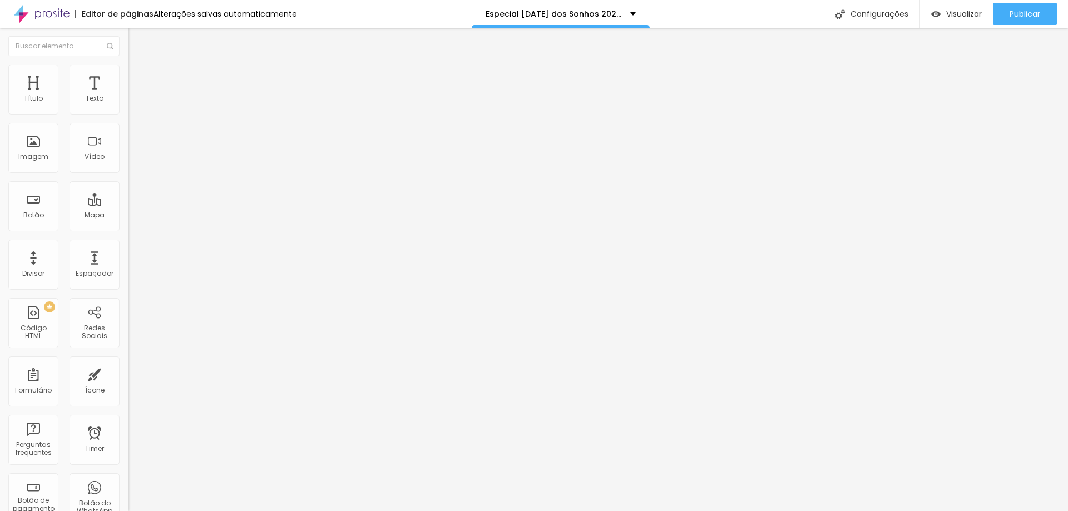
click at [138, 86] on span "Avançado" at bounding box center [156, 80] width 37 height 9
click at [128, 73] on li "Conteúdo" at bounding box center [192, 67] width 128 height 11
click at [135, 106] on div "Entrada Pacote Natal 10" at bounding box center [192, 101] width 114 height 10
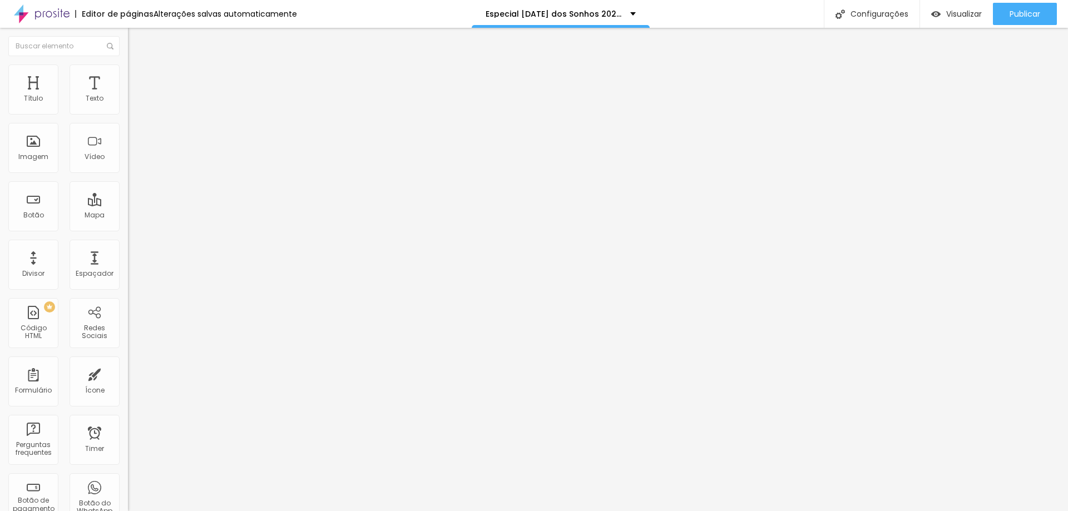
type input "Entrada Pacote Natal 20"
type input "R$ 200,00"
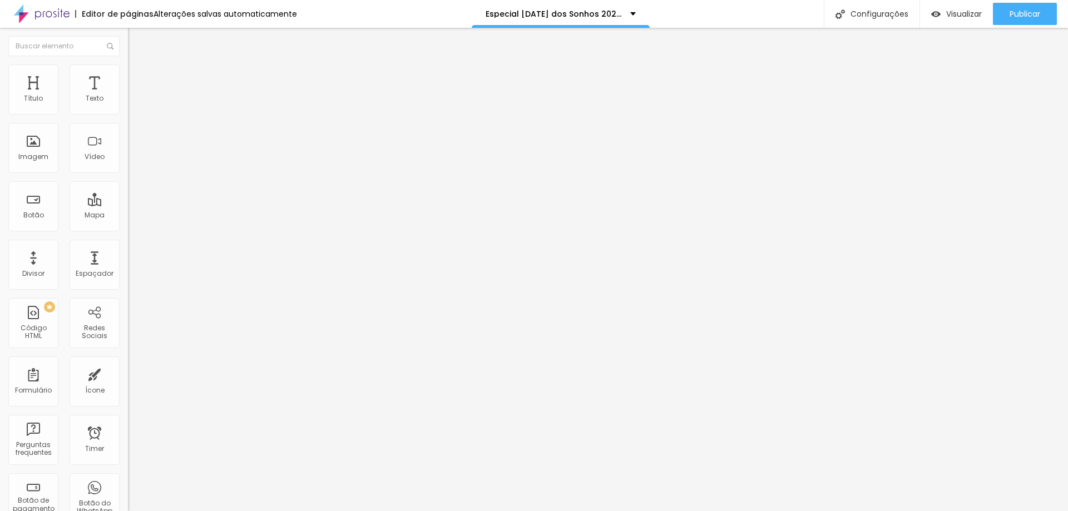
drag, startPoint x: 607, startPoint y: 187, endPoint x: 422, endPoint y: 187, distance: 184.2
paste textarea "Valor referente a entrada do pacote de 10 fotos somente digital ou 10 fotos dig…"
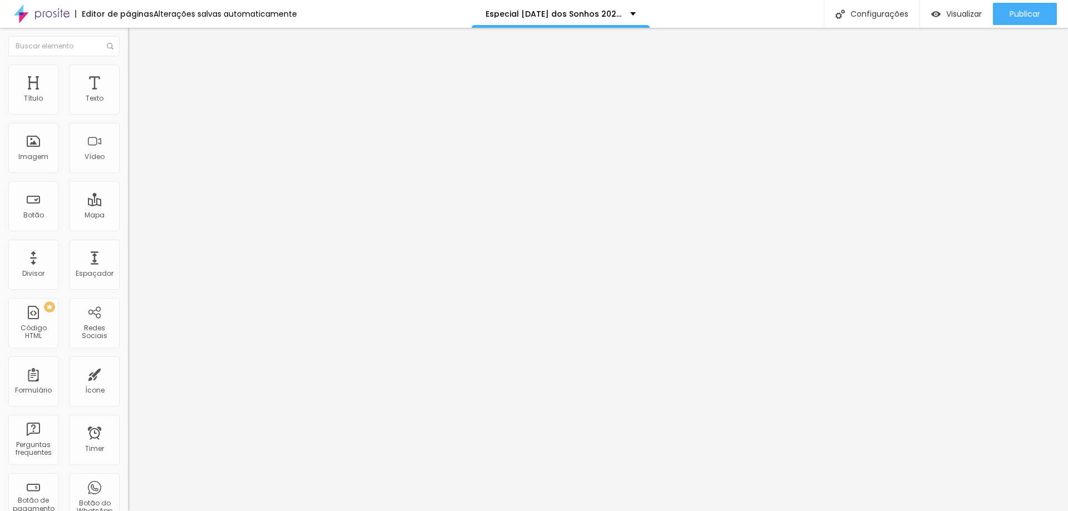
type textarea "Valor referente a entrada do pacote de 20 fotos somente digital ou 20 fotos dig…"
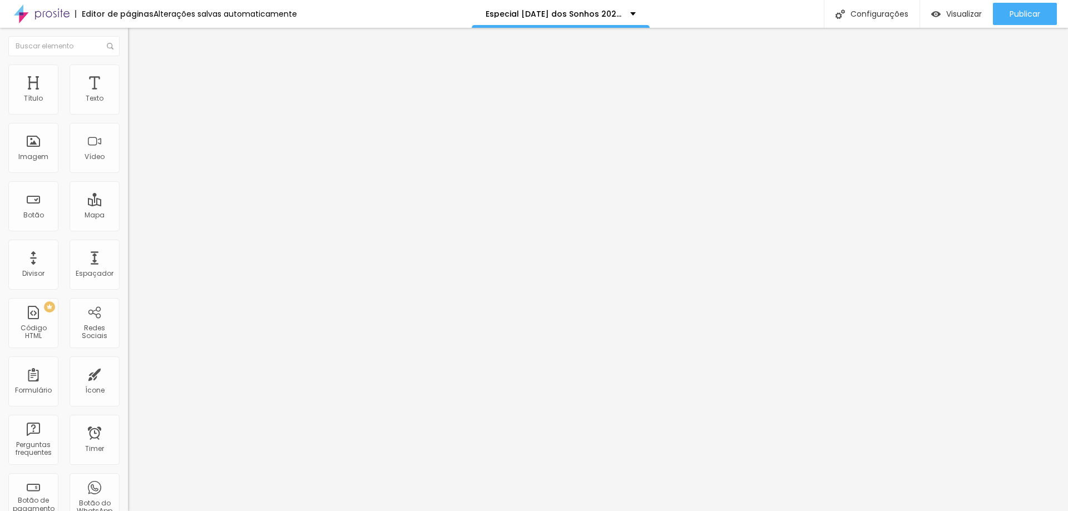
click at [128, 65] on li "Estilo" at bounding box center [192, 70] width 128 height 11
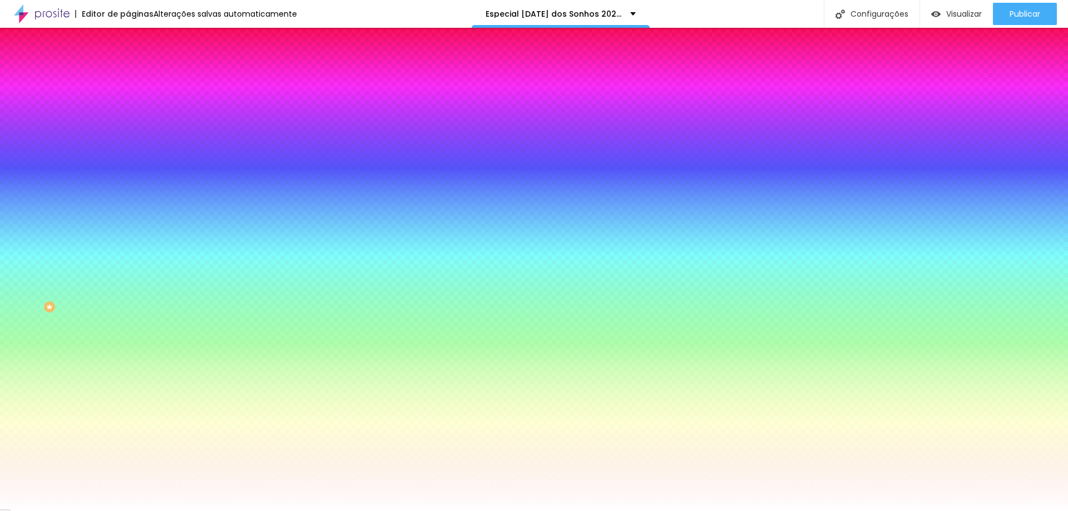
click at [128, 76] on li "Avançado" at bounding box center [192, 81] width 128 height 11
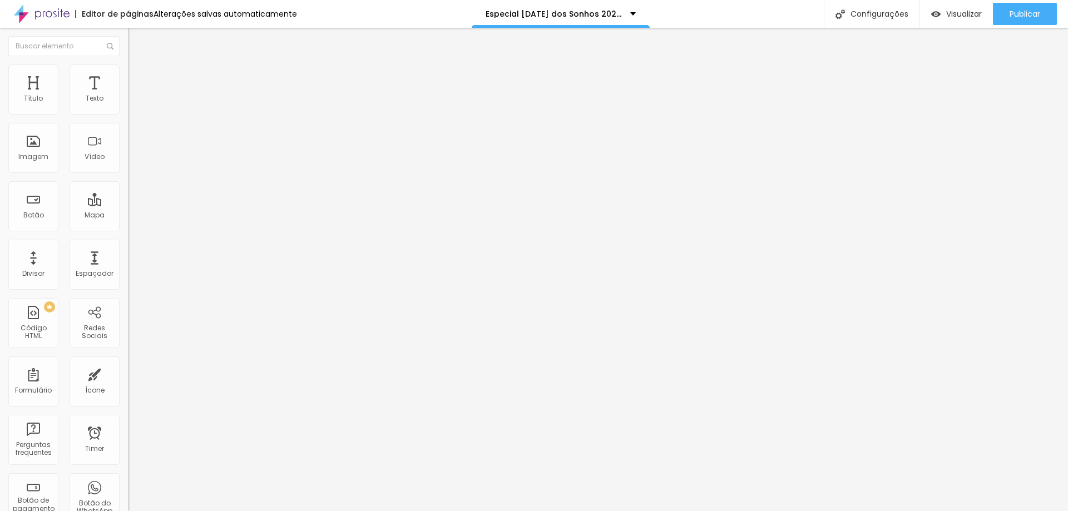
click at [128, 41] on button "Editar Coluna" at bounding box center [192, 41] width 128 height 26
click at [128, 101] on span "Encaixotado" at bounding box center [149, 96] width 43 height 9
click at [128, 119] on span "Completo" at bounding box center [145, 113] width 34 height 9
click at [128, 107] on div "Encaixotado" at bounding box center [192, 103] width 128 height 7
click at [128, 69] on img at bounding box center [133, 70] width 10 height 10
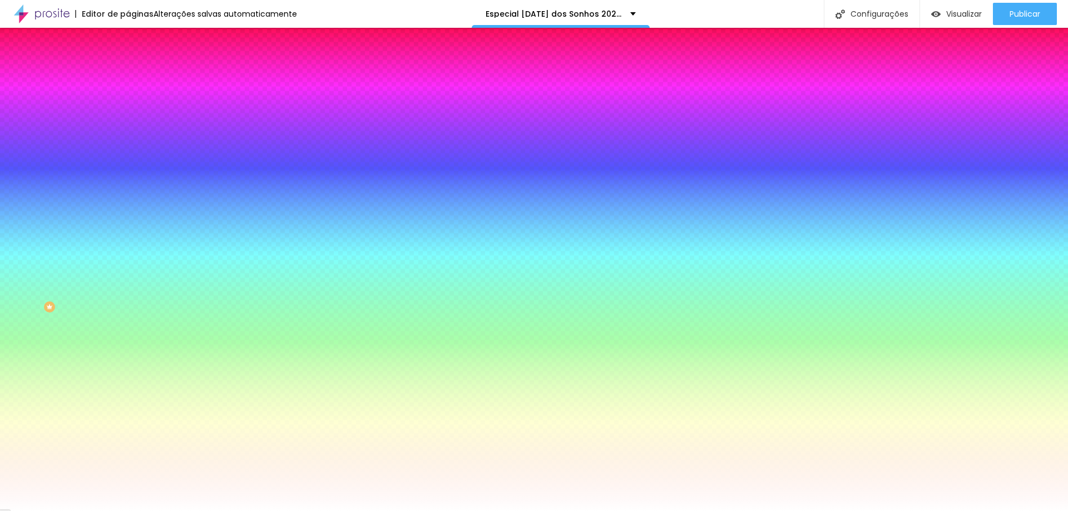
click at [128, 76] on img at bounding box center [133, 81] width 10 height 10
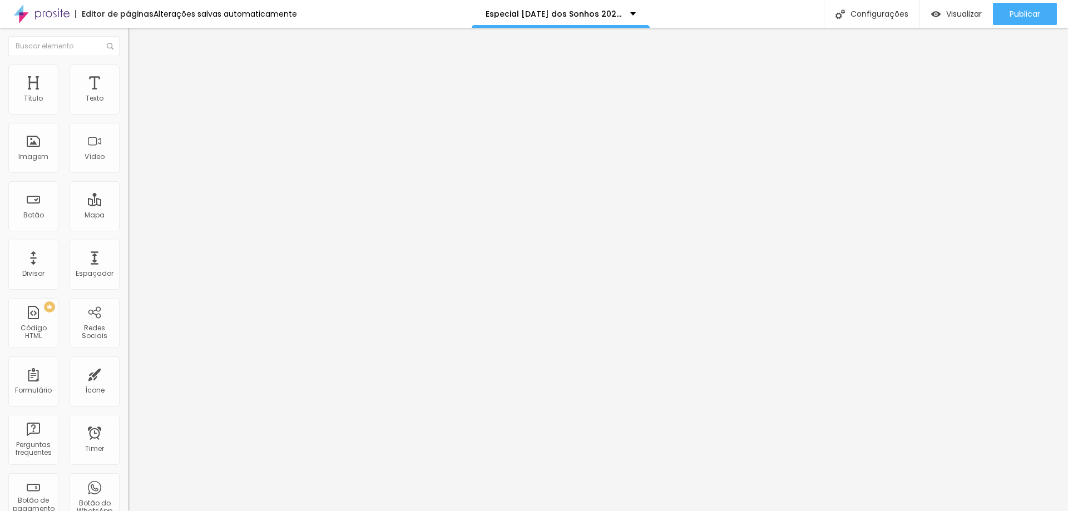
click at [138, 66] on span "Conteúdo" at bounding box center [155, 60] width 34 height 9
click at [135, 106] on div "Entrada Pacote Natal 20" at bounding box center [192, 101] width 114 height 10
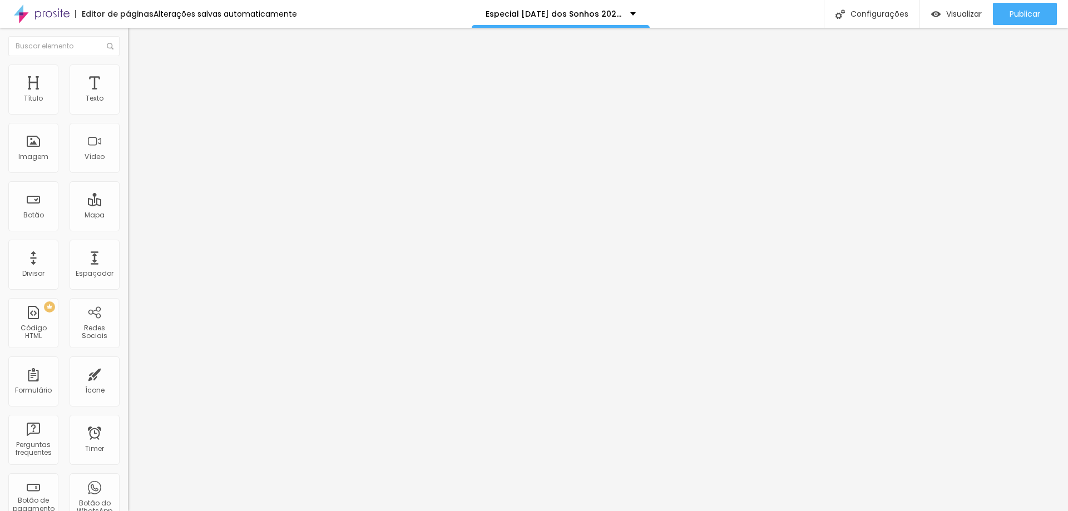
click at [135, 106] on div "Entrada Pacote Natal 20" at bounding box center [192, 101] width 114 height 10
click at [135, 106] on div "Entrada Pacote [DATE] 20" at bounding box center [192, 101] width 114 height 10
click at [75, 511] on div "Entrada Pacote [DATE] 30" at bounding box center [56, 519] width 106 height 7
click at [128, 117] on img at bounding box center [131, 113] width 7 height 7
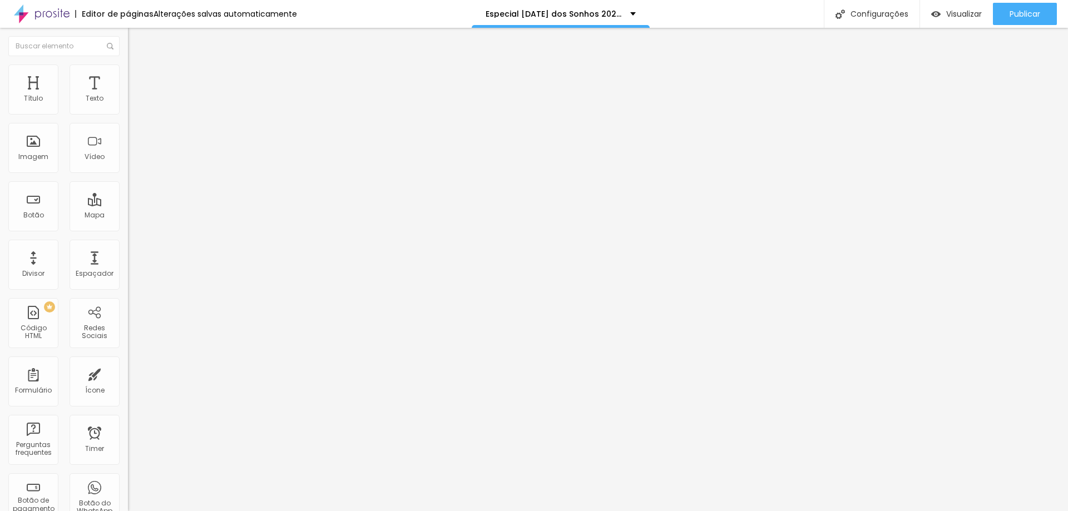
click at [128, 96] on span "Adicionar imagem" at bounding box center [164, 90] width 72 height 9
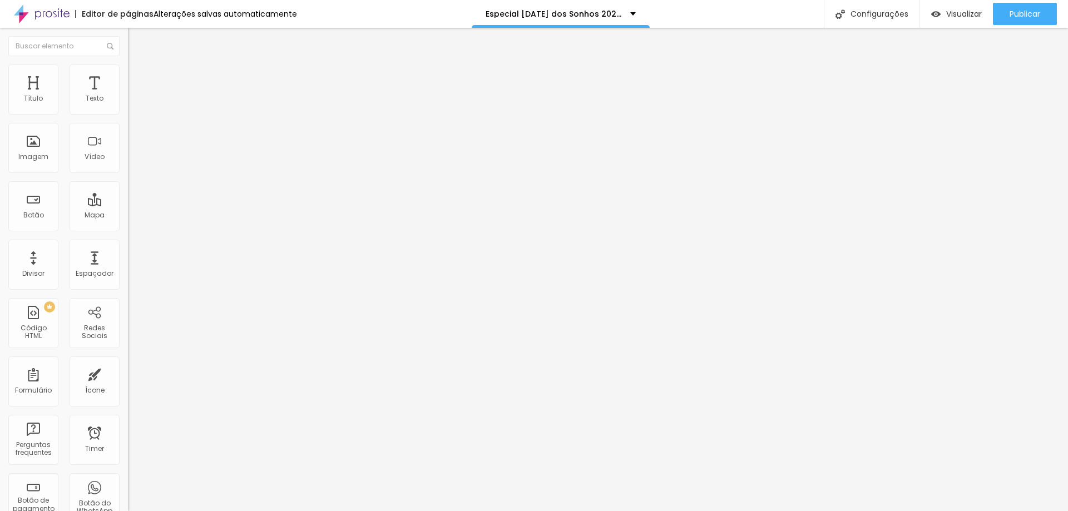
click at [136, 40] on img "button" at bounding box center [140, 40] width 9 height 9
click at [128, 110] on div "Entrada Pacote Natal 30" at bounding box center [192, 100] width 128 height 19
click at [128, 177] on div "Editar Botão de pagamento Conteúdo Avançado Botão de pagamento Entrada Pacote N…" at bounding box center [192, 270] width 128 height 484
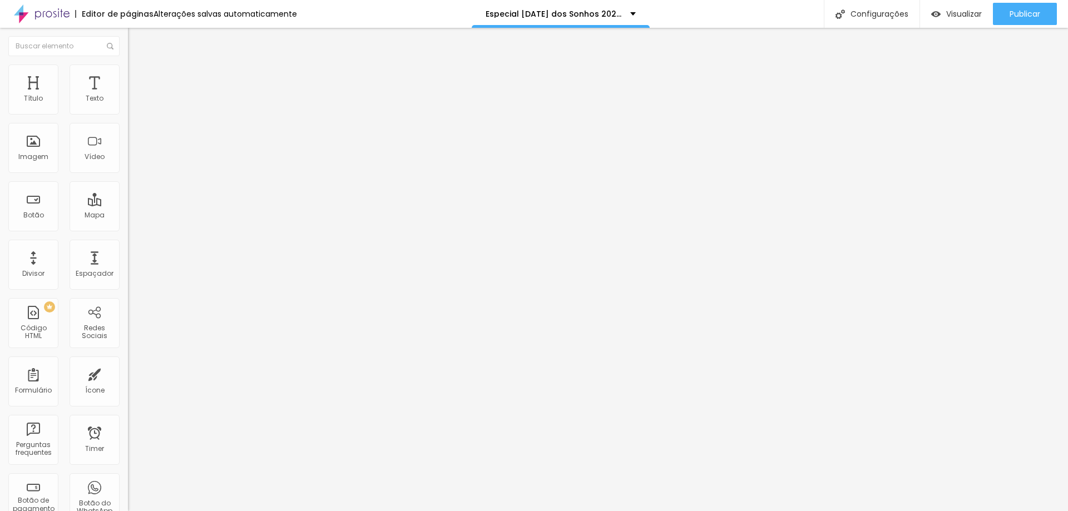
click at [135, 106] on div "Entrada Pacote Natal 30" at bounding box center [192, 101] width 114 height 10
click at [128, 117] on img at bounding box center [131, 113] width 7 height 7
click at [128, 96] on span "Adicionar imagem" at bounding box center [164, 90] width 72 height 9
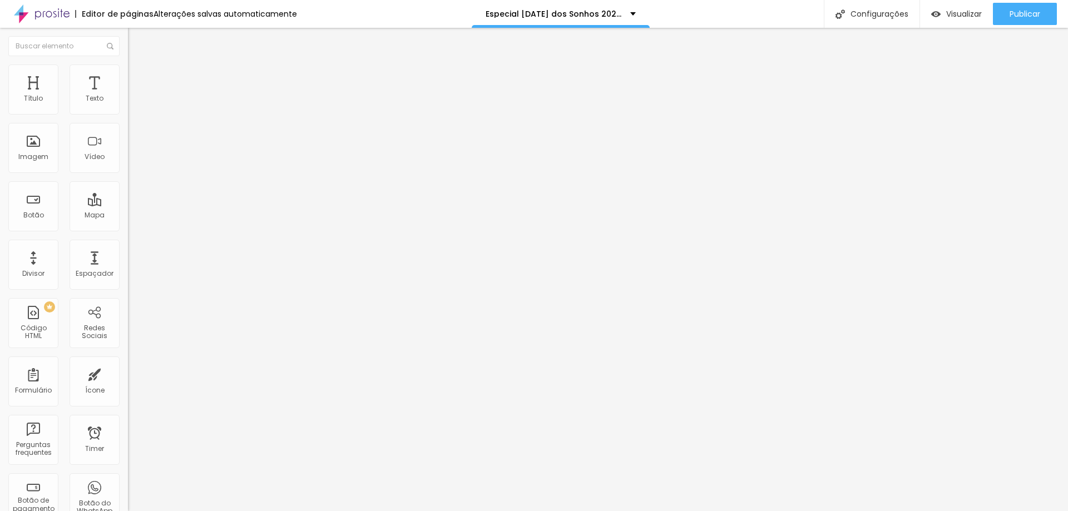
click at [128, 68] on img at bounding box center [133, 70] width 10 height 10
click at [128, 76] on li "Avançado" at bounding box center [192, 81] width 128 height 11
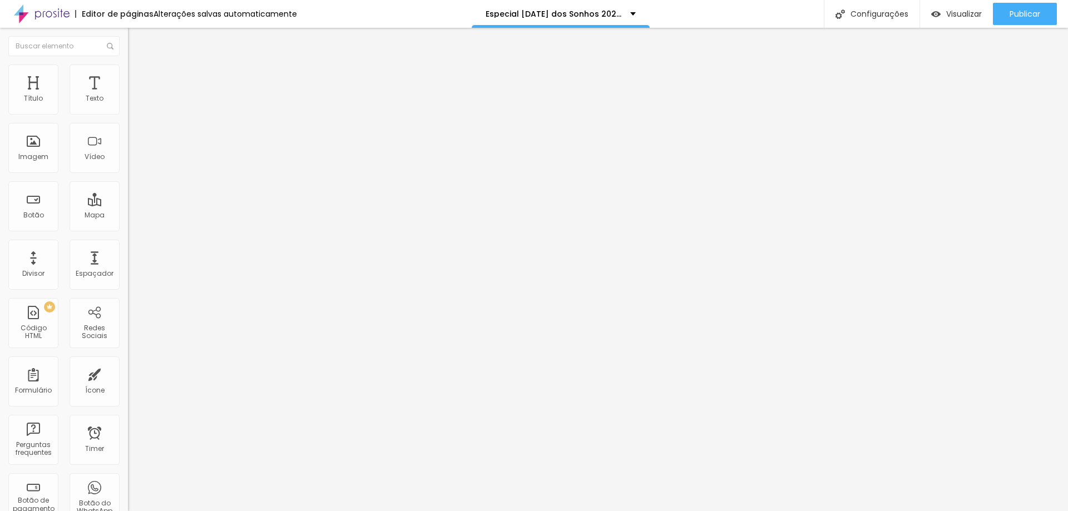
click at [128, 63] on img at bounding box center [133, 58] width 10 height 10
click at [136, 43] on img "button" at bounding box center [140, 40] width 9 height 9
click at [135, 106] on div "Entrada Pacote Natal 30" at bounding box center [192, 101] width 114 height 10
click at [1010, 16] on span "Publicar" at bounding box center [1025, 13] width 31 height 9
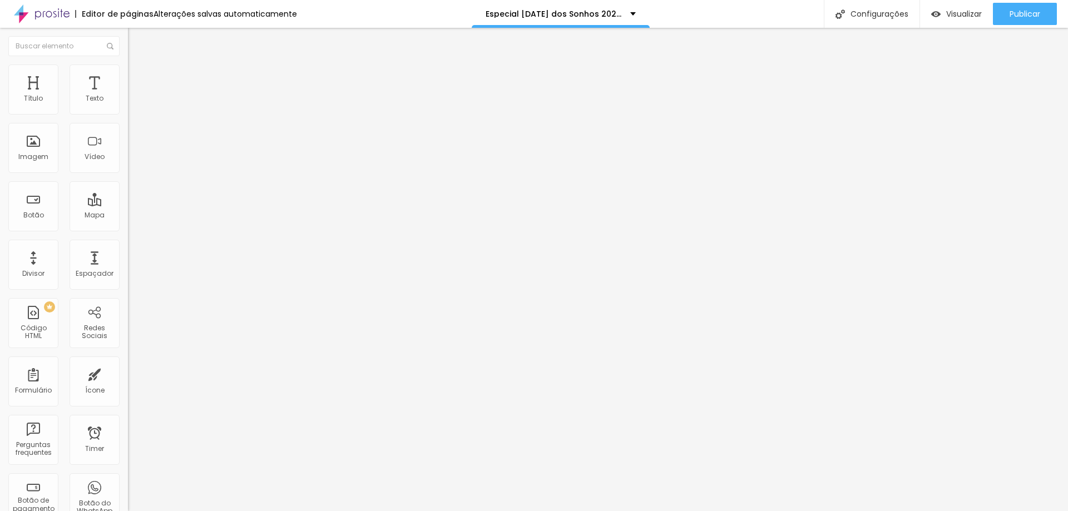
click at [128, 96] on span "Trocar imagem" at bounding box center [158, 90] width 61 height 9
click at [1036, 16] on span "Publicar" at bounding box center [1025, 13] width 31 height 9
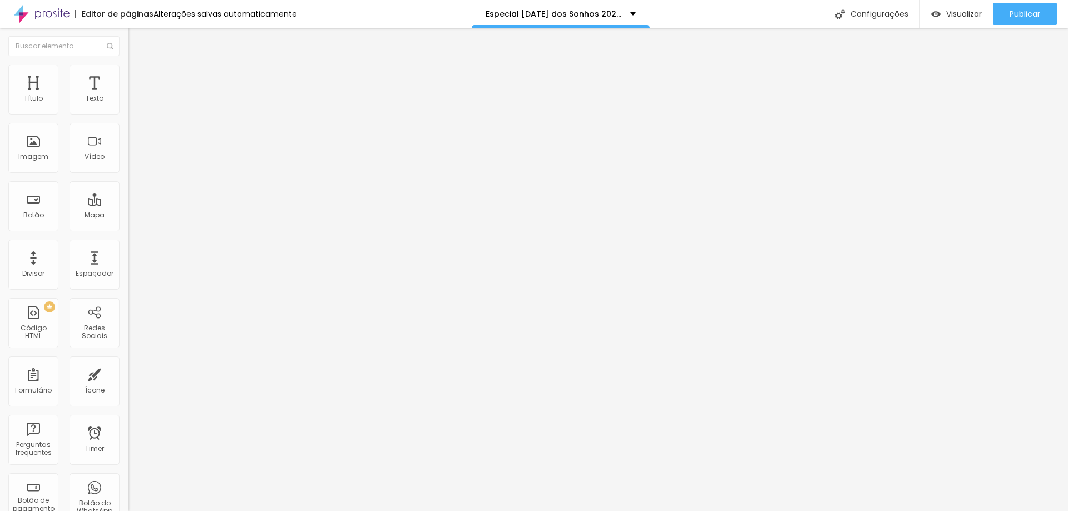
click at [128, 74] on li "Avançado" at bounding box center [192, 70] width 128 height 11
type input "2"
type input "5"
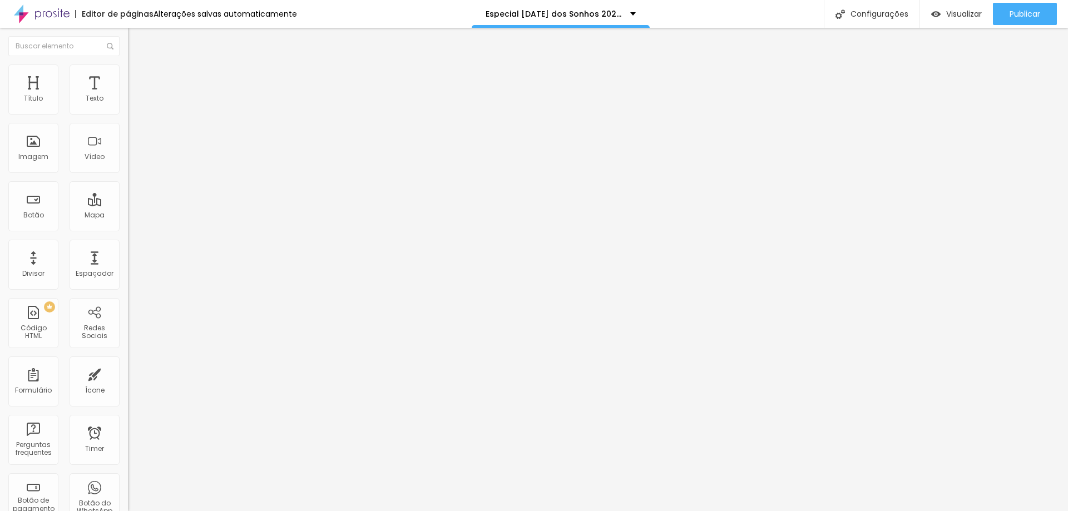
type input "11"
type input "20"
type input "33"
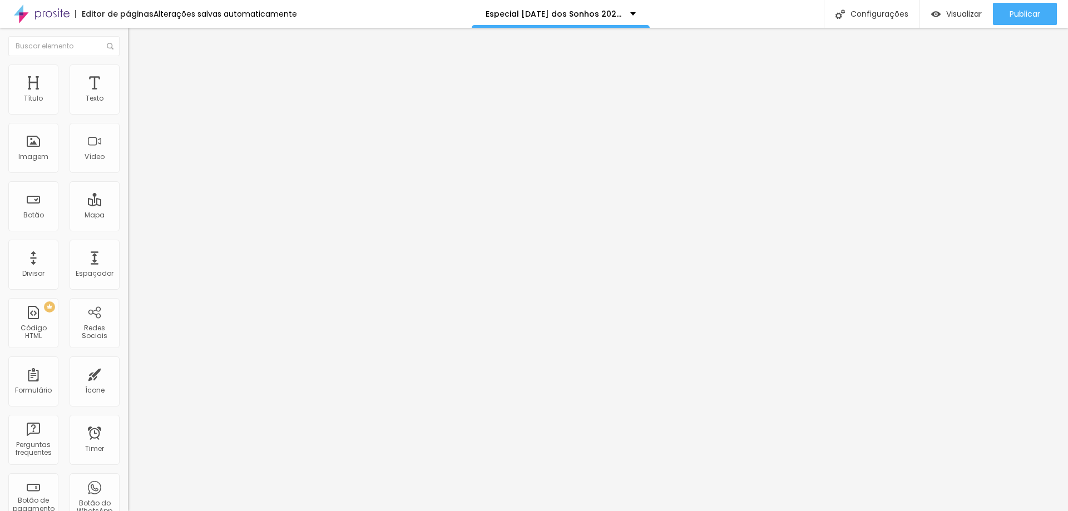
type input "33"
type input "44"
type input "55"
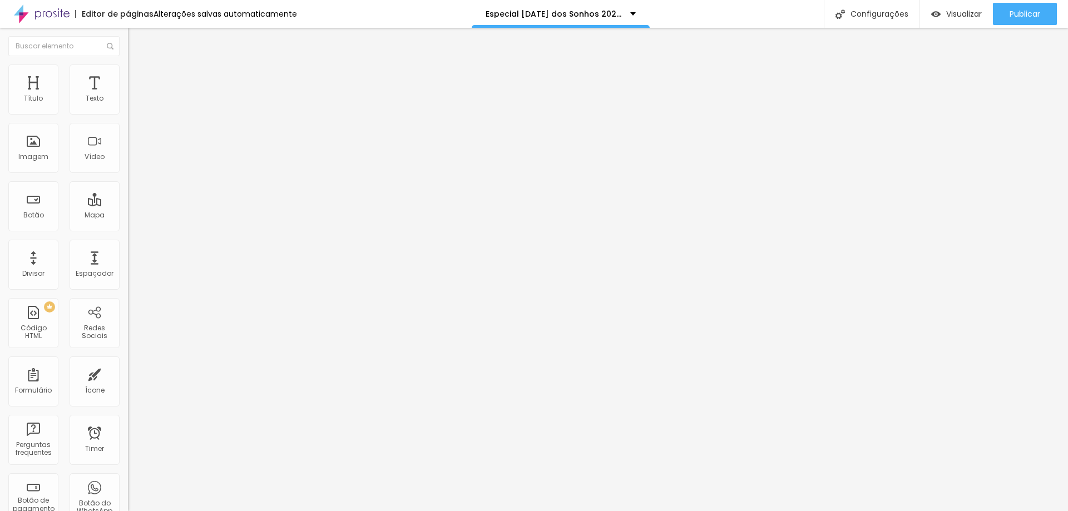
type input "64"
type input "73"
type input "82"
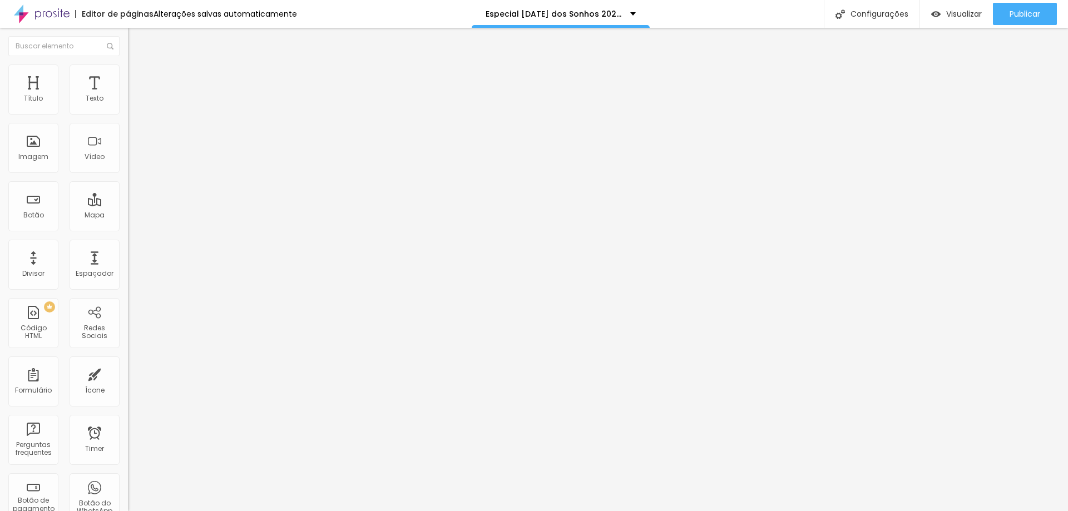
type input "82"
type input "91"
type input "99"
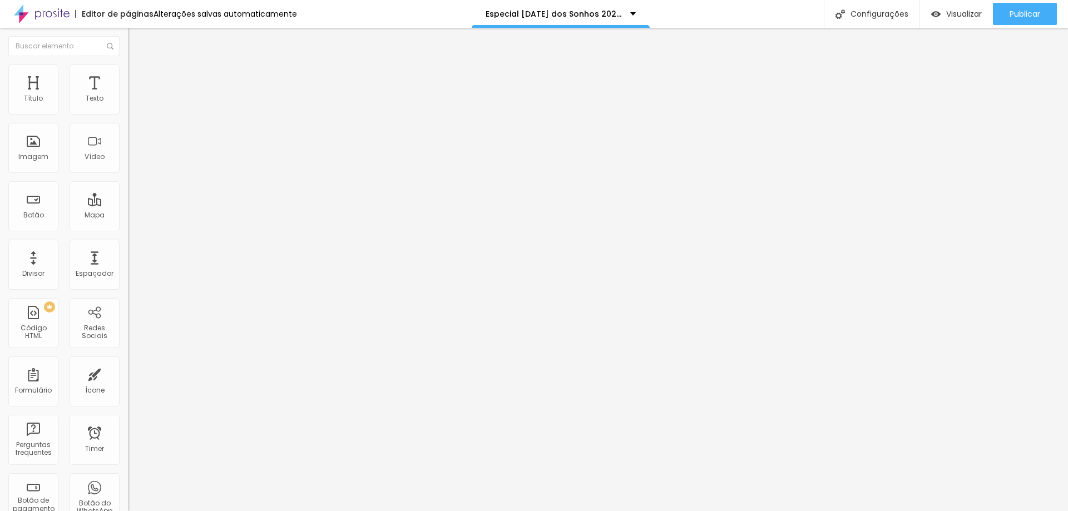
type input "100"
drag, startPoint x: 24, startPoint y: 130, endPoint x: 142, endPoint y: 131, distance: 118.5
type input "100"
click at [142, 362] on input "range" at bounding box center [164, 366] width 72 height 9
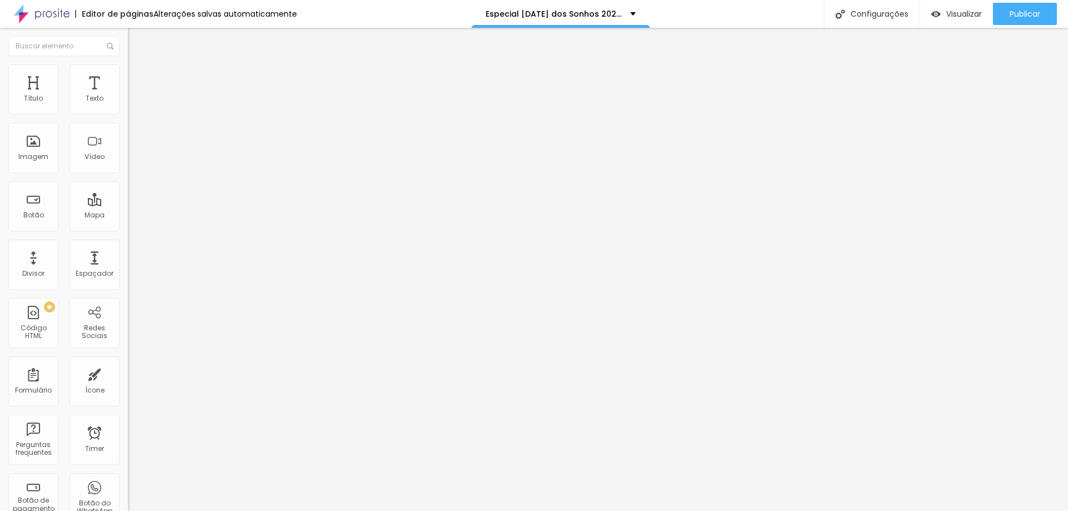
type input "2"
type input "8"
type input "21"
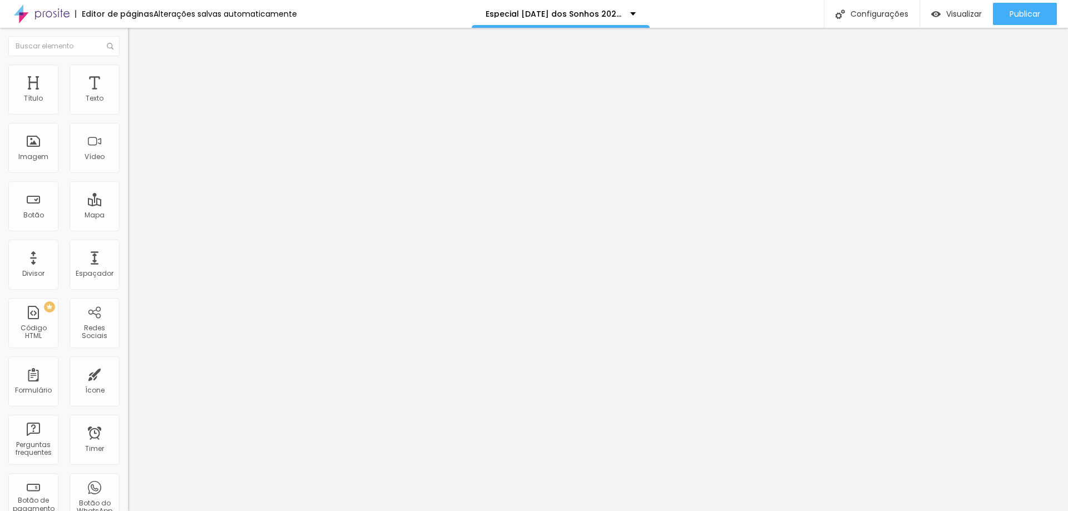
type input "21"
type input "35"
type input "58"
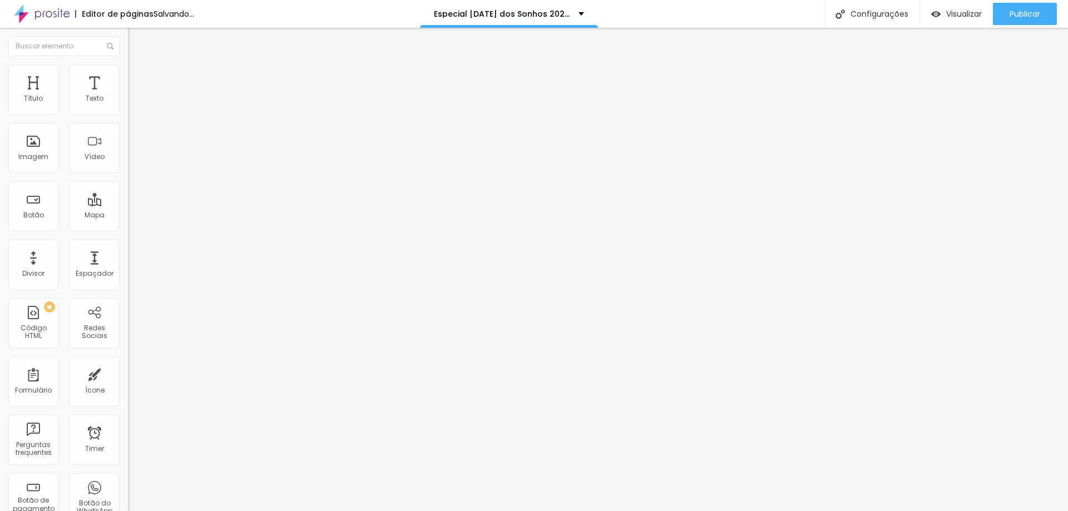
type input "80"
type input "100"
drag, startPoint x: 27, startPoint y: 111, endPoint x: 155, endPoint y: 119, distance: 128.7
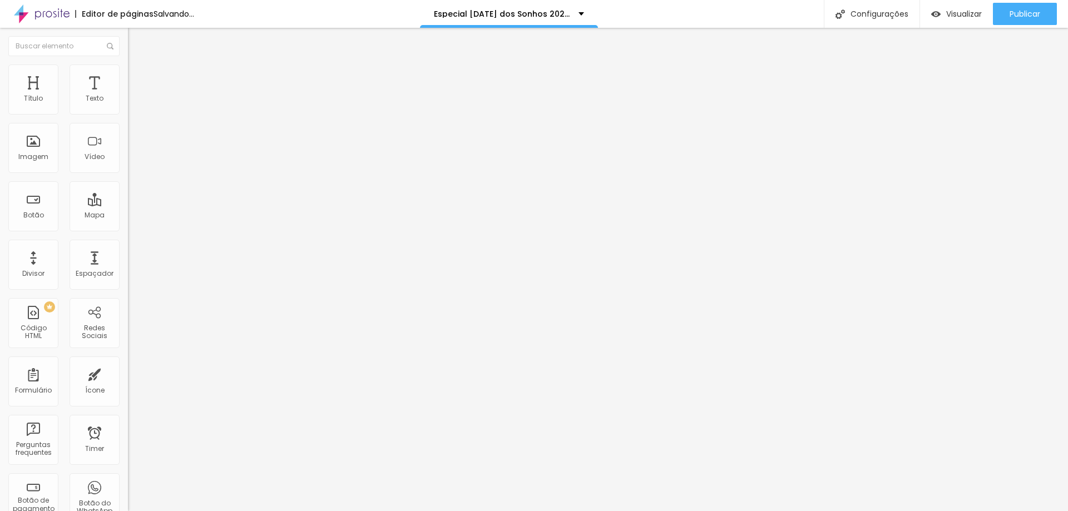
type input "100"
click at [155, 205] on input "range" at bounding box center [164, 209] width 72 height 9
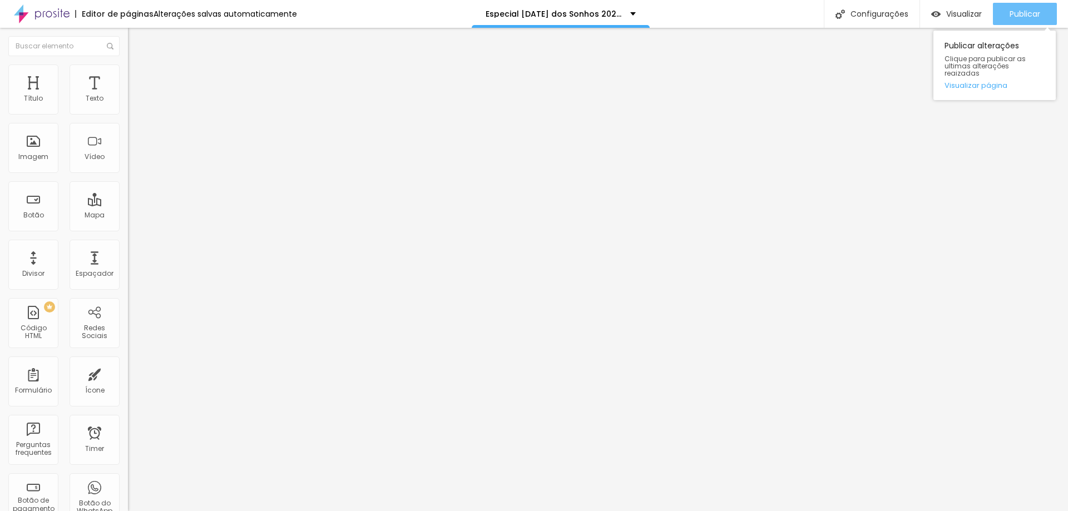
click at [1008, 18] on button "Publicar" at bounding box center [1025, 14] width 64 height 22
click at [128, 65] on li "Conteúdo" at bounding box center [192, 58] width 128 height 11
click at [128, 67] on img at bounding box center [133, 70] width 10 height 10
click at [138, 66] on span "Conteúdo" at bounding box center [155, 60] width 34 height 9
click at [136, 41] on img "button" at bounding box center [140, 40] width 9 height 9
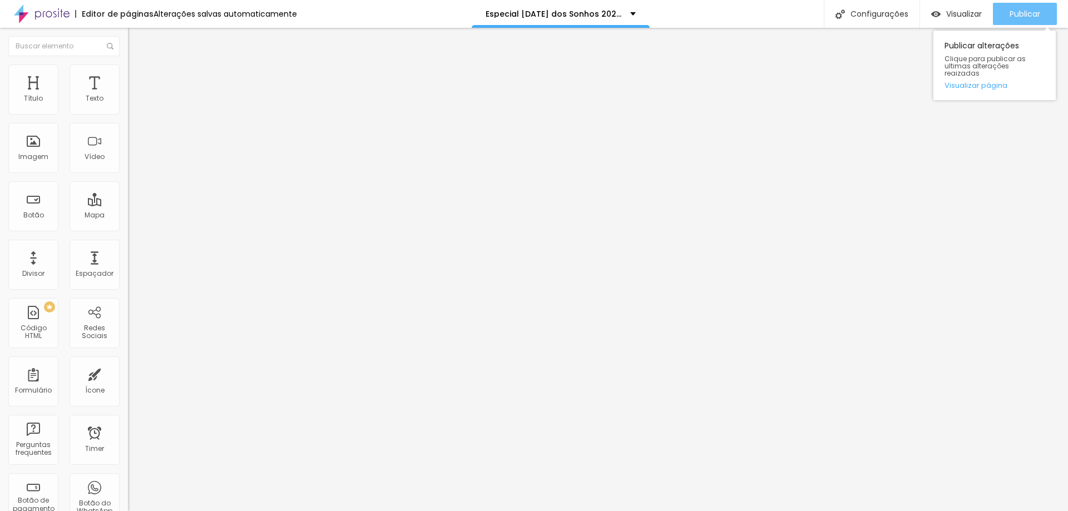
click at [1001, 18] on button "Publicar" at bounding box center [1025, 14] width 64 height 22
click at [969, 15] on span "Visualizar" at bounding box center [964, 13] width 36 height 9
click at [128, 71] on li "Avançado" at bounding box center [192, 70] width 128 height 11
click at [136, 44] on img "button" at bounding box center [140, 40] width 9 height 9
type input "152"
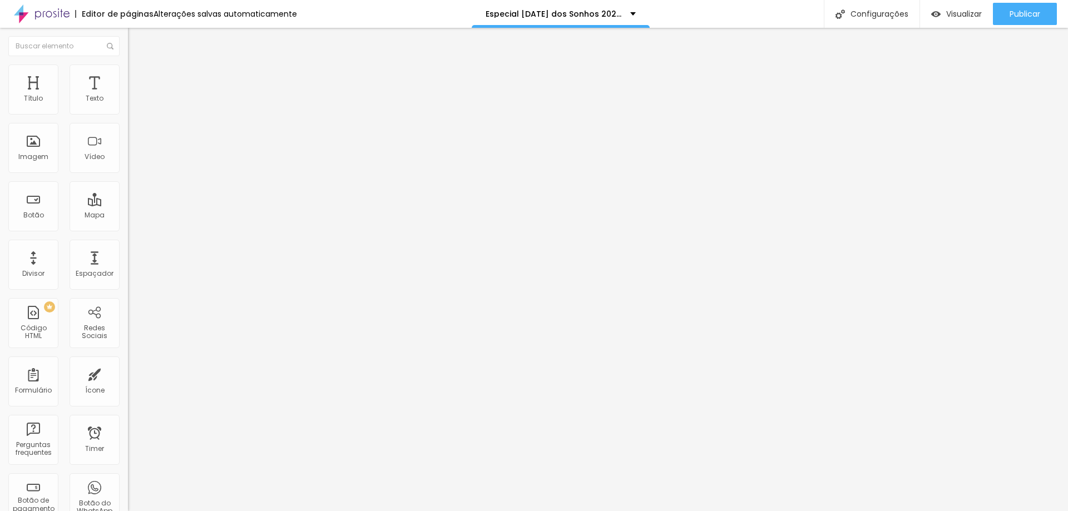
type input "152"
type input "157"
type input "152"
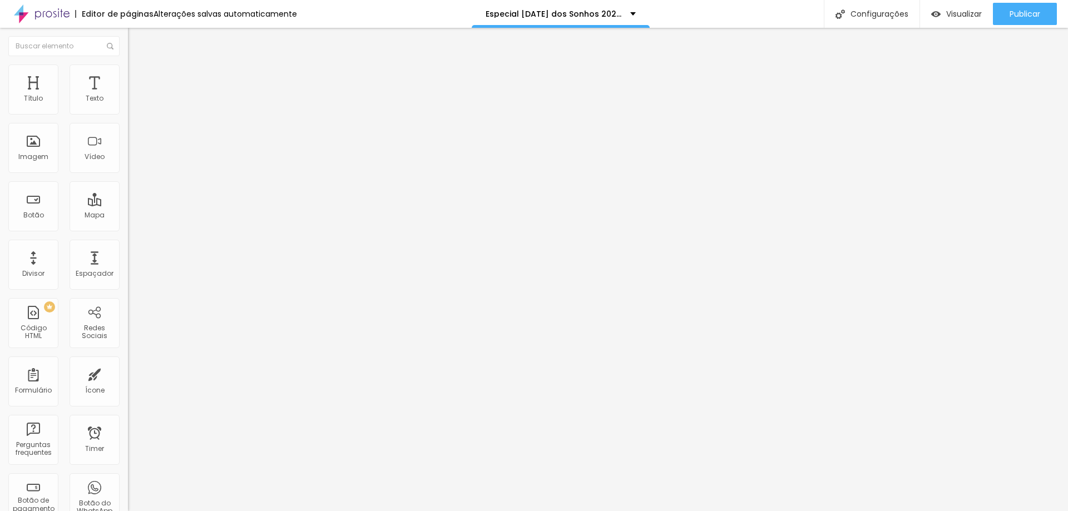
type input "146"
type input "141"
type input "136"
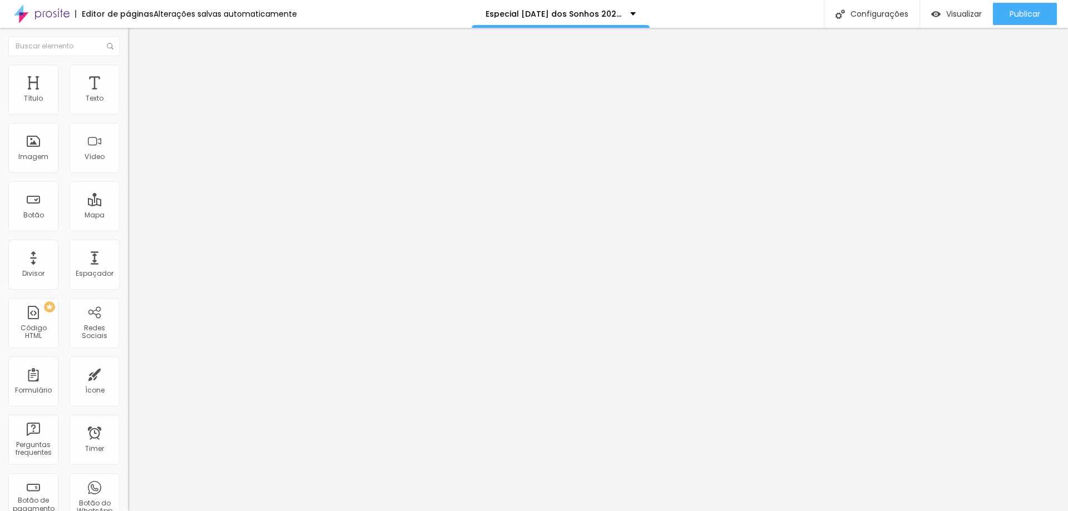
type input "136"
type input "131"
type input "126"
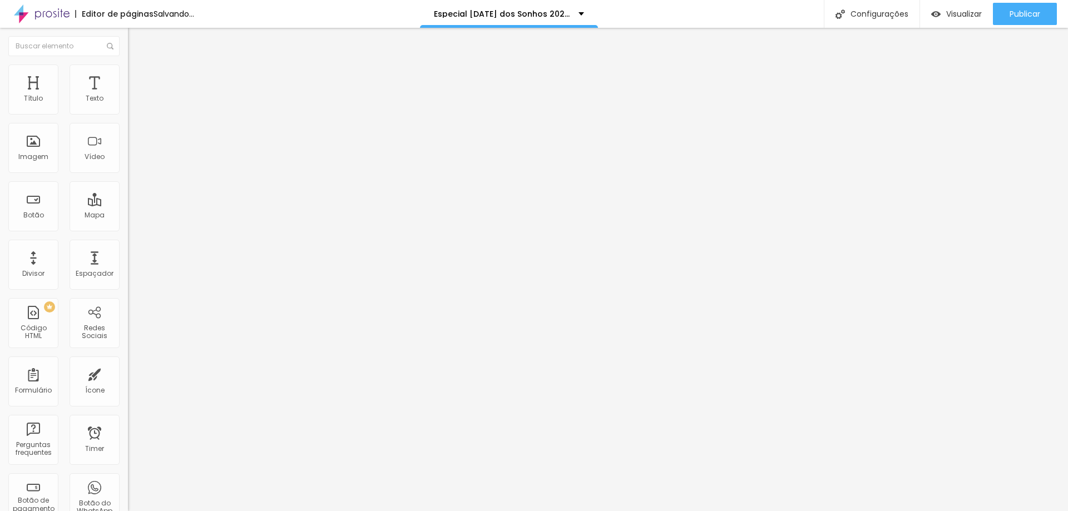
type input "121"
type input "115"
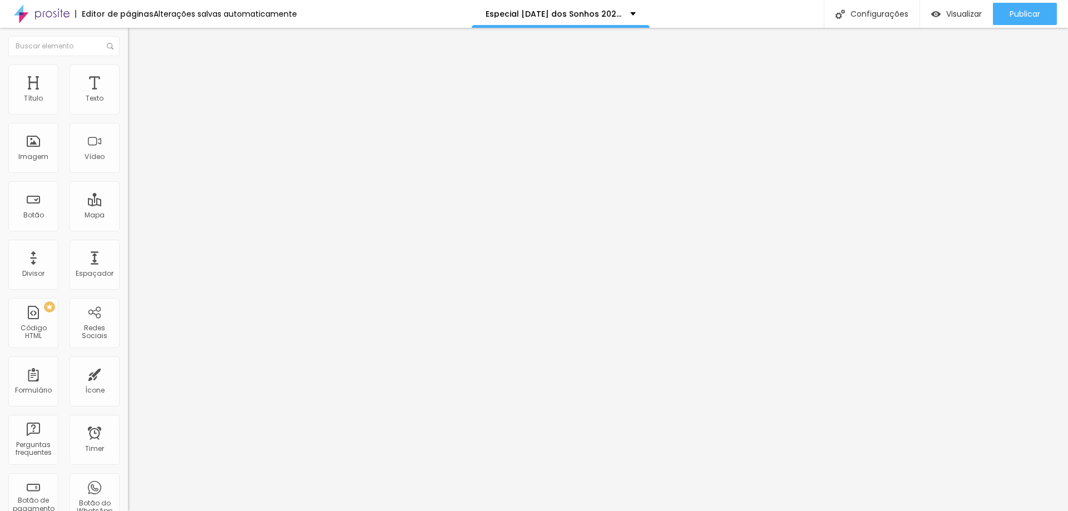
click at [128, 205] on input "range" at bounding box center [164, 209] width 72 height 9
click at [128, 65] on img at bounding box center [133, 70] width 10 height 10
click at [136, 40] on img "button" at bounding box center [140, 40] width 9 height 9
click at [1025, 13] on span "Publicar" at bounding box center [1025, 13] width 31 height 9
click at [128, 110] on img at bounding box center [132, 106] width 8 height 8
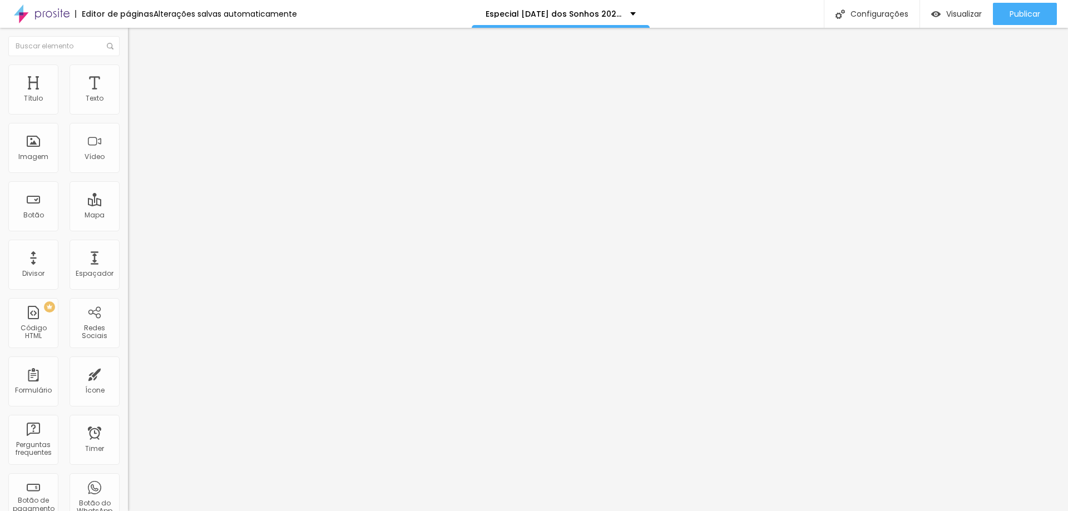
click at [128, 101] on img at bounding box center [132, 97] width 8 height 8
click at [138, 77] on span "Estilo" at bounding box center [146, 71] width 17 height 9
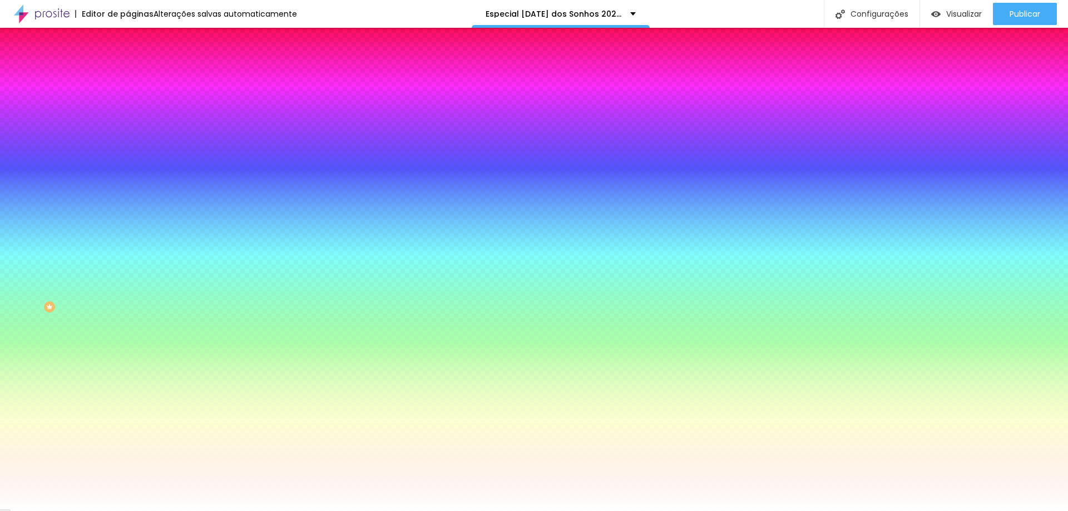
click at [128, 76] on li "Avançado" at bounding box center [192, 81] width 128 height 11
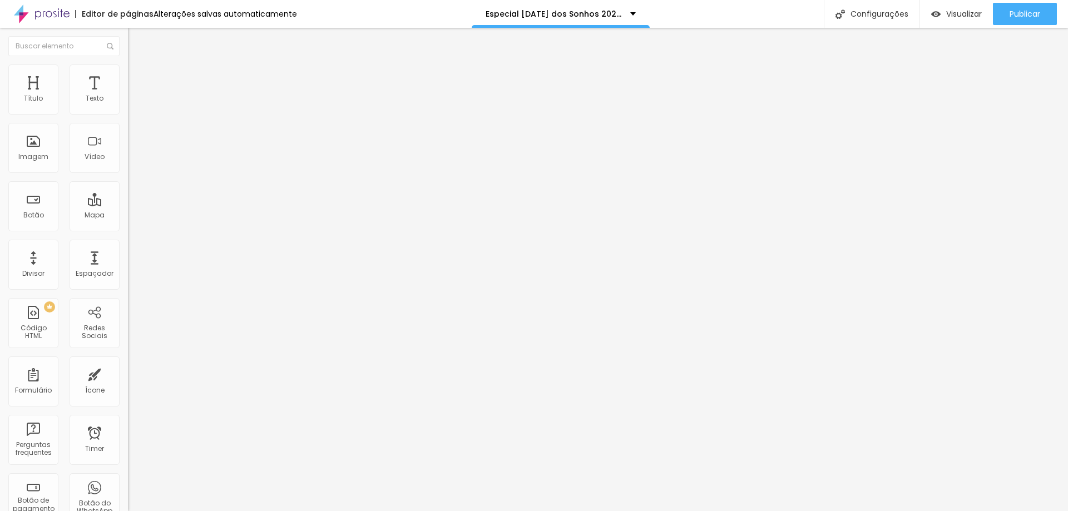
type input "5"
type input "10"
type input "15"
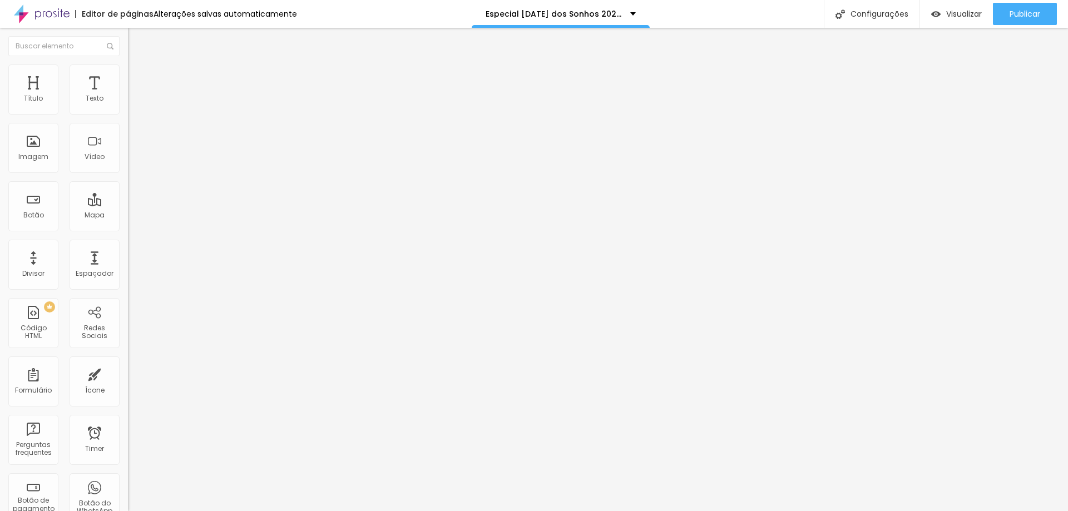
type input "15"
type input "20"
type input "25"
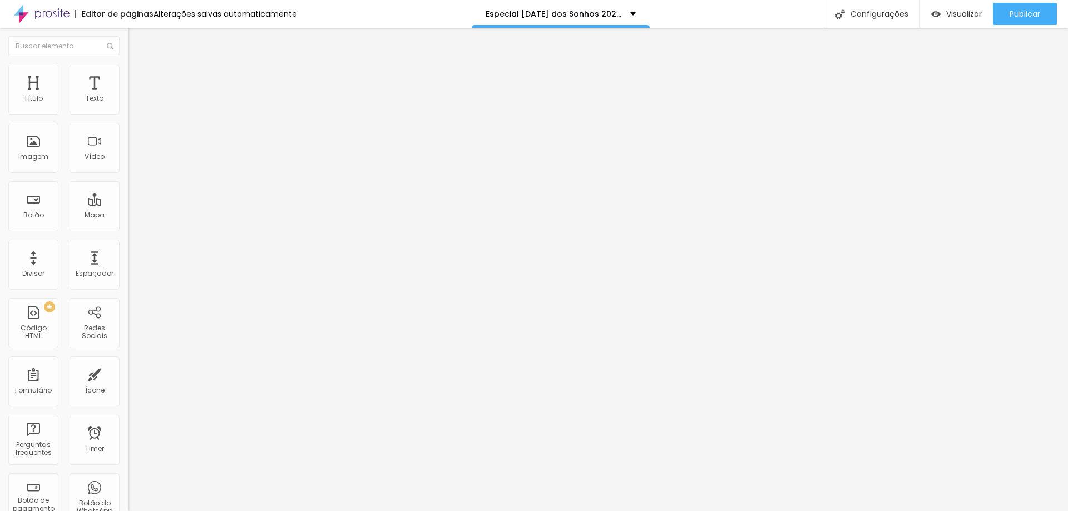
type input "30"
type input "35"
type input "40"
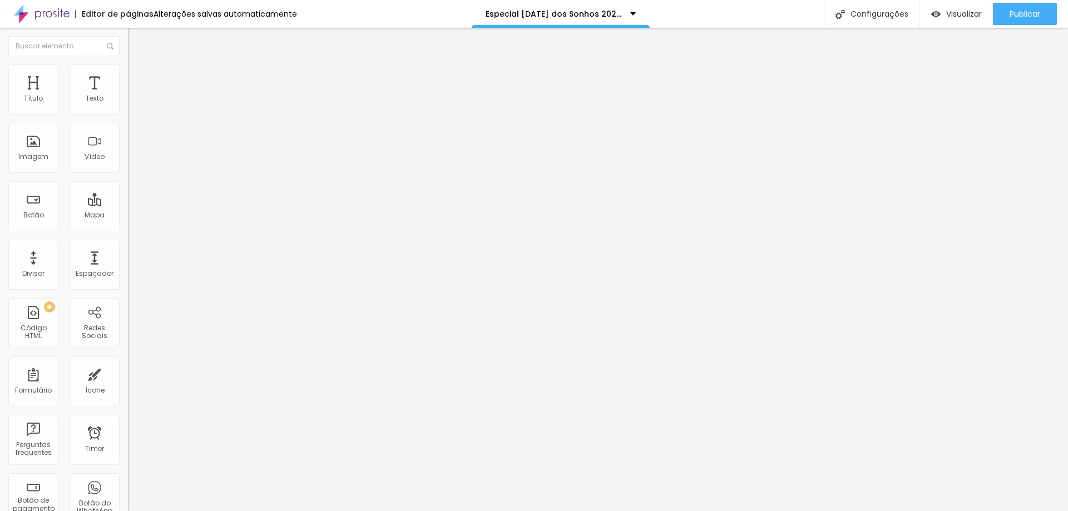
type input "40"
type input "45"
type input "50"
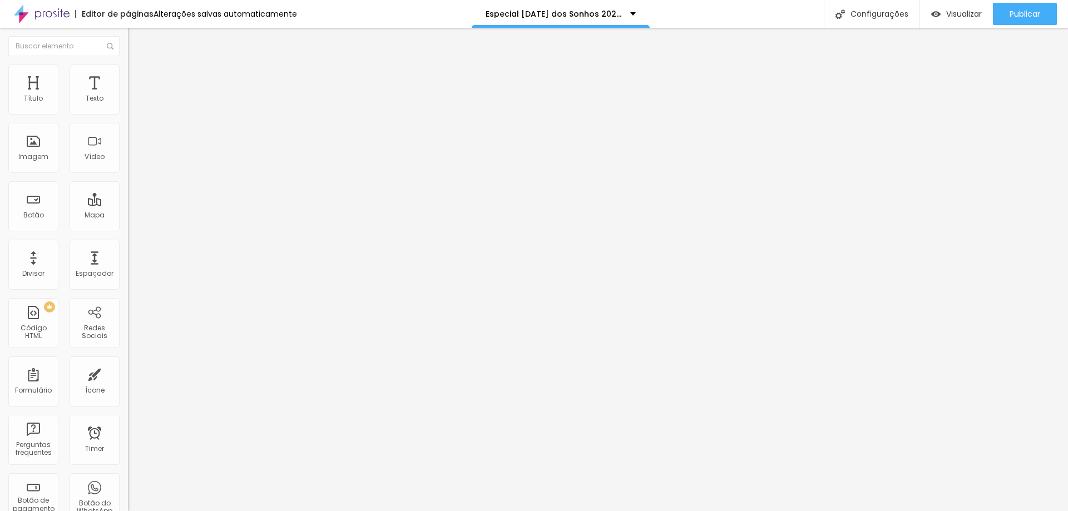
type input "45"
type input "40"
type input "35"
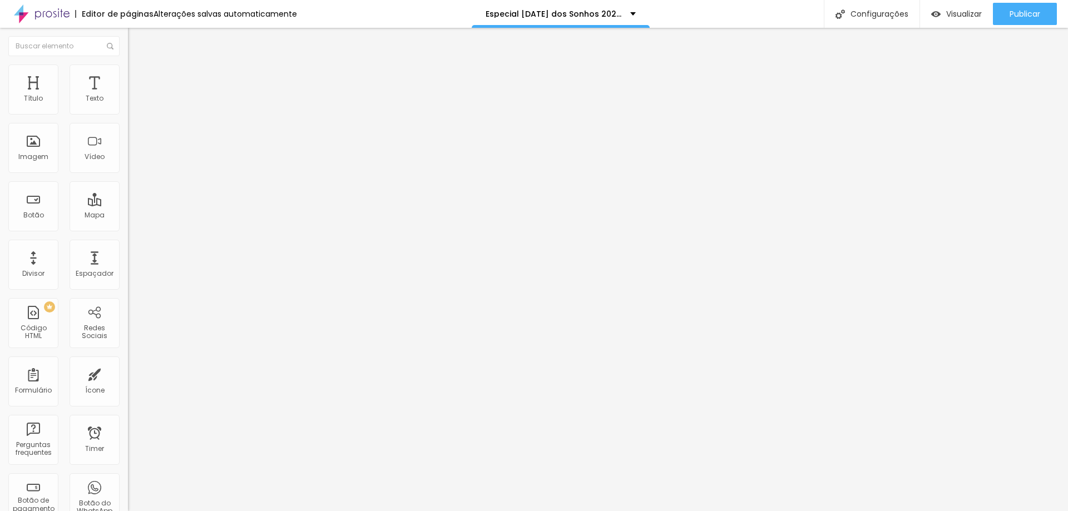
type input "35"
type input "30"
type input "25"
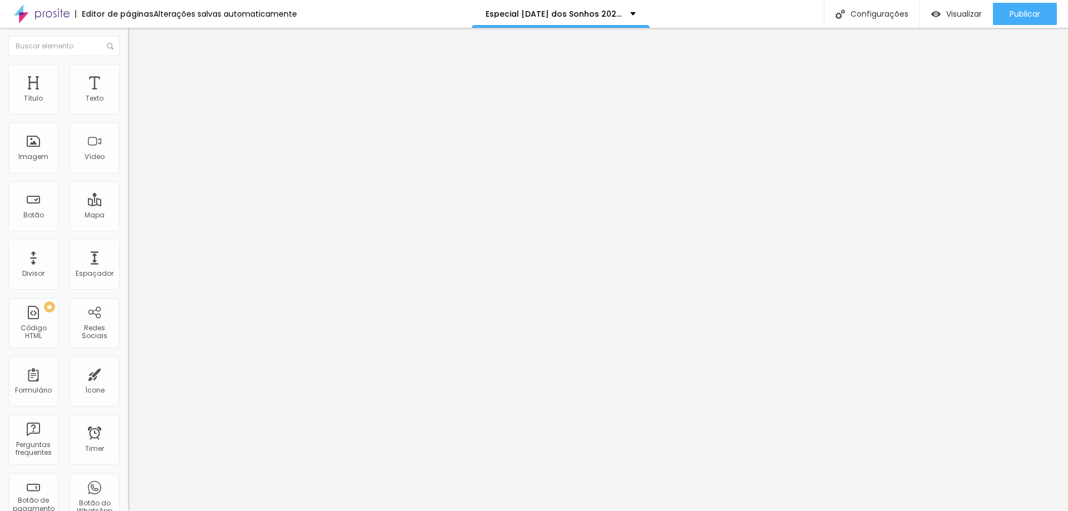
type input "20"
type input "10"
type input "5"
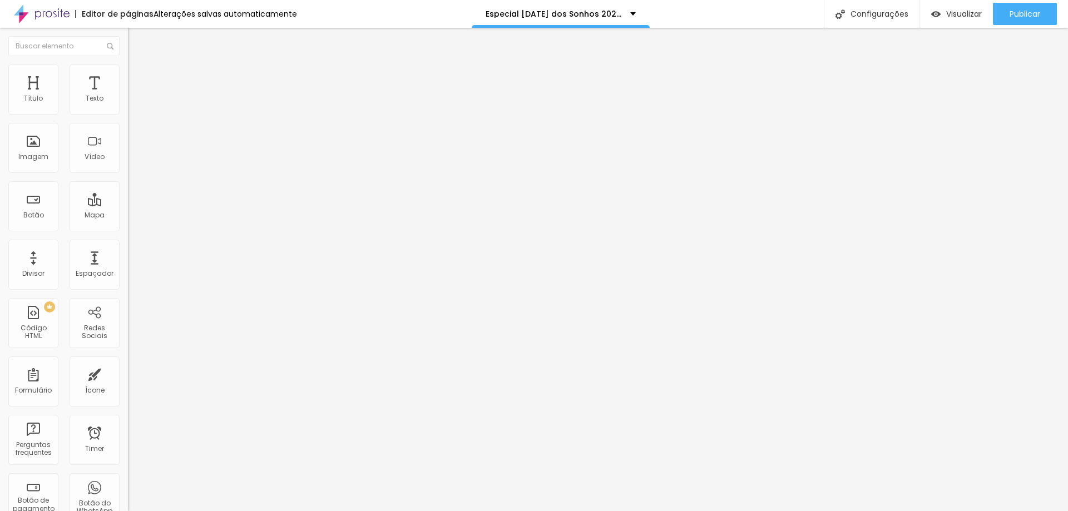
type input "5"
type input "0"
type input "10"
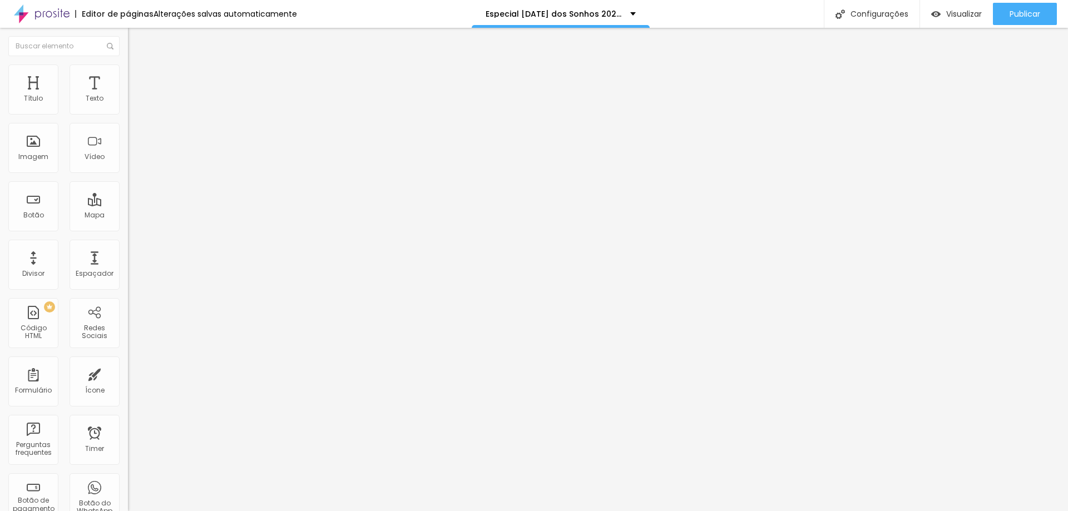
type input "20"
type input "30"
type input "40"
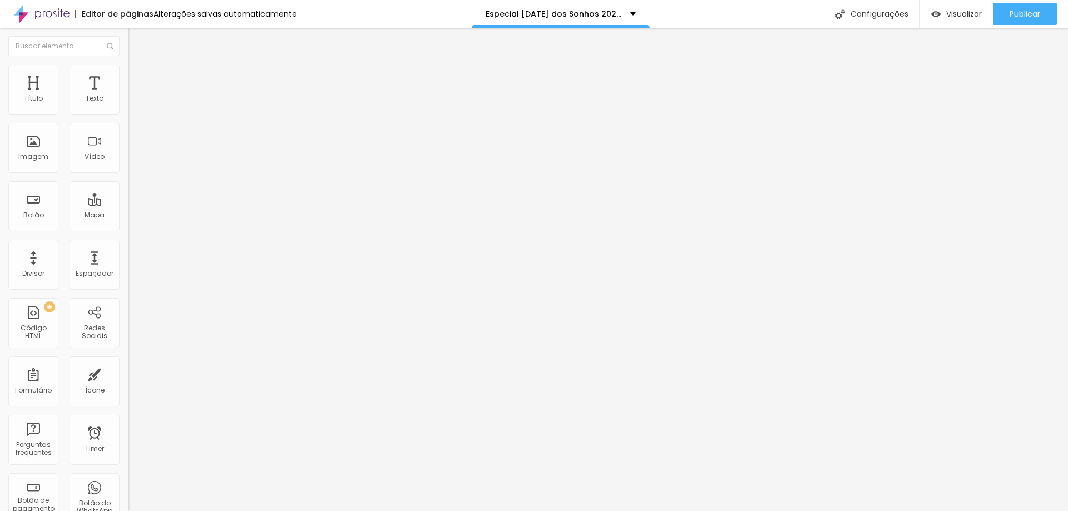
type input "40"
type input "45"
type input "50"
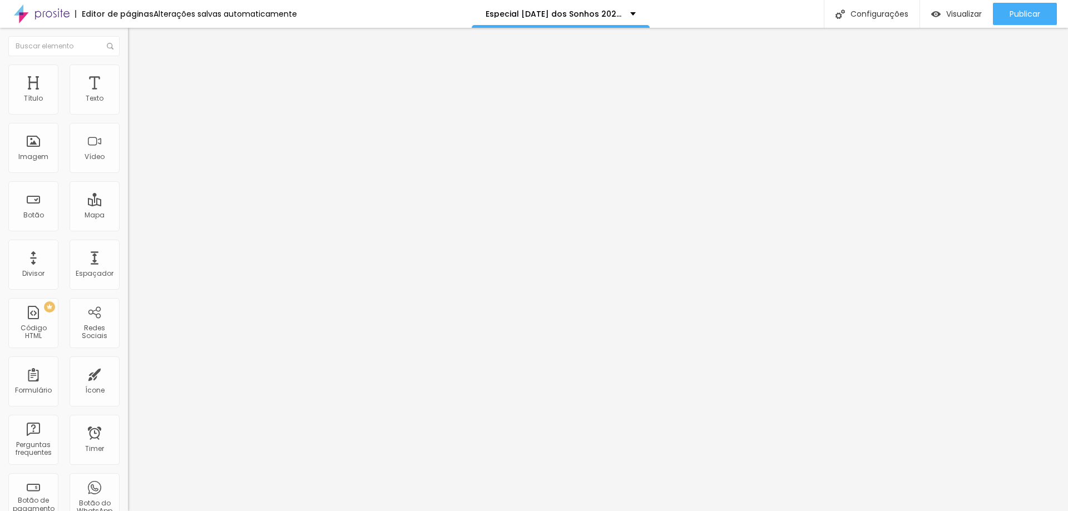
type input "45"
type input "40"
type input "35"
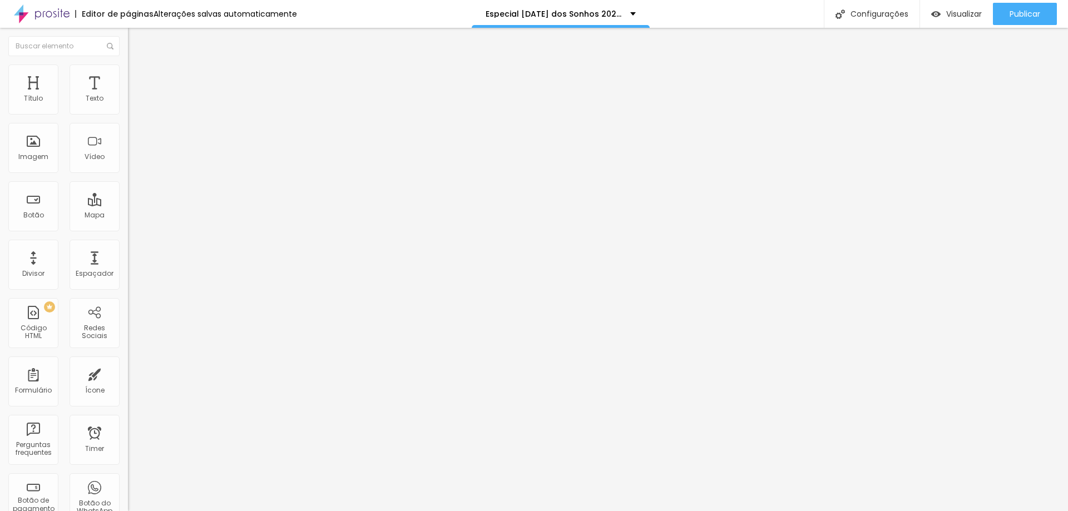
type input "35"
type input "30"
type input "25"
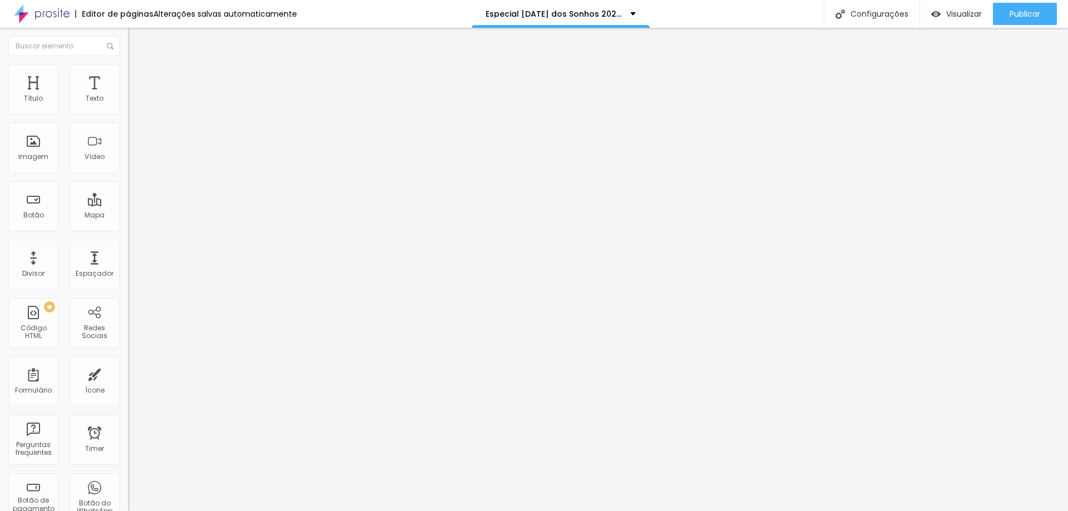
type input "20"
type input "15"
type input "10"
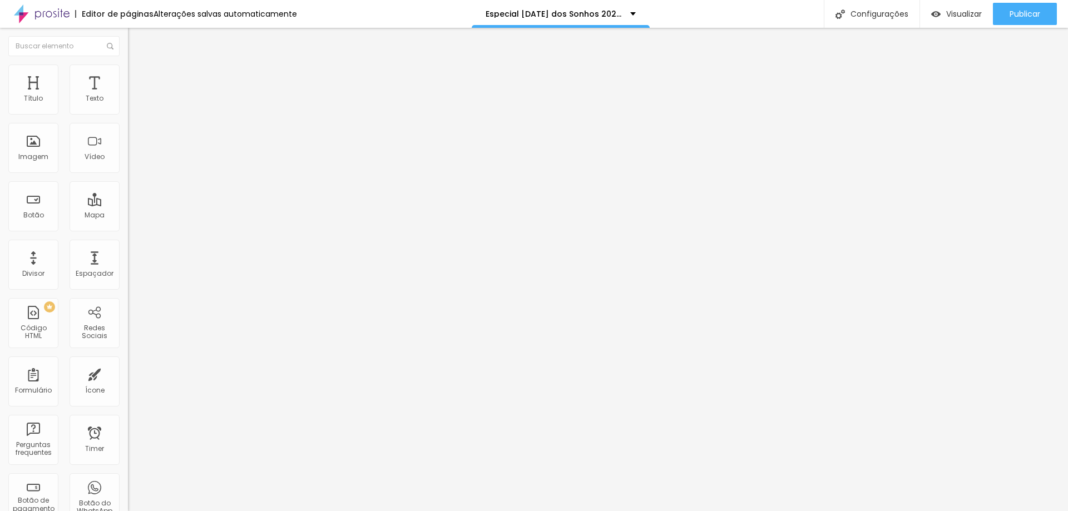
type input "10"
type input "5"
type input "0"
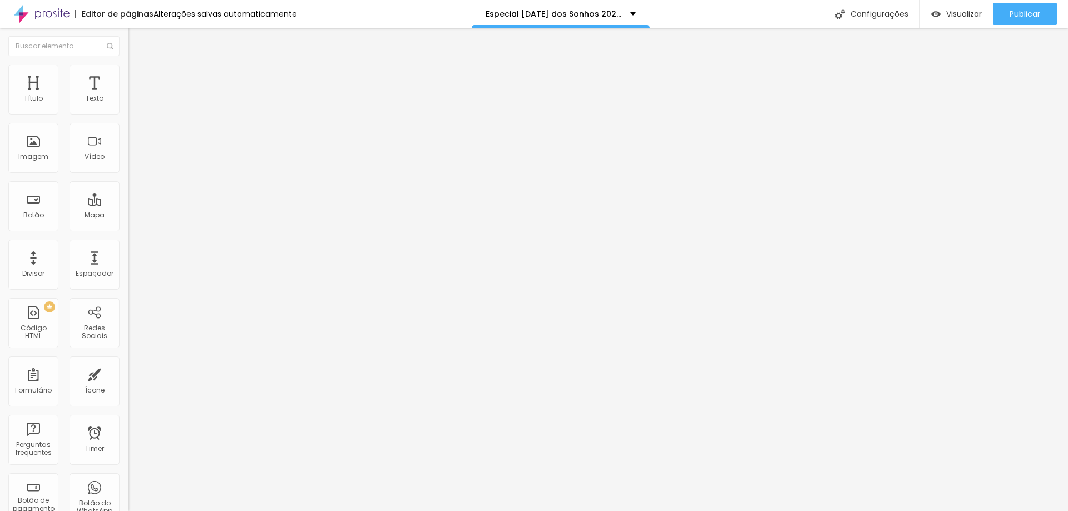
drag, startPoint x: 24, startPoint y: 109, endPoint x: 4, endPoint y: 113, distance: 20.4
click at [128, 216] on input "range" at bounding box center [164, 220] width 72 height 9
click at [128, 74] on li "Estilo" at bounding box center [192, 70] width 128 height 11
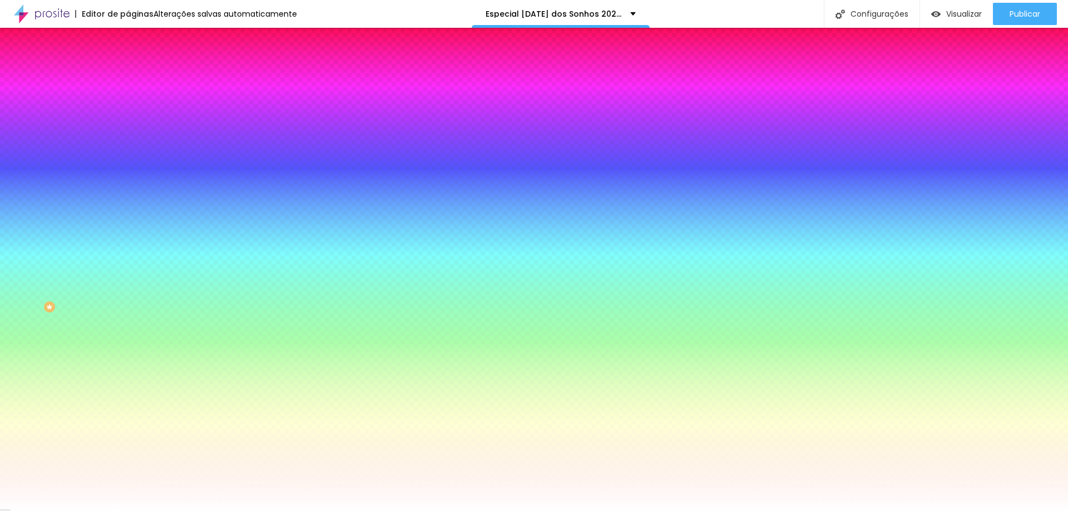
click at [138, 66] on span "Conteúdo" at bounding box center [155, 60] width 34 height 9
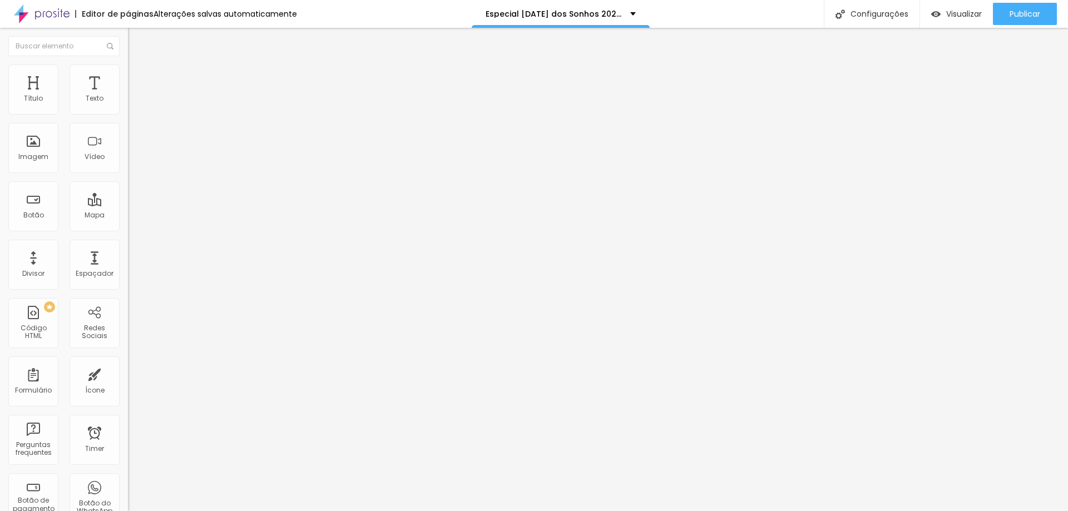
click at [128, 110] on img at bounding box center [132, 106] width 8 height 8
click at [128, 71] on img at bounding box center [133, 70] width 10 height 10
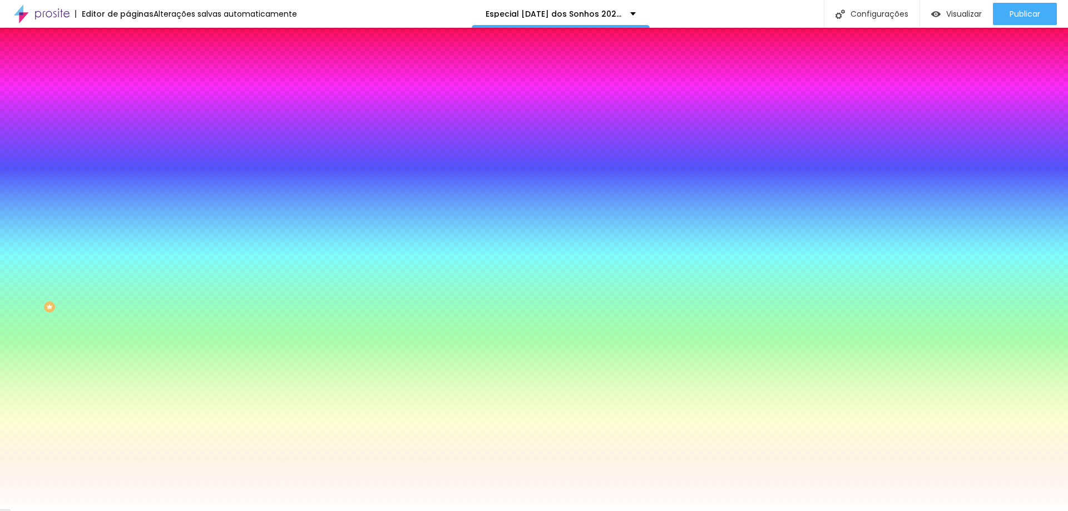
click at [128, 76] on li "Avançado" at bounding box center [192, 81] width 128 height 11
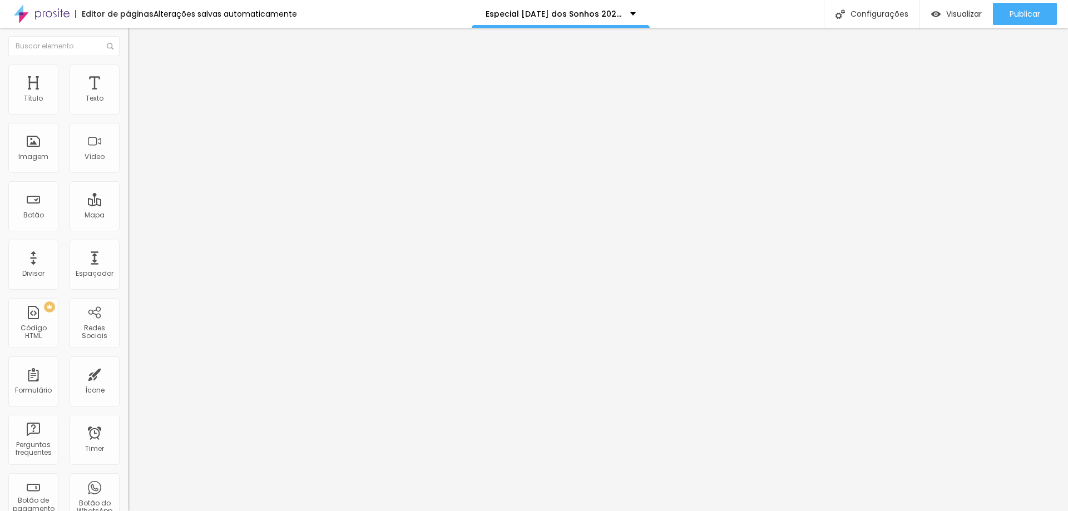
type input "5"
type input "10"
type input "15"
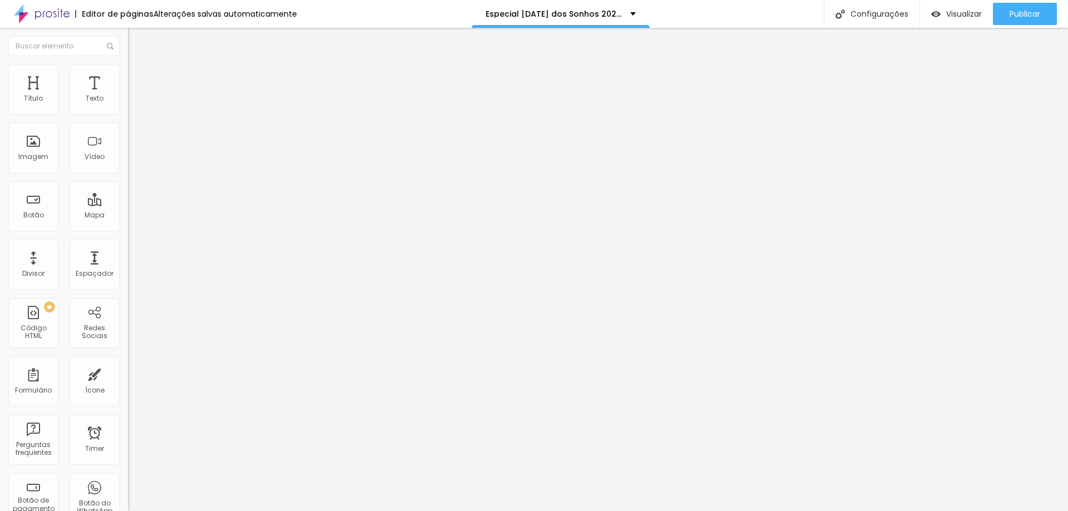
type input "15"
type input "20"
type input "25"
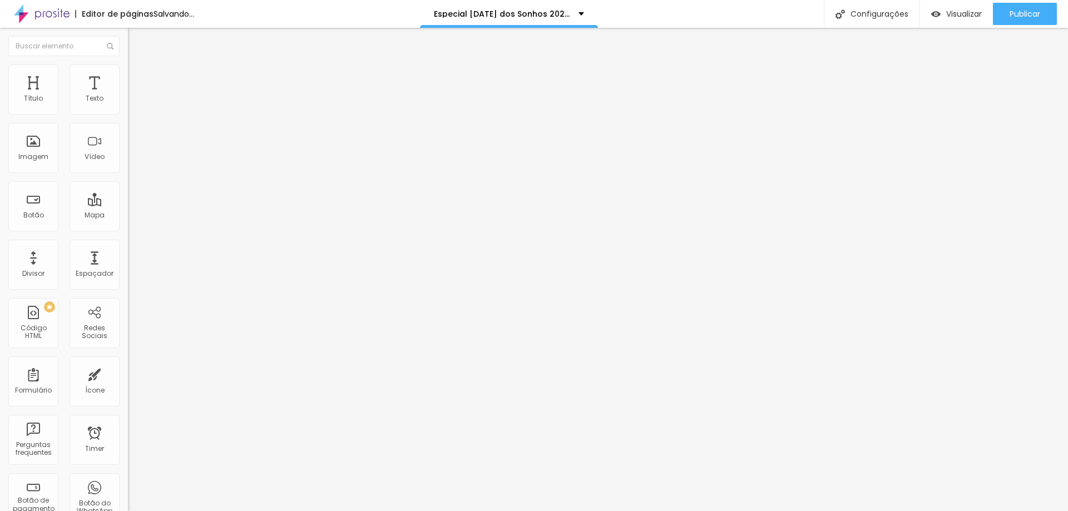
type input "30"
type input "35"
type input "40"
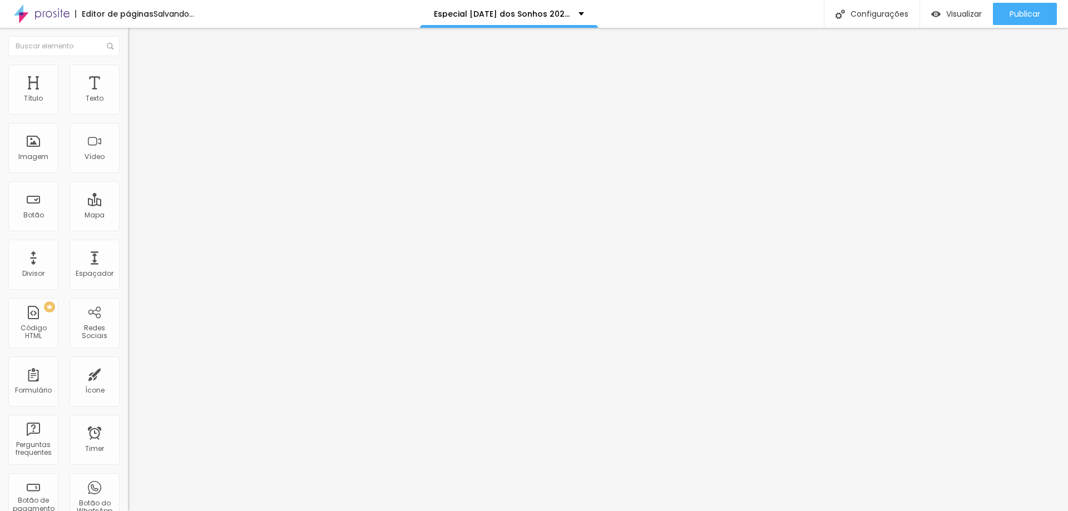
type input "40"
type input "45"
type input "50"
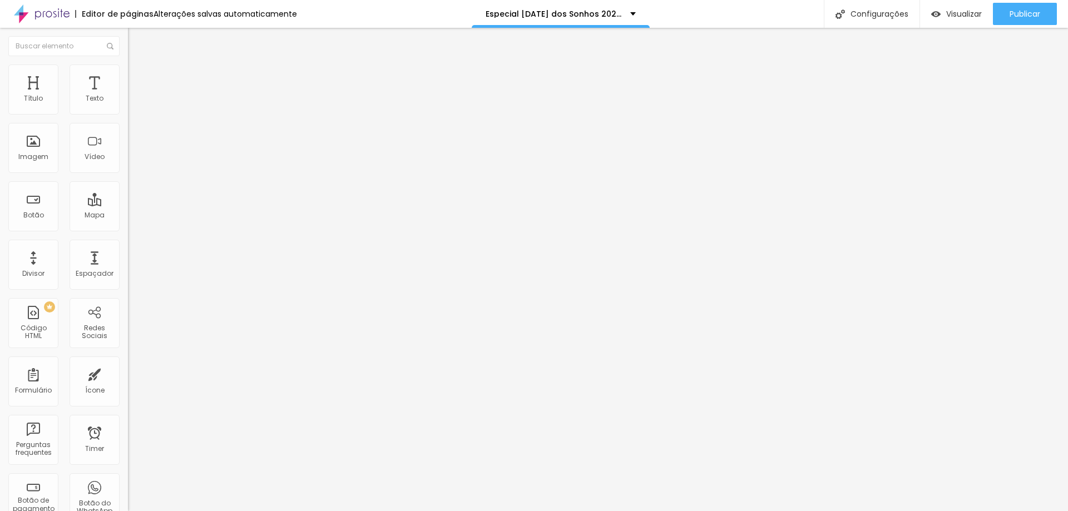
type input "45"
type input "40"
type input "35"
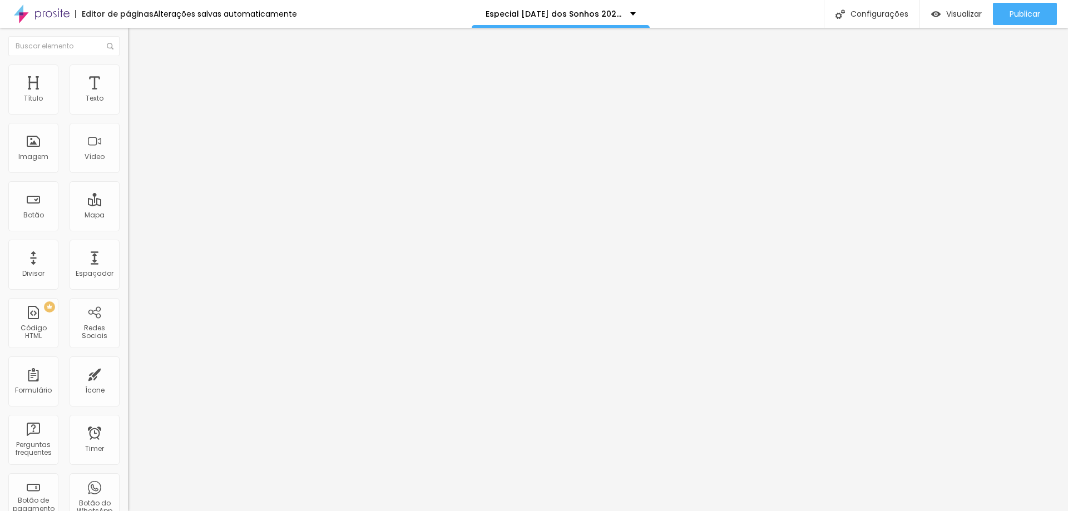
type input "35"
type input "30"
type input "25"
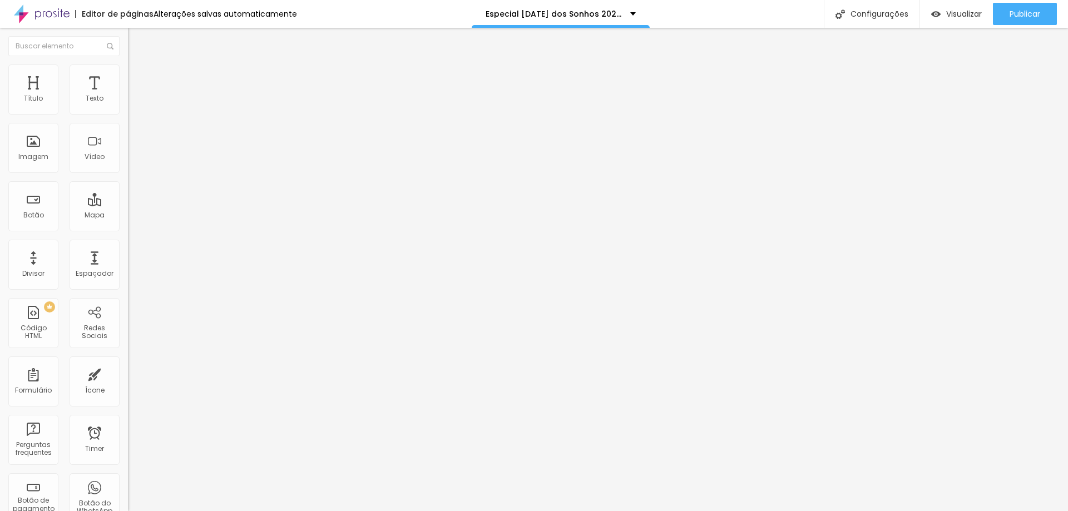
type input "20"
type input "15"
type input "10"
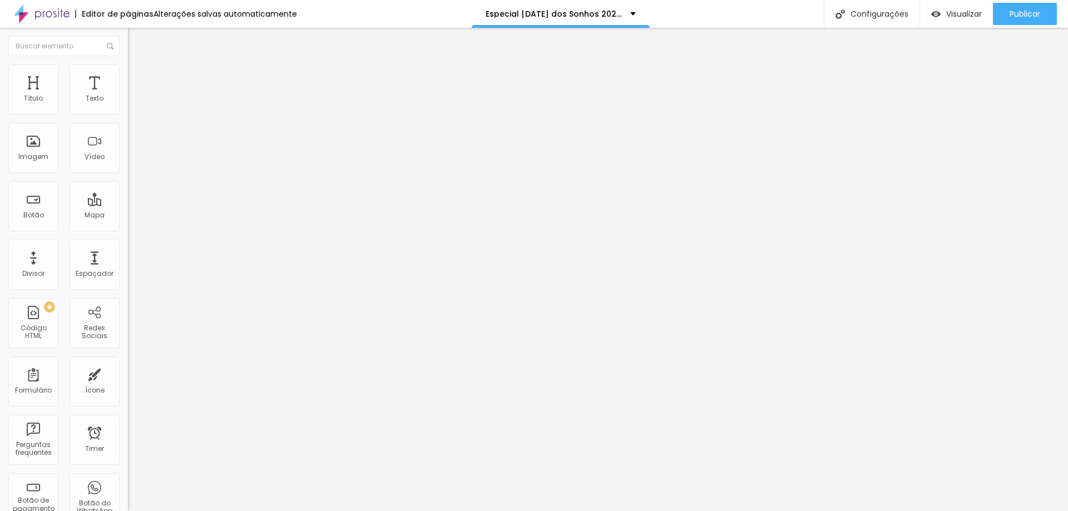
type input "10"
type input "5"
type input "0"
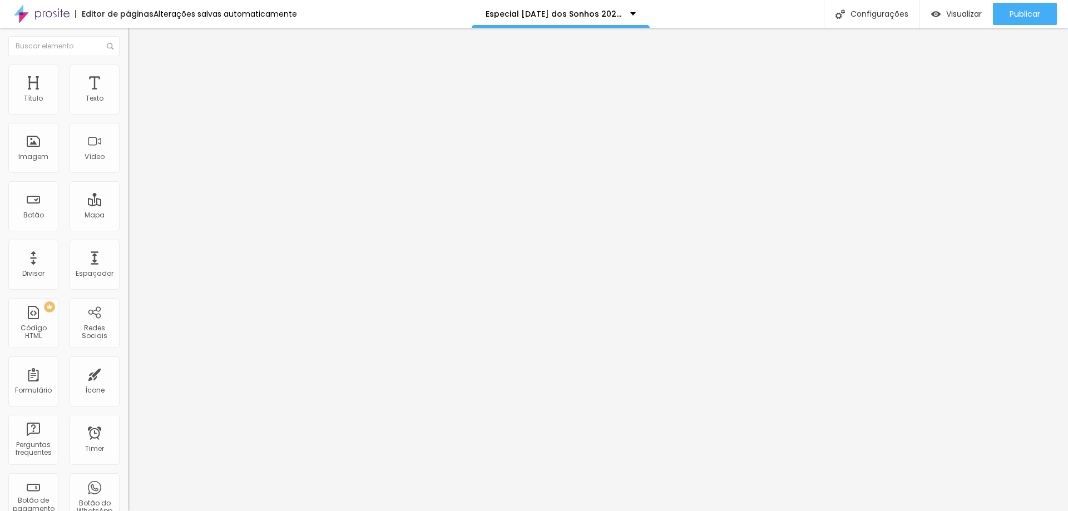
type input "5"
type input "15"
type input "30"
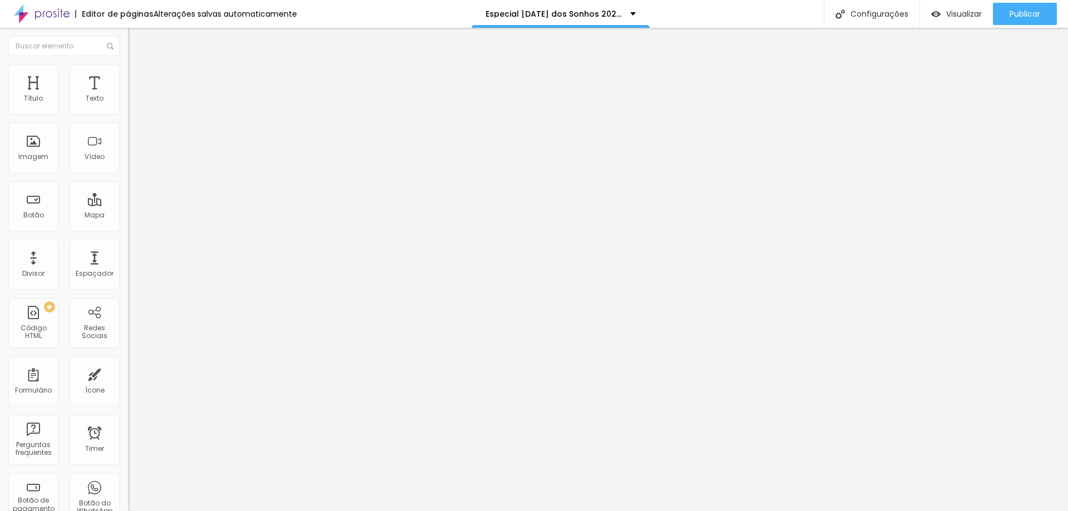
type input "30"
type input "35"
type input "40"
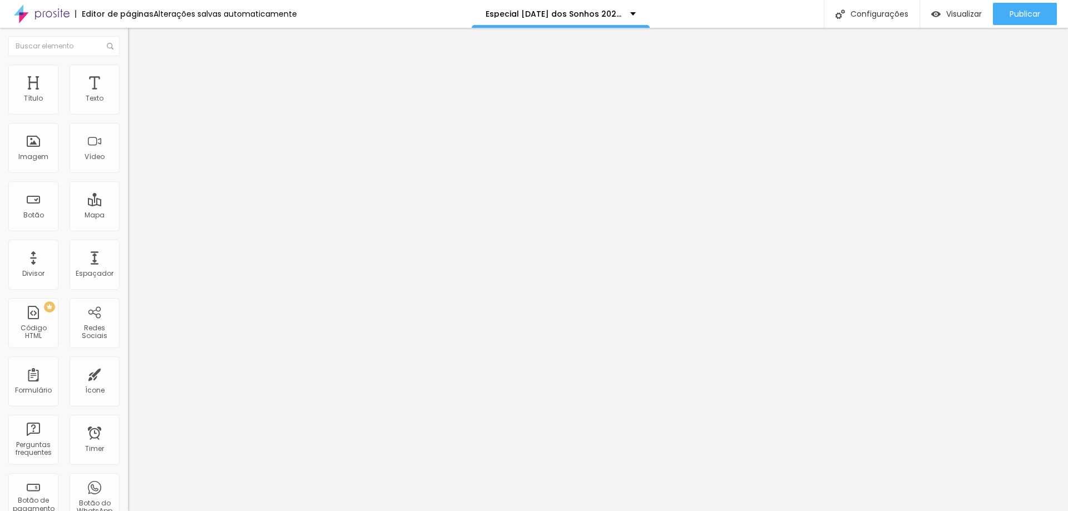
type input "45"
type input "50"
type input "35"
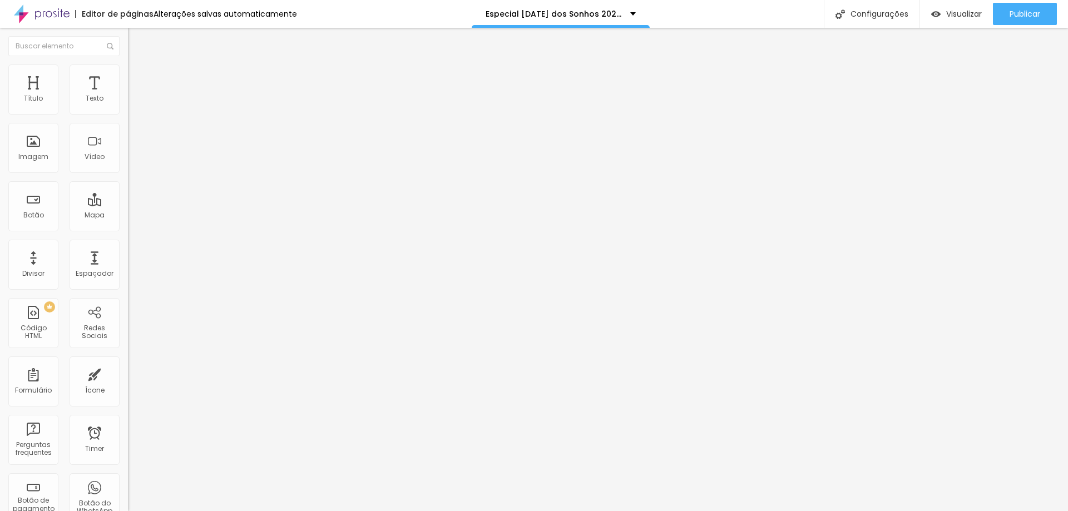
type input "35"
type input "25"
type input "15"
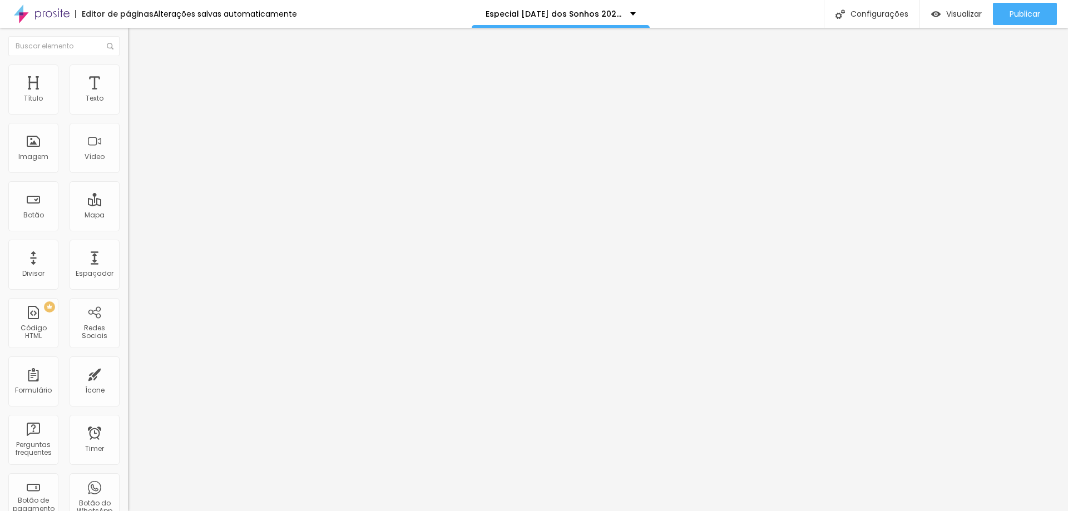
type input "5"
type input "0"
type input "10"
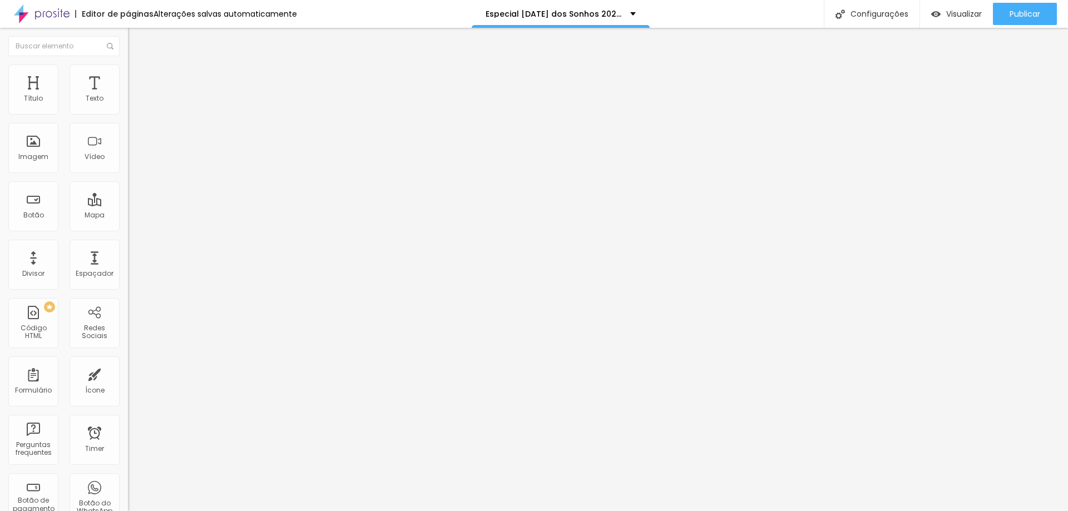
type input "10"
type input "25"
type input "40"
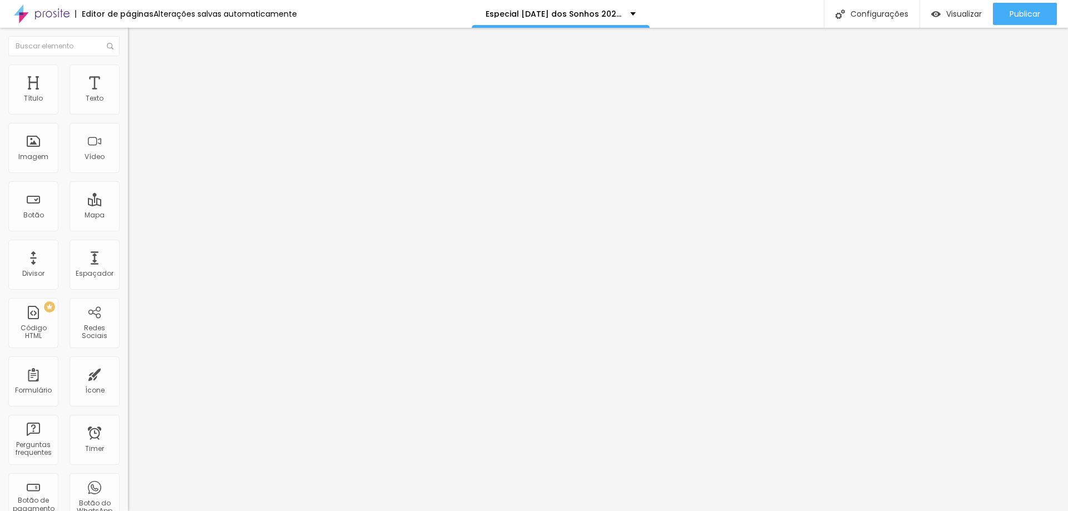
type input "50"
drag, startPoint x: 23, startPoint y: 109, endPoint x: 180, endPoint y: 120, distance: 156.8
type input "50"
click at [180, 216] on input "range" at bounding box center [164, 220] width 72 height 9
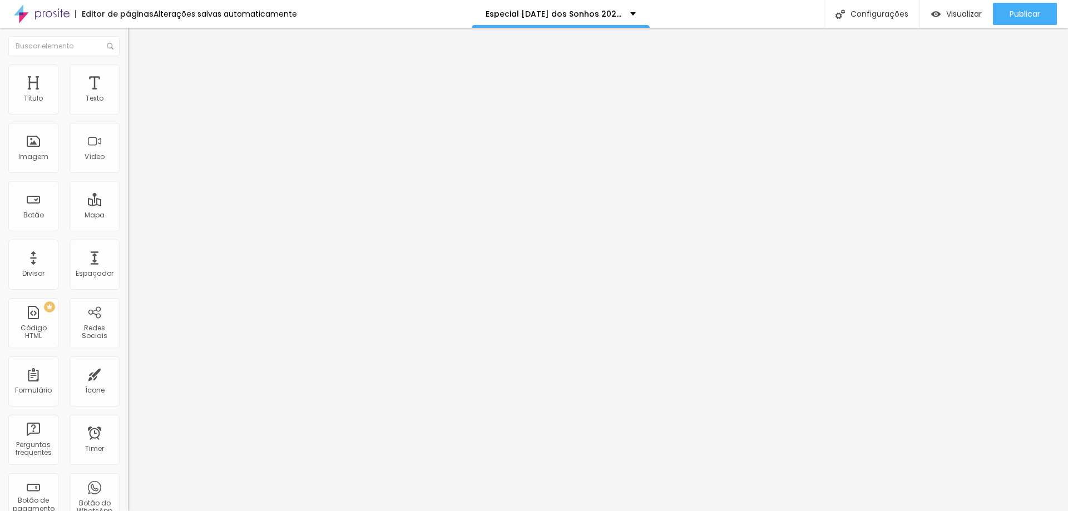
click at [128, 73] on li "Estilo" at bounding box center [192, 70] width 128 height 11
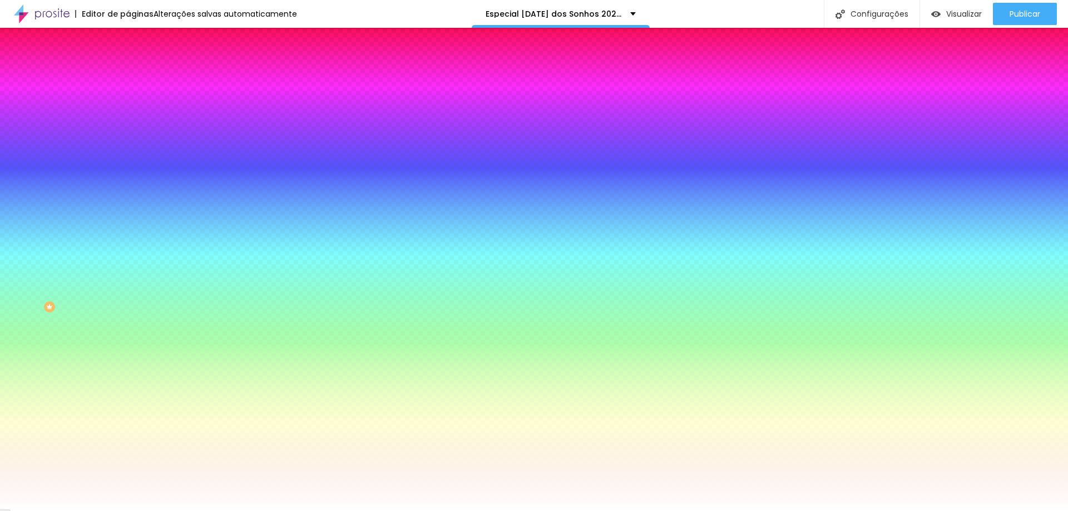
type input "7"
type input "18"
type input "38"
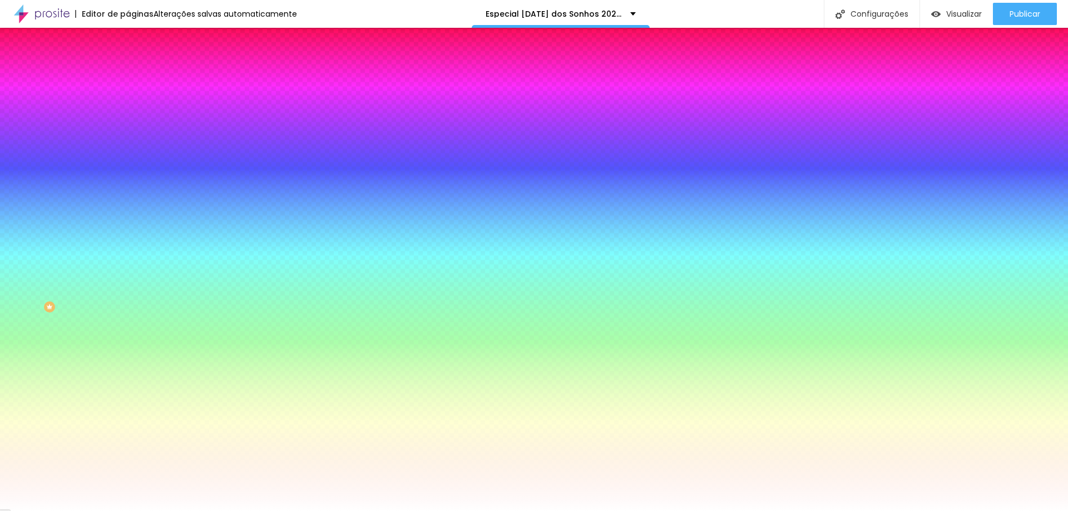
type input "38"
type input "61"
type input "79"
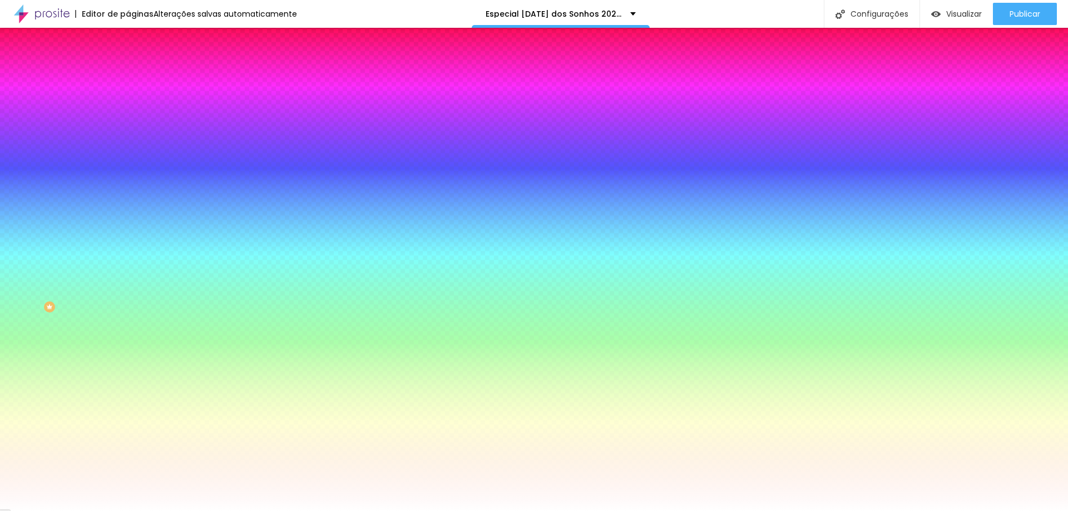
type input "94"
type input "102"
type input "109"
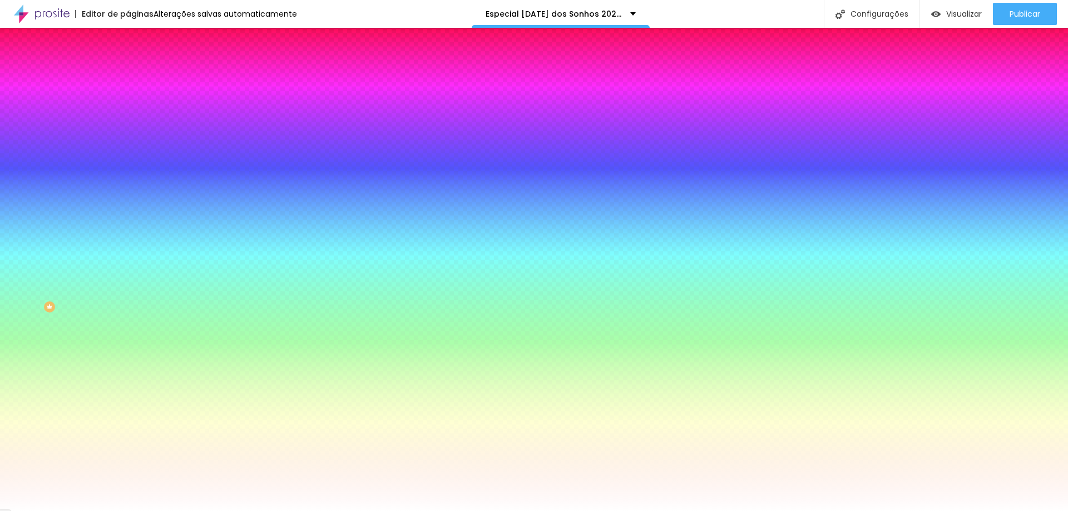
type input "109"
type input "117"
type input "125"
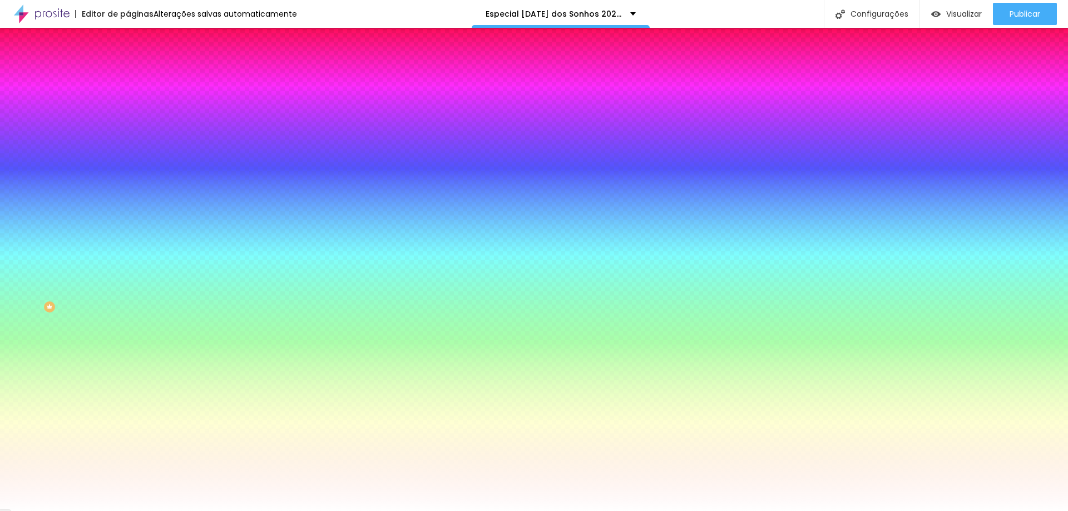
type input "138"
type input "153"
type input "168"
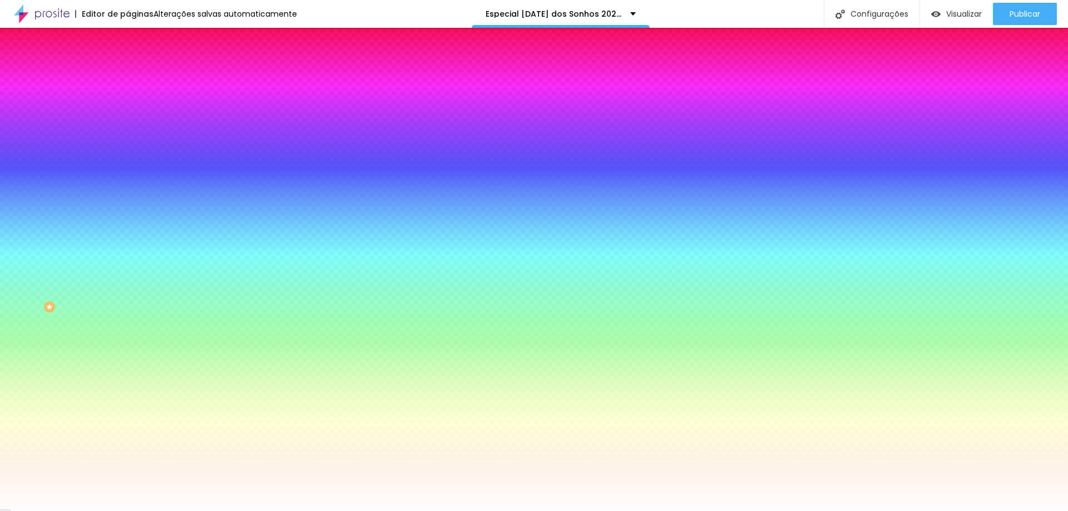
type input "168"
type input "181"
type input "194"
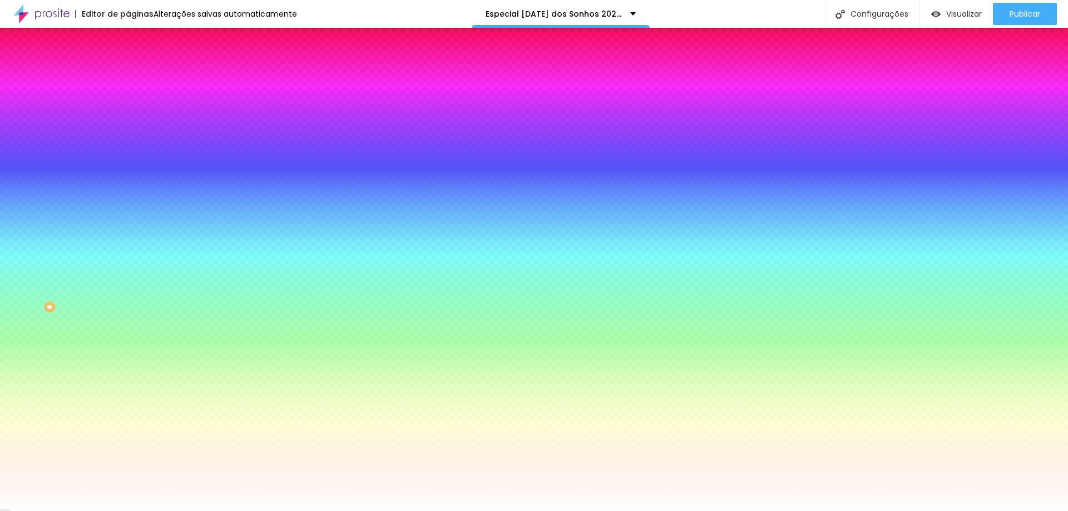
type input "200"
drag, startPoint x: 27, startPoint y: 135, endPoint x: 131, endPoint y: 135, distance: 104.1
click at [131, 246] on input "range" at bounding box center [164, 250] width 72 height 9
type input "199"
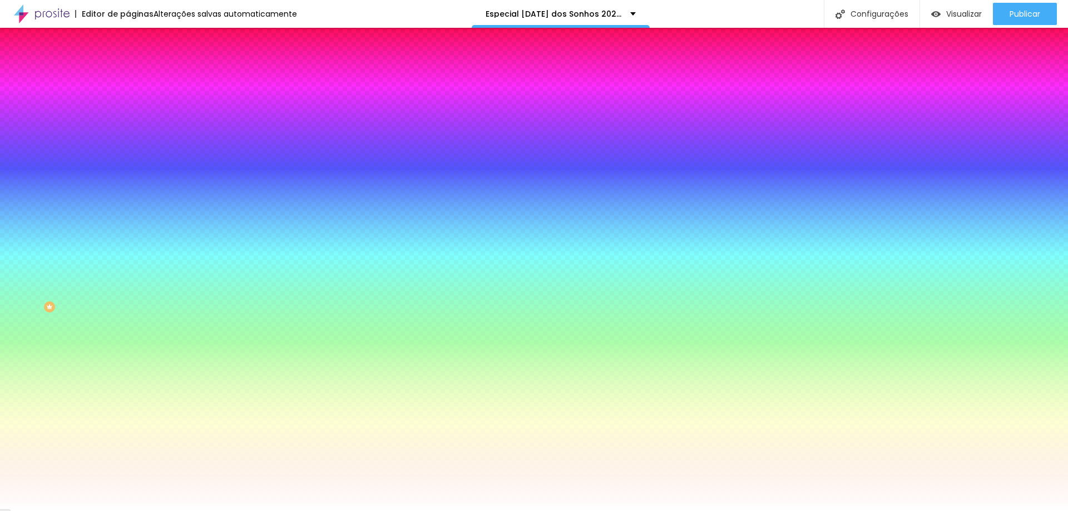
type input "199"
type input "191"
type input "181"
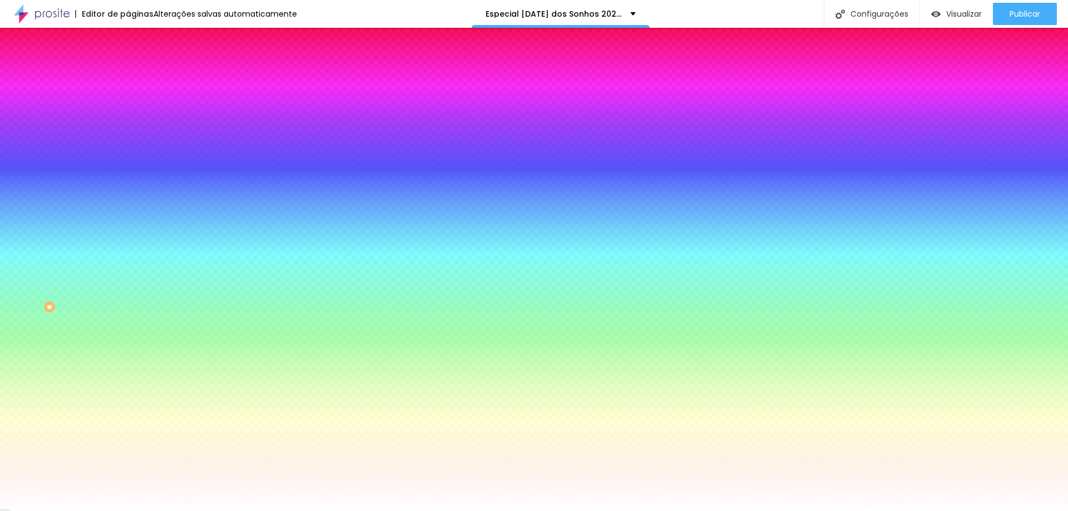
type input "174"
type input "173"
type input "171"
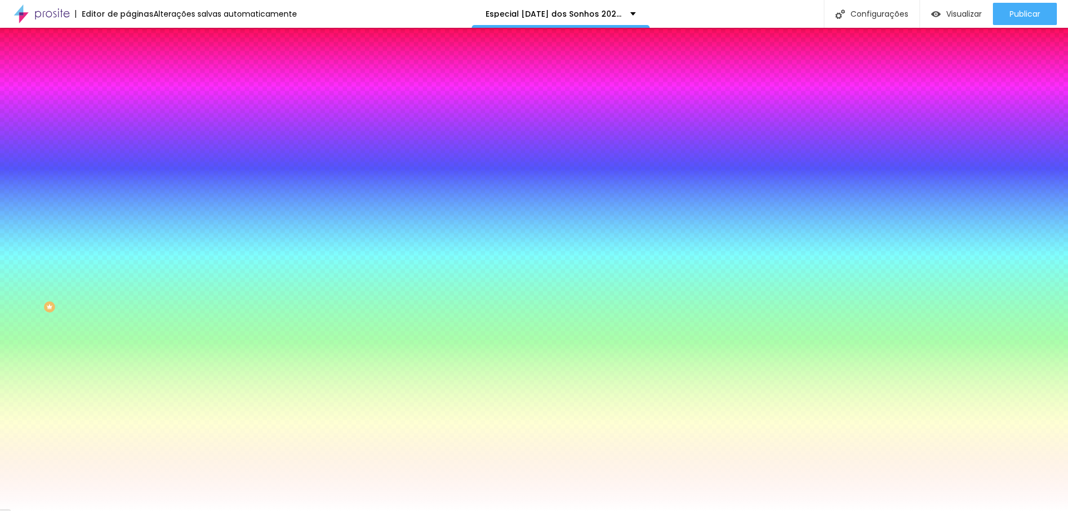
type input "171"
type input "170"
type input "163"
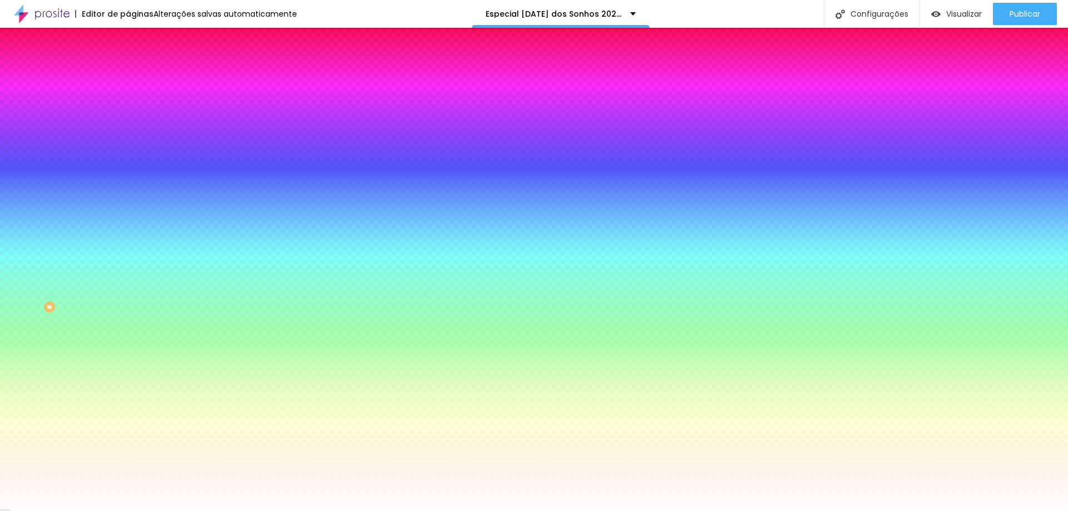
type input "153"
type input "140"
type input "125"
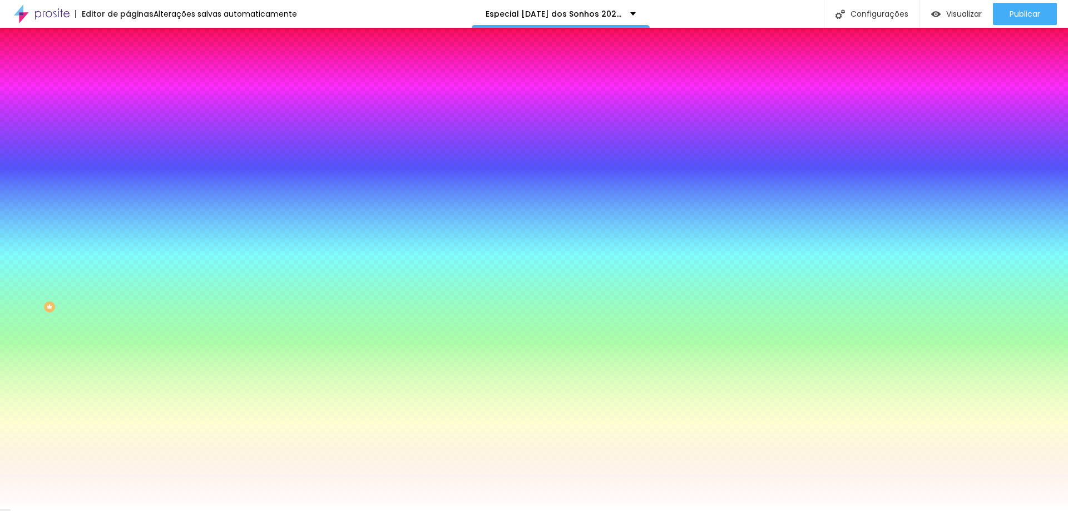
type input "125"
type input "109"
type input "82"
drag, startPoint x: 97, startPoint y: 137, endPoint x: 0, endPoint y: 137, distance: 96.8
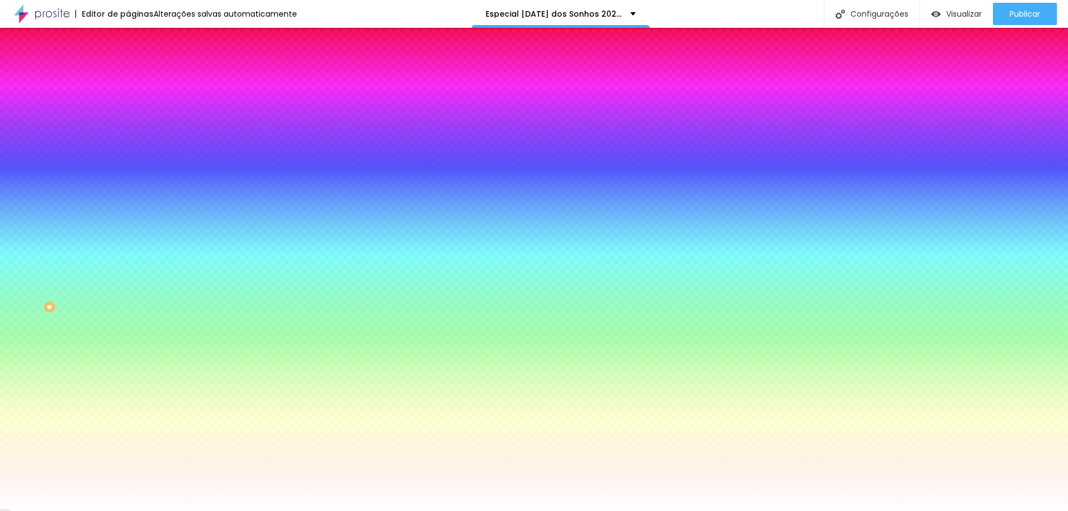
click at [128, 246] on input "range" at bounding box center [164, 250] width 72 height 9
click at [138, 66] on span "Conteúdo" at bounding box center [155, 60] width 34 height 9
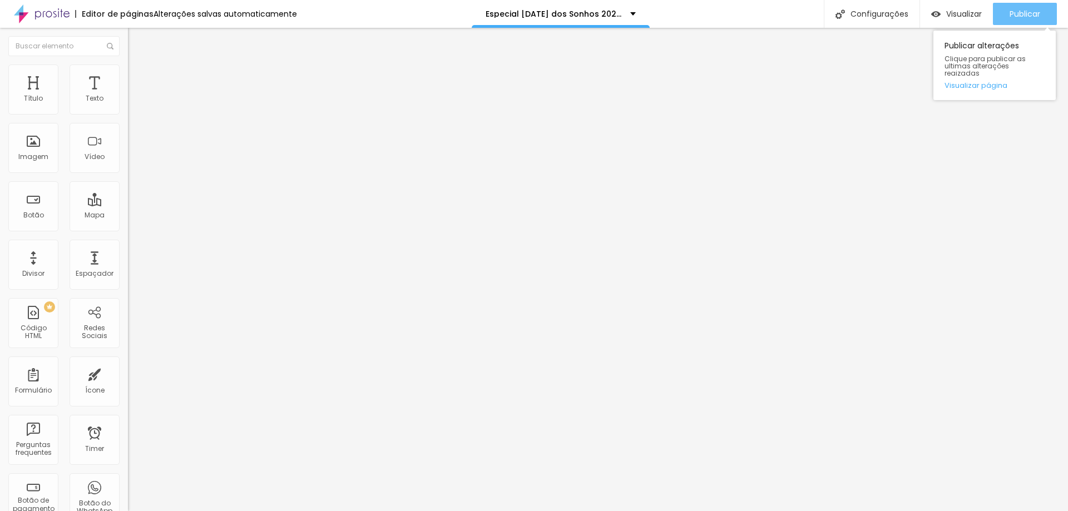
click at [1012, 14] on span "Publicar" at bounding box center [1025, 13] width 31 height 9
click at [128, 113] on img at bounding box center [132, 115] width 8 height 8
click at [128, 115] on img at bounding box center [132, 115] width 8 height 8
click at [128, 111] on div at bounding box center [192, 106] width 128 height 9
click at [138, 78] on span "Avançado" at bounding box center [156, 82] width 37 height 9
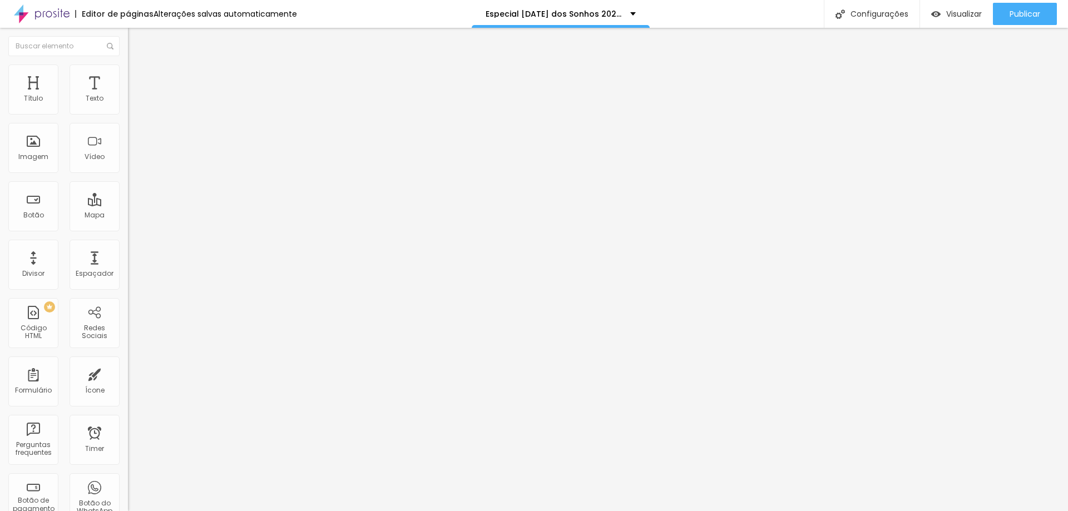
drag, startPoint x: 78, startPoint y: 109, endPoint x: 0, endPoint y: 107, distance: 78.5
click at [128, 216] on input "range" at bounding box center [164, 220] width 72 height 9
click at [138, 75] on span "Estilo" at bounding box center [146, 71] width 17 height 9
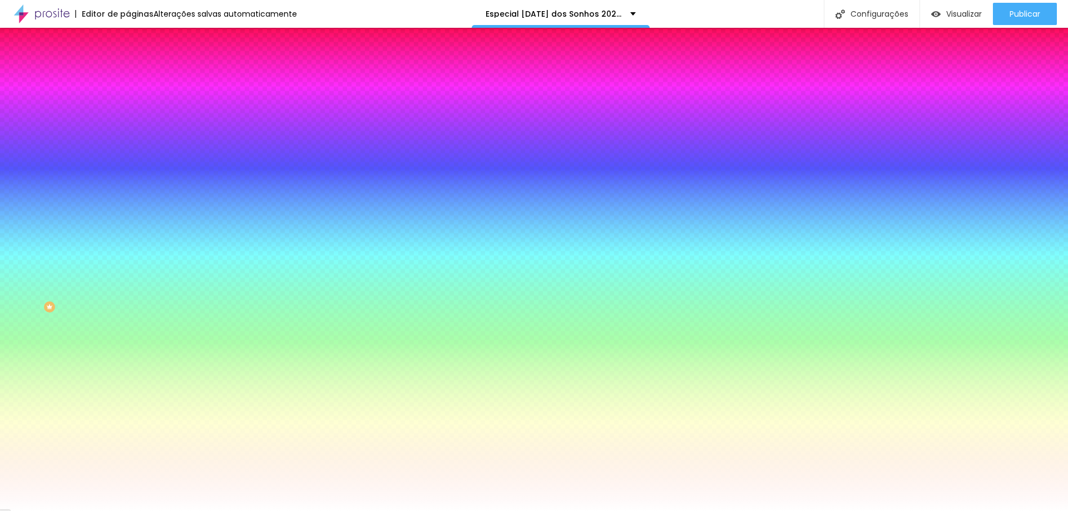
click at [128, 65] on li "Conteúdo" at bounding box center [192, 58] width 128 height 11
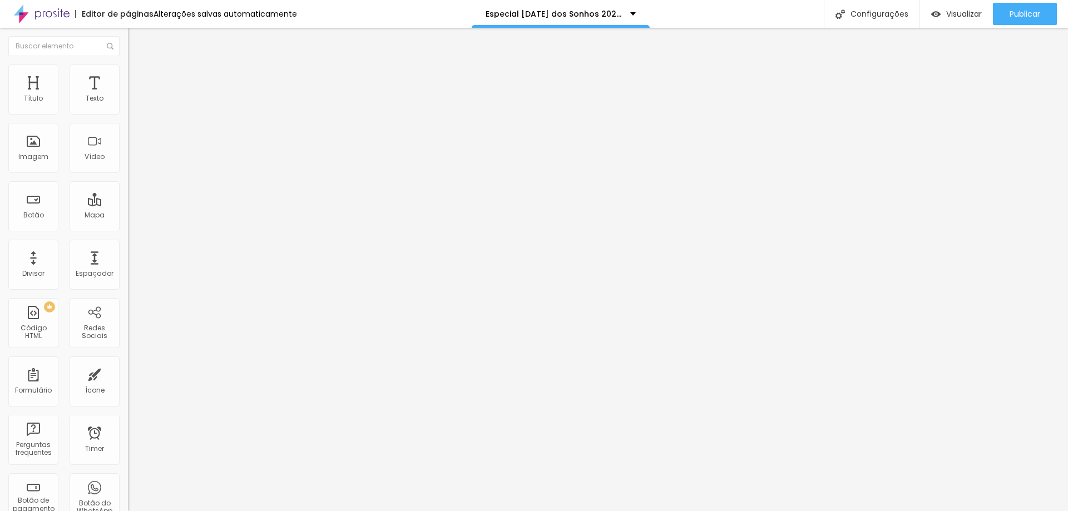
click at [128, 76] on li "Avançado" at bounding box center [192, 81] width 128 height 11
click at [1033, 12] on span "Publicar" at bounding box center [1025, 13] width 31 height 9
drag, startPoint x: 15, startPoint y: 111, endPoint x: 0, endPoint y: 115, distance: 15.5
click at [128, 205] on input "range" at bounding box center [164, 209] width 72 height 9
click at [176, 215] on button "px" at bounding box center [184, 221] width 17 height 12
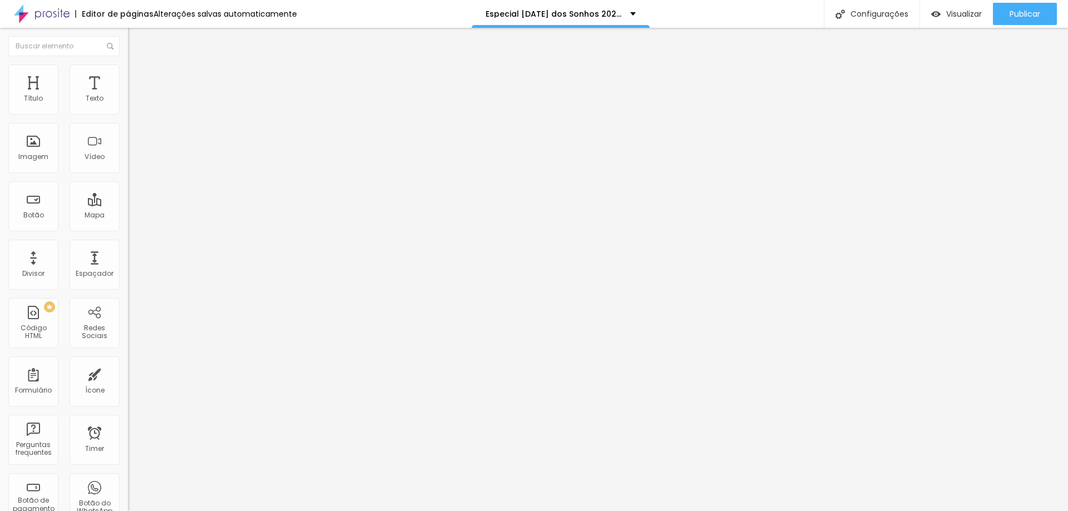
click at [128, 215] on input "10" at bounding box center [152, 221] width 48 height 12
click at [128, 101] on span "Completo" at bounding box center [145, 96] width 34 height 9
click at [128, 108] on span "Encaixotado" at bounding box center [149, 102] width 43 height 9
click at [128, 119] on span "Completo" at bounding box center [145, 113] width 34 height 9
click at [128, 76] on img at bounding box center [133, 81] width 10 height 10
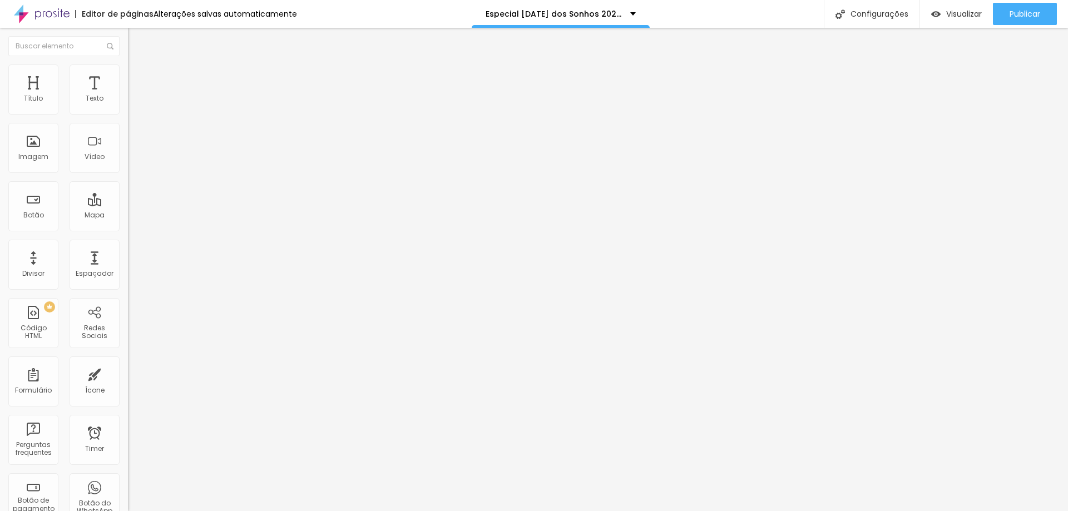
click at [128, 68] on img at bounding box center [133, 70] width 10 height 10
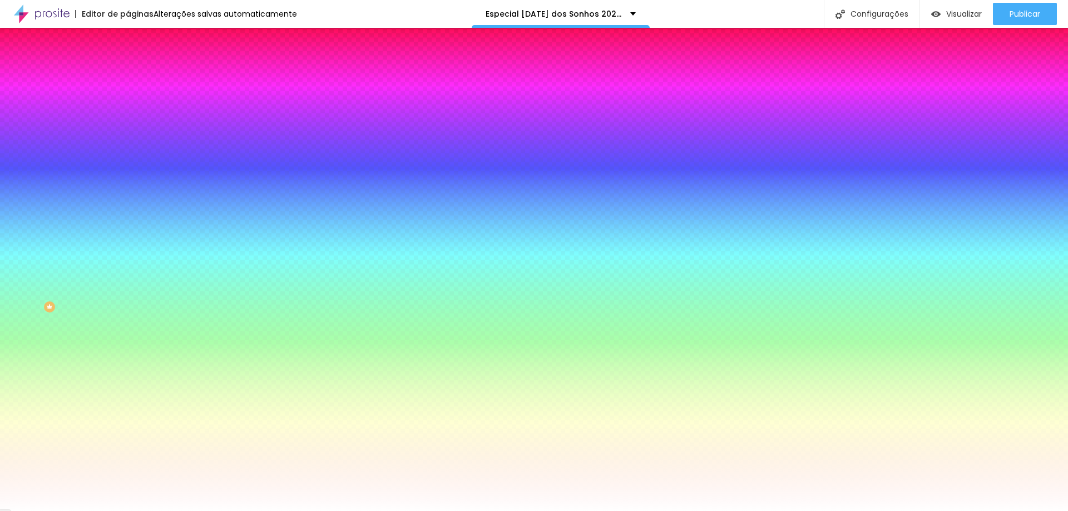
click at [128, 76] on li "Avançado" at bounding box center [192, 81] width 128 height 11
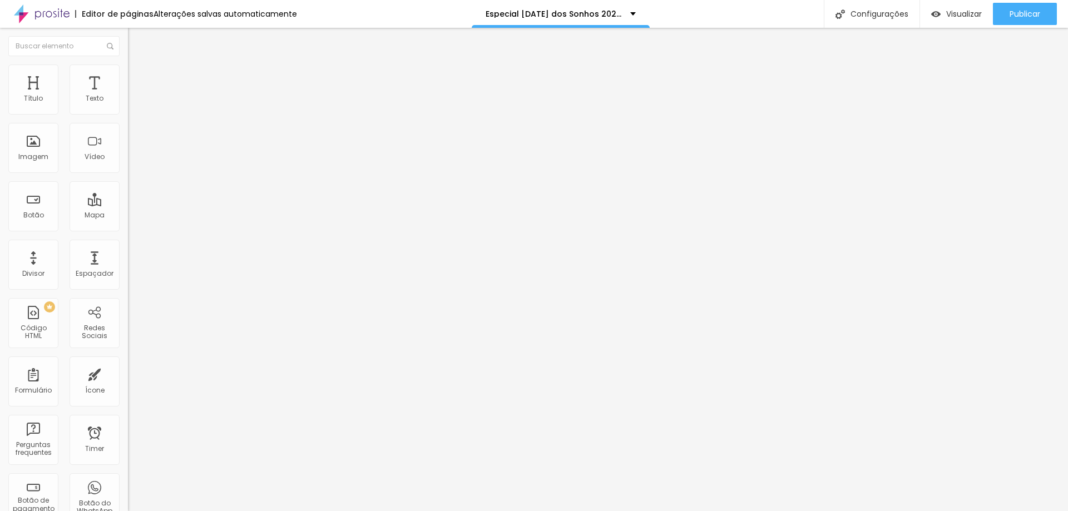
drag, startPoint x: 24, startPoint y: 112, endPoint x: 0, endPoint y: 115, distance: 24.7
click at [128, 216] on input "range" at bounding box center [164, 220] width 72 height 9
drag, startPoint x: 22, startPoint y: 129, endPoint x: 96, endPoint y: 149, distance: 76.7
click at [131, 373] on input "range" at bounding box center [164, 377] width 72 height 9
drag, startPoint x: 24, startPoint y: 110, endPoint x: 0, endPoint y: 114, distance: 24.2
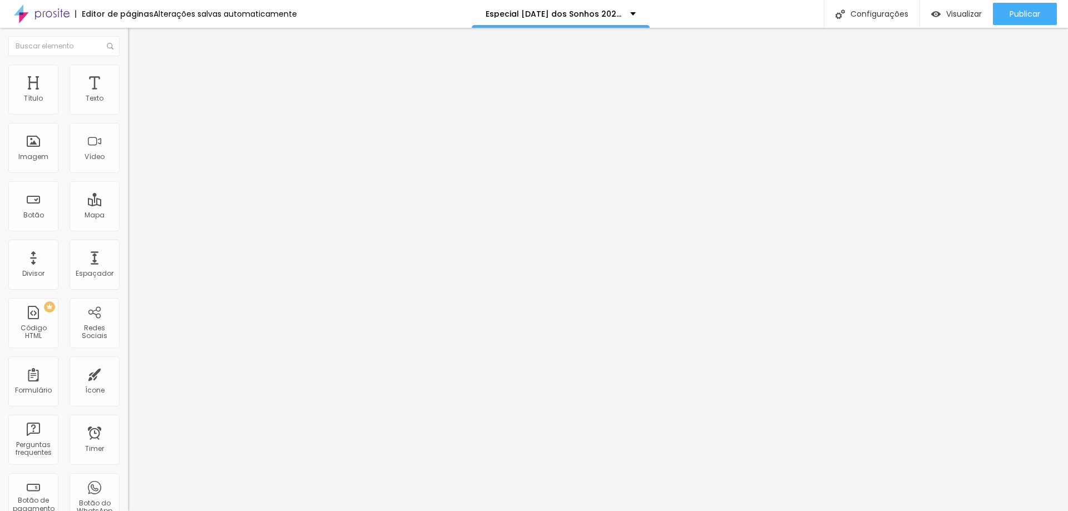
click at [128, 216] on input "range" at bounding box center [164, 220] width 72 height 9
click at [1019, 18] on span "Publicar" at bounding box center [1025, 13] width 31 height 9
drag, startPoint x: 75, startPoint y: 132, endPoint x: 0, endPoint y: 139, distance: 75.4
click at [128, 373] on input "range" at bounding box center [164, 377] width 72 height 9
drag, startPoint x: 26, startPoint y: 111, endPoint x: 129, endPoint y: 115, distance: 102.4
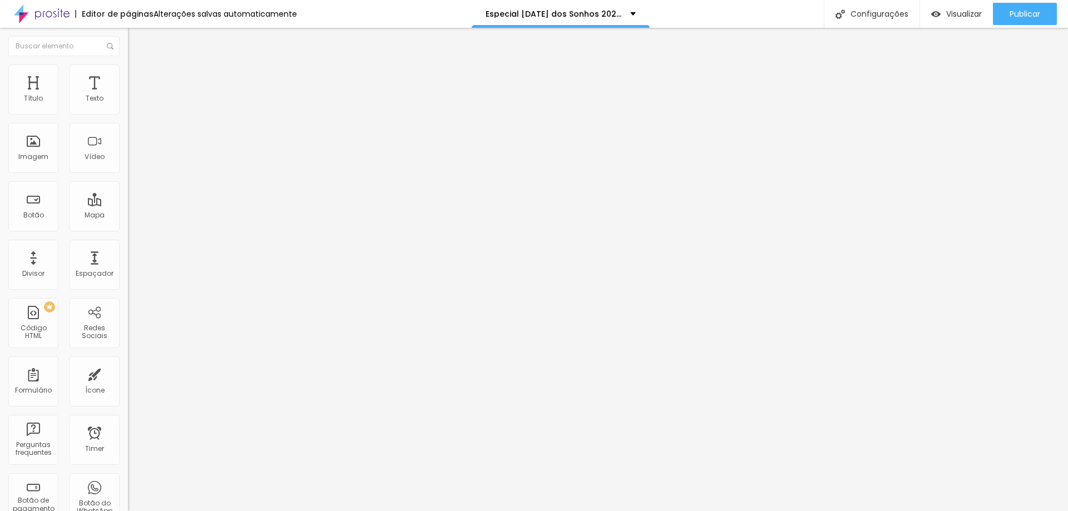
click at [129, 216] on input "range" at bounding box center [164, 220] width 72 height 9
click at [128, 73] on li "Estilo" at bounding box center [192, 70] width 128 height 11
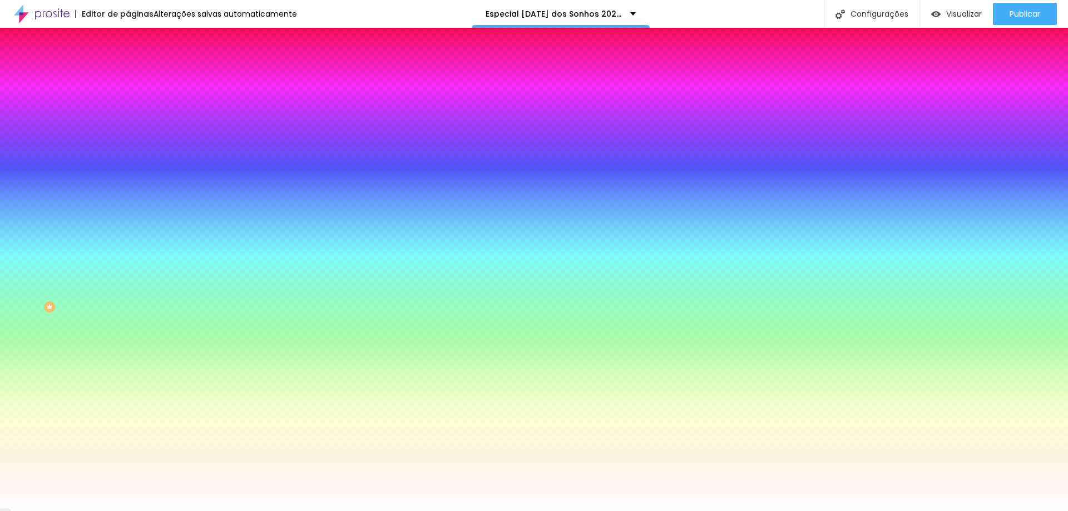
click at [138, 78] on span "Avançado" at bounding box center [156, 82] width 37 height 9
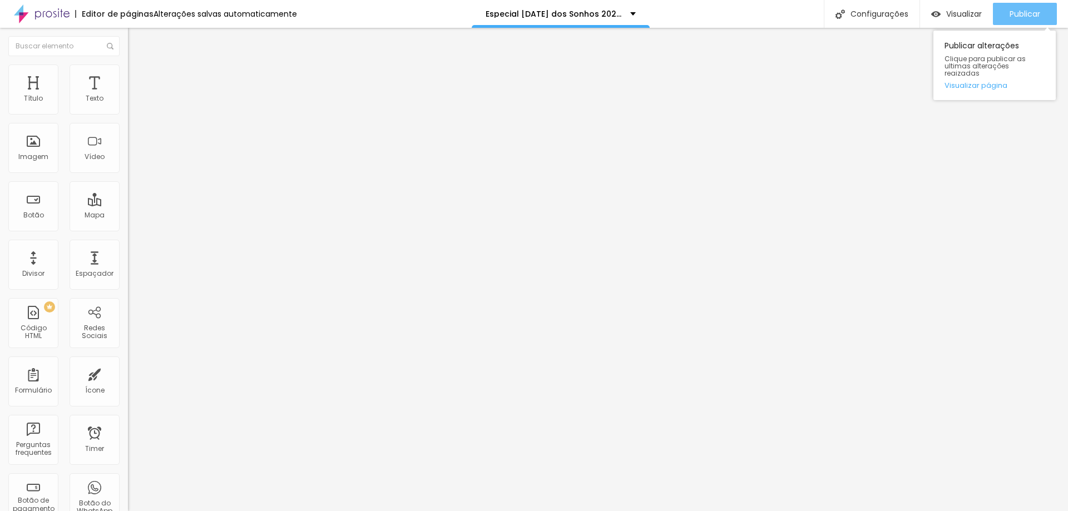
click at [1028, 9] on span "Publicar" at bounding box center [1025, 13] width 31 height 9
click at [128, 71] on img at bounding box center [133, 70] width 10 height 10
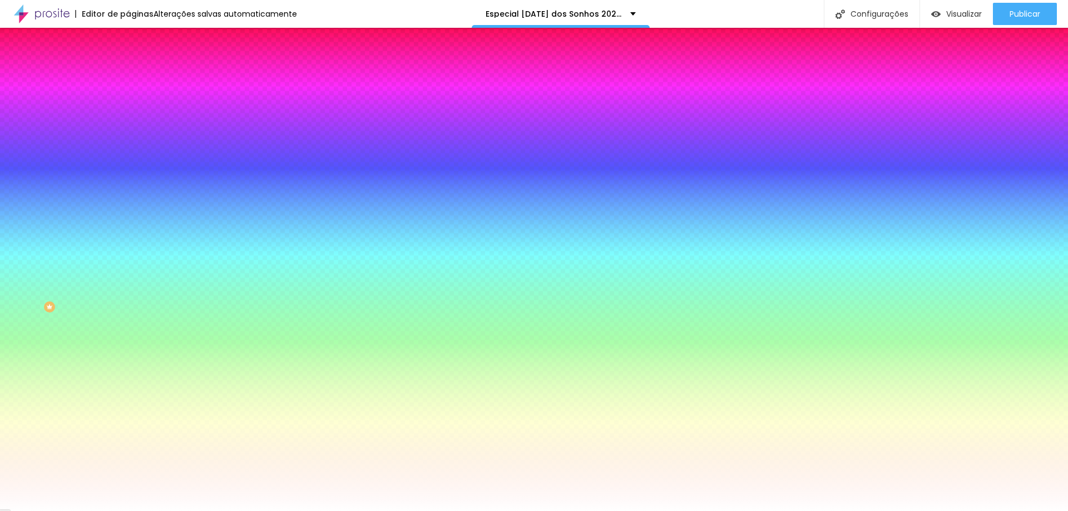
click at [128, 68] on ul "Conteúdo Estilo Avançado" at bounding box center [192, 69] width 128 height 33
click at [128, 76] on li "Avançado" at bounding box center [192, 81] width 128 height 11
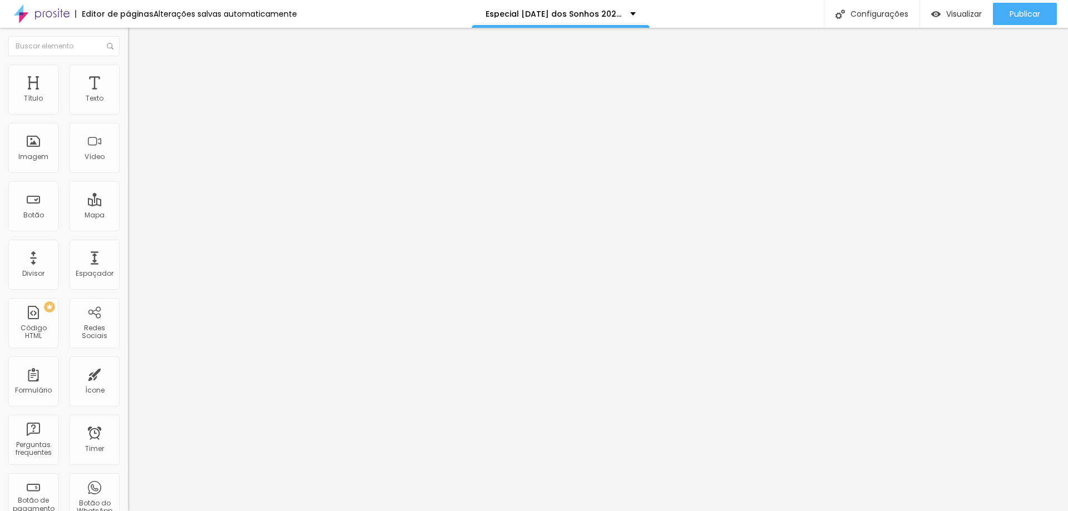
click at [138, 77] on span "Avançado" at bounding box center [156, 71] width 37 height 9
drag, startPoint x: 38, startPoint y: 108, endPoint x: 80, endPoint y: 108, distance: 41.7
click at [128, 205] on input "range" at bounding box center [164, 209] width 72 height 9
click at [128, 67] on img at bounding box center [133, 70] width 10 height 10
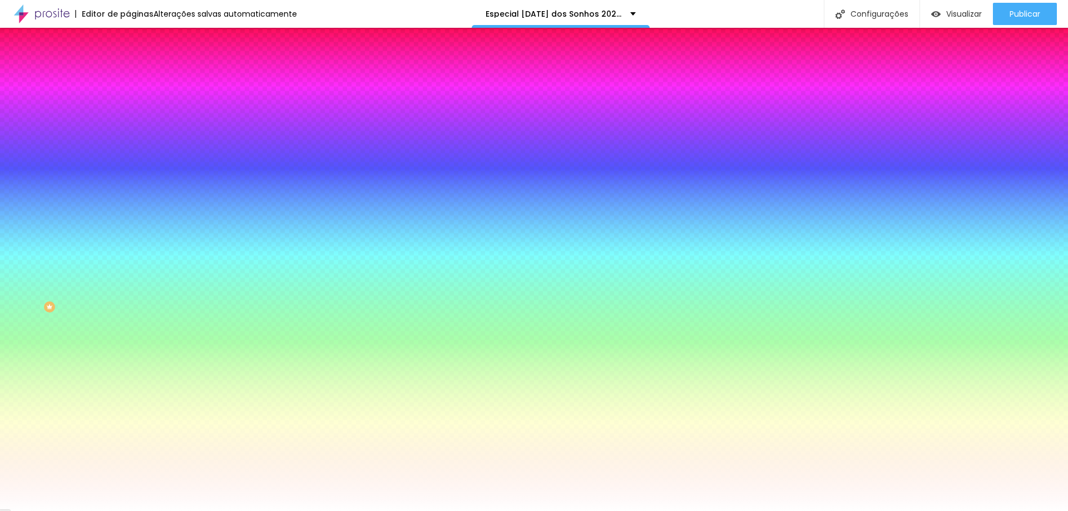
click at [128, 76] on li "Avançado" at bounding box center [192, 81] width 128 height 11
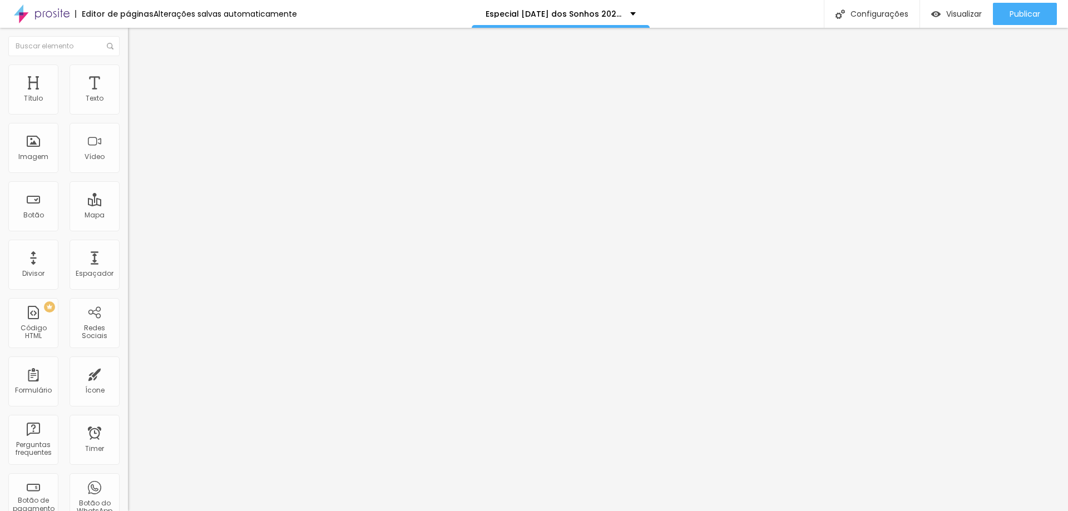
click at [136, 37] on div "Editar Seção" at bounding box center [169, 40] width 66 height 9
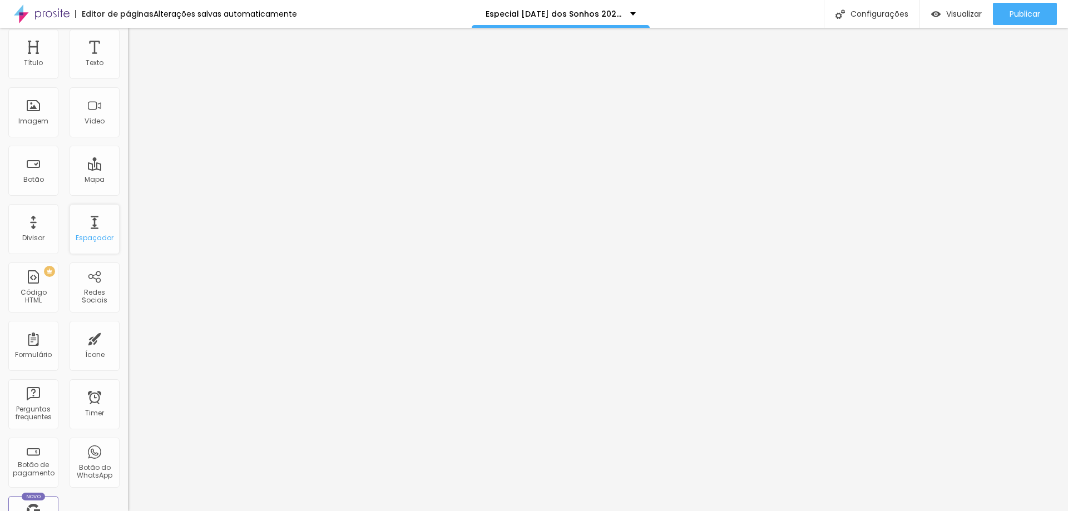
scroll to position [56, 0]
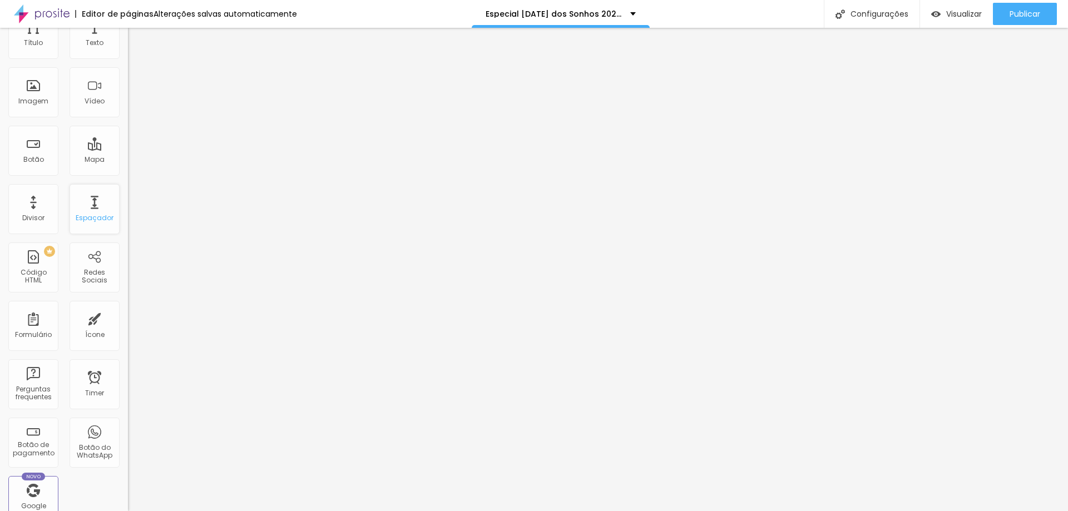
click at [87, 209] on div "Espaçador" at bounding box center [95, 209] width 50 height 50
drag, startPoint x: 77, startPoint y: 110, endPoint x: 0, endPoint y: 115, distance: 77.5
click at [128, 205] on input "range" at bounding box center [164, 209] width 72 height 9
click at [136, 45] on img "button" at bounding box center [140, 40] width 9 height 9
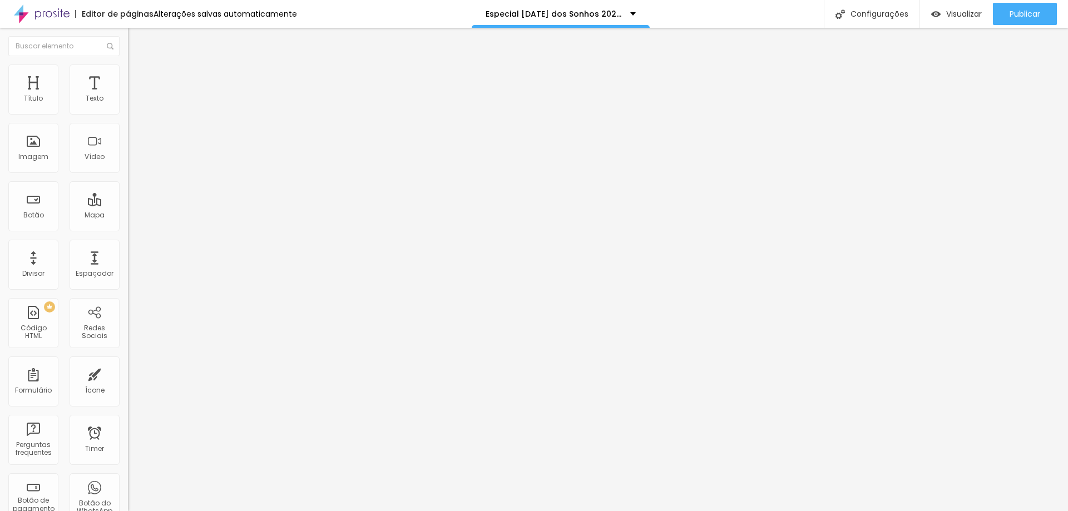
click at [128, 205] on input "range" at bounding box center [164, 209] width 72 height 9
click at [128, 270] on div "Editar Espaçador Conteúdo Avançado 38 px Tamanho" at bounding box center [192, 270] width 128 height 484
click at [128, 68] on img at bounding box center [133, 70] width 10 height 10
click at [128, 65] on img at bounding box center [133, 70] width 10 height 10
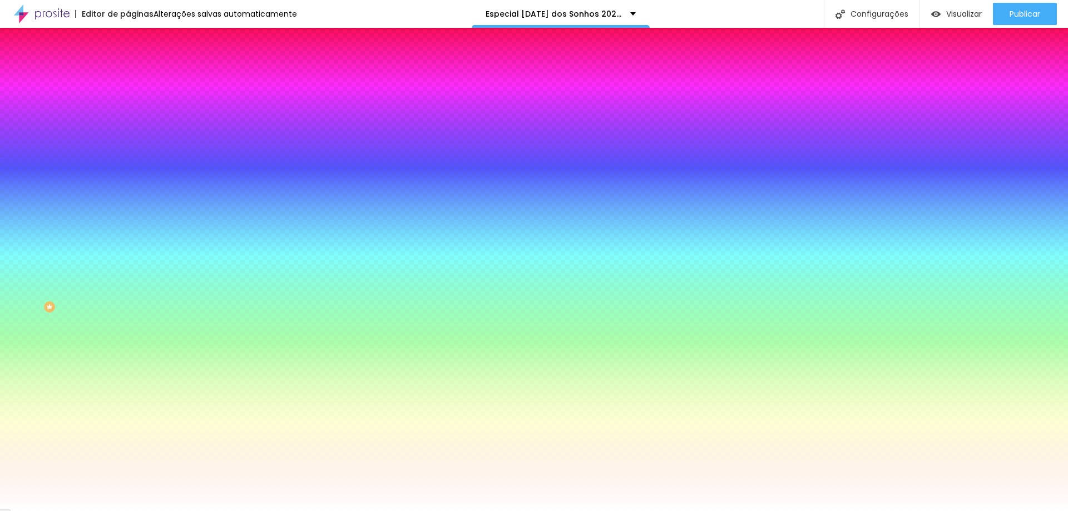
click at [128, 76] on img at bounding box center [133, 81] width 10 height 10
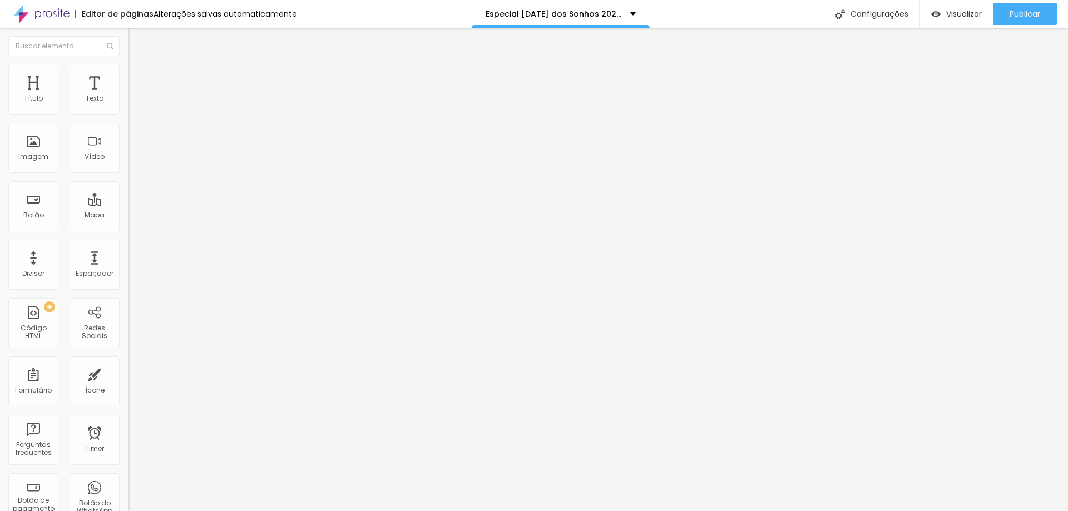
click at [138, 81] on span "Avançado" at bounding box center [156, 82] width 37 height 9
click at [138, 75] on span "Estilo" at bounding box center [146, 71] width 17 height 9
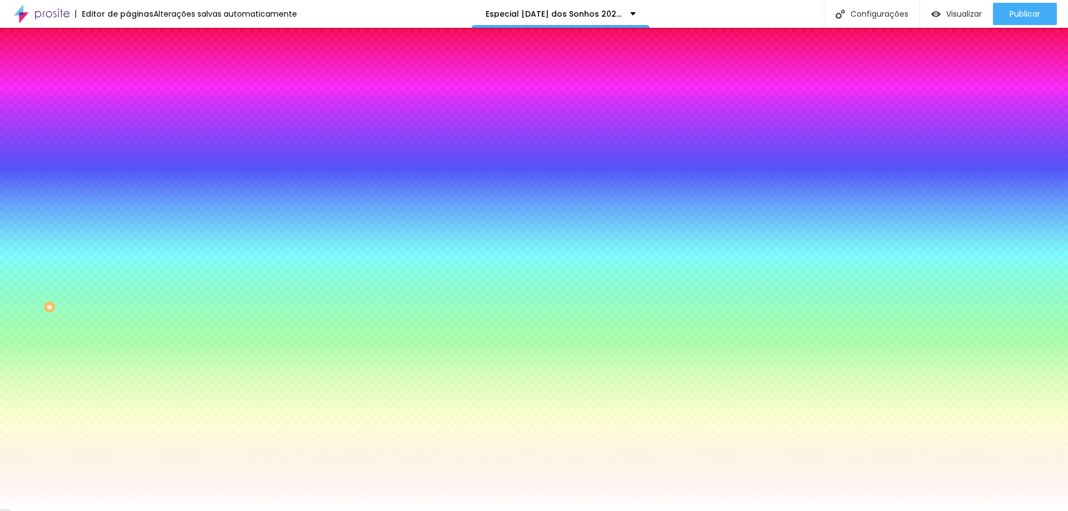
click at [128, 102] on span "Adicionar imagem" at bounding box center [164, 97] width 72 height 9
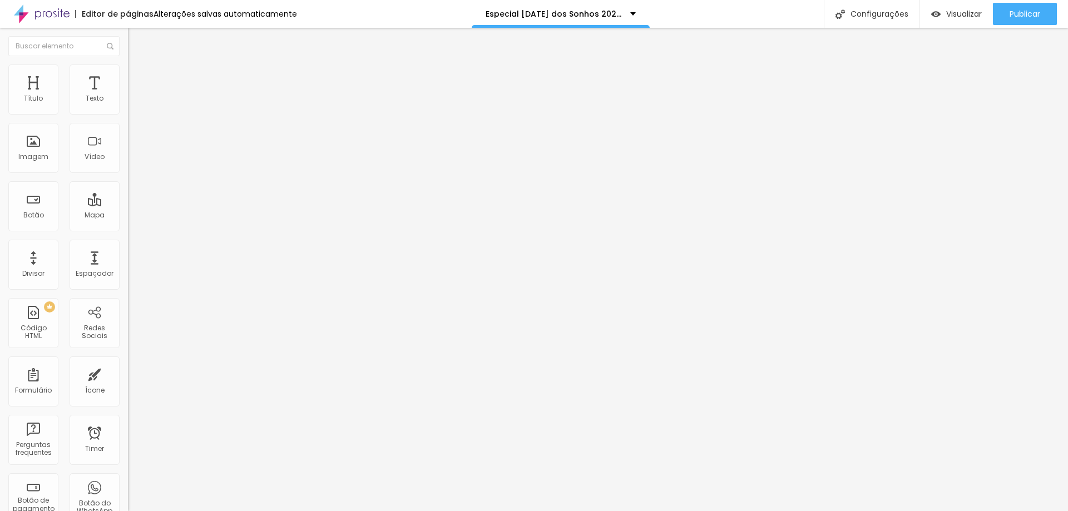
click at [138, 77] on span "Estilo" at bounding box center [146, 71] width 17 height 9
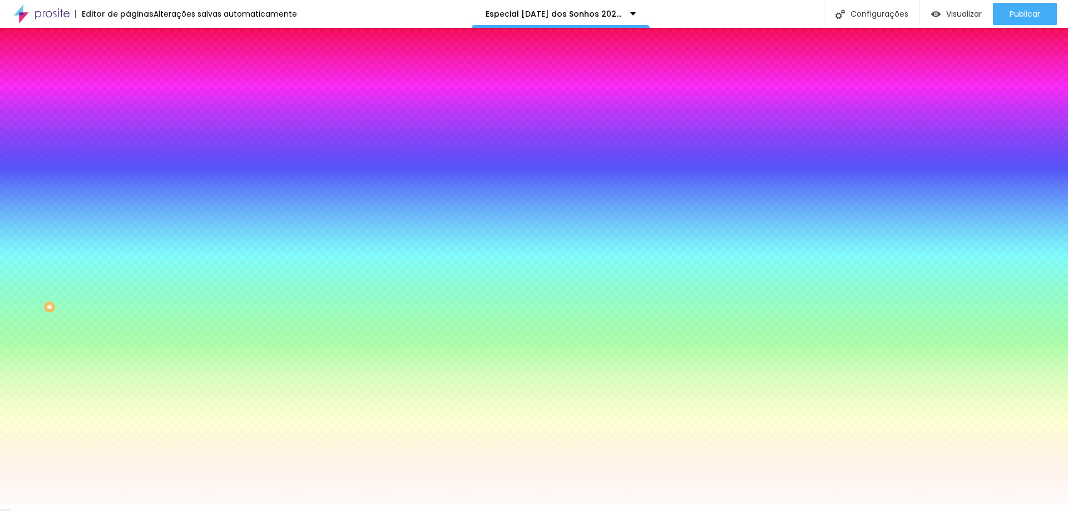
click at [128, 102] on span "Adicionar imagem" at bounding box center [164, 97] width 72 height 9
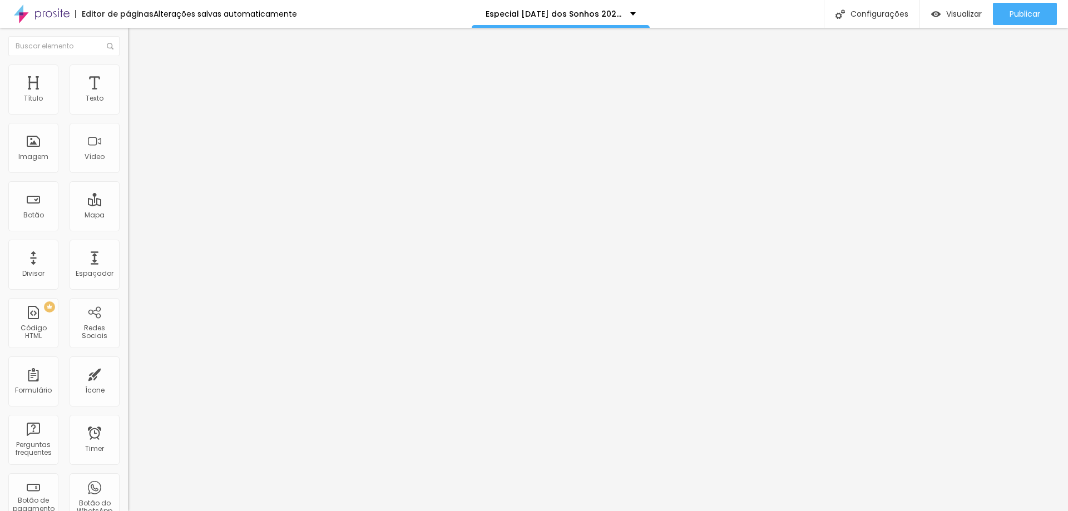
click at [128, 69] on img at bounding box center [133, 70] width 10 height 10
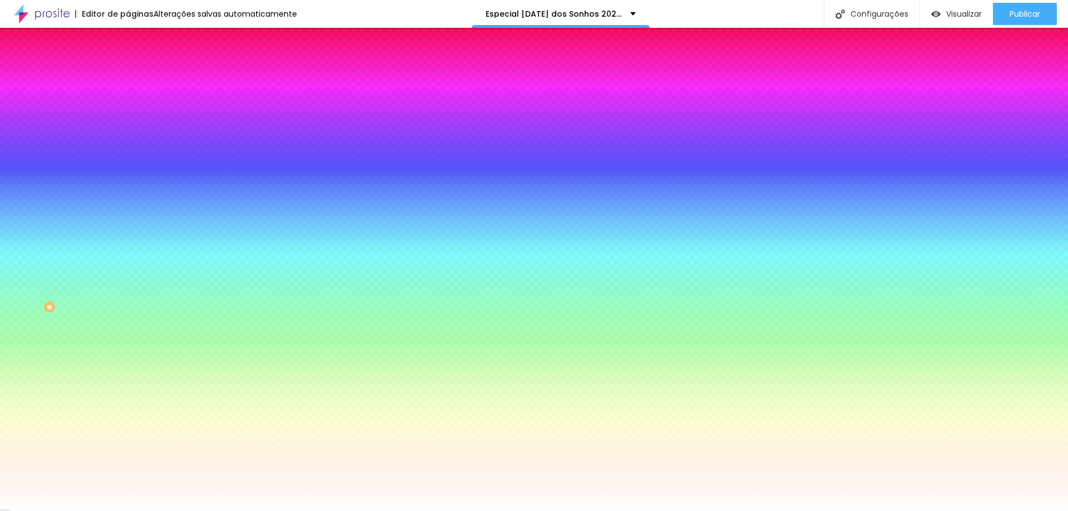
click at [128, 102] on span "Adicionar imagem" at bounding box center [164, 97] width 72 height 9
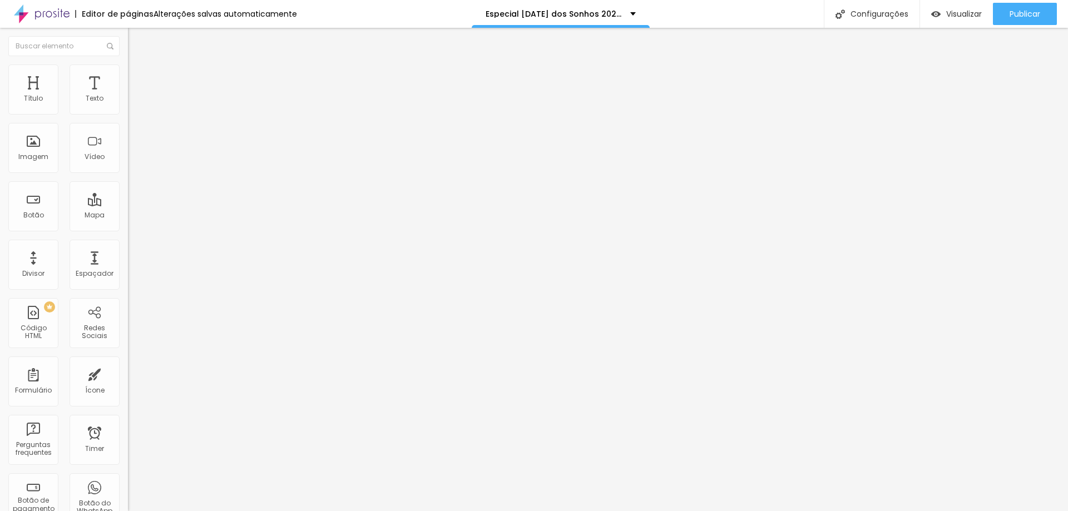
click at [128, 70] on li "Avançado" at bounding box center [192, 70] width 128 height 11
click at [128, 152] on div at bounding box center [192, 152] width 128 height 0
click at [128, 159] on div at bounding box center [192, 159] width 128 height 0
click at [128, 166] on div at bounding box center [192, 166] width 128 height 0
click at [128, 63] on img at bounding box center [133, 58] width 10 height 10
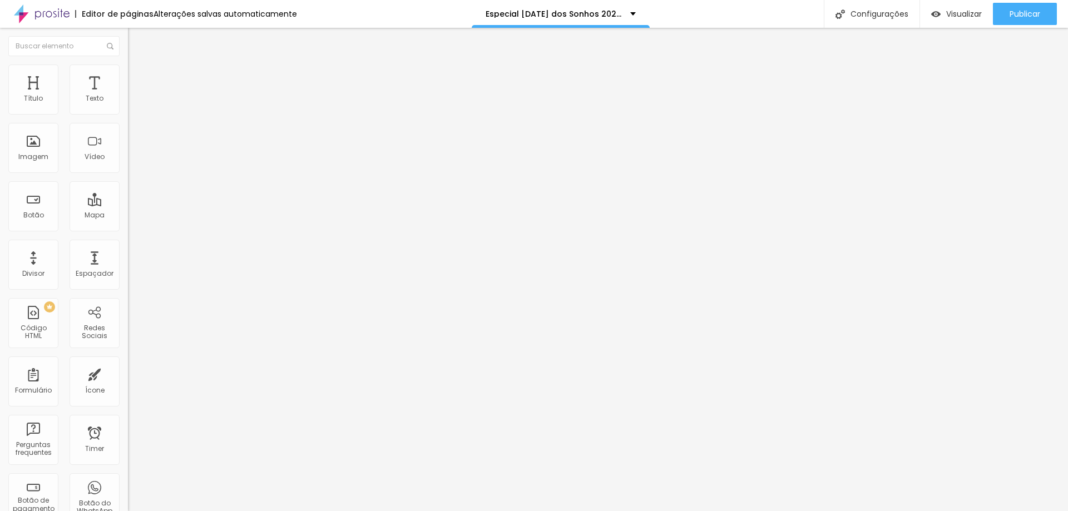
click at [136, 41] on img "button" at bounding box center [140, 40] width 9 height 9
click at [136, 44] on img "button" at bounding box center [140, 40] width 9 height 9
click at [128, 34] on button "Editar Espaçador" at bounding box center [192, 41] width 128 height 26
click at [1010, 12] on span "Publicar" at bounding box center [1025, 13] width 31 height 9
click at [128, 68] on img at bounding box center [133, 70] width 10 height 10
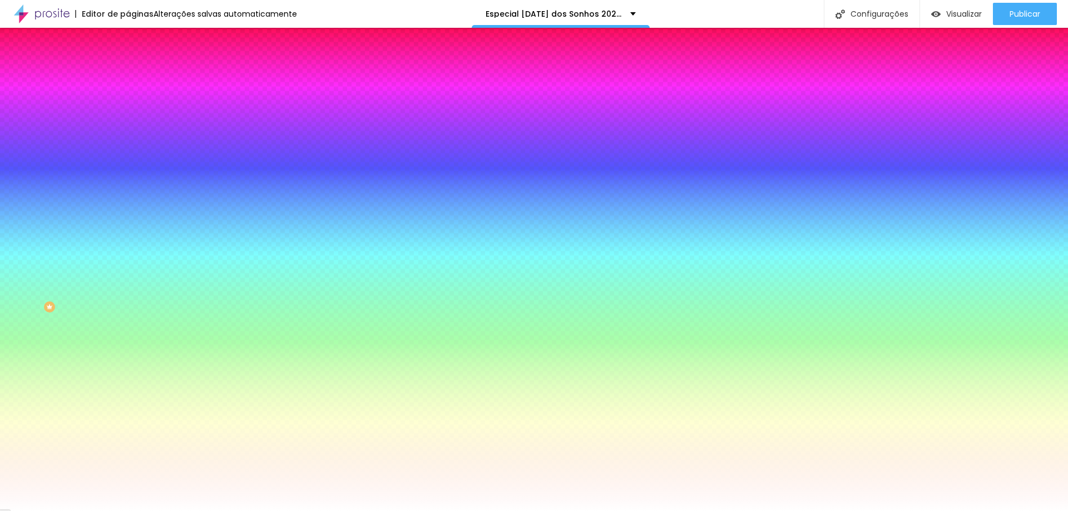
click at [189, 102] on span at bounding box center [192, 97] width 7 height 9
click at [128, 151] on div at bounding box center [192, 151] width 128 height 0
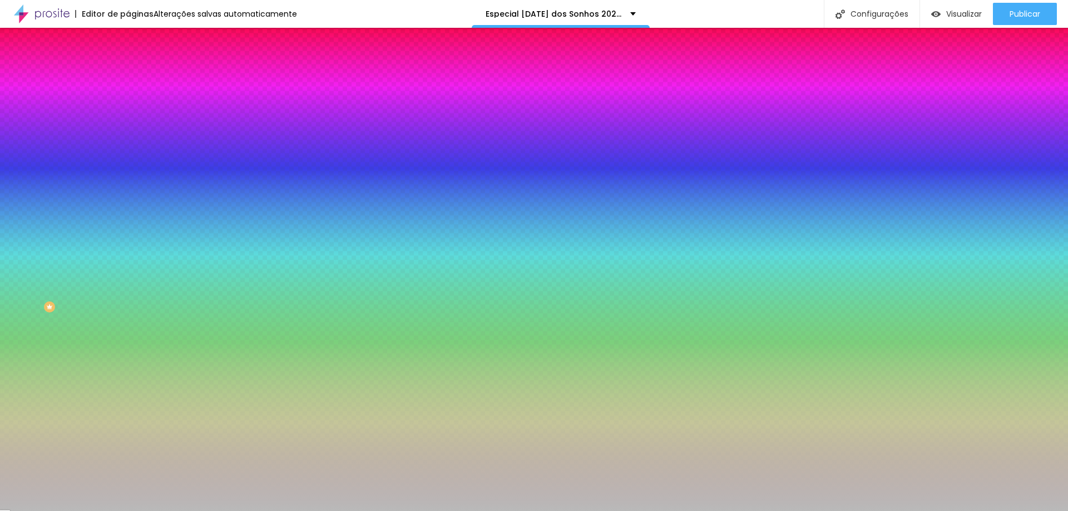
drag, startPoint x: 48, startPoint y: 251, endPoint x: 0, endPoint y: 239, distance: 49.4
click at [128, 231] on div "Imagem de fundo Adicionar imagem Efeito da Imagem Nenhum Nenhum Parallax Cor de…" at bounding box center [192, 159] width 128 height 144
click at [128, 334] on div "Editar Seção Conteúdo Estilo Avançado Imagem de fundo Adicionar imagem Efeito d…" at bounding box center [192, 270] width 128 height 484
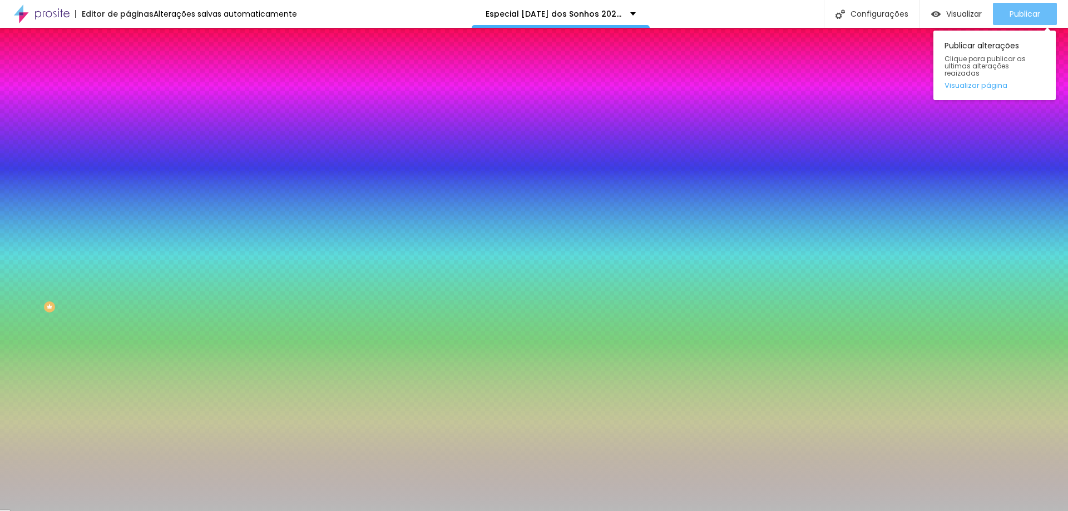
click at [1029, 4] on div "Publicar" at bounding box center [1025, 14] width 31 height 22
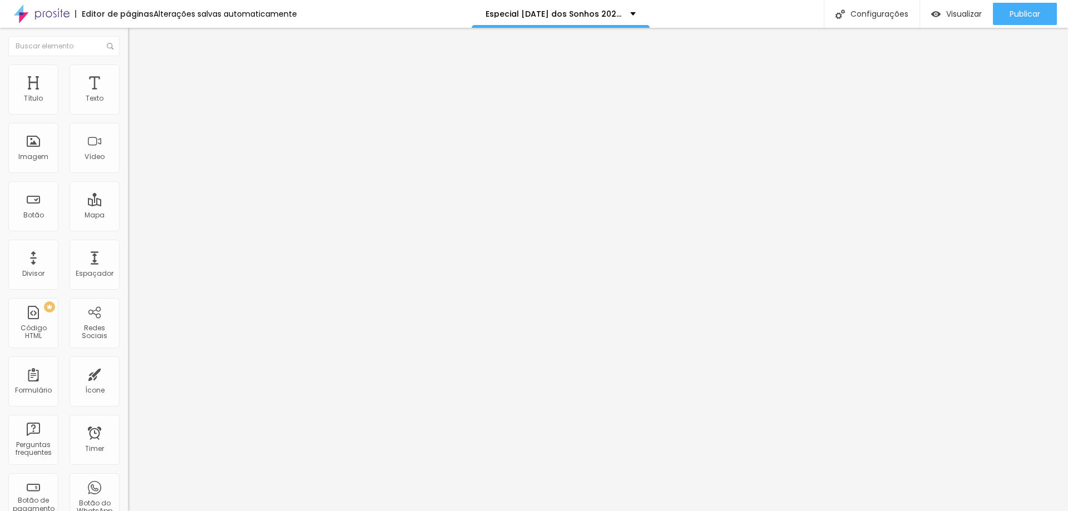
click at [128, 161] on div at bounding box center [192, 140] width 128 height 86
click at [77, 158] on div "<!-- Google Calendar Appointment Scheduling begin --> < iframe src = "[URL][DOM…" at bounding box center [464, 135] width 856 height 77
click at [128, 179] on div at bounding box center [192, 140] width 128 height 86
click at [1013, 16] on span "Publicar" at bounding box center [1025, 13] width 31 height 9
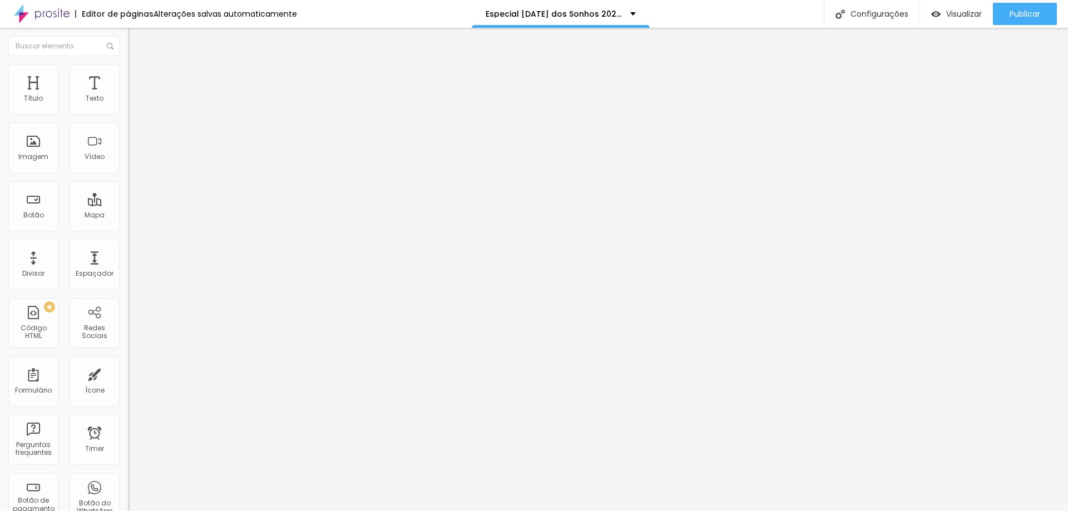
click at [138, 77] on span "Avançado" at bounding box center [156, 71] width 37 height 9
drag, startPoint x: 25, startPoint y: 111, endPoint x: 171, endPoint y: 114, distance: 145.8
click at [171, 205] on input "range" at bounding box center [164, 209] width 72 height 9
drag, startPoint x: 26, startPoint y: 133, endPoint x: 175, endPoint y: 139, distance: 149.2
click at [175, 362] on input "range" at bounding box center [164, 366] width 72 height 9
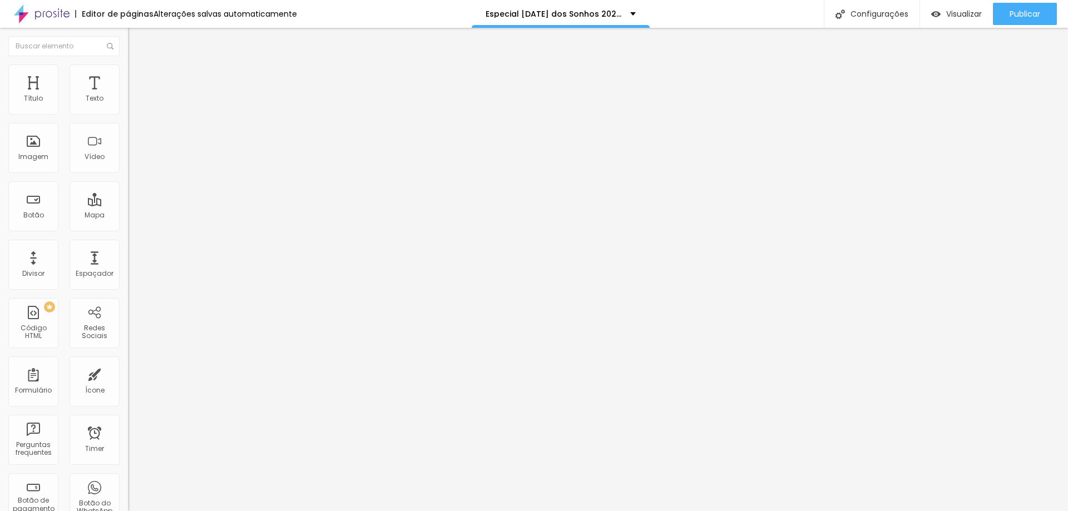
click at [128, 76] on li "Avançado" at bounding box center [192, 70] width 128 height 11
click at [128, 70] on ul "Conteúdo Avançado" at bounding box center [192, 64] width 128 height 22
click at [128, 70] on li "Avançado" at bounding box center [192, 70] width 128 height 11
click at [128, 76] on li "Avançado" at bounding box center [192, 81] width 128 height 11
click at [138, 76] on span "Estilo" at bounding box center [146, 71] width 17 height 9
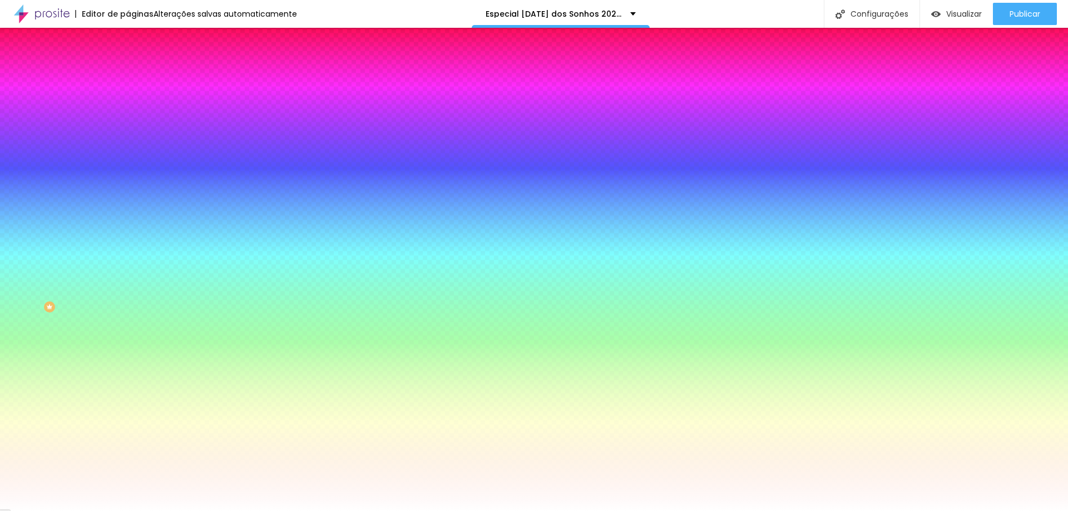
click at [138, 66] on span "Conteúdo" at bounding box center [155, 60] width 34 height 9
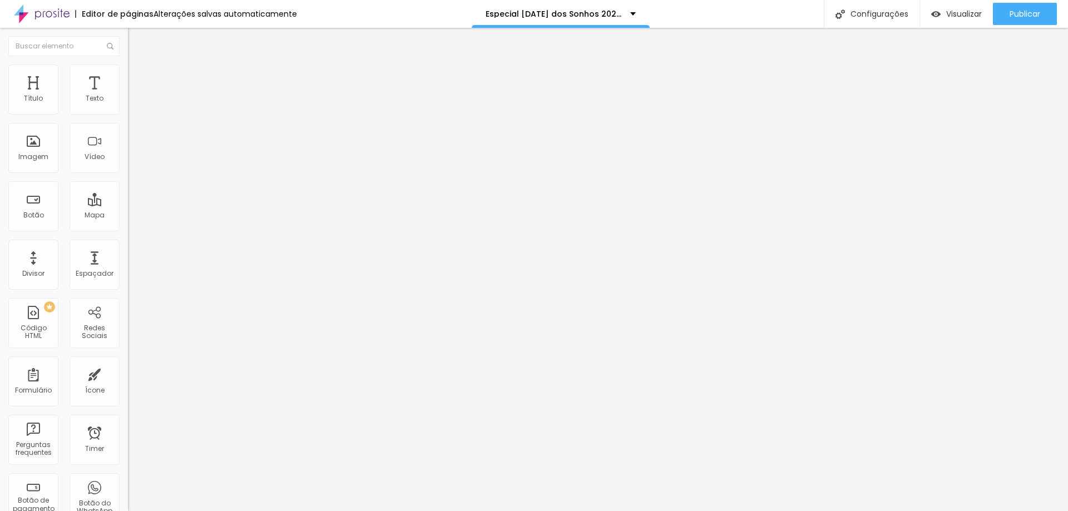
click at [128, 101] on span "Encaixotado" at bounding box center [149, 96] width 43 height 9
click at [137, 112] on span "Encaixotado" at bounding box center [158, 106] width 43 height 9
click at [1032, 10] on span "Publicar" at bounding box center [1025, 13] width 31 height 9
click at [128, 65] on img at bounding box center [133, 70] width 10 height 10
drag, startPoint x: 94, startPoint y: 110, endPoint x: 161, endPoint y: 108, distance: 67.4
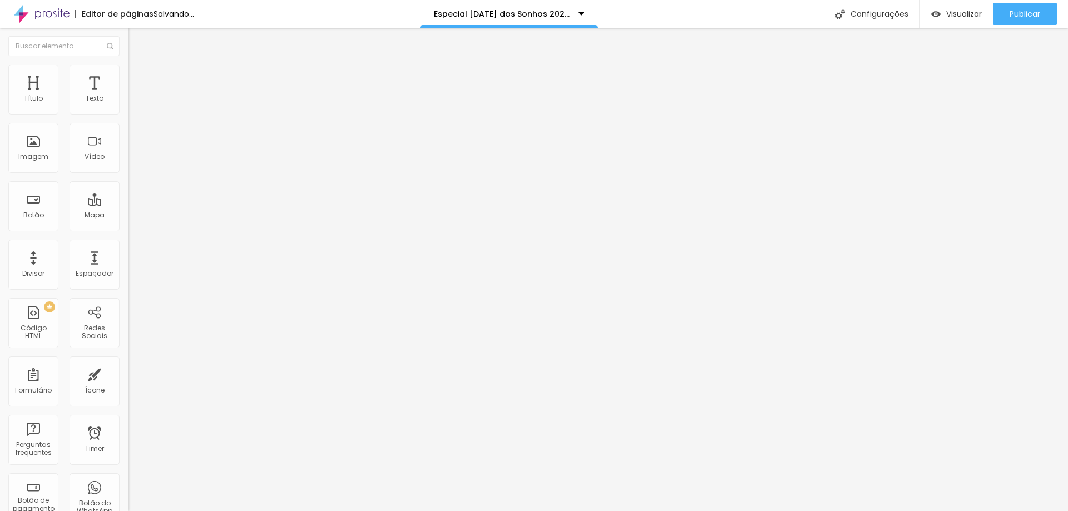
click at [161, 205] on input "range" at bounding box center [164, 209] width 72 height 9
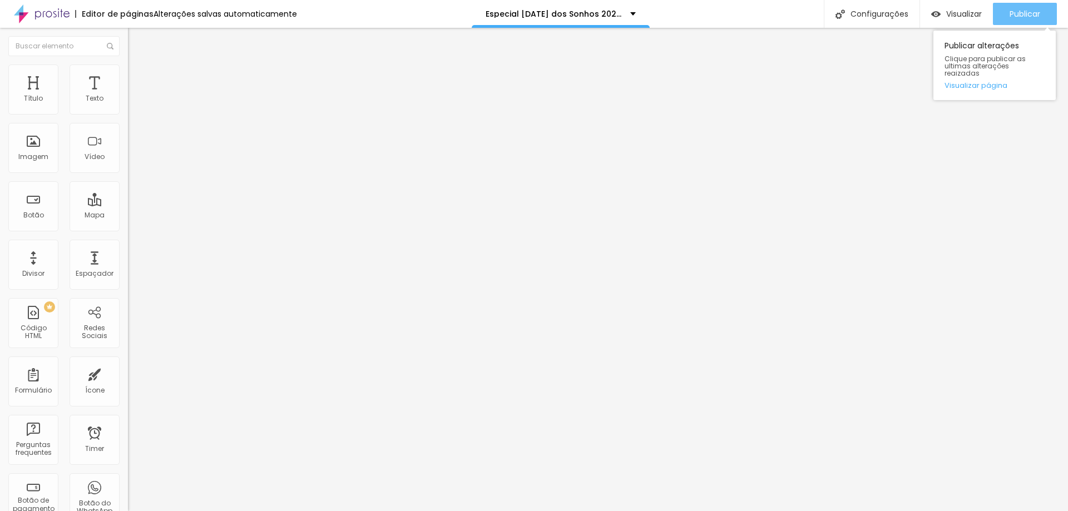
click at [1011, 12] on span "Publicar" at bounding box center [1025, 13] width 31 height 9
click at [972, 17] on span "Visualizar" at bounding box center [964, 13] width 36 height 9
click at [128, 101] on span "Encaixotado" at bounding box center [149, 96] width 43 height 9
click at [138, 78] on span "Avançado" at bounding box center [156, 82] width 37 height 9
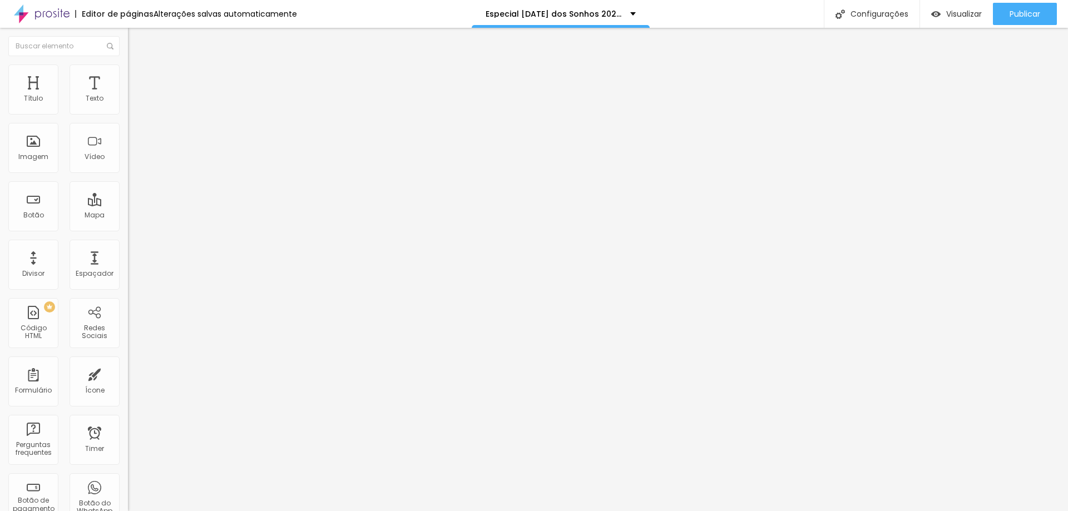
drag, startPoint x: 24, startPoint y: 110, endPoint x: 126, endPoint y: 119, distance: 102.3
click at [128, 216] on input "range" at bounding box center [164, 220] width 72 height 9
drag, startPoint x: 24, startPoint y: 131, endPoint x: 5, endPoint y: 134, distance: 19.0
click at [128, 373] on input "range" at bounding box center [164, 377] width 72 height 9
click at [1011, 14] on span "Publicar" at bounding box center [1025, 13] width 31 height 9
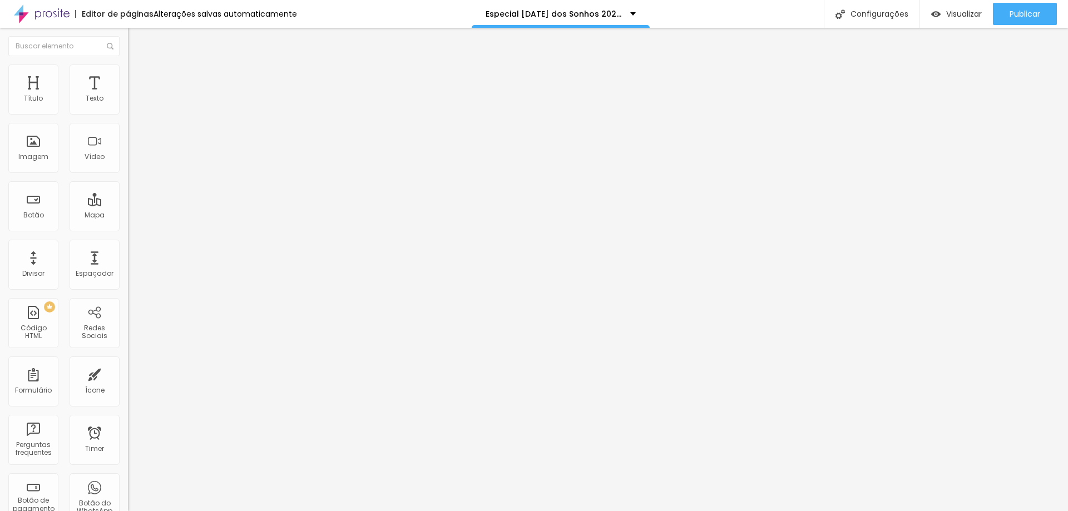
click at [128, 110] on img at bounding box center [132, 106] width 8 height 8
click at [136, 41] on img "button" at bounding box center [140, 40] width 9 height 9
click at [128, 96] on span "Adicionar imagem" at bounding box center [164, 90] width 72 height 9
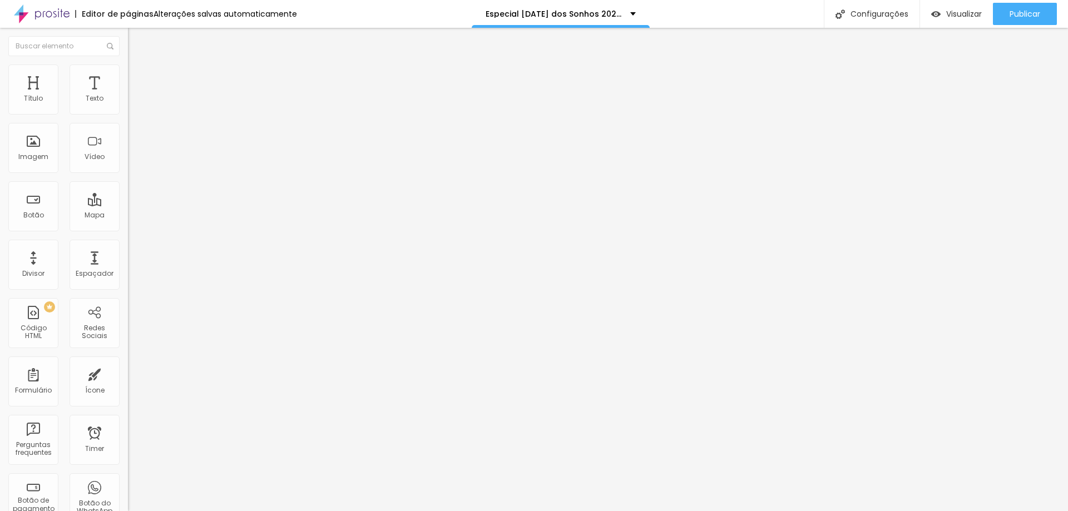
click at [128, 71] on li "Estilo" at bounding box center [192, 70] width 128 height 11
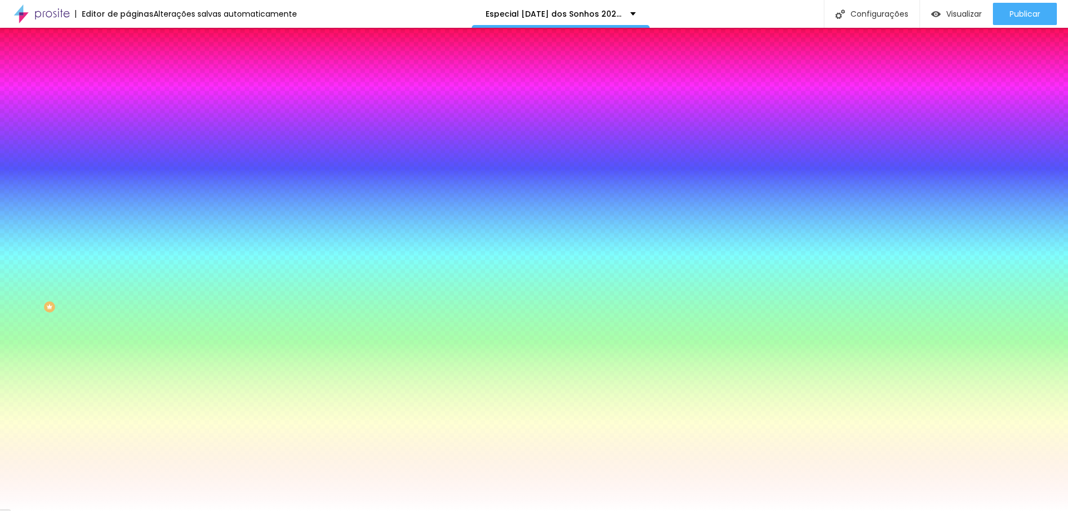
click at [128, 102] on span "Adicionar imagem" at bounding box center [164, 97] width 72 height 9
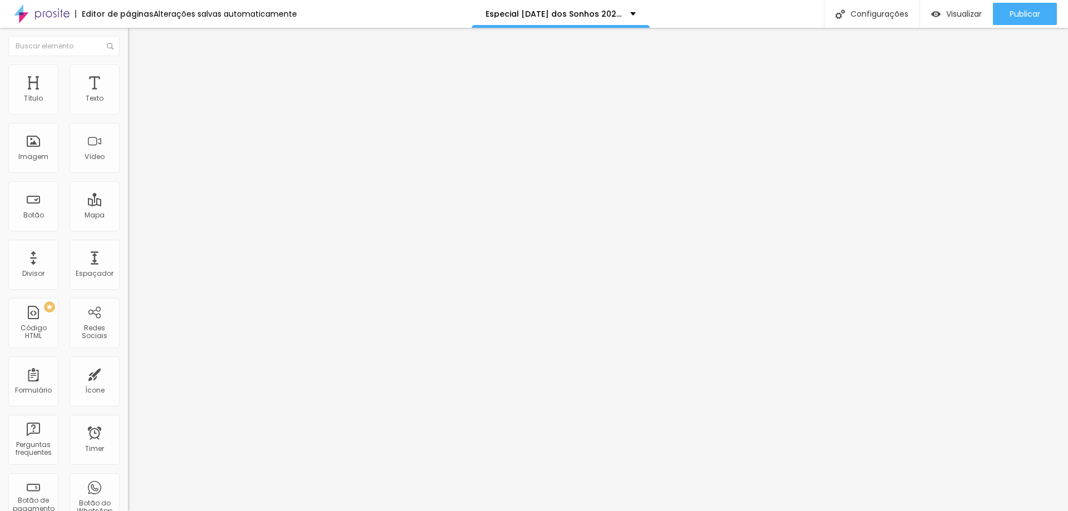
click at [128, 174] on span "Original" at bounding box center [141, 169] width 27 height 9
click at [128, 193] on div "Quadrado 1:1" at bounding box center [192, 189] width 128 height 7
click at [128, 188] on span "Padrão" at bounding box center [140, 182] width 25 height 9
click at [128, 190] on div "Padrão 4:3" at bounding box center [192, 185] width 128 height 11
click at [128, 181] on span "Cinema" at bounding box center [142, 175] width 28 height 9
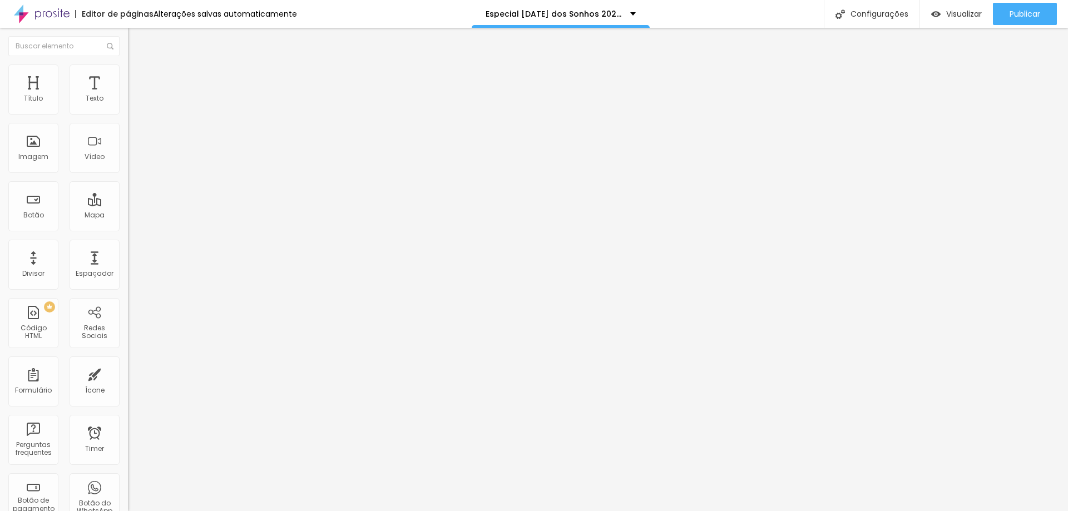
click at [128, 76] on li "Avançado" at bounding box center [192, 81] width 128 height 11
drag, startPoint x: 31, startPoint y: 107, endPoint x: 4, endPoint y: 109, distance: 26.2
click at [128, 216] on input "range" at bounding box center [164, 220] width 72 height 9
drag, startPoint x: 29, startPoint y: 131, endPoint x: 12, endPoint y: 124, distance: 19.2
click at [128, 373] on input "range" at bounding box center [164, 377] width 72 height 9
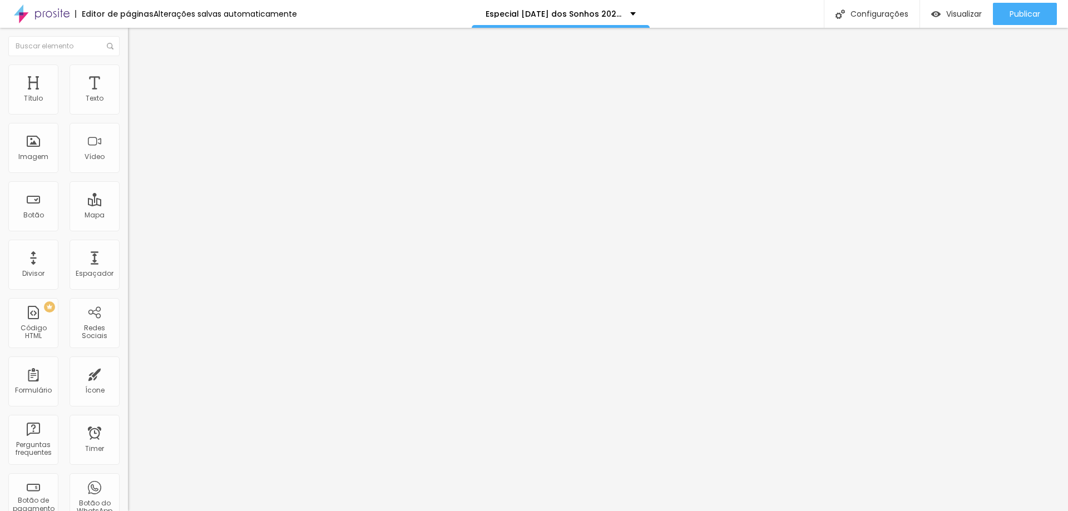
click at [128, 76] on ul "Conteúdo Estilo Avançado" at bounding box center [192, 69] width 128 height 33
click at [138, 75] on span "Estilo" at bounding box center [146, 71] width 17 height 9
drag, startPoint x: 113, startPoint y: 120, endPoint x: 47, endPoint y: 119, distance: 66.2
click at [128, 114] on input "range" at bounding box center [164, 109] width 72 height 9
click at [128, 63] on img at bounding box center [133, 58] width 10 height 10
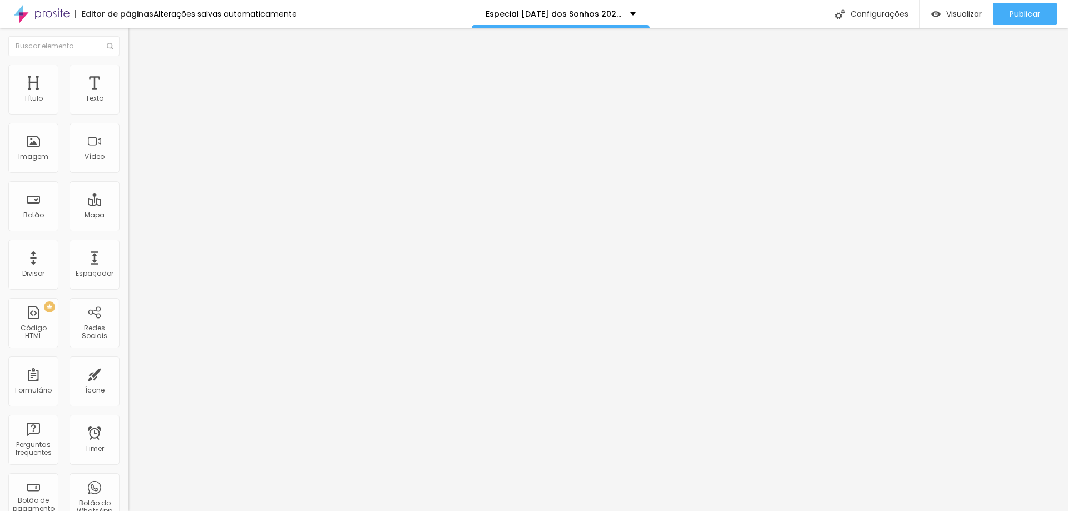
click at [128, 174] on span "16:9 Cinema" at bounding box center [149, 169] width 42 height 9
click at [128, 205] on span "Original" at bounding box center [141, 199] width 27 height 9
click at [128, 204] on div "Cinema 16:9 Padrão 4:3 Quadrado 1:1 Original" at bounding box center [192, 188] width 128 height 31
click at [128, 194] on span "Quadrado" at bounding box center [146, 189] width 36 height 9
click at [128, 181] on span "Cinema" at bounding box center [142, 175] width 28 height 9
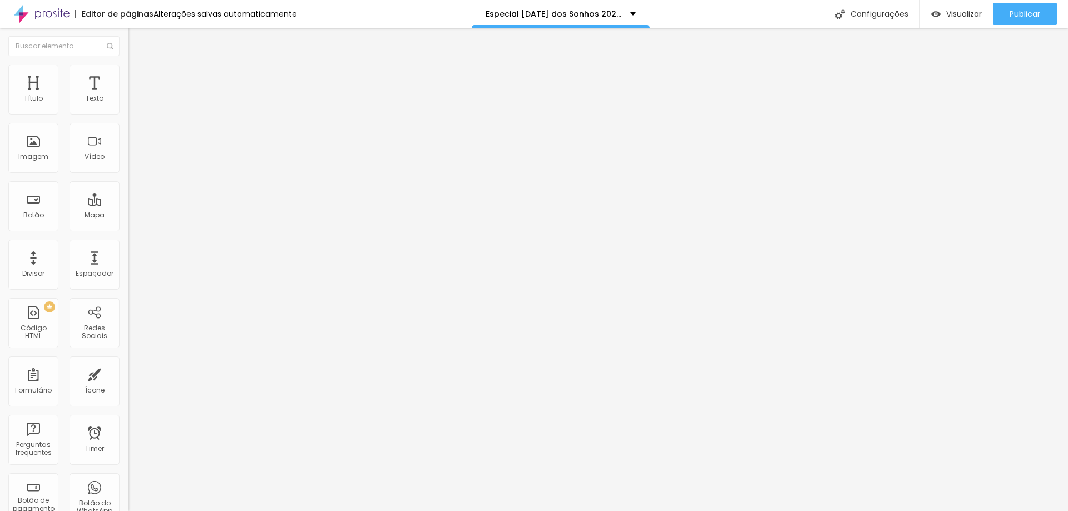
click at [128, 96] on span "Trocar imagem" at bounding box center [158, 90] width 61 height 9
click at [128, 205] on span "Original" at bounding box center [141, 199] width 27 height 9
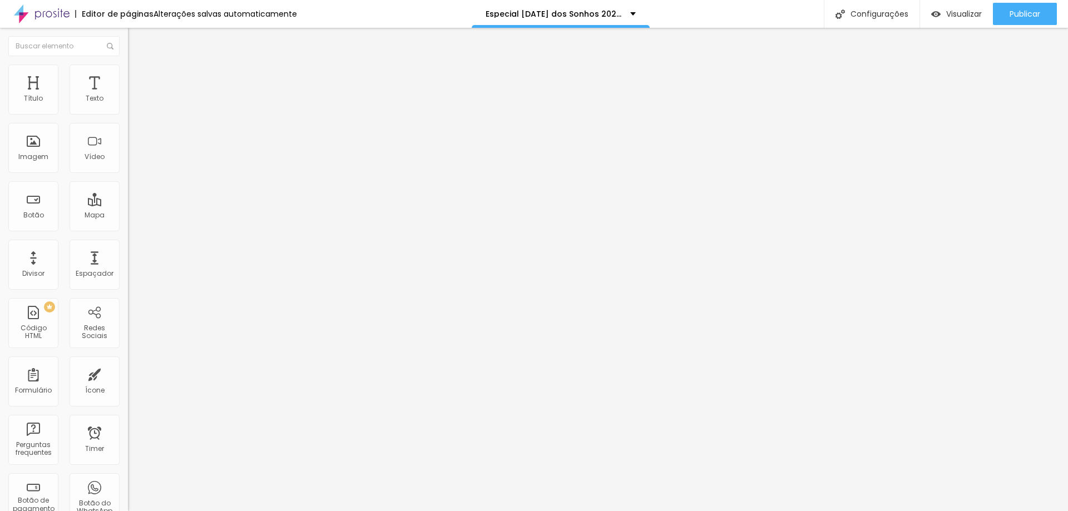
click at [128, 76] on li "Avançado" at bounding box center [192, 81] width 128 height 11
drag, startPoint x: 23, startPoint y: 114, endPoint x: 84, endPoint y: 115, distance: 60.7
click at [128, 116] on div "0 Espaço de cima" at bounding box center [192, 165] width 128 height 157
drag, startPoint x: 24, startPoint y: 111, endPoint x: 0, endPoint y: 107, distance: 24.8
click at [128, 216] on input "range" at bounding box center [164, 220] width 72 height 9
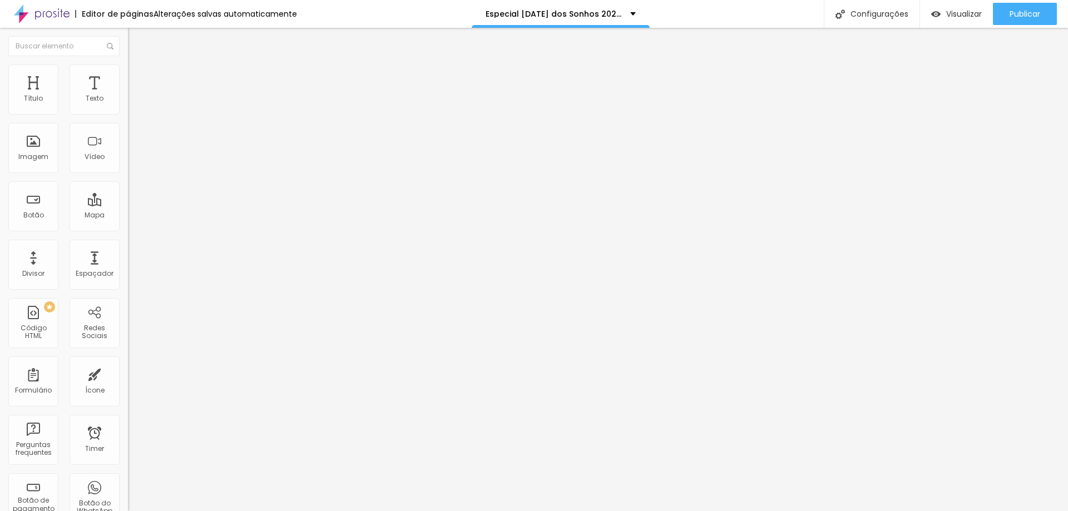
click at [138, 77] on span "Estilo" at bounding box center [146, 71] width 17 height 9
drag, startPoint x: 46, startPoint y: 120, endPoint x: 165, endPoint y: 124, distance: 119.1
click at [165, 114] on input "range" at bounding box center [164, 109] width 72 height 9
click at [1012, 16] on span "Publicar" at bounding box center [1025, 13] width 31 height 9
click at [128, 76] on li "Avançado" at bounding box center [192, 81] width 128 height 11
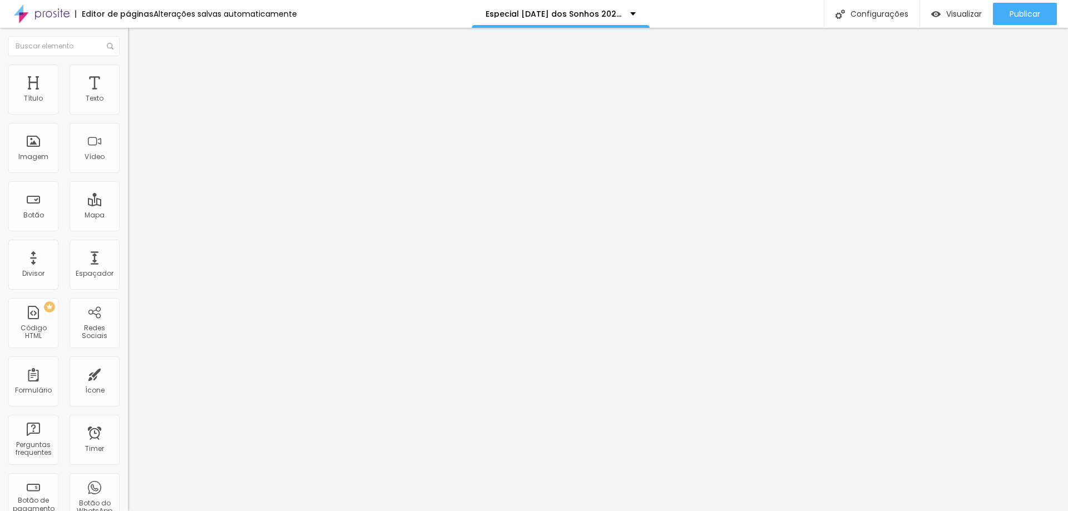
drag, startPoint x: 27, startPoint y: 110, endPoint x: 7, endPoint y: 109, distance: 20.0
click at [128, 216] on input "range" at bounding box center [164, 220] width 72 height 9
click at [128, 73] on li "Estilo" at bounding box center [192, 70] width 128 height 11
drag, startPoint x: 29, startPoint y: 140, endPoint x: 7, endPoint y: 146, distance: 23.1
click at [128, 244] on input "range" at bounding box center [164, 248] width 72 height 9
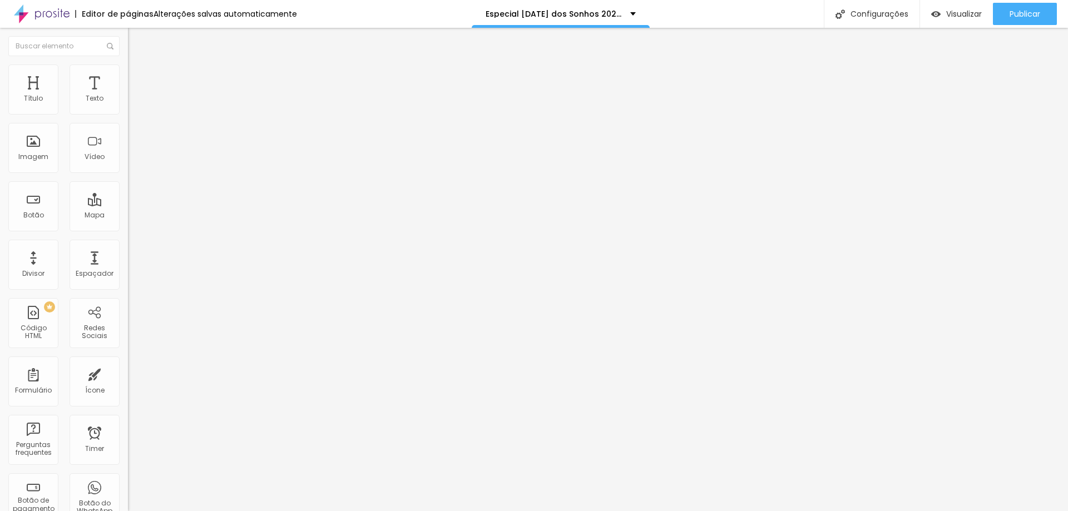
click at [138, 66] on span "Conteúdo" at bounding box center [155, 60] width 34 height 9
click at [138, 75] on span "Estilo" at bounding box center [146, 71] width 17 height 9
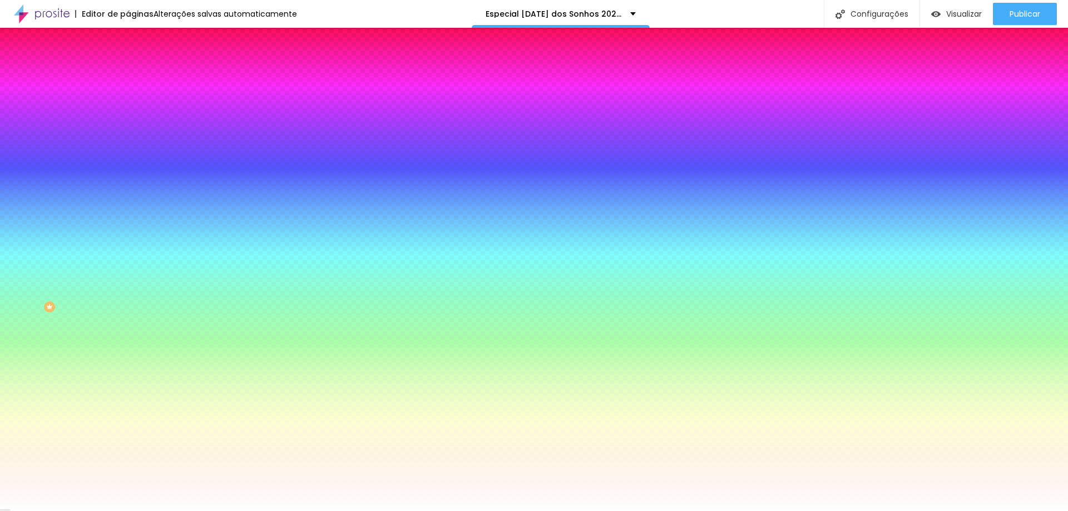
click at [128, 151] on div at bounding box center [192, 151] width 128 height 0
click at [128, 162] on input "#FFFFFF" at bounding box center [195, 156] width 134 height 11
drag, startPoint x: 114, startPoint y: 201, endPoint x: 88, endPoint y: 204, distance: 26.4
click at [128, 162] on input "#FFFFFF" at bounding box center [195, 156] width 134 height 11
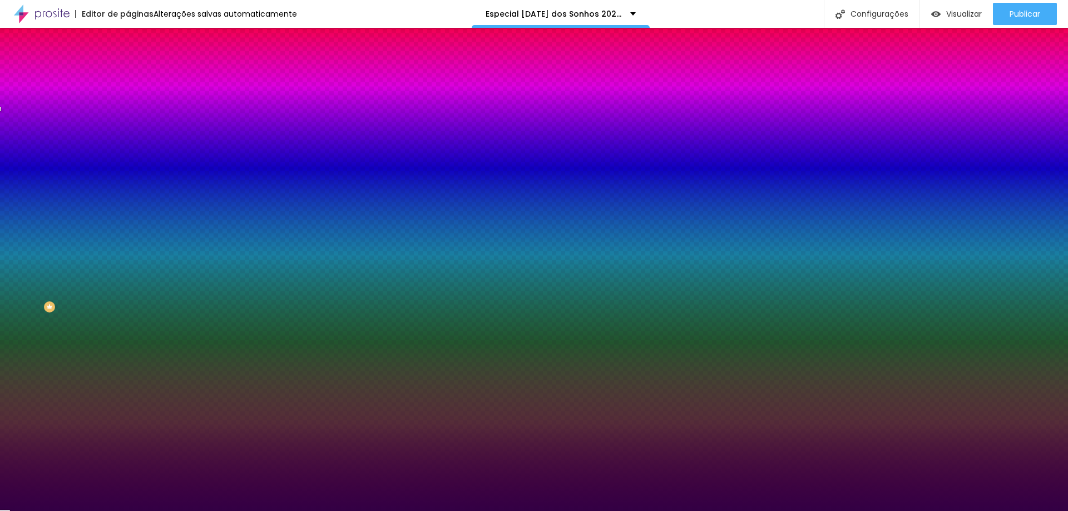
click at [128, 387] on div "Editar Seção Conteúdo Estilo Avançado Imagem de fundo Trocar imagem Efeito da I…" at bounding box center [192, 270] width 128 height 484
click at [128, 162] on input "#" at bounding box center [195, 156] width 134 height 11
click at [128, 151] on div at bounding box center [192, 151] width 128 height 0
drag, startPoint x: 114, startPoint y: 221, endPoint x: 117, endPoint y: 195, distance: 26.3
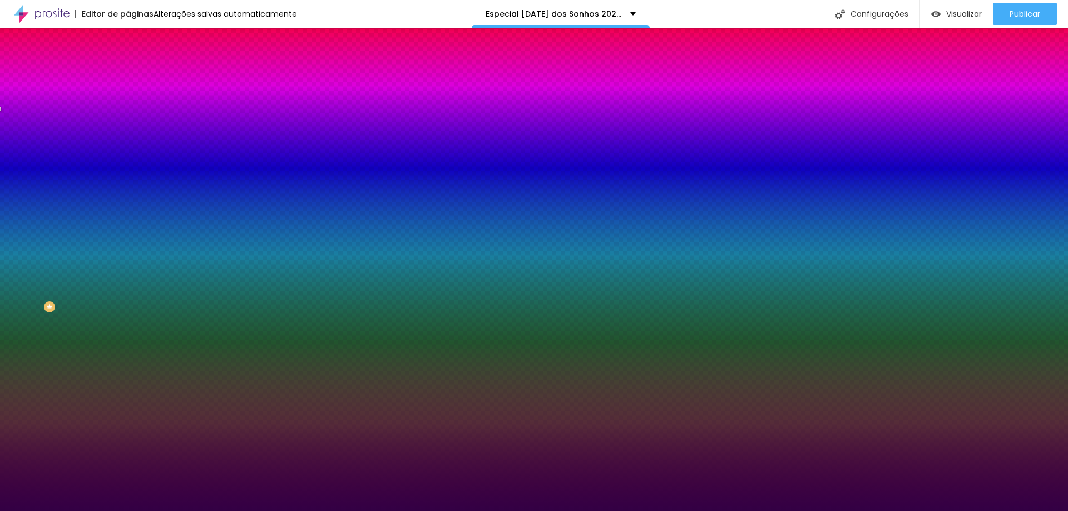
click at [128, 162] on div "Cor de fundo Voltar ao padrão #330044" at bounding box center [192, 147] width 128 height 31
click at [128, 151] on div at bounding box center [192, 151] width 128 height 0
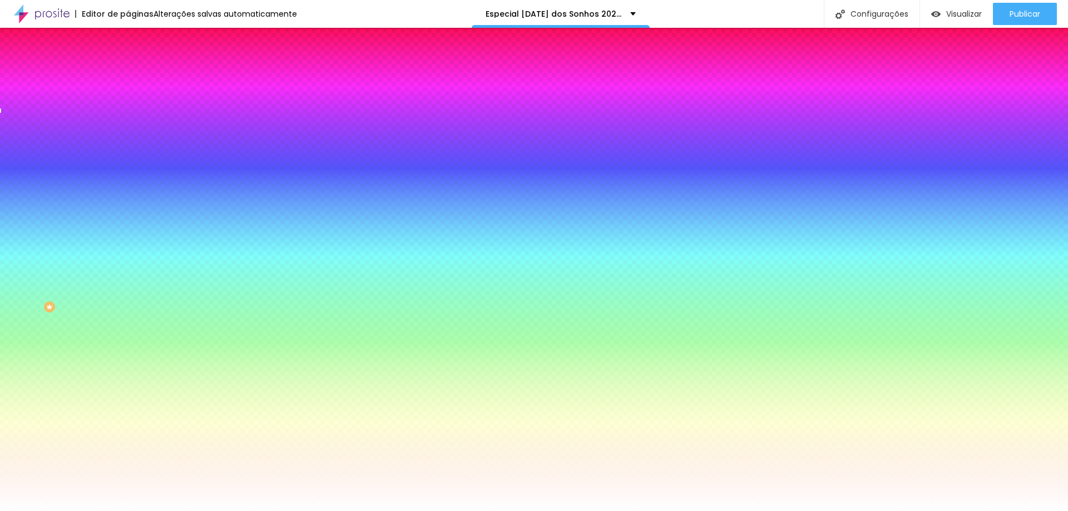
drag, startPoint x: 62, startPoint y: 236, endPoint x: 0, endPoint y: 194, distance: 74.9
click at [128, 194] on div "Imagem de fundo Trocar imagem Efeito da Imagem Nenhum Nenhum Parallax Cor de fu…" at bounding box center [192, 159] width 128 height 144
click at [128, 362] on div "Editar Seção Conteúdo Estilo Avançado Imagem de fundo Trocar imagem Efeito da I…" at bounding box center [192, 270] width 128 height 484
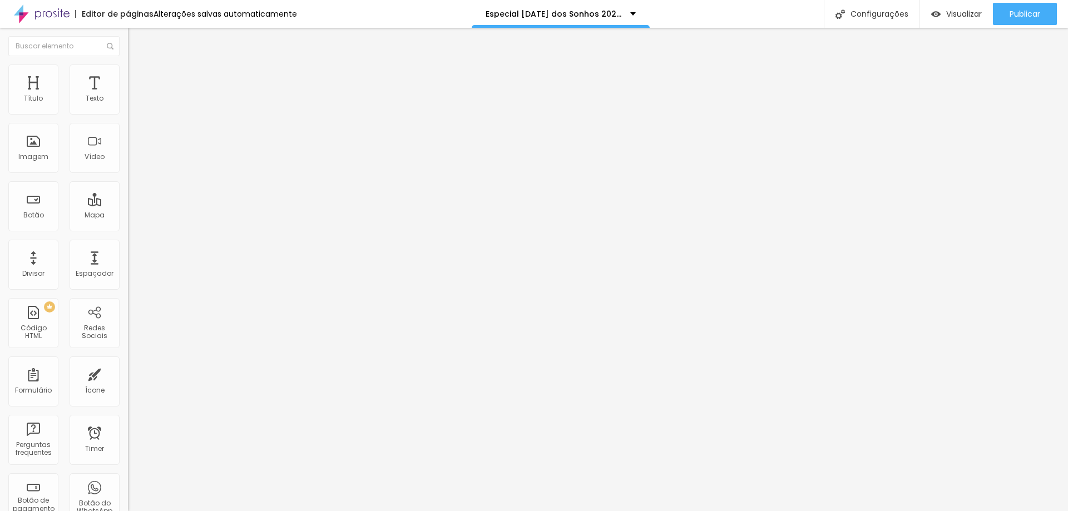
click at [128, 70] on li "Avançado" at bounding box center [192, 70] width 128 height 11
click at [128, 65] on li "Conteúdo" at bounding box center [192, 58] width 128 height 11
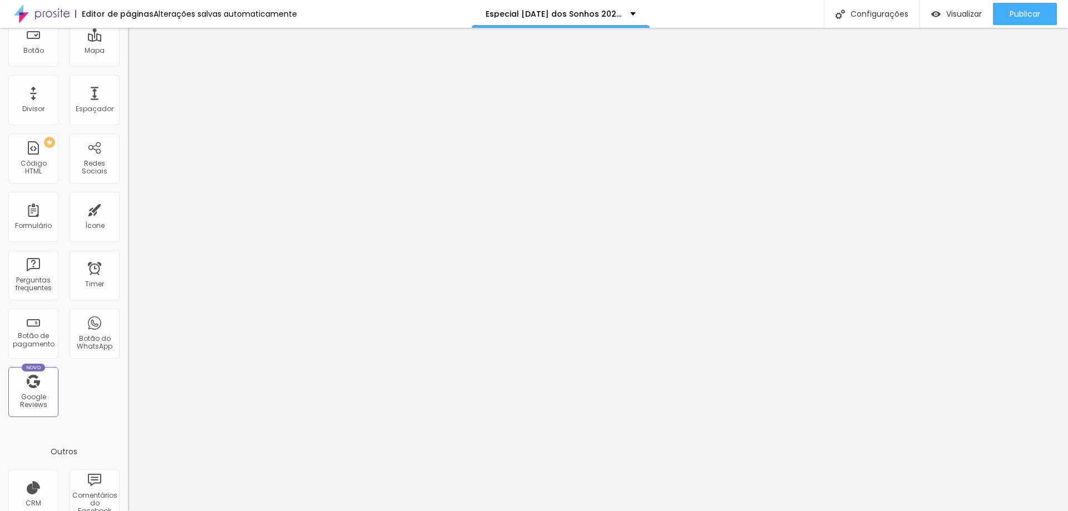
scroll to position [167, 0]
click at [27, 222] on div "Formulário" at bounding box center [33, 224] width 37 height 8
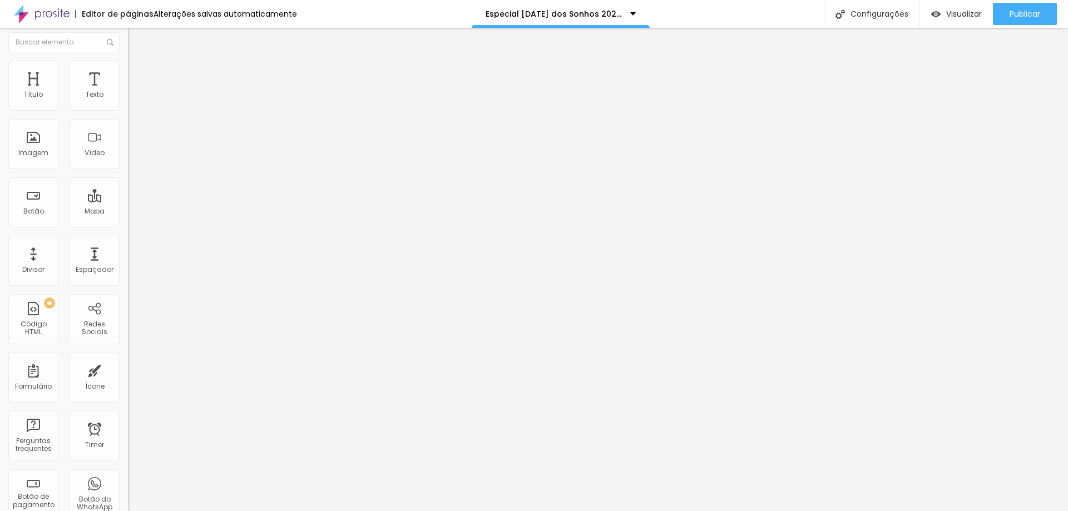
scroll to position [0, 0]
click at [128, 47] on button "Editar Código HTML" at bounding box center [192, 41] width 128 height 26
click at [128, 65] on img at bounding box center [133, 70] width 10 height 10
drag, startPoint x: 60, startPoint y: 109, endPoint x: 125, endPoint y: 100, distance: 65.6
click at [128, 205] on input "range" at bounding box center [164, 209] width 72 height 9
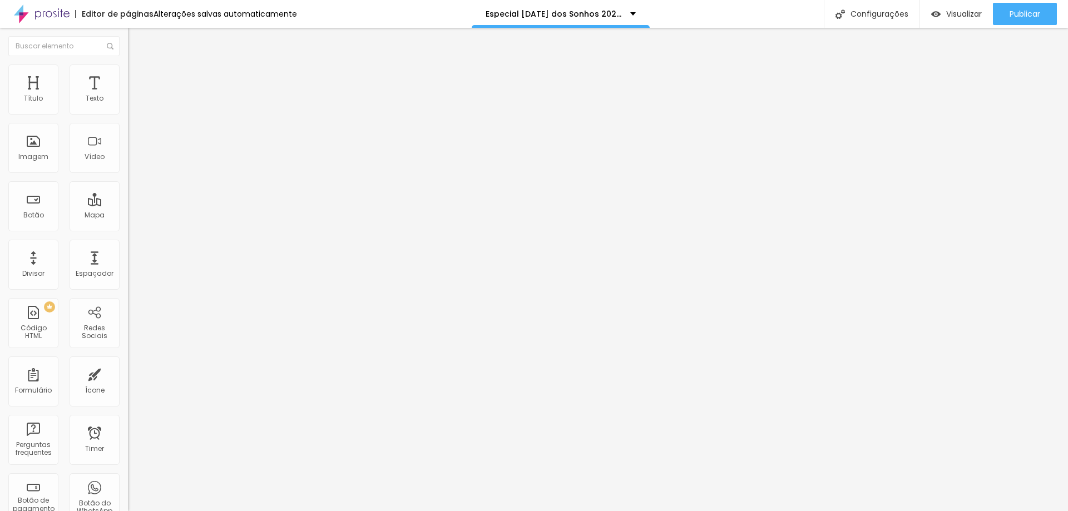
click at [128, 174] on span "Original" at bounding box center [141, 169] width 27 height 9
click at [128, 194] on span "Quadrado" at bounding box center [146, 189] width 36 height 9
click at [128, 181] on span "Cinema" at bounding box center [142, 175] width 28 height 9
click at [128, 205] on span "Original" at bounding box center [141, 199] width 27 height 9
click at [128, 67] on li "Estilo" at bounding box center [192, 70] width 128 height 11
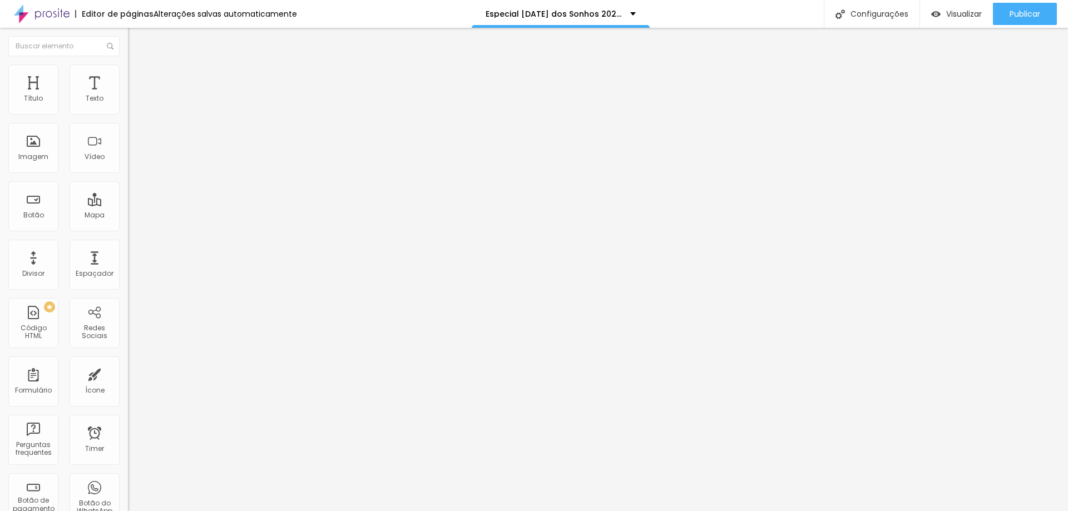
click at [128, 76] on li "Avançado" at bounding box center [192, 81] width 128 height 11
click at [128, 145] on div "<!-- Google Calendar Appointment Scheduling begin --> < iframe src = "[URL][DOM…" at bounding box center [556, 135] width 856 height 77
click at [136, 40] on img "button" at bounding box center [140, 40] width 9 height 9
click at [136, 41] on img "button" at bounding box center [140, 40] width 9 height 9
click at [128, 171] on div at bounding box center [192, 140] width 128 height 86
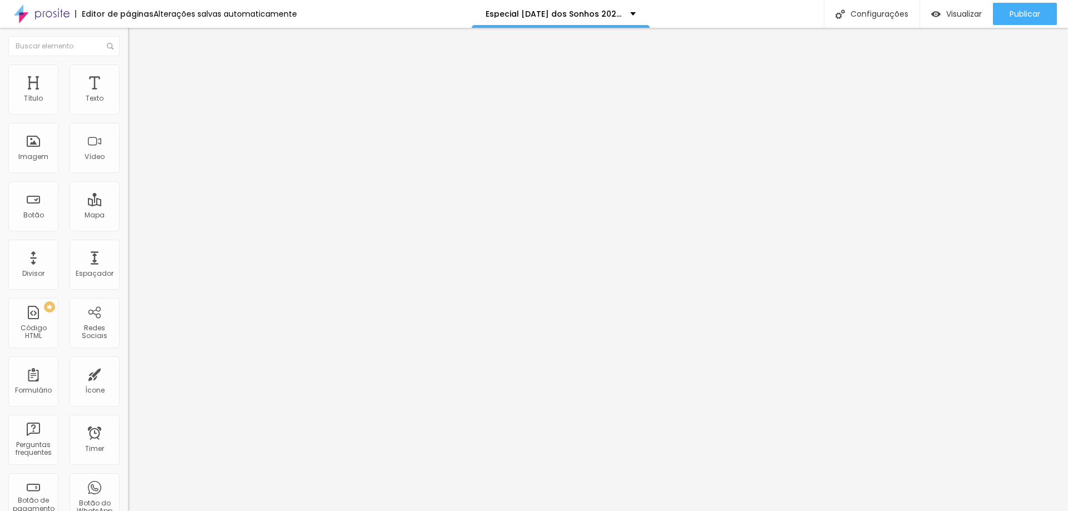
scroll to position [0, 92]
click at [138, 77] on span "Estilo" at bounding box center [146, 71] width 17 height 9
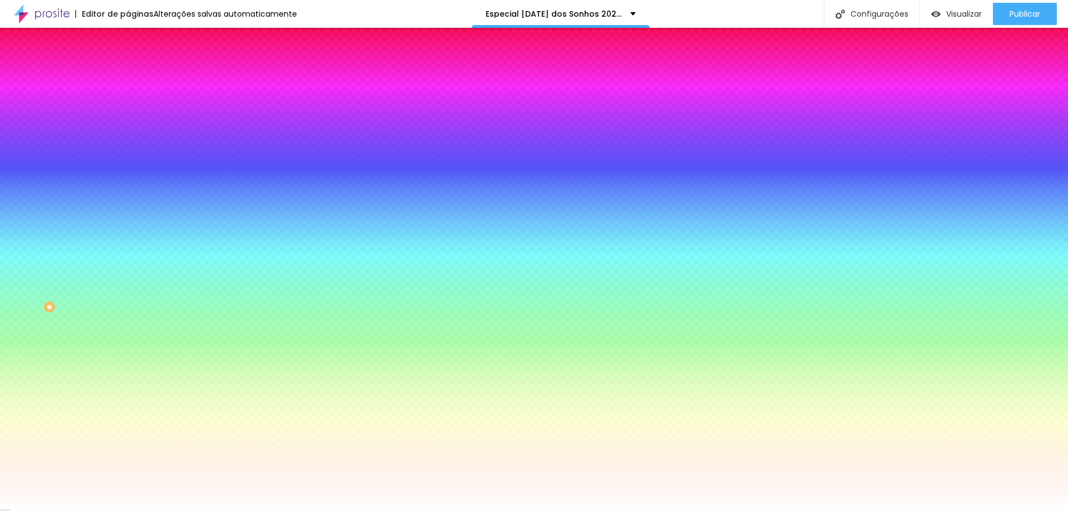
click at [128, 151] on div at bounding box center [192, 151] width 128 height 0
drag, startPoint x: 112, startPoint y: 202, endPoint x: 93, endPoint y: 205, distance: 19.8
click at [128, 162] on input "#FFFFFF" at bounding box center [195, 156] width 134 height 11
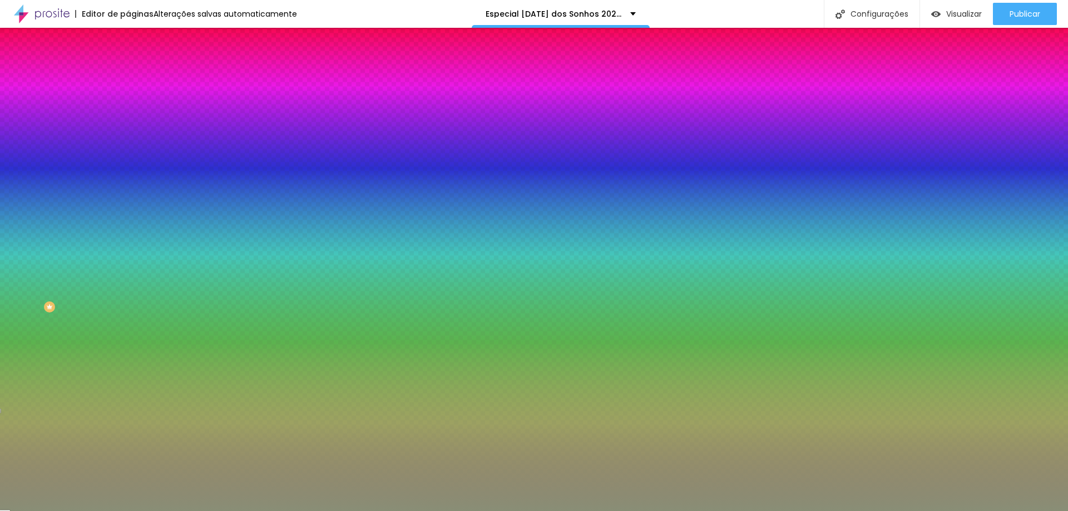
click at [128, 102] on span "Adicionar imagem" at bounding box center [164, 97] width 72 height 9
click at [128, 151] on div at bounding box center [192, 151] width 128 height 0
drag, startPoint x: 111, startPoint y: 255, endPoint x: 114, endPoint y: 264, distance: 9.2
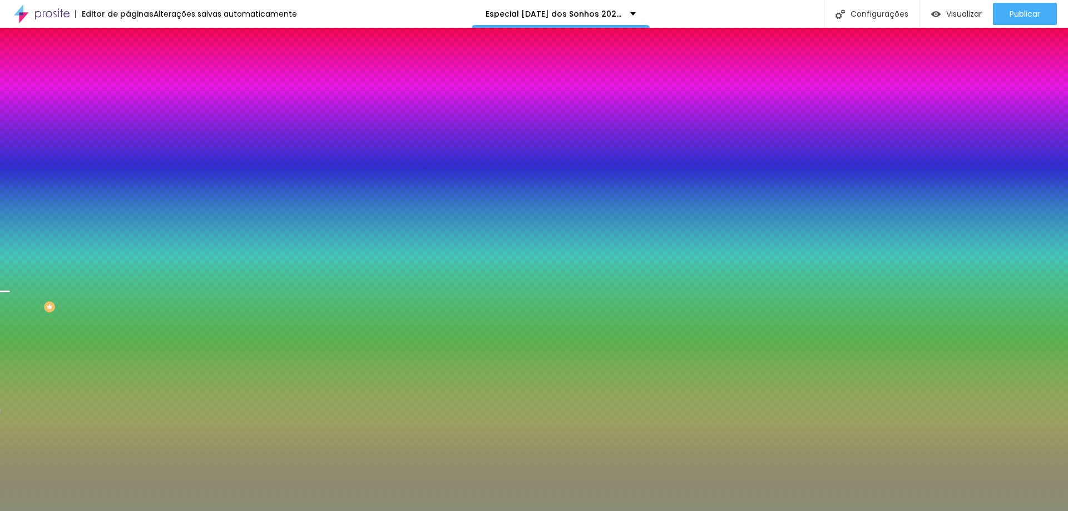
click at [114, 264] on div at bounding box center [534, 255] width 1068 height 511
click at [128, 385] on div "Editar Seção Conteúdo Estilo Avançado Imagem de fundo Trocar imagem Efeito da I…" at bounding box center [192, 270] width 128 height 484
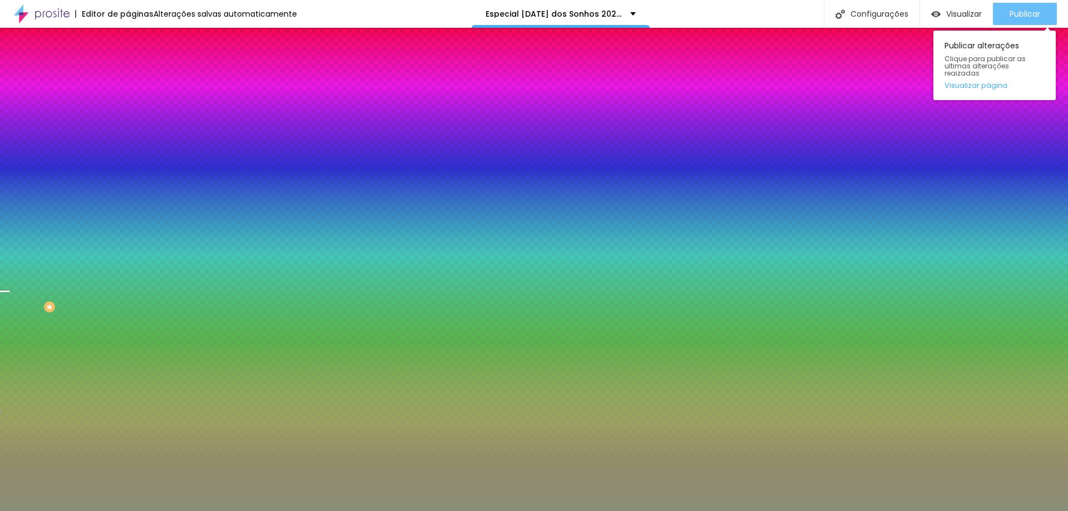
click at [1014, 22] on div "Publicar" at bounding box center [1025, 14] width 31 height 22
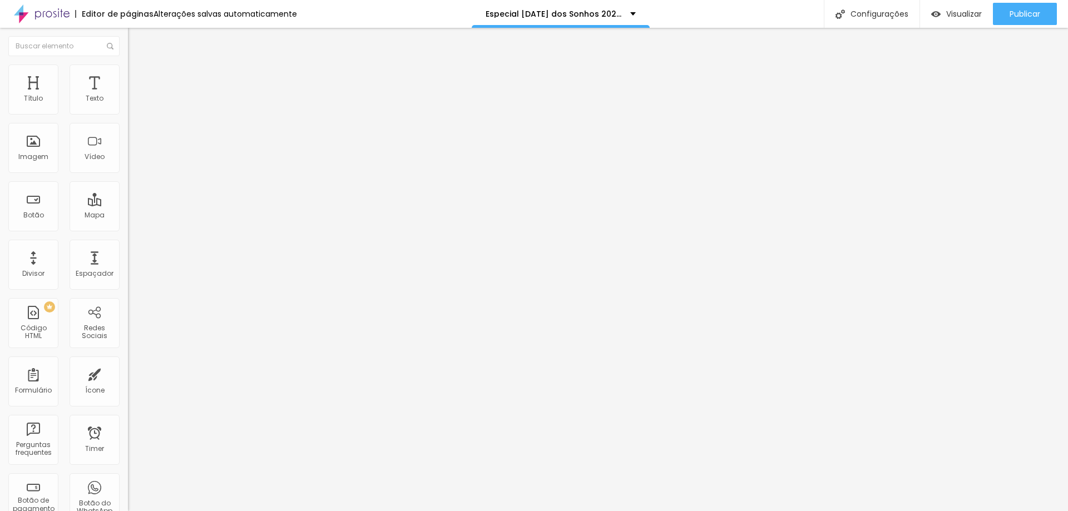
click at [128, 74] on li "Avançado" at bounding box center [192, 70] width 128 height 11
drag, startPoint x: 29, startPoint y: 110, endPoint x: 141, endPoint y: 115, distance: 112.5
click at [141, 205] on input "range" at bounding box center [164, 209] width 72 height 9
drag, startPoint x: 27, startPoint y: 132, endPoint x: 210, endPoint y: 142, distance: 183.9
click at [200, 362] on input "range" at bounding box center [164, 366] width 72 height 9
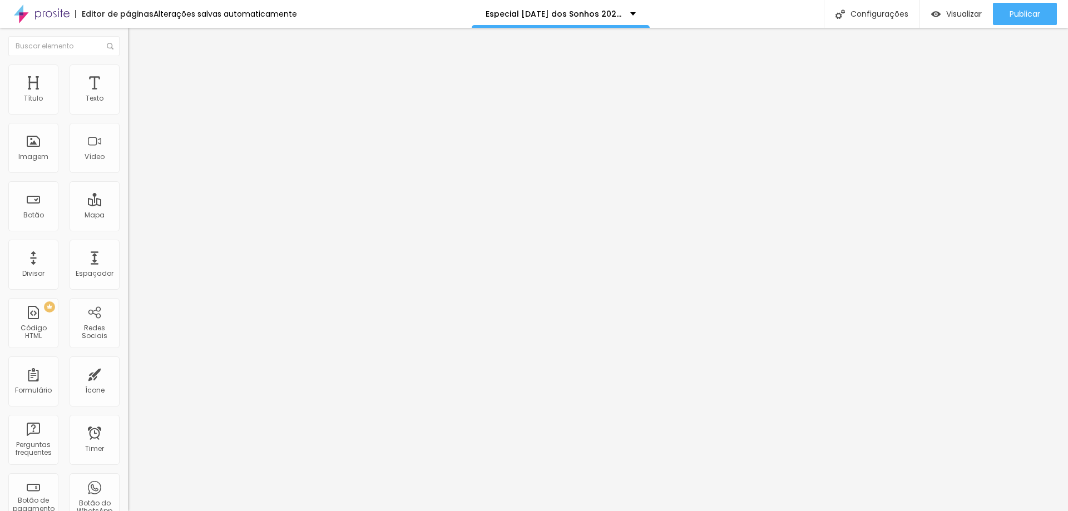
click at [128, 110] on img at bounding box center [132, 106] width 8 height 8
click at [138, 75] on span "Estilo" at bounding box center [146, 71] width 17 height 9
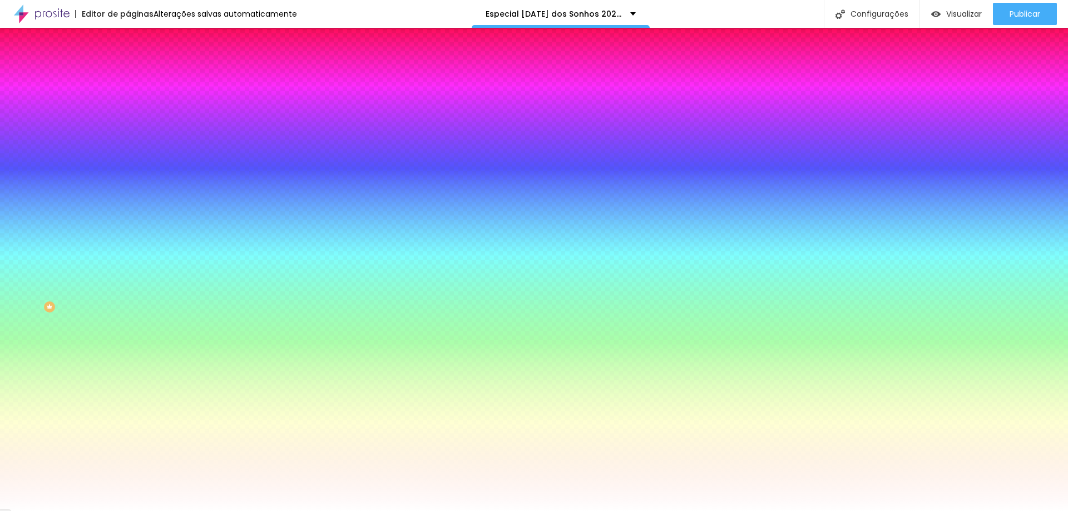
click at [138, 78] on span "Avançado" at bounding box center [156, 82] width 37 height 9
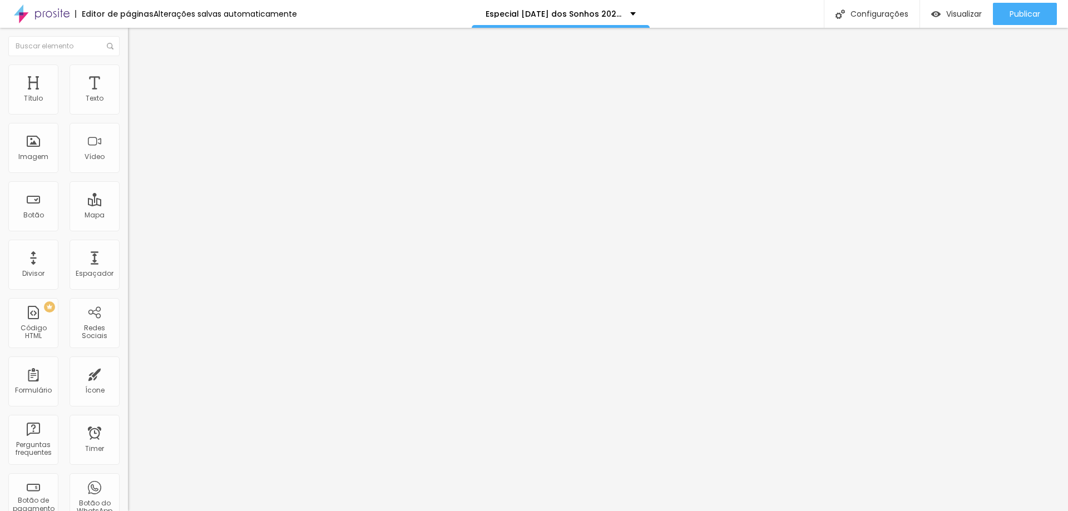
drag, startPoint x: 45, startPoint y: 111, endPoint x: 107, endPoint y: 112, distance: 61.8
click at [128, 216] on input "range" at bounding box center [164, 220] width 72 height 9
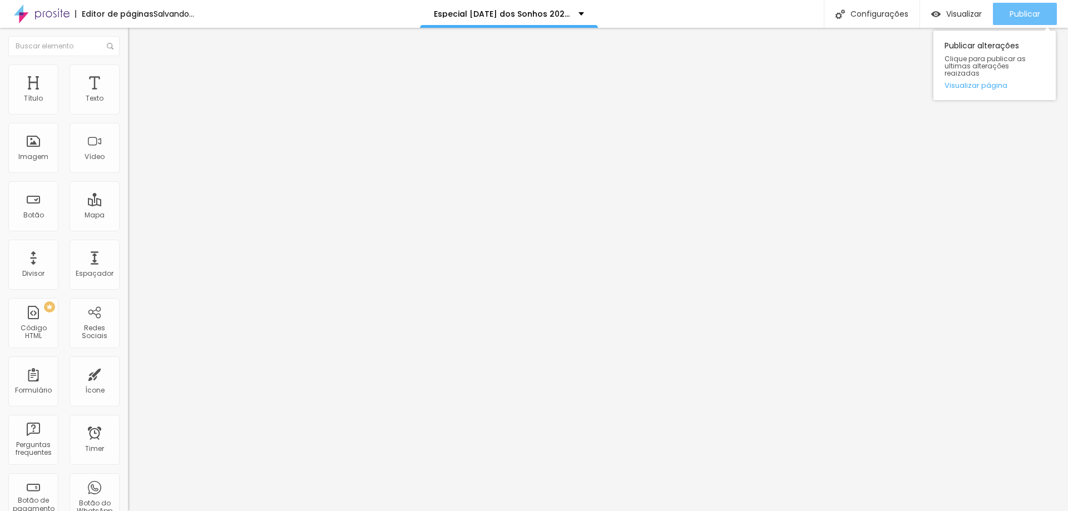
click at [1021, 17] on span "Publicar" at bounding box center [1025, 13] width 31 height 9
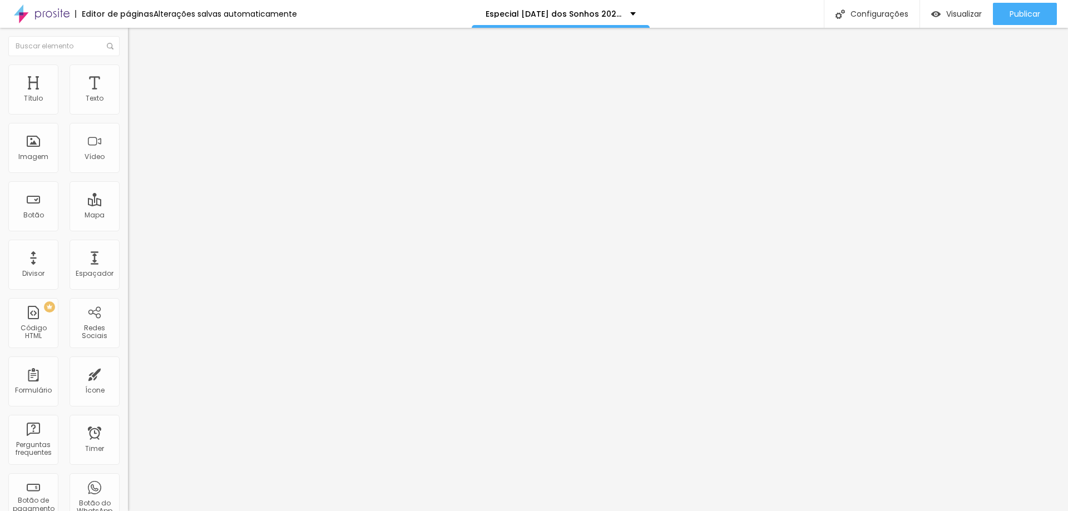
click at [128, 70] on img at bounding box center [133, 70] width 10 height 10
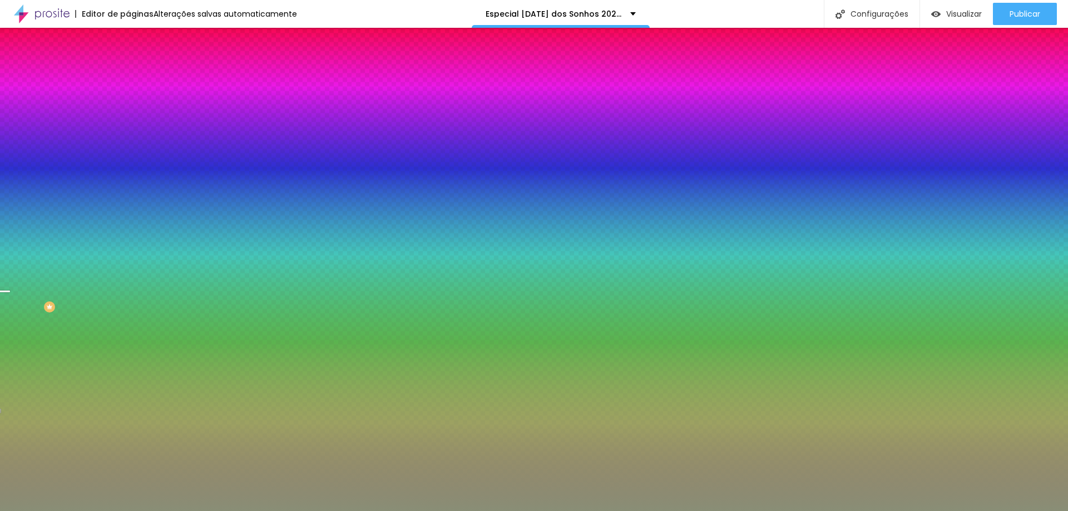
click at [128, 151] on div at bounding box center [192, 151] width 128 height 0
drag, startPoint x: 116, startPoint y: 202, endPoint x: 72, endPoint y: 198, distance: 44.2
click at [128, 162] on div "#898E76" at bounding box center [192, 156] width 128 height 11
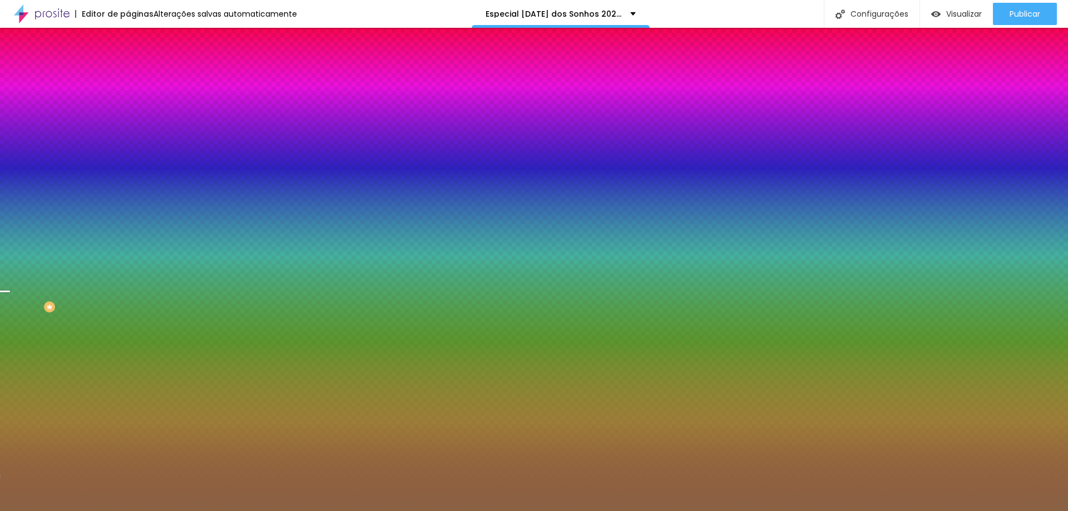
click at [128, 151] on div at bounding box center [192, 151] width 128 height 0
click at [10, 321] on div at bounding box center [4, 322] width 11 height 2
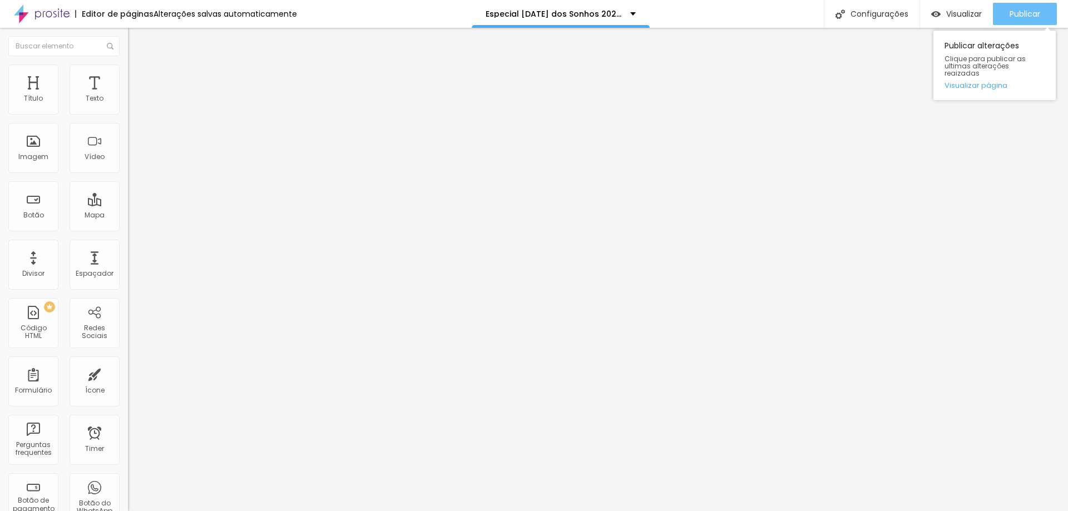
click at [1017, 14] on span "Publicar" at bounding box center [1025, 13] width 31 height 9
click at [128, 72] on li "Avançado" at bounding box center [192, 70] width 128 height 11
drag, startPoint x: 91, startPoint y: 112, endPoint x: 5, endPoint y: 115, distance: 86.3
click at [128, 115] on div "100 Espaço de cima" at bounding box center [192, 154] width 128 height 157
drag, startPoint x: 96, startPoint y: 134, endPoint x: 6, endPoint y: 134, distance: 90.7
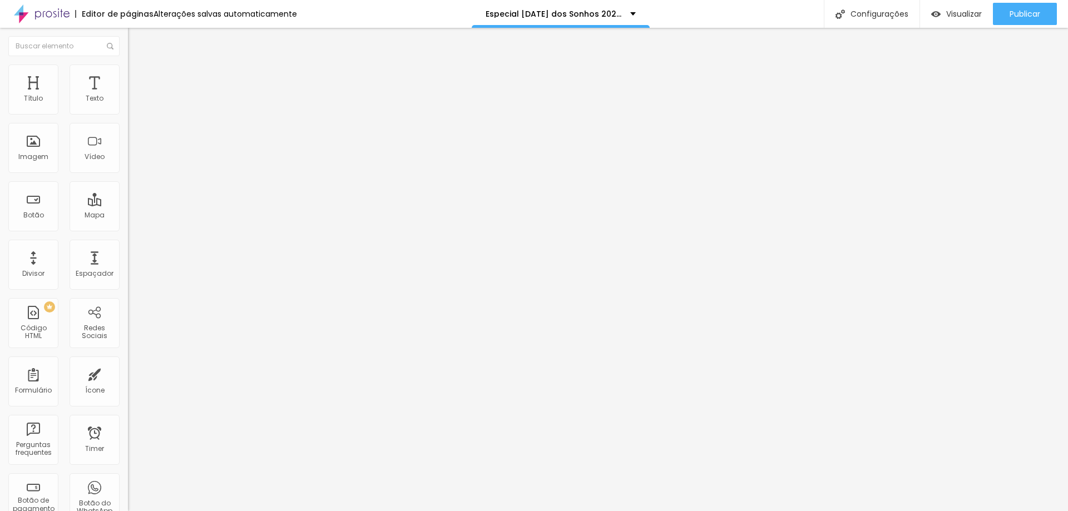
click at [128, 362] on input "range" at bounding box center [164, 366] width 72 height 9
click at [1025, 10] on span "Publicar" at bounding box center [1025, 13] width 31 height 9
click at [128, 101] on span "Encaixotado" at bounding box center [149, 96] width 43 height 9
click at [128, 71] on img at bounding box center [133, 70] width 10 height 10
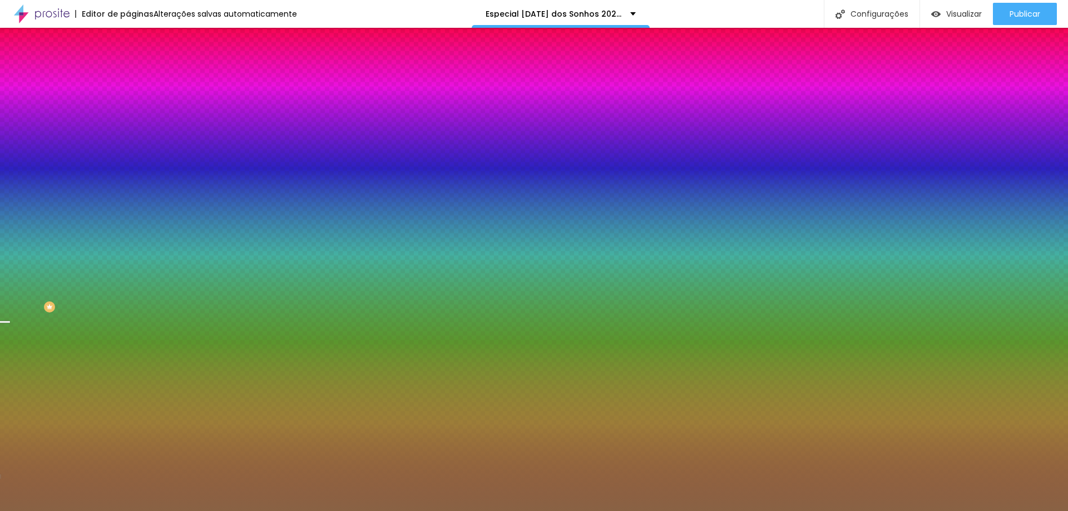
click at [128, 76] on img at bounding box center [133, 81] width 10 height 10
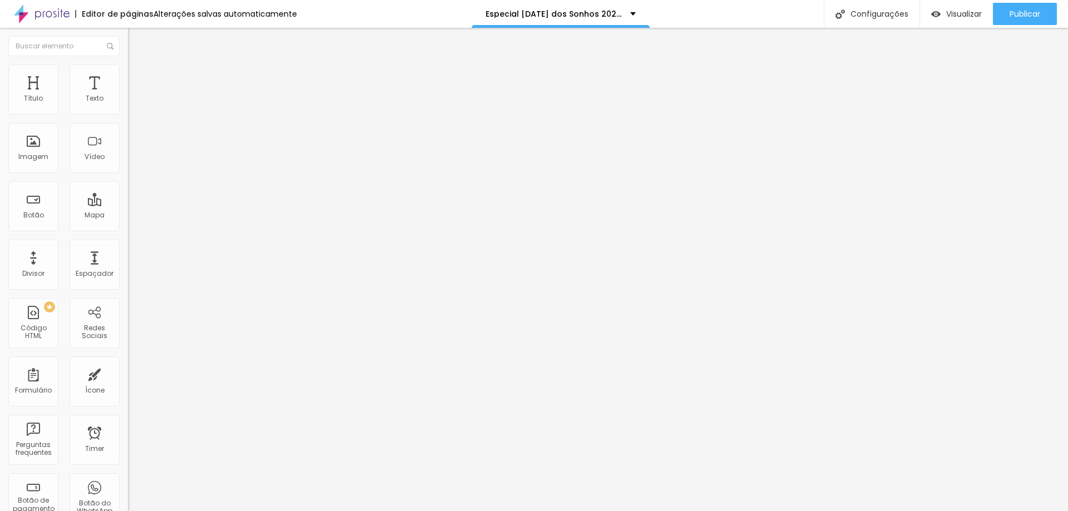
drag, startPoint x: 70, startPoint y: 111, endPoint x: 149, endPoint y: 112, distance: 79.0
click at [149, 216] on input "range" at bounding box center [164, 220] width 72 height 9
drag, startPoint x: 25, startPoint y: 131, endPoint x: 17, endPoint y: 131, distance: 8.4
click at [128, 373] on input "range" at bounding box center [164, 377] width 72 height 9
click at [1031, 18] on span "Publicar" at bounding box center [1025, 13] width 31 height 9
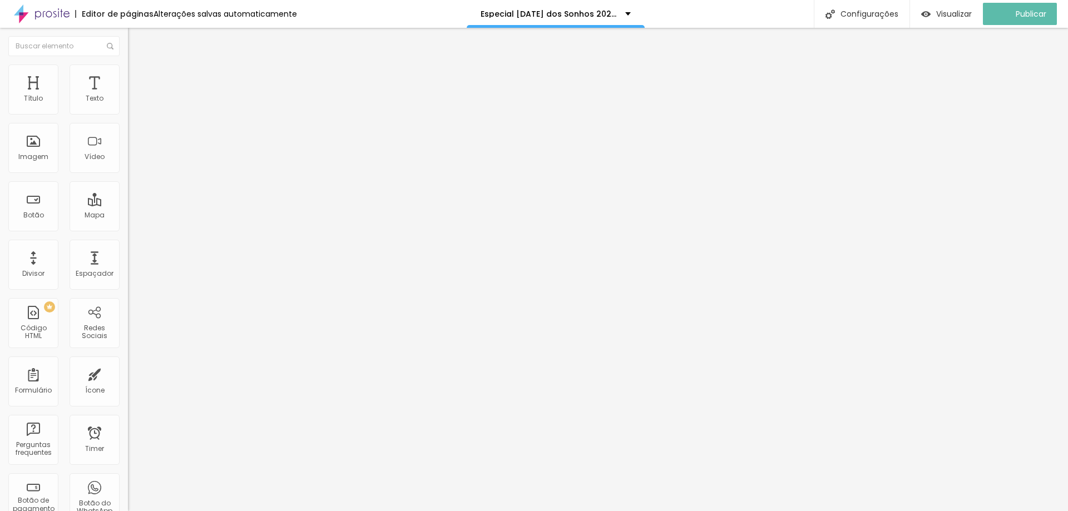
click at [138, 76] on span "Estilo" at bounding box center [146, 71] width 17 height 9
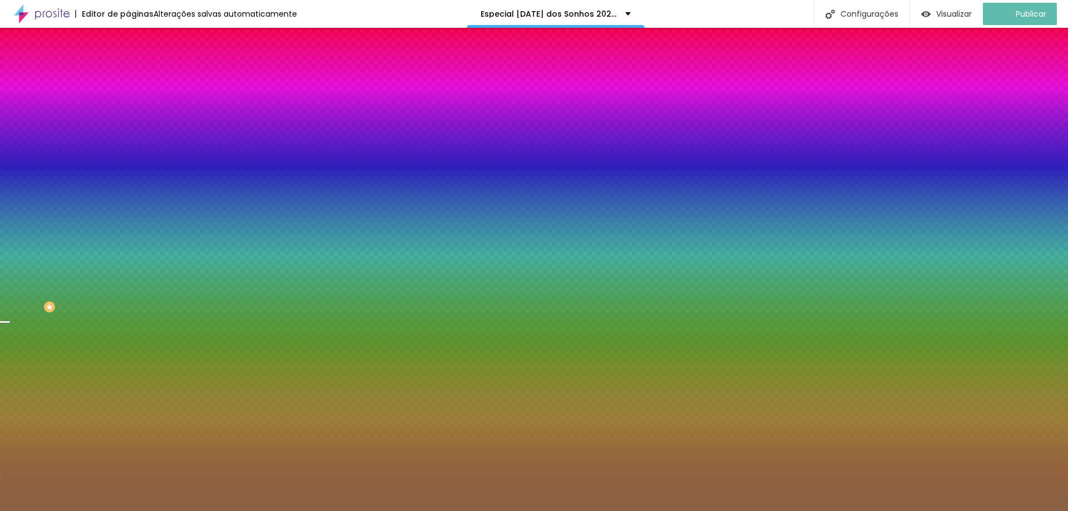
click at [138, 66] on span "Conteúdo" at bounding box center [155, 60] width 34 height 9
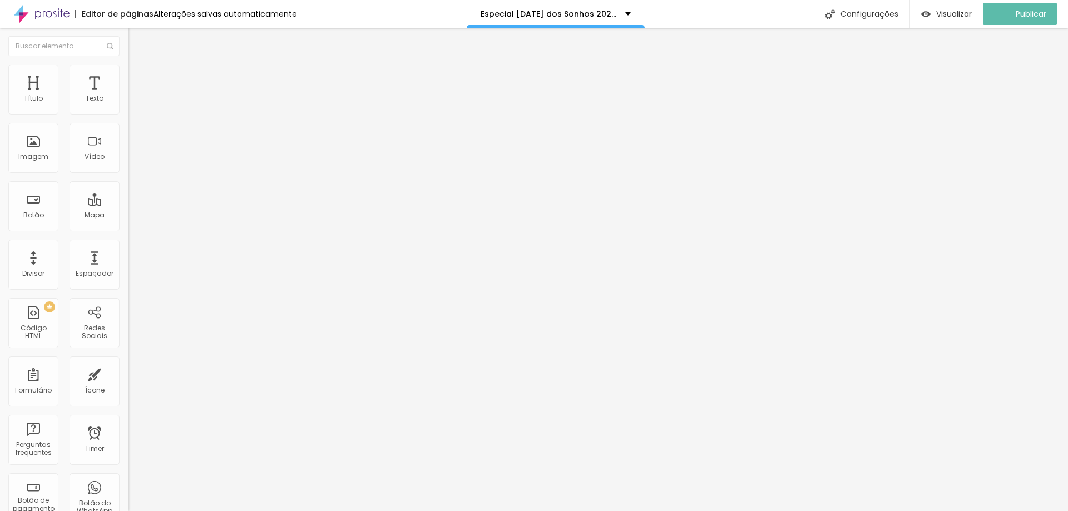
click at [128, 71] on li "Estilo" at bounding box center [192, 70] width 128 height 11
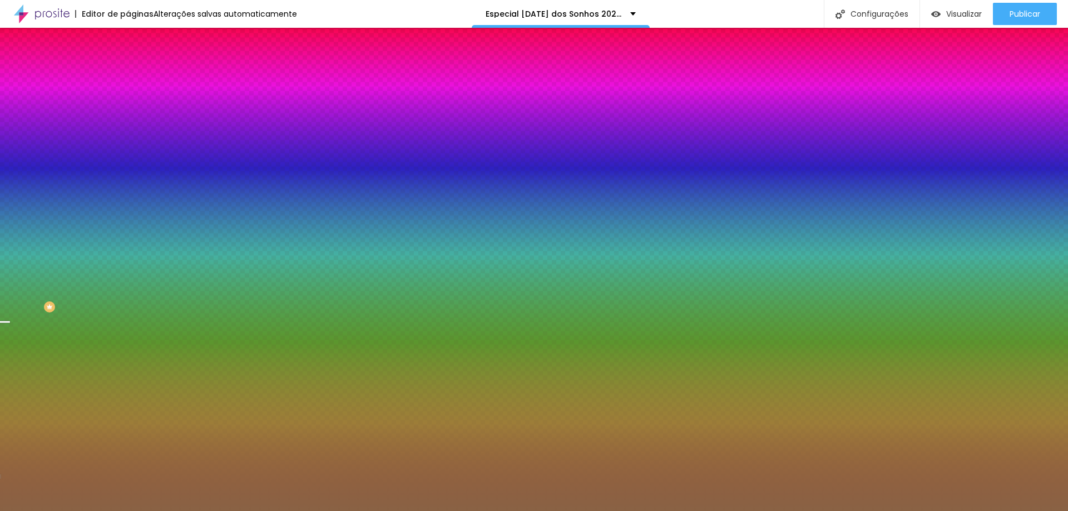
click at [128, 76] on li "Avançado" at bounding box center [192, 81] width 128 height 11
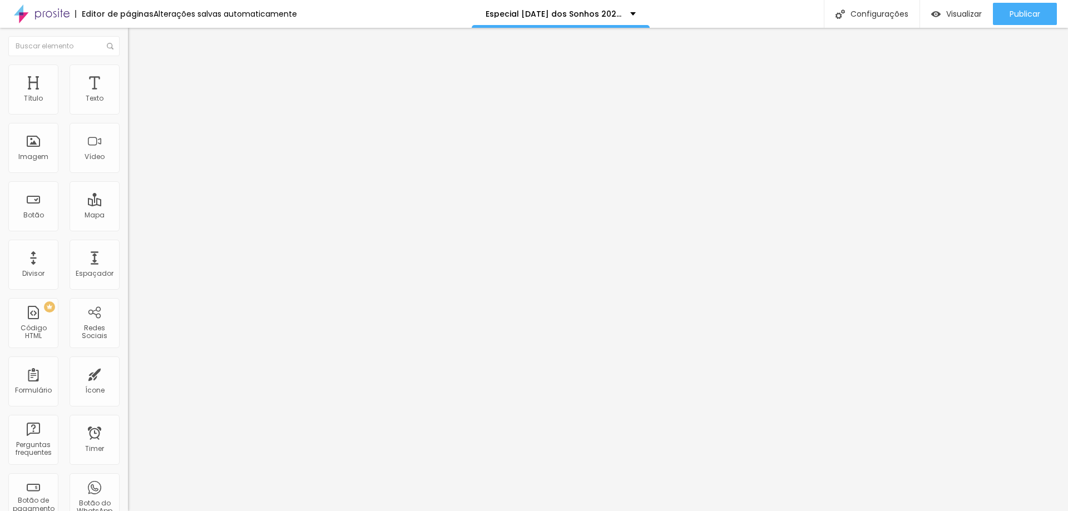
click at [128, 72] on li "Estilo" at bounding box center [192, 70] width 128 height 11
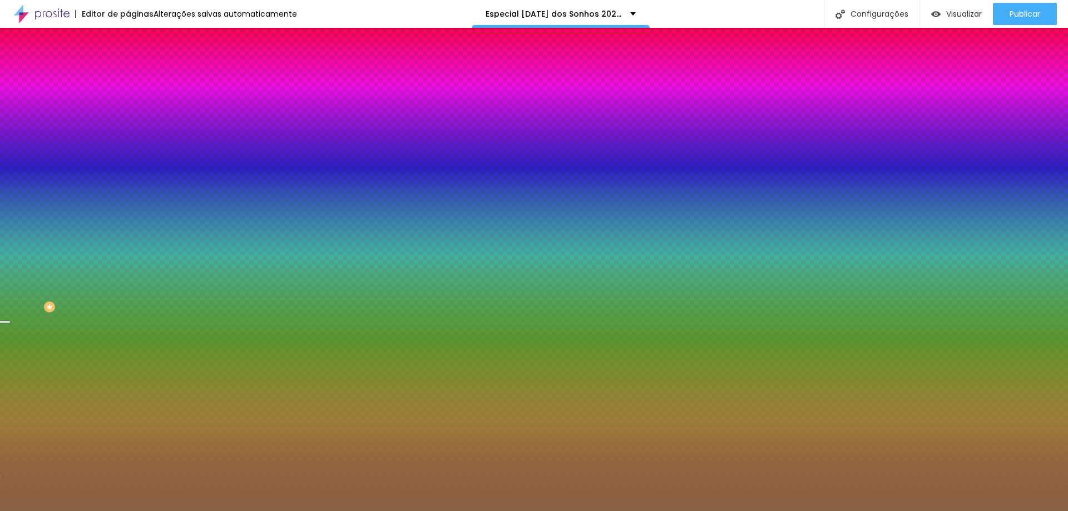
click at [132, 196] on icon "button" at bounding box center [135, 193] width 7 height 7
click at [238, 511] on div at bounding box center [534, 518] width 1068 height 0
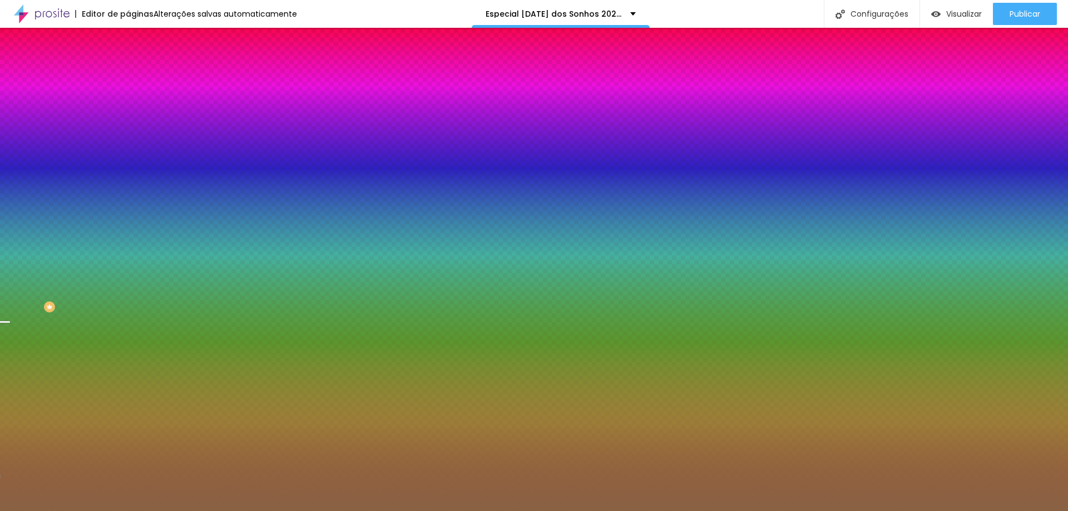
click at [237, 511] on div at bounding box center [534, 518] width 1068 height 0
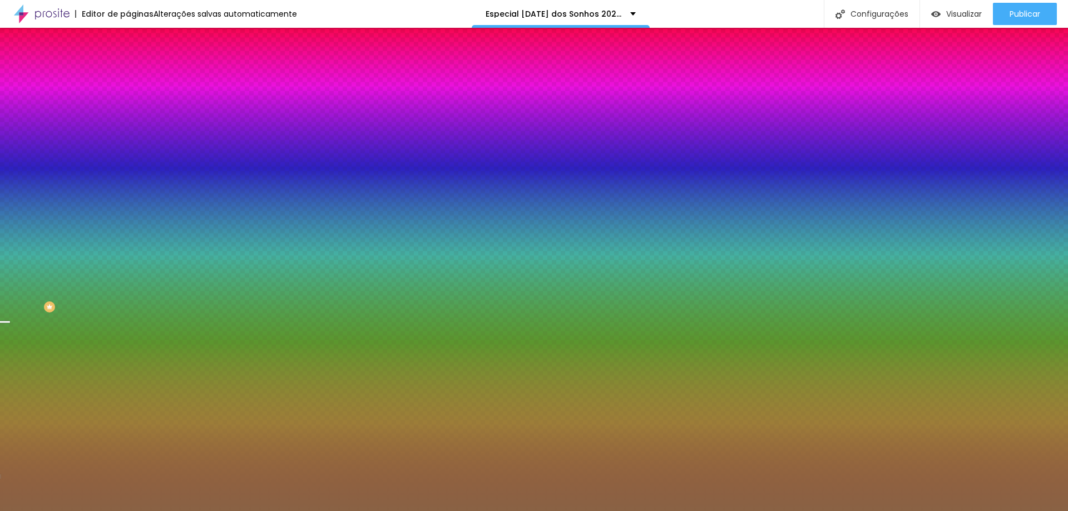
click at [237, 511] on div at bounding box center [534, 518] width 1068 height 0
click at [64, 511] on div at bounding box center [534, 511] width 1068 height 0
click at [128, 348] on div "Editar Seção Conteúdo Estilo Avançado Imagem de fundo Trocar imagem Efeito da I…" at bounding box center [192, 270] width 128 height 484
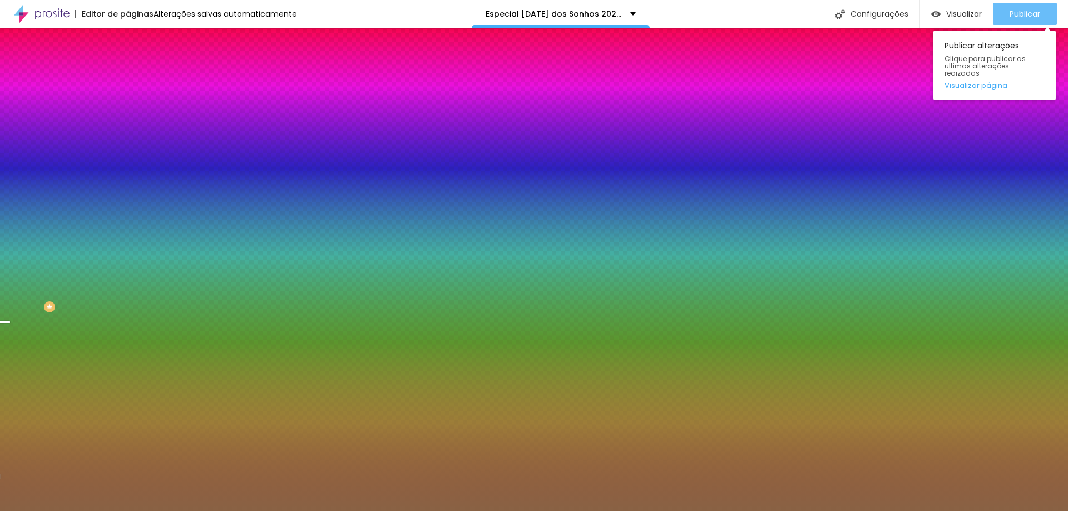
click at [1018, 17] on span "Publicar" at bounding box center [1025, 13] width 31 height 9
click at [1023, 19] on div "Publicar" at bounding box center [1025, 14] width 31 height 22
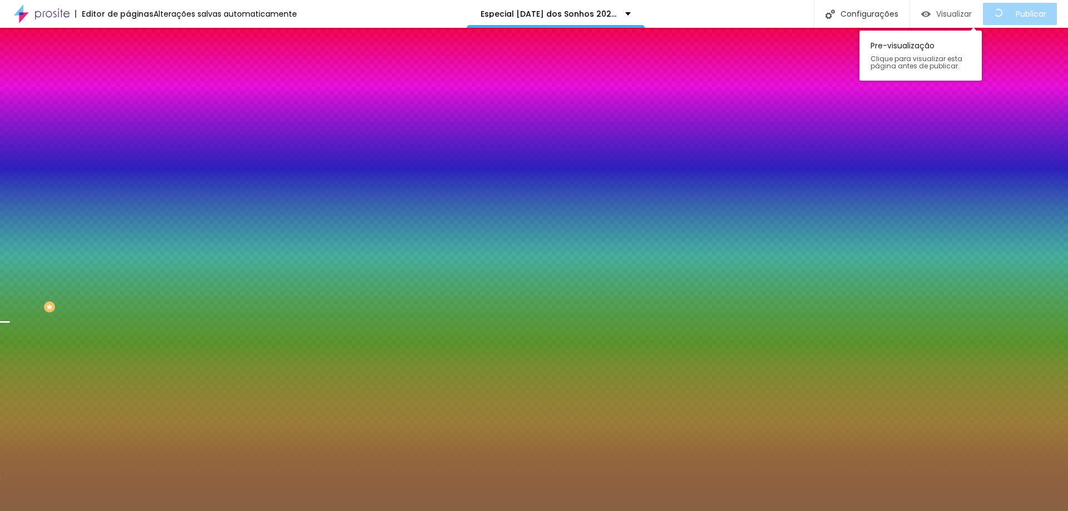
click at [944, 14] on span "Visualizar" at bounding box center [954, 13] width 36 height 9
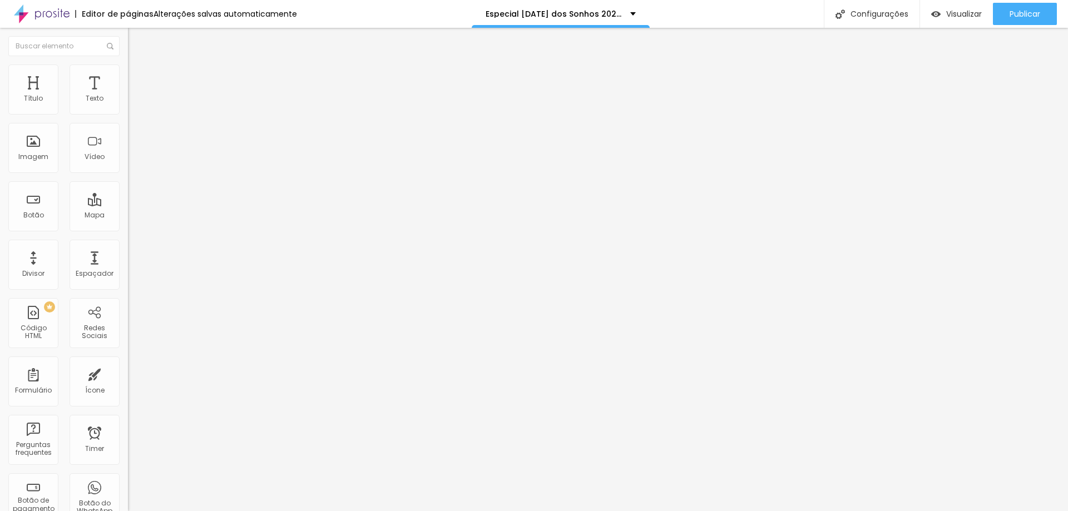
scroll to position [0, 747]
drag, startPoint x: 46, startPoint y: 136, endPoint x: 59, endPoint y: 136, distance: 13.4
click at [128, 97] on div "<!-- Google Calendar Appointment Scheduling begin --> < iframe src = "[URL][DOM…" at bounding box center [192, 97] width 128 height 0
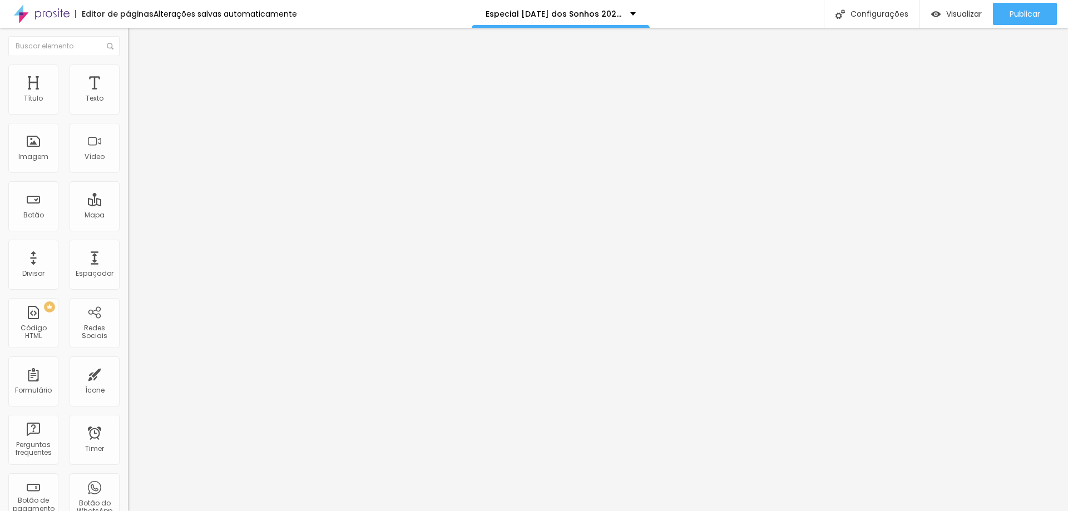
drag, startPoint x: 46, startPoint y: 136, endPoint x: 16, endPoint y: 137, distance: 30.1
click at [128, 97] on div "<!-- Google Calendar Appointment Scheduling begin --> < iframe src = "[URL][DOM…" at bounding box center [192, 97] width 128 height 0
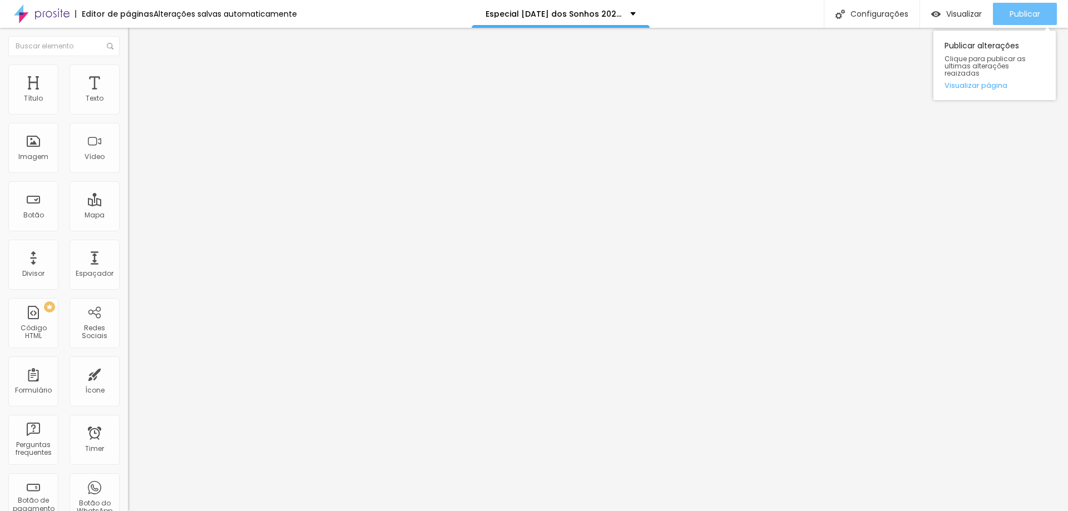
click at [1015, 11] on span "Publicar" at bounding box center [1025, 13] width 31 height 9
click at [128, 74] on li "Avançado" at bounding box center [192, 70] width 128 height 11
drag, startPoint x: 93, startPoint y: 109, endPoint x: 3, endPoint y: 122, distance: 91.6
click at [128, 205] on input "range" at bounding box center [164, 209] width 72 height 9
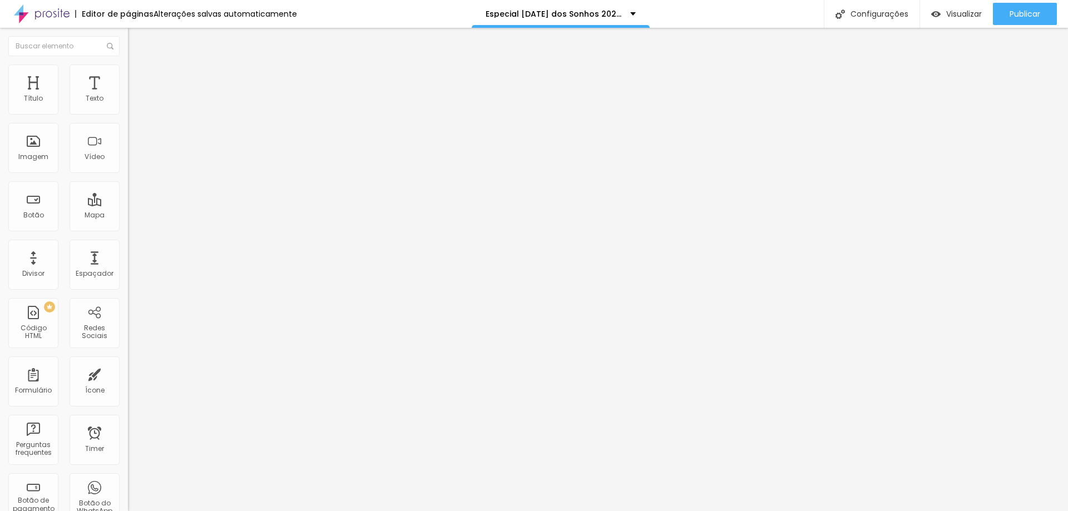
click at [128, 65] on li "Conteúdo" at bounding box center [192, 58] width 128 height 11
click at [138, 75] on span "Estilo" at bounding box center [146, 71] width 17 height 9
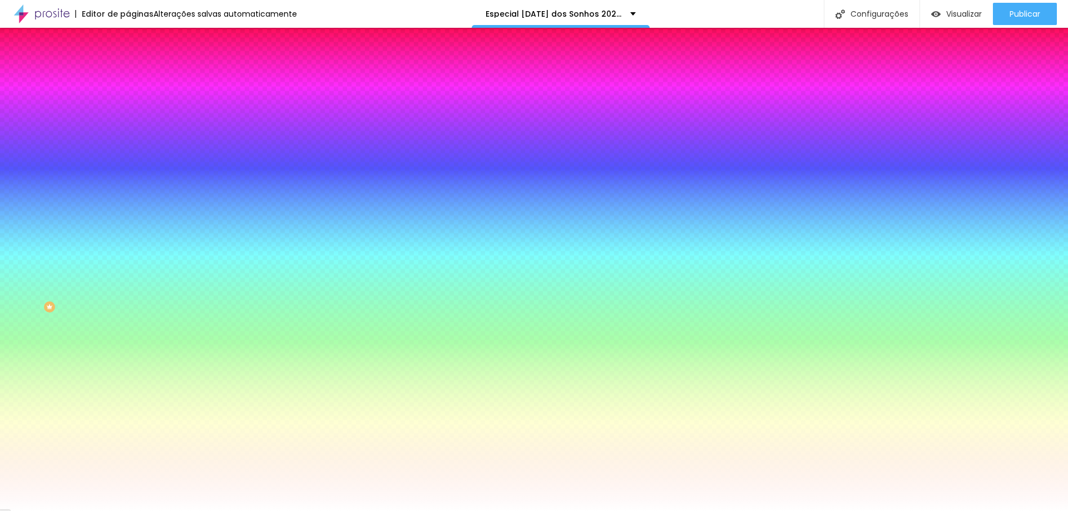
click at [138, 78] on span "Avançado" at bounding box center [156, 82] width 37 height 9
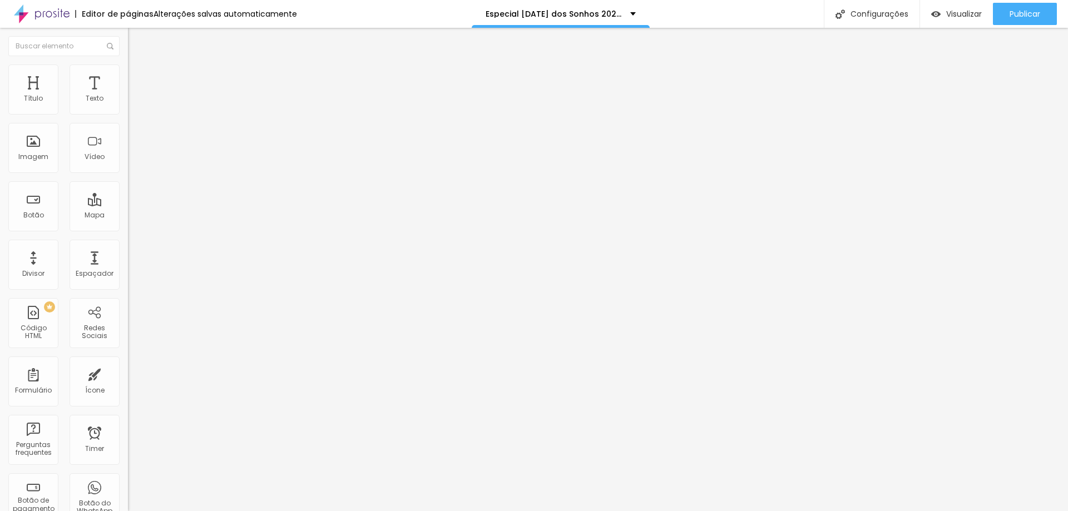
drag, startPoint x: 79, startPoint y: 109, endPoint x: 0, endPoint y: 108, distance: 79.0
click at [128, 216] on input "range" at bounding box center [164, 220] width 72 height 9
click at [1003, 13] on button "Publicar" at bounding box center [1025, 14] width 64 height 22
click at [128, 148] on div "<! DOCTYPE html > < html lang = "pt-BR" > < head > < meta charset = "UTF-8" > <…" at bounding box center [422, 135] width 588 height 77
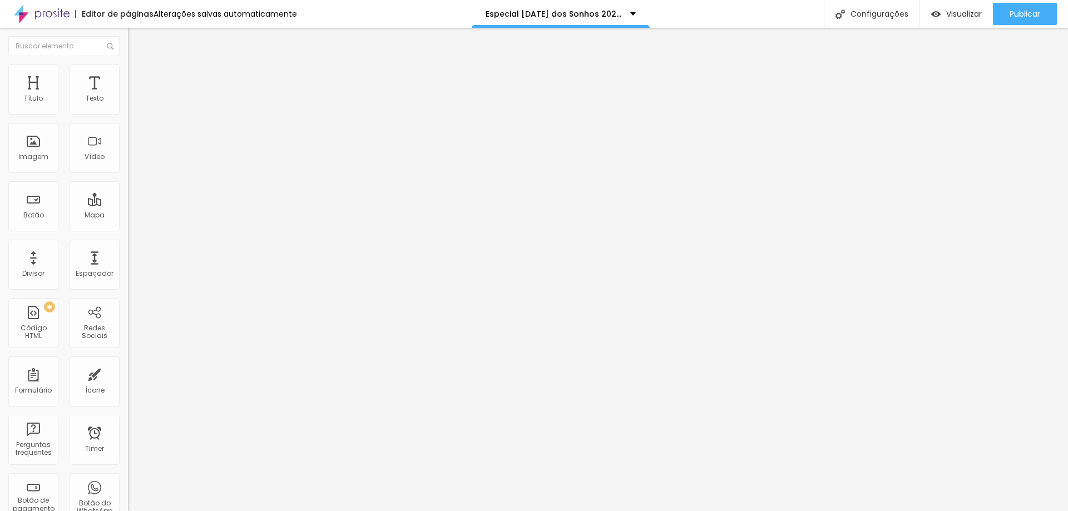
click at [128, 174] on div "src = "[URL][DOMAIN_NAME]" class = "agenda-frame" frameborder = "0" > </ iframe…" at bounding box center [422, 134] width 588 height 77
click at [128, 72] on li "Avançado" at bounding box center [192, 70] width 128 height 11
click at [128, 65] on li "Conteúdo" at bounding box center [192, 58] width 128 height 11
click at [1012, 10] on span "Publicar" at bounding box center [1025, 13] width 31 height 9
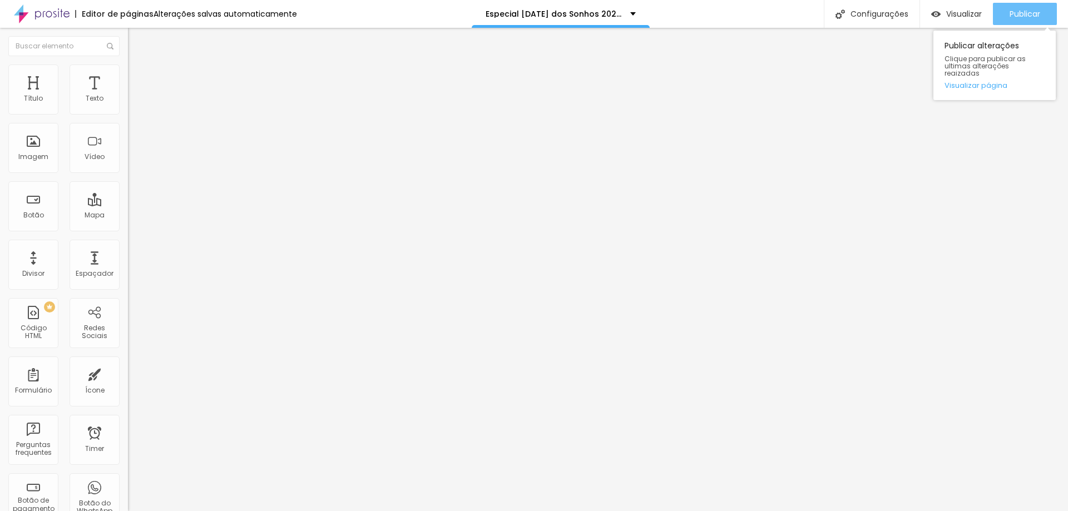
click at [1014, 12] on span "Publicar" at bounding box center [1025, 13] width 31 height 9
click at [128, 170] on div "<!-- Google Calendar Appointment Scheduling begin --> < iframe src = "[URL][DOM…" at bounding box center [418, 135] width 581 height 77
click at [1006, 17] on button "Publicar" at bounding box center [1025, 14] width 64 height 22
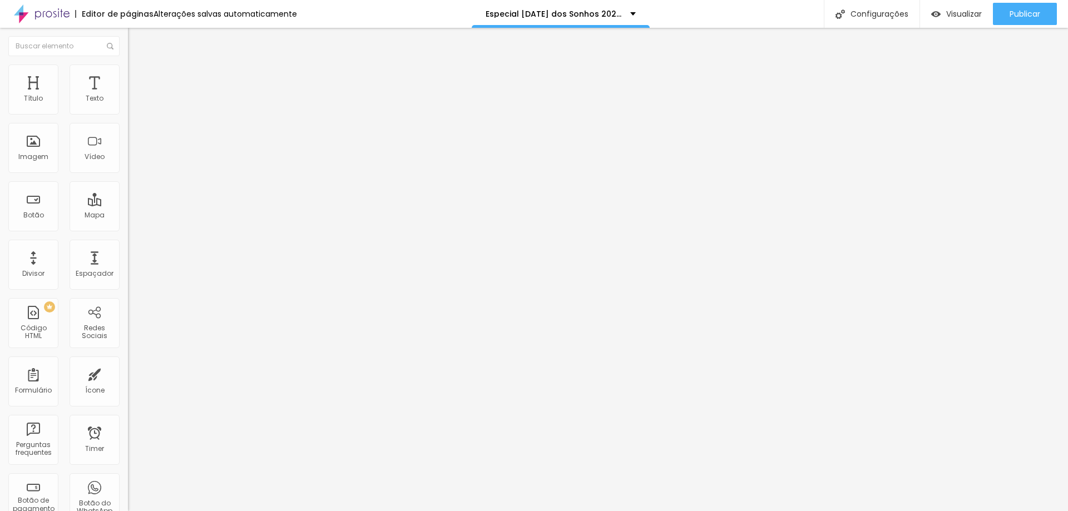
drag, startPoint x: 61, startPoint y: 171, endPoint x: 107, endPoint y: 170, distance: 46.2
click at [128, 97] on div "0 % , 100 % { transform : translateY( 0 ); } 50 % { transform : translateY( 6 p…" at bounding box center [192, 97] width 128 height 0
click at [105, 149] on div "0 % , 100 % { transform : translateY( 0 ); } 50 % { transform : translateY( 6 p…" at bounding box center [402, 129] width 595 height 77
click at [1013, 9] on span "Publicar" at bounding box center [1025, 13] width 31 height 9
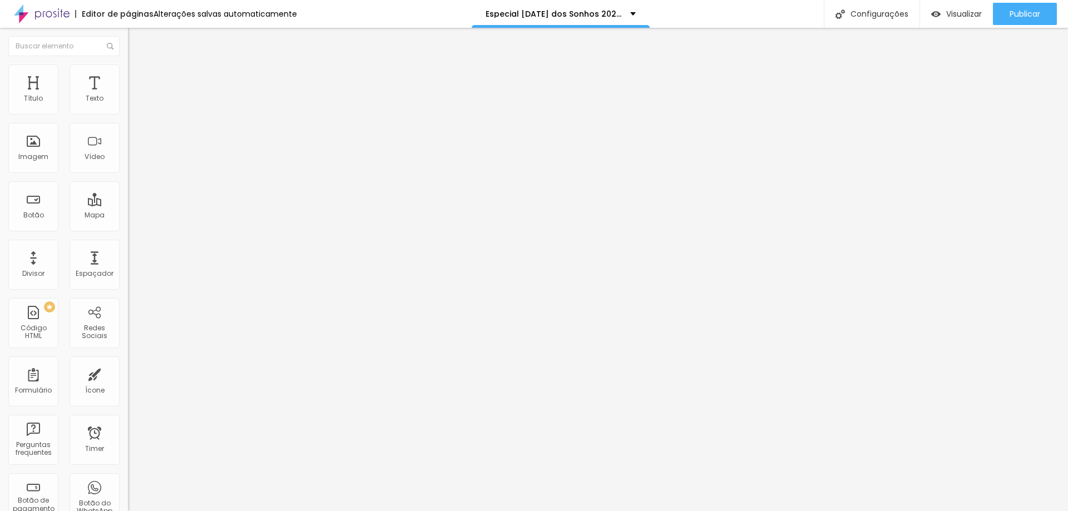
click at [128, 174] on div "<!-- Exemplo do que vem depois --> < div style = "padding:40px; background:#fff…" at bounding box center [425, 135] width 595 height 77
click at [1019, 11] on span "Publicar" at bounding box center [1025, 13] width 31 height 9
click at [128, 73] on li "Avançado" at bounding box center [192, 70] width 128 height 11
click at [128, 205] on input "range" at bounding box center [164, 209] width 72 height 9
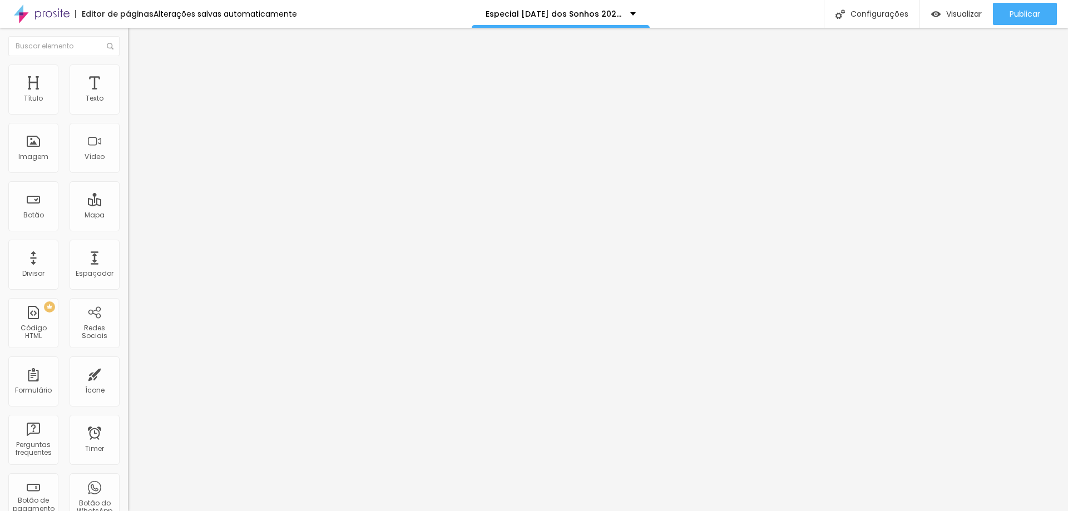
drag, startPoint x: 25, startPoint y: 111, endPoint x: 40, endPoint y: 113, distance: 14.6
click at [128, 205] on input "range" at bounding box center [164, 209] width 72 height 9
click at [128, 73] on li "Avançado" at bounding box center [192, 70] width 128 height 11
click at [128, 73] on li "Estilo" at bounding box center [192, 70] width 128 height 11
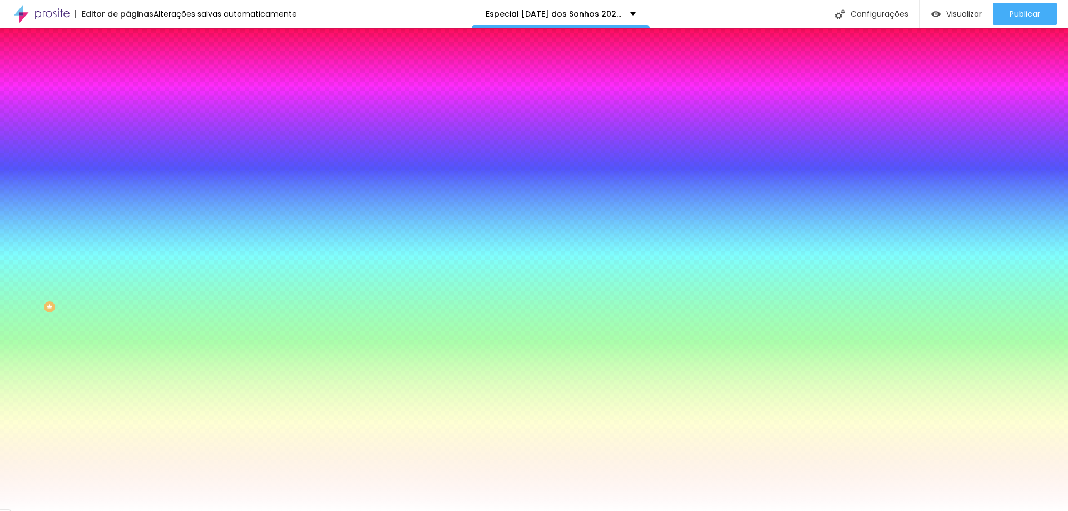
click at [128, 106] on div at bounding box center [192, 106] width 128 height 0
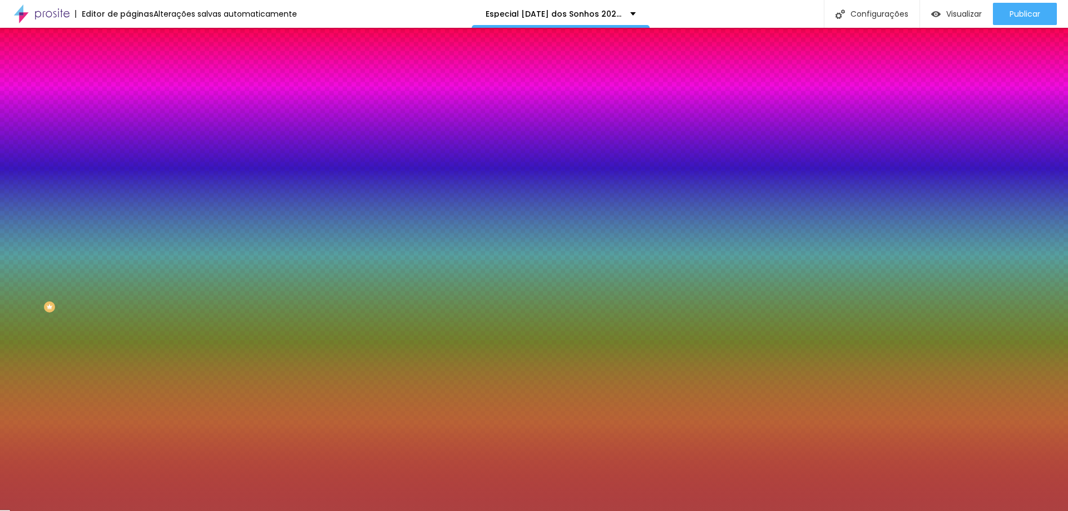
click at [62, 153] on div at bounding box center [534, 255] width 1068 height 511
click at [128, 250] on div "Editar Coluna Conteúdo Estilo Avançado Cor de fundo Voltar ao padrão #FFFFFF So…" at bounding box center [192, 270] width 128 height 484
click at [128, 106] on div at bounding box center [192, 106] width 128 height 0
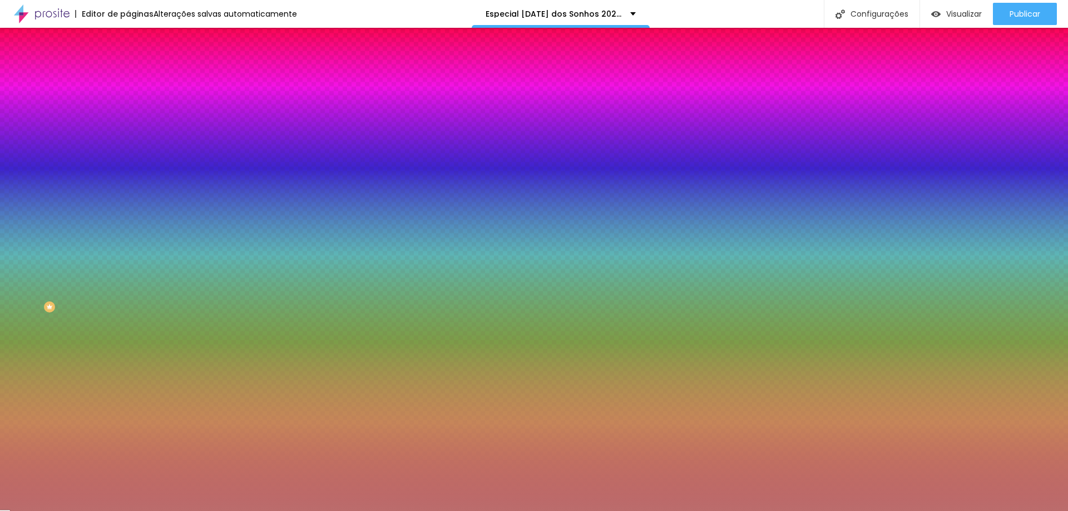
drag, startPoint x: 38, startPoint y: 145, endPoint x: 0, endPoint y: 121, distance: 45.2
click at [128, 121] on div "Cor de fundo Voltar ao padrão #FFFFFF Sombra DESATIVADO Voltar ao padrão Borda …" at bounding box center [192, 136] width 128 height 99
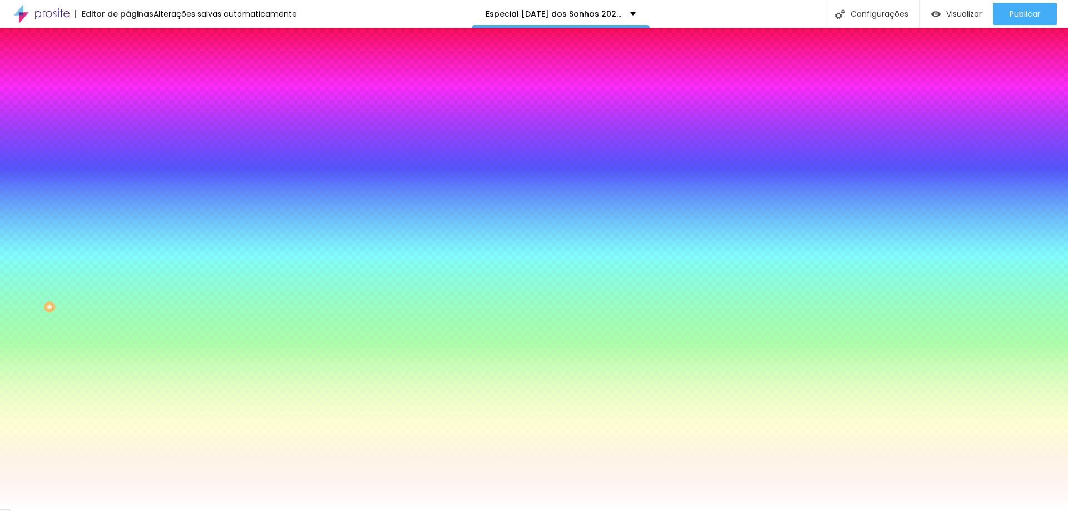
click at [128, 106] on div at bounding box center [192, 106] width 128 height 0
drag, startPoint x: 110, startPoint y: 142, endPoint x: 106, endPoint y: 109, distance: 33.1
click at [128, 109] on div "Cor de fundo Voltar ao padrão #FFFFFF" at bounding box center [192, 102] width 128 height 31
click at [128, 241] on div "Editar Coluna Conteúdo Estilo Avançado Cor de fundo Voltar ao padrão #FFFFFF So…" at bounding box center [192, 270] width 128 height 484
click at [128, 76] on img at bounding box center [133, 81] width 10 height 10
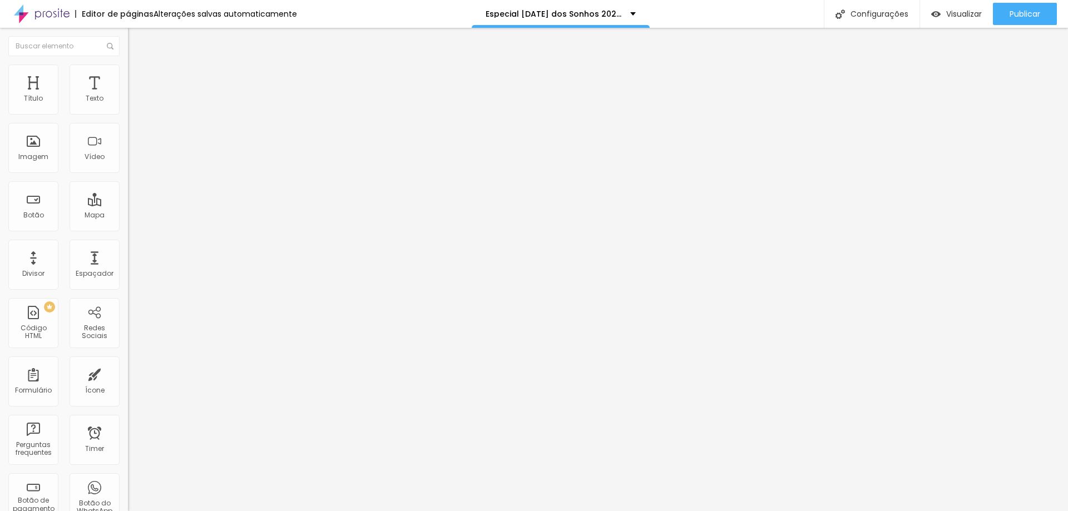
drag, startPoint x: 25, startPoint y: 111, endPoint x: 127, endPoint y: 119, distance: 102.2
click at [128, 216] on input "range" at bounding box center [164, 220] width 72 height 9
click at [1026, 21] on div "Publicar" at bounding box center [1025, 14] width 31 height 22
click at [128, 216] on input "range" at bounding box center [164, 220] width 72 height 9
click at [1013, 15] on span "Publicar" at bounding box center [1025, 13] width 31 height 9
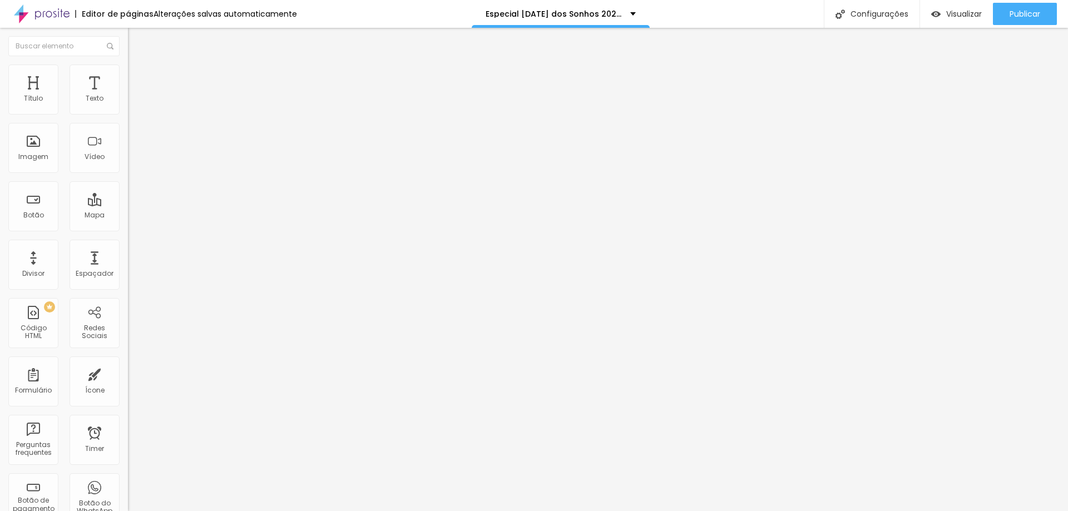
click at [136, 41] on img "button" at bounding box center [140, 40] width 9 height 9
click at [128, 96] on span "Adicionar imagem" at bounding box center [164, 90] width 72 height 9
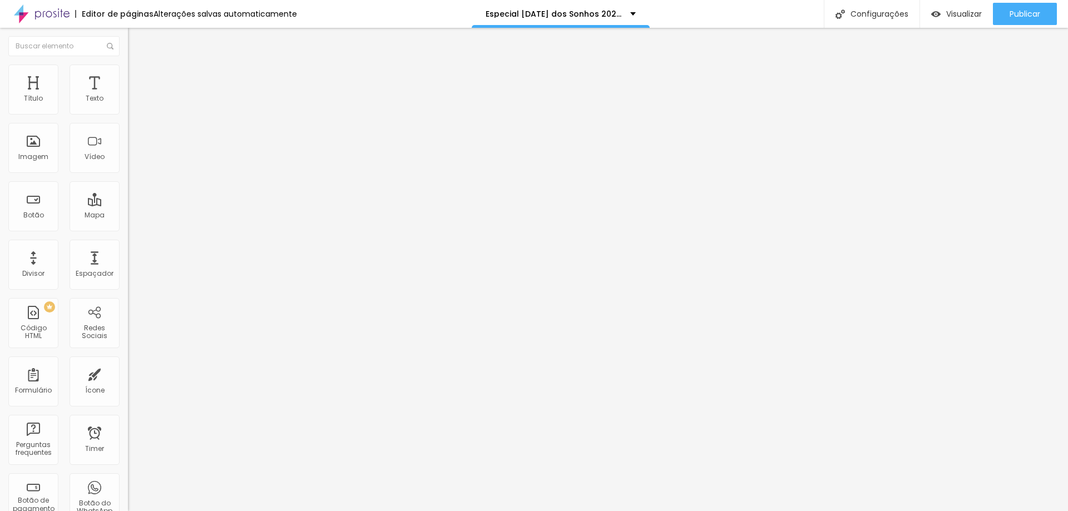
click at [128, 174] on span "Original" at bounding box center [141, 169] width 27 height 9
click at [128, 204] on div "Cinema 16:9 Padrão 4:3 Quadrado 1:1 Original" at bounding box center [192, 188] width 128 height 31
click at [128, 72] on img at bounding box center [133, 70] width 10 height 10
drag, startPoint x: 59, startPoint y: 120, endPoint x: 21, endPoint y: 112, distance: 38.6
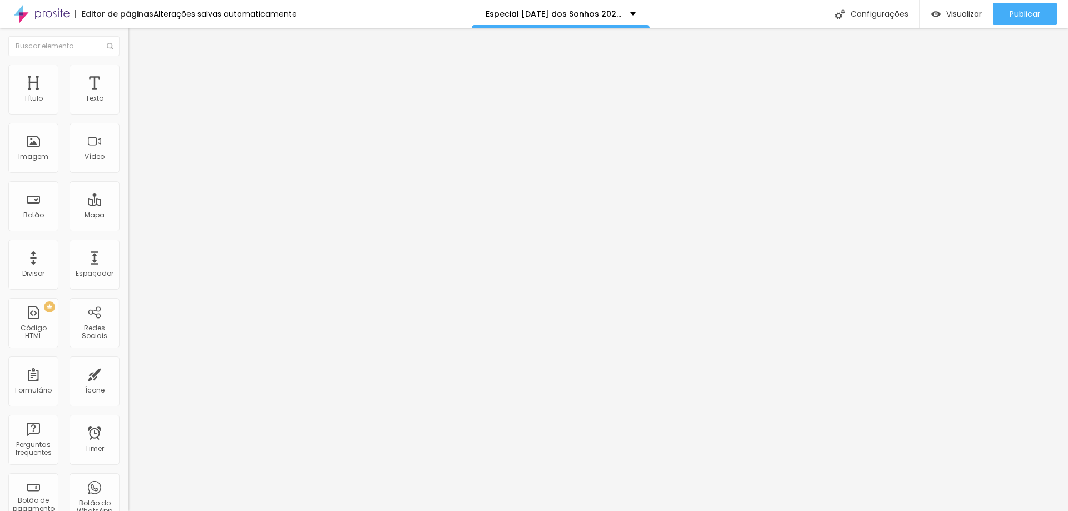
click at [128, 112] on input "range" at bounding box center [164, 109] width 72 height 9
click at [128, 114] on input "range" at bounding box center [164, 109] width 72 height 9
click at [138, 78] on span "Avançado" at bounding box center [156, 82] width 37 height 9
click at [128, 72] on li "Estilo" at bounding box center [192, 70] width 128 height 11
click at [1021, 21] on div "Publicar" at bounding box center [1025, 14] width 31 height 22
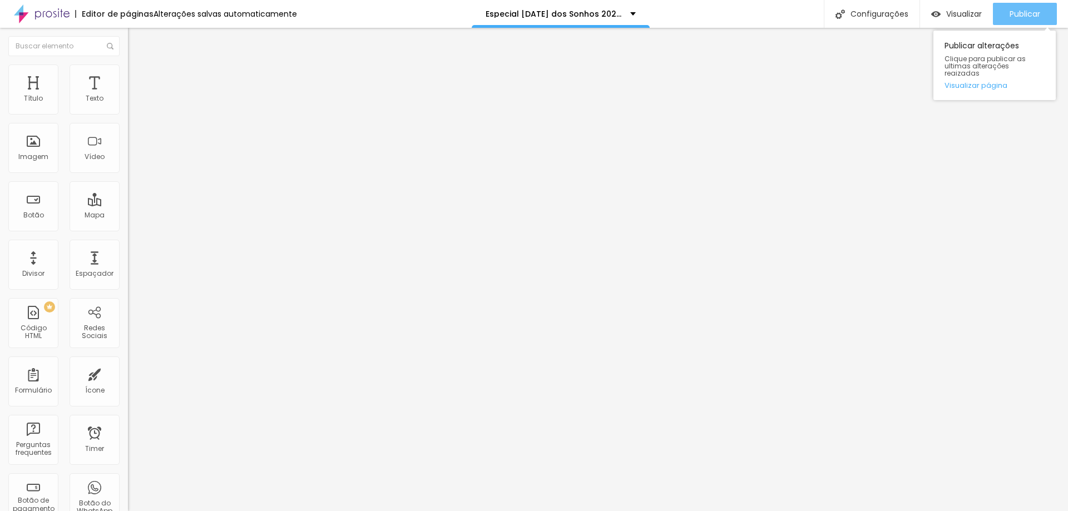
click at [1015, 21] on div "Publicar" at bounding box center [1025, 14] width 31 height 22
click at [1037, 22] on div "Publicar" at bounding box center [1025, 14] width 31 height 22
